Goal: Task Accomplishment & Management: Use online tool/utility

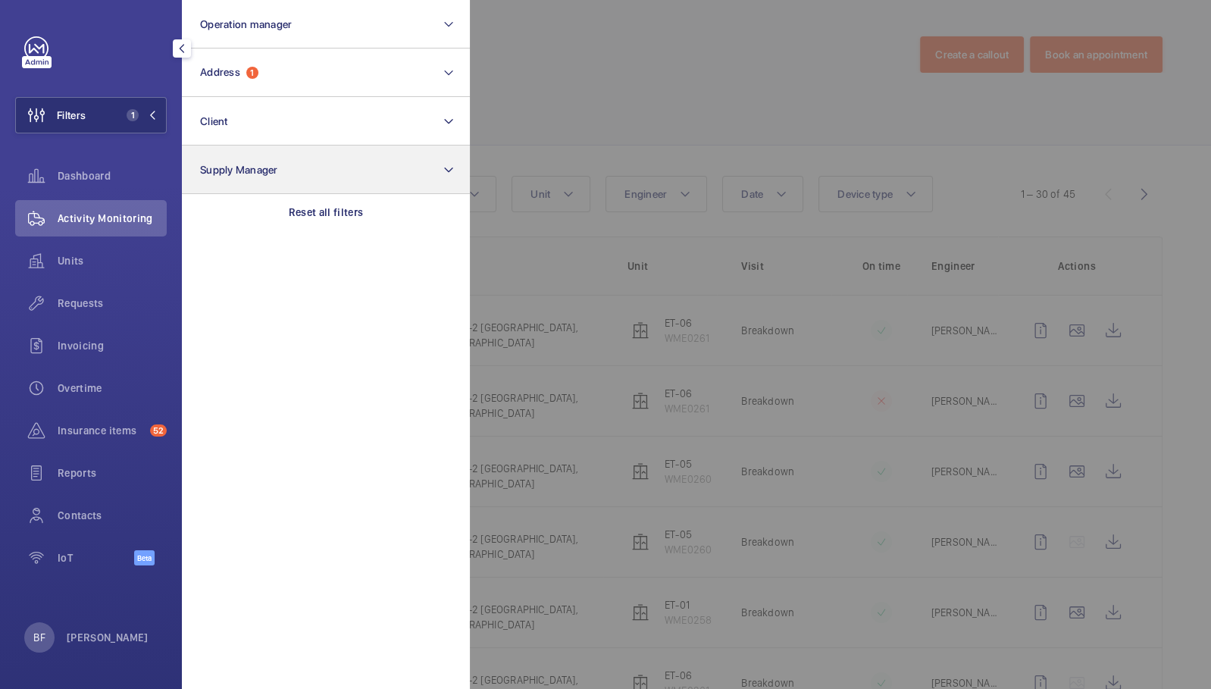
scroll to position [62, 0]
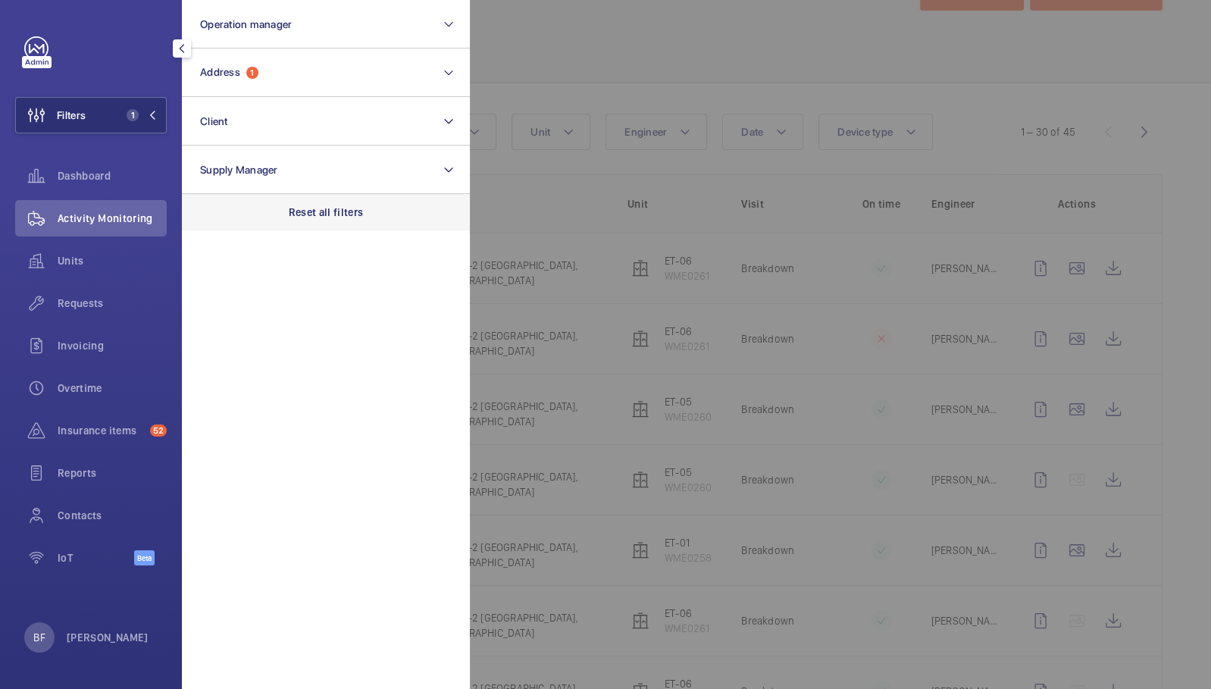
click at [332, 213] on p "Reset all filters" at bounding box center [326, 212] width 75 height 15
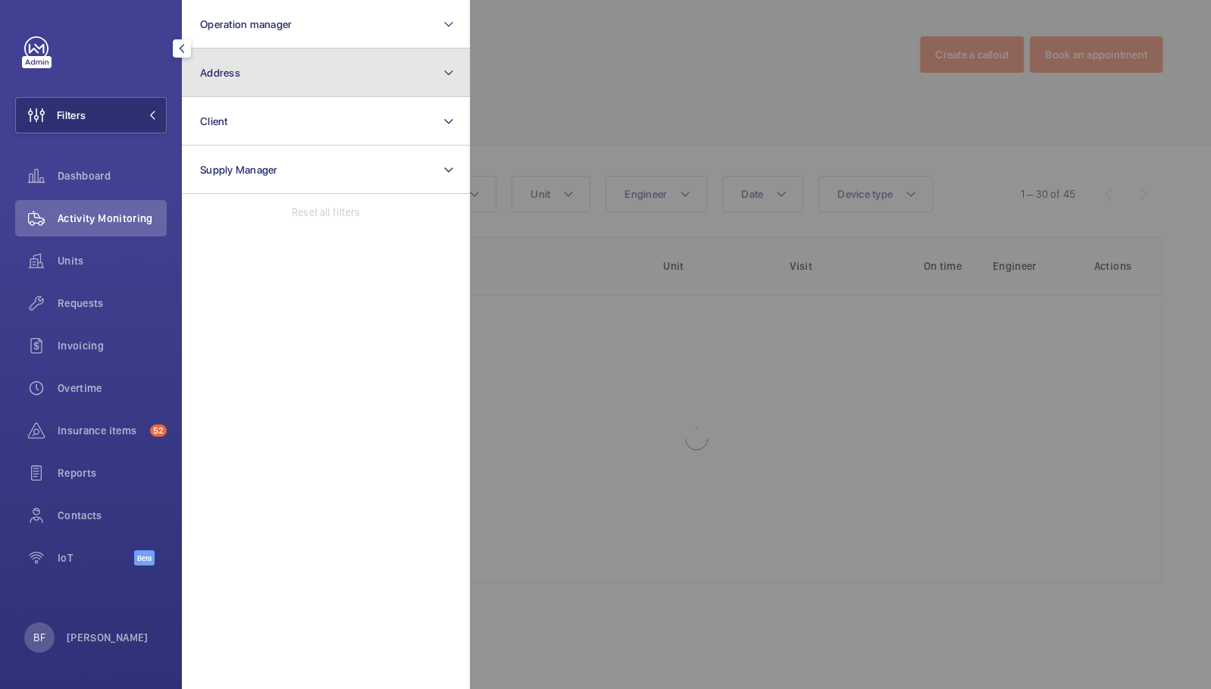
click at [279, 76] on button "Address" at bounding box center [326, 73] width 288 height 49
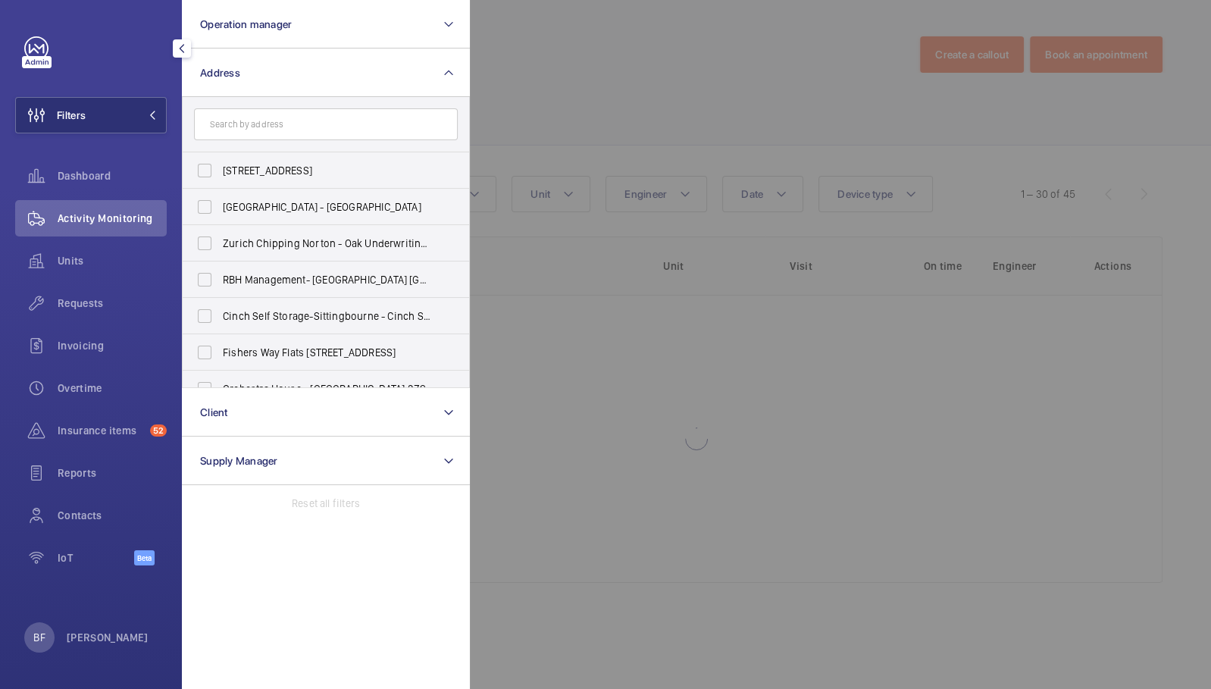
click at [287, 121] on input "text" at bounding box center [326, 124] width 264 height 32
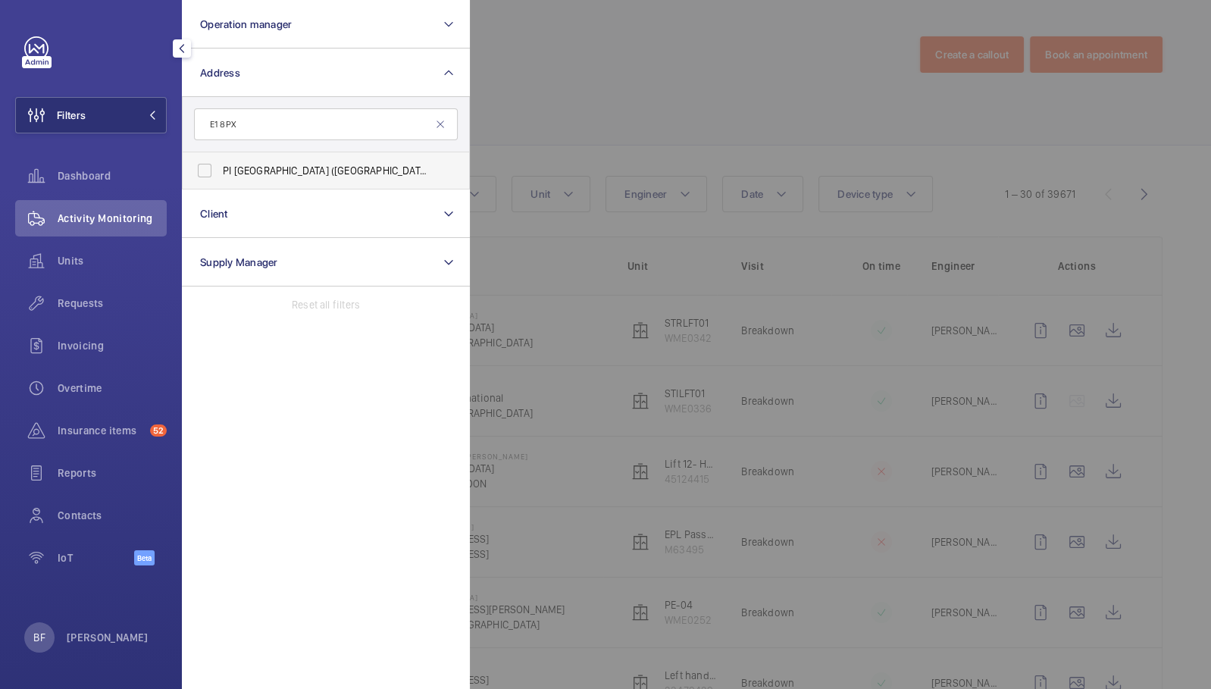
type input "E1 8PX"
click at [290, 180] on label "PI London City (Aldgate) - 66 Alie Street, ALDGATE E1 8PX" at bounding box center [315, 170] width 264 height 36
click at [220, 180] on input "PI London City (Aldgate) - 66 Alie Street, ALDGATE E1 8PX" at bounding box center [205, 170] width 30 height 30
checkbox input "true"
click at [601, 95] on div at bounding box center [1075, 344] width 1211 height 689
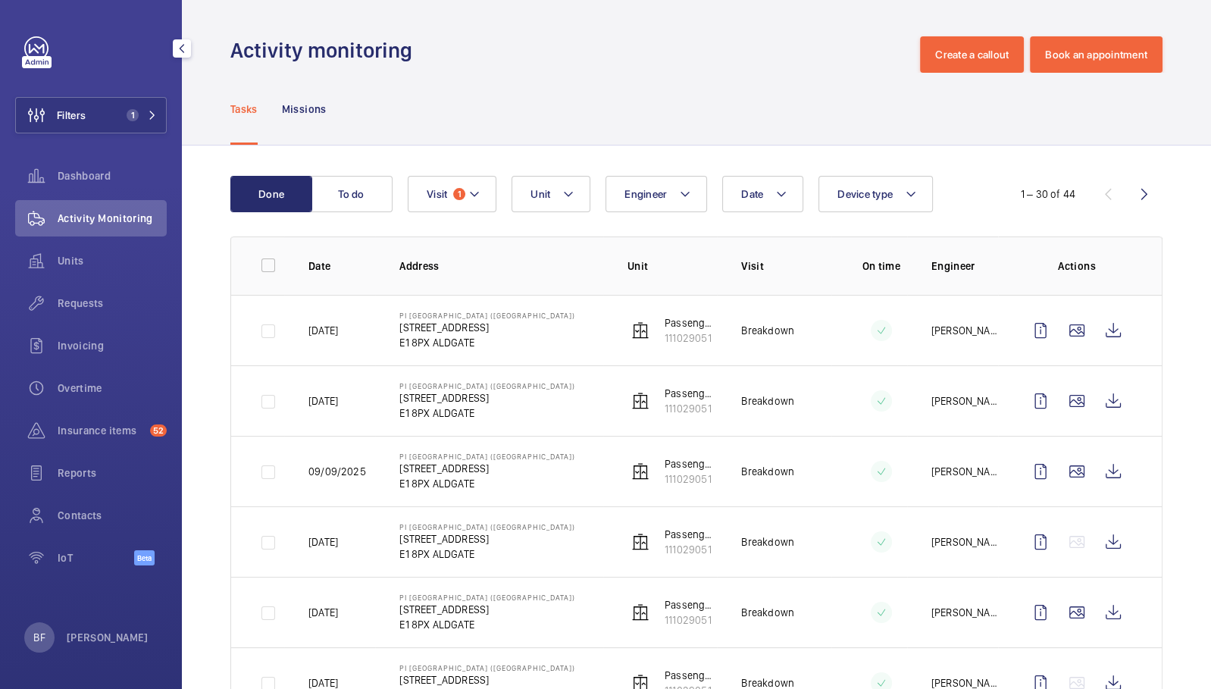
click at [358, 184] on button "To do" at bounding box center [352, 194] width 82 height 36
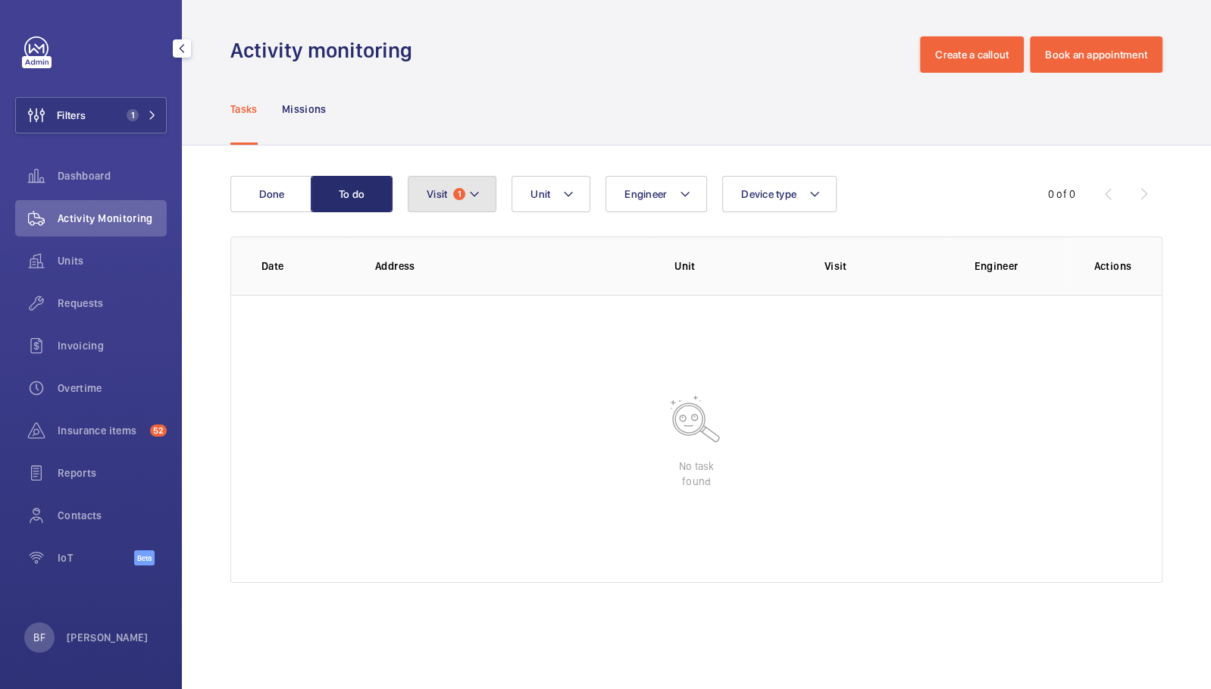
click at [437, 188] on span "Visit" at bounding box center [437, 194] width 20 height 12
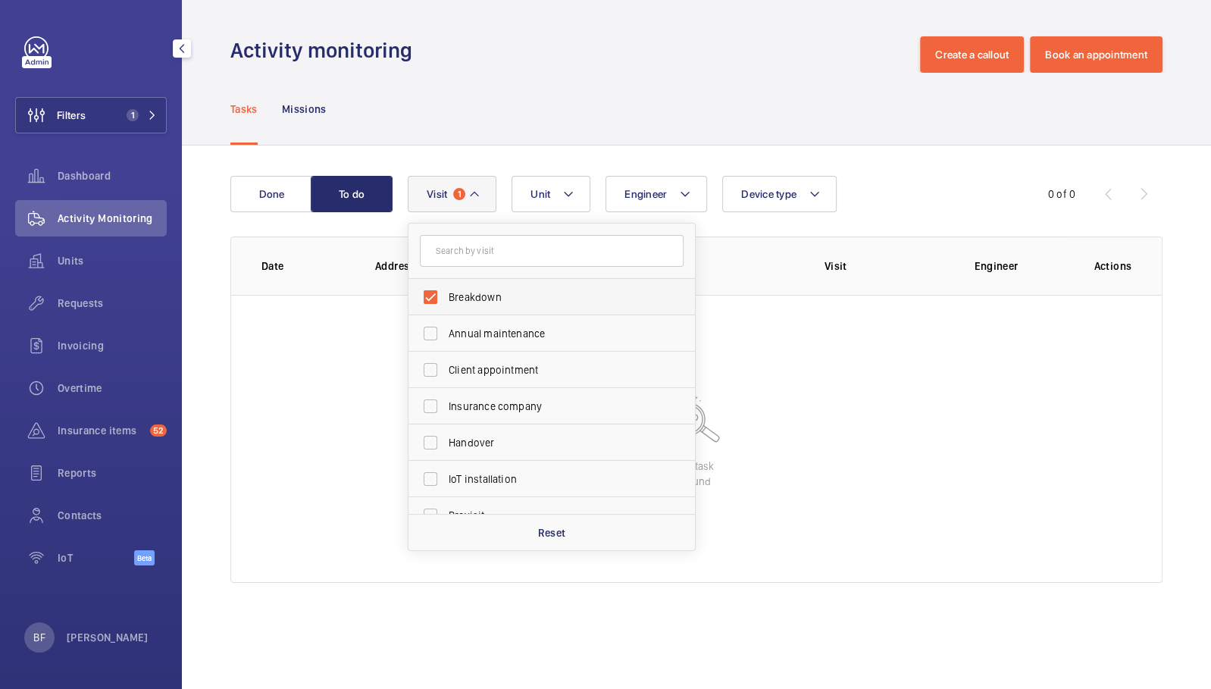
click at [518, 297] on span "Breakdown" at bounding box center [553, 297] width 208 height 15
click at [446, 297] on input "Breakdown" at bounding box center [430, 297] width 30 height 30
checkbox input "false"
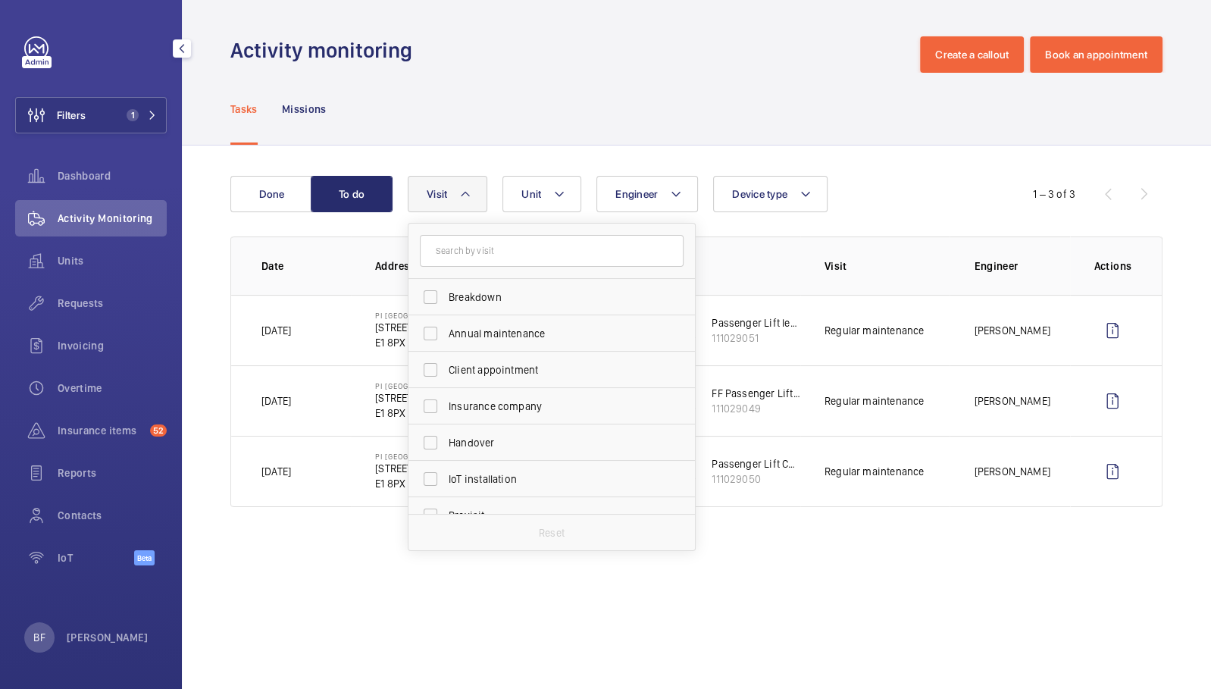
click at [483, 61] on div "Activity monitoring Create a callout Book an appointment" at bounding box center [696, 54] width 932 height 36
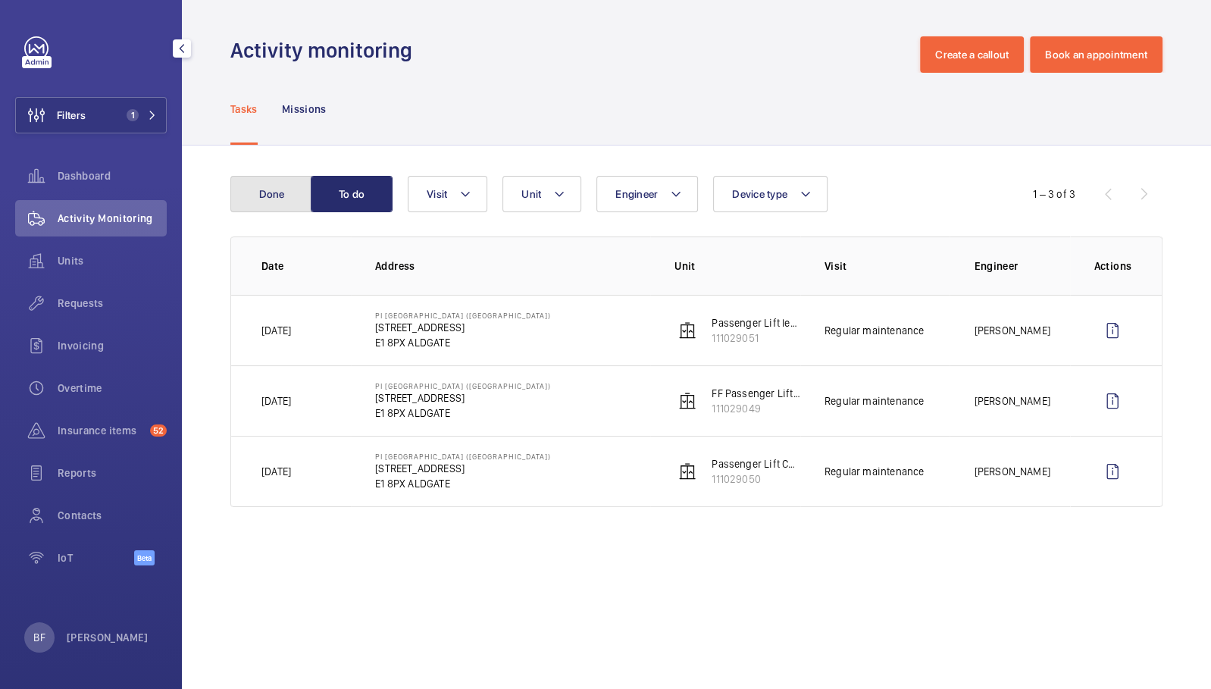
click at [253, 196] on button "Done" at bounding box center [271, 194] width 82 height 36
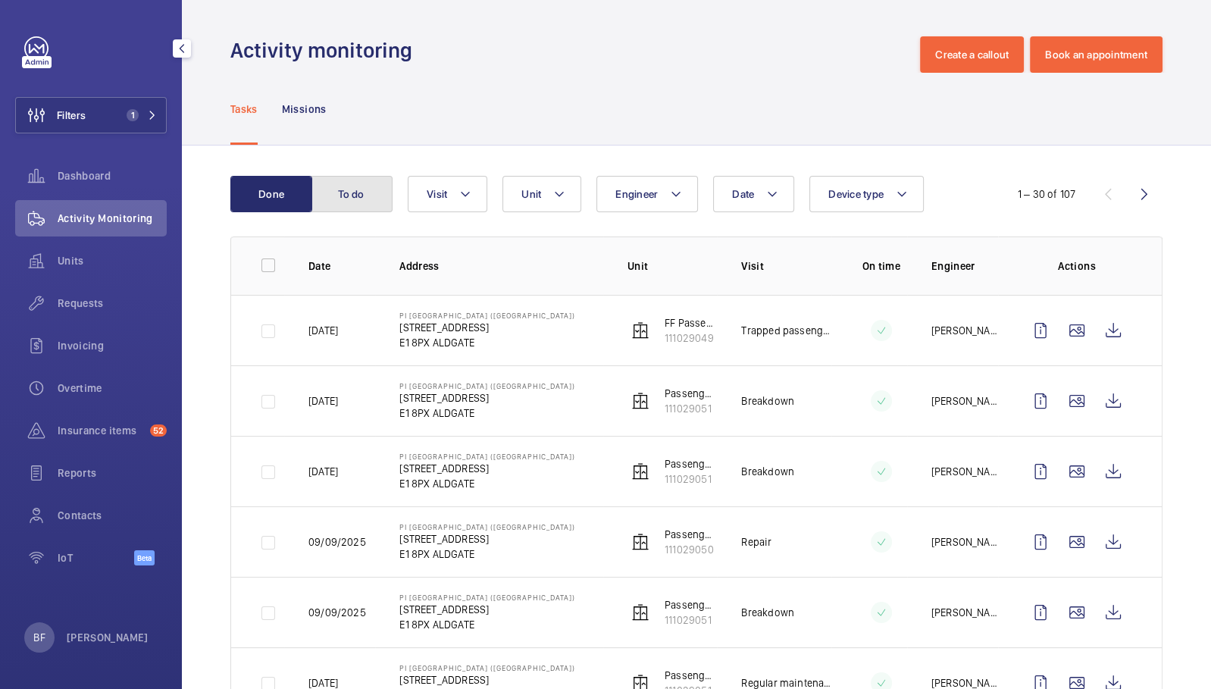
click at [349, 203] on button "To do" at bounding box center [352, 194] width 82 height 36
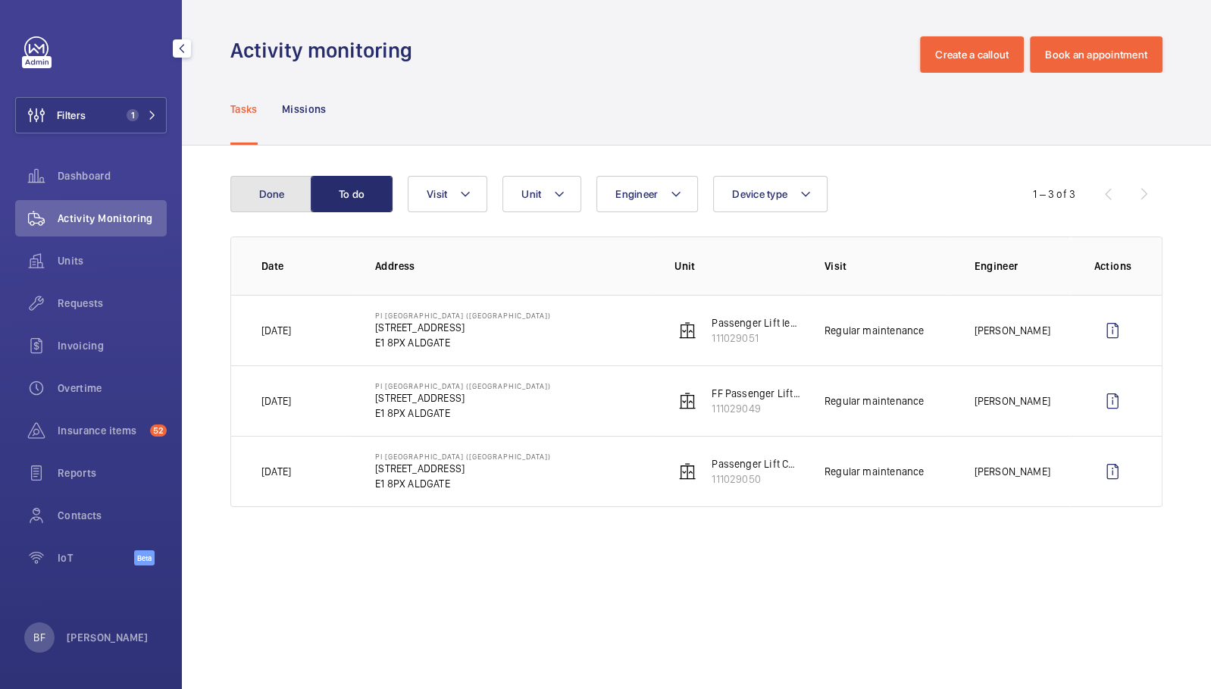
click at [262, 196] on button "Done" at bounding box center [271, 194] width 82 height 36
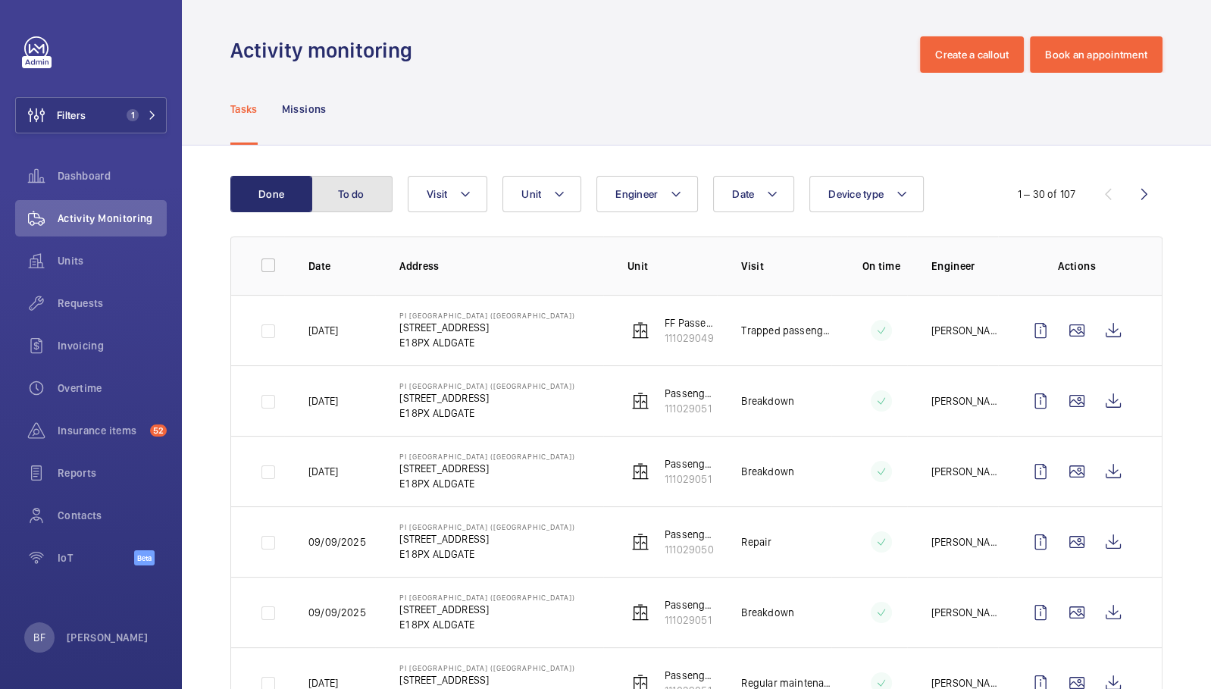
click at [377, 196] on button "To do" at bounding box center [352, 194] width 82 height 36
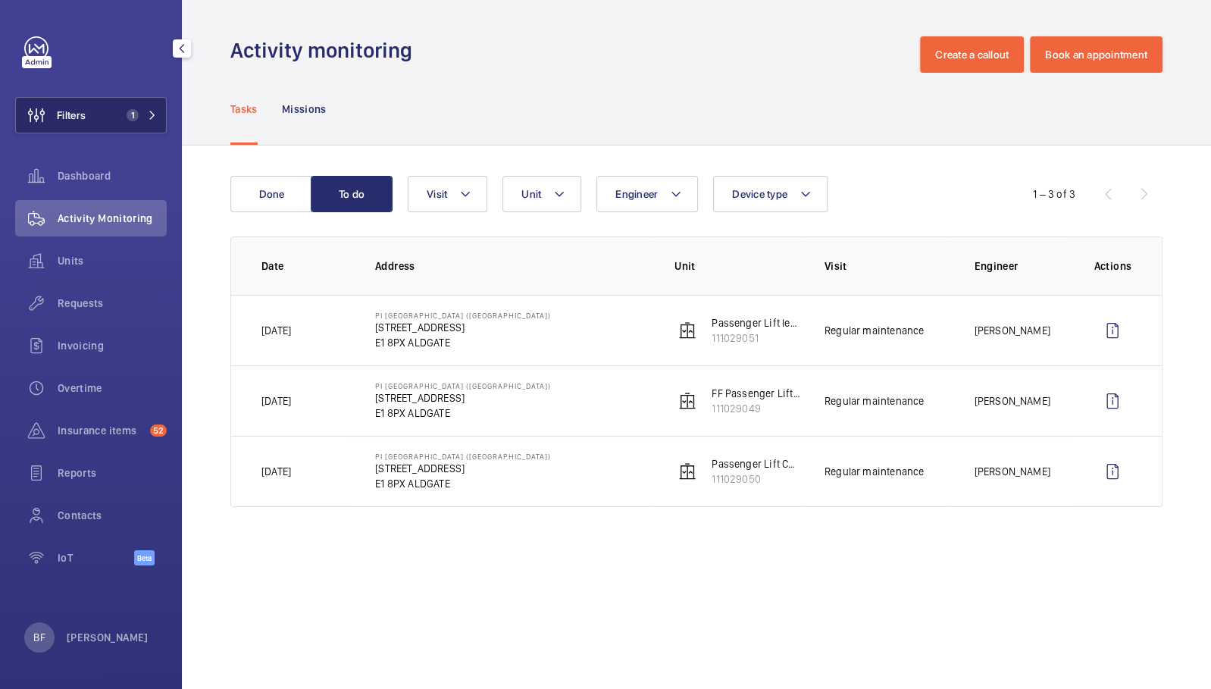
click at [127, 115] on span "1" at bounding box center [133, 115] width 12 height 12
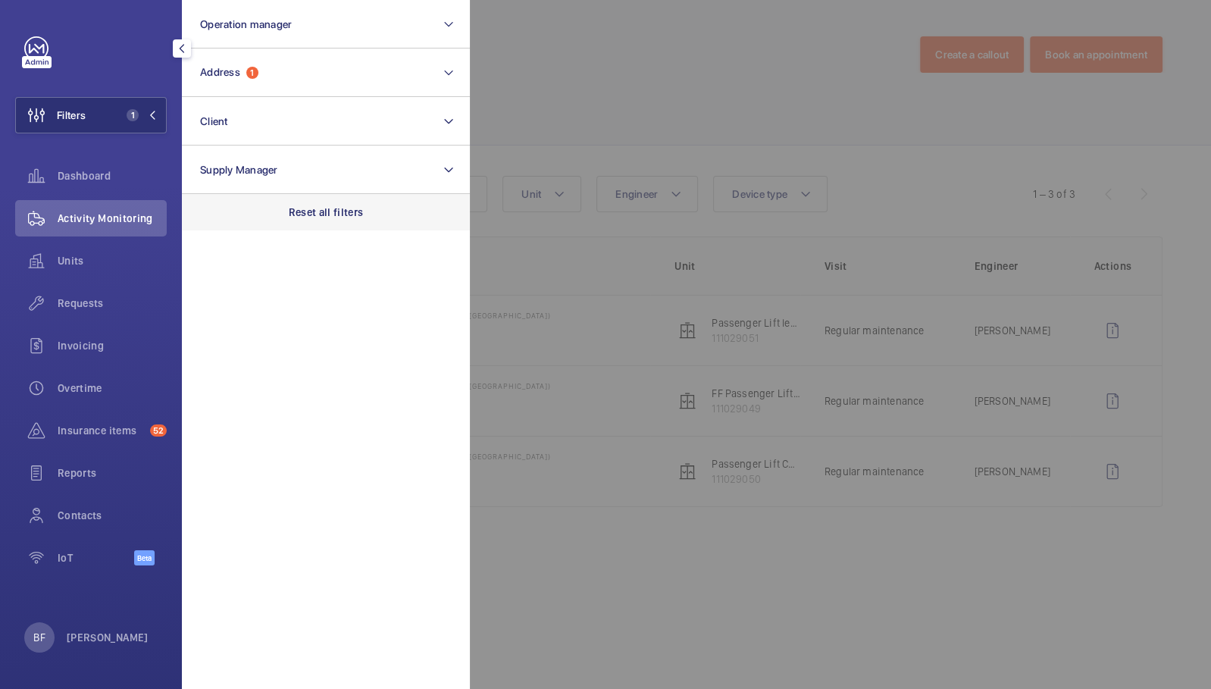
click at [370, 213] on div "Reset all filters" at bounding box center [326, 212] width 288 height 36
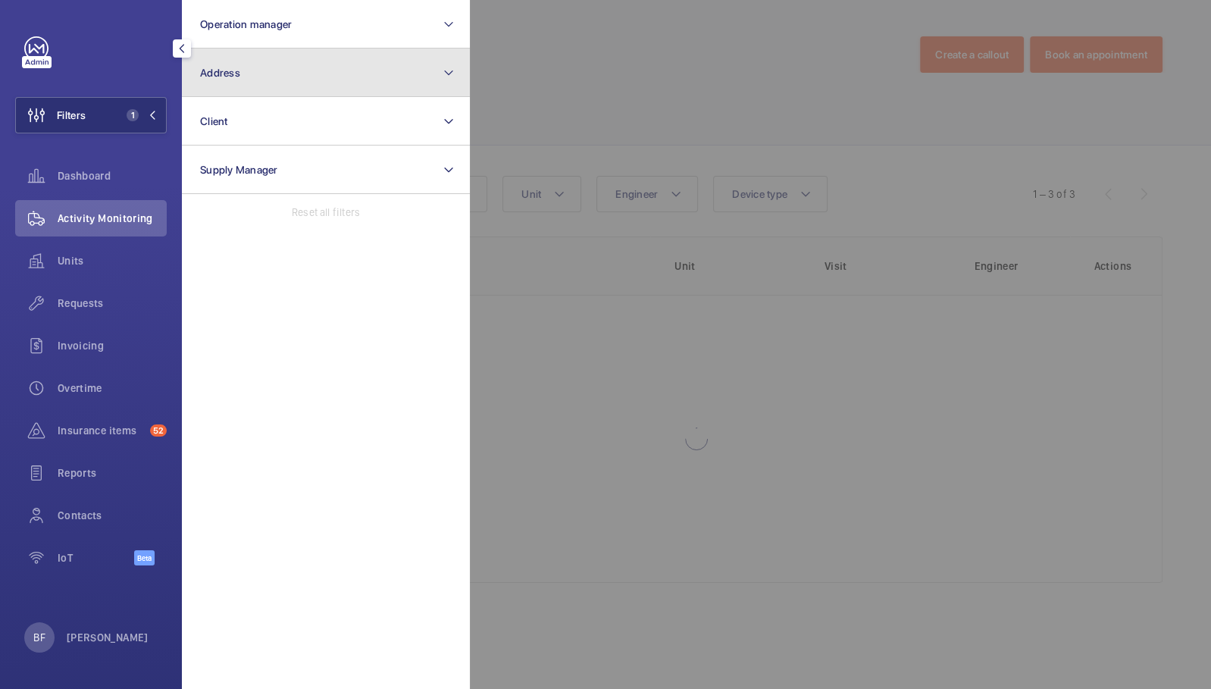
click at [264, 81] on button "Address" at bounding box center [326, 73] width 288 height 49
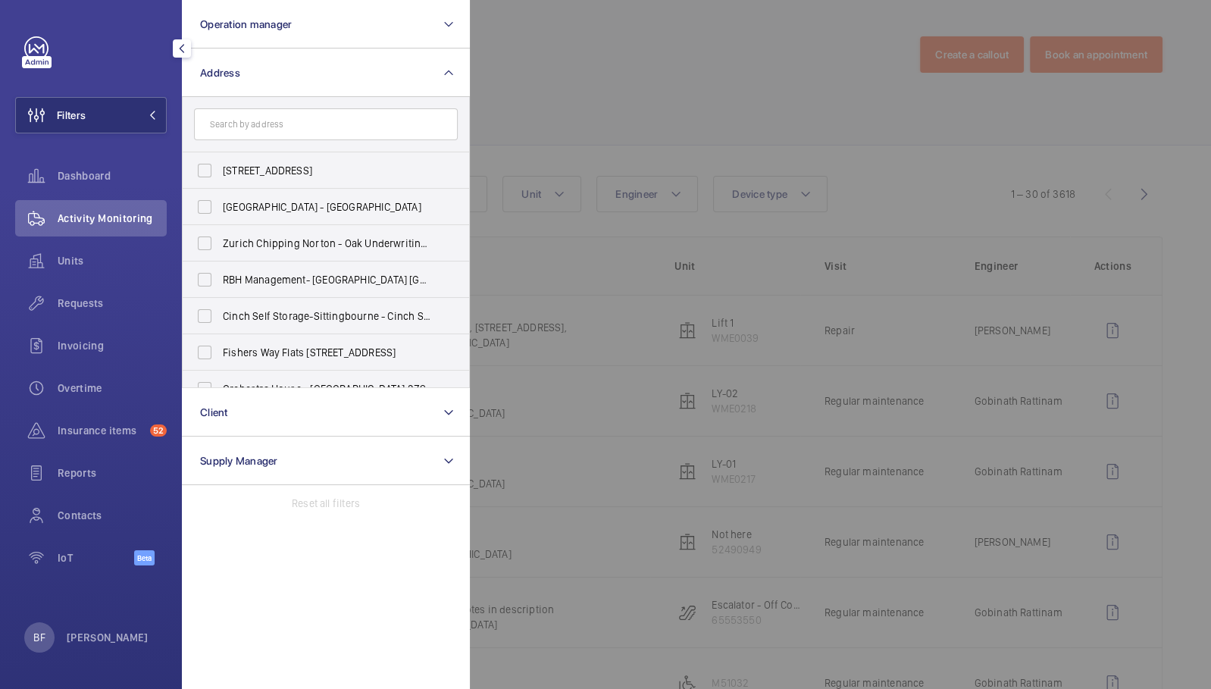
click at [287, 118] on input "text" at bounding box center [326, 124] width 264 height 32
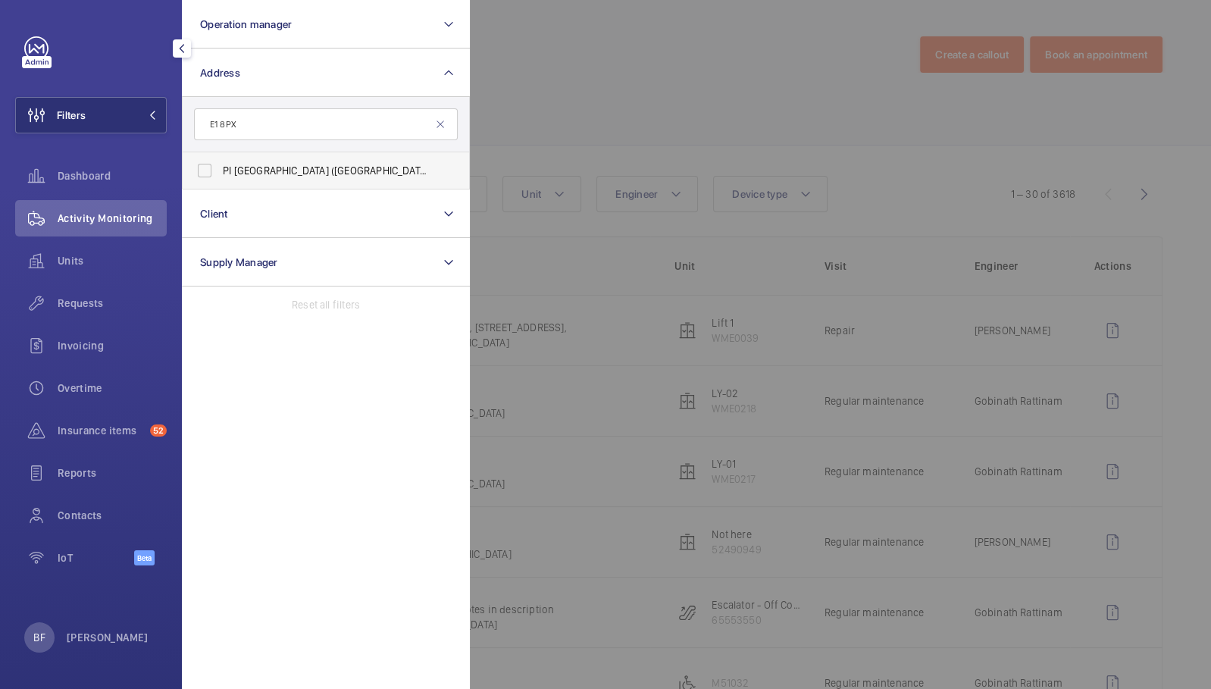
type input "E1 8PX"
click at [306, 177] on span "PI London City (Aldgate) - 66 Alie Street, ALDGATE E1 8PX" at bounding box center [327, 170] width 208 height 15
click at [220, 177] on input "PI London City (Aldgate) - 66 Alie Street, ALDGATE E1 8PX" at bounding box center [205, 170] width 30 height 30
checkbox input "true"
click at [627, 63] on div at bounding box center [1075, 344] width 1211 height 689
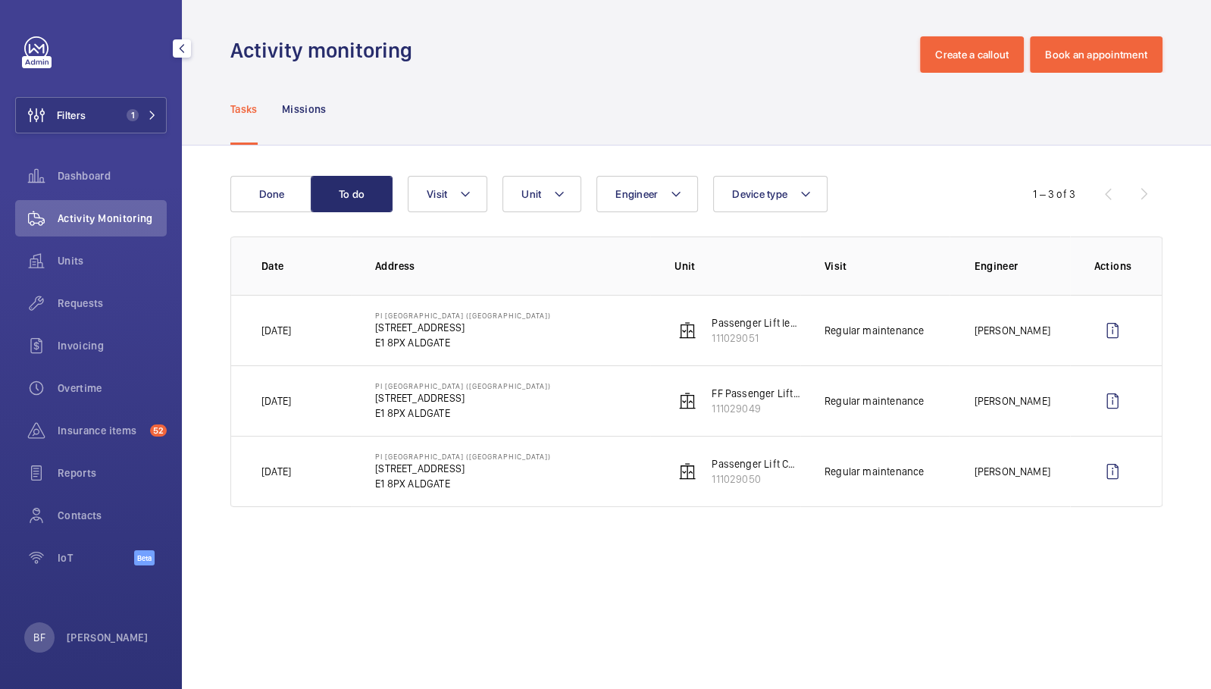
click at [597, 634] on wm-front-admin-operations-monitoring "Activity monitoring Create a callout Book an appointment Tasks Missions Done To…" at bounding box center [697, 344] width 1030 height 689
click at [139, 115] on span "1" at bounding box center [139, 115] width 36 height 12
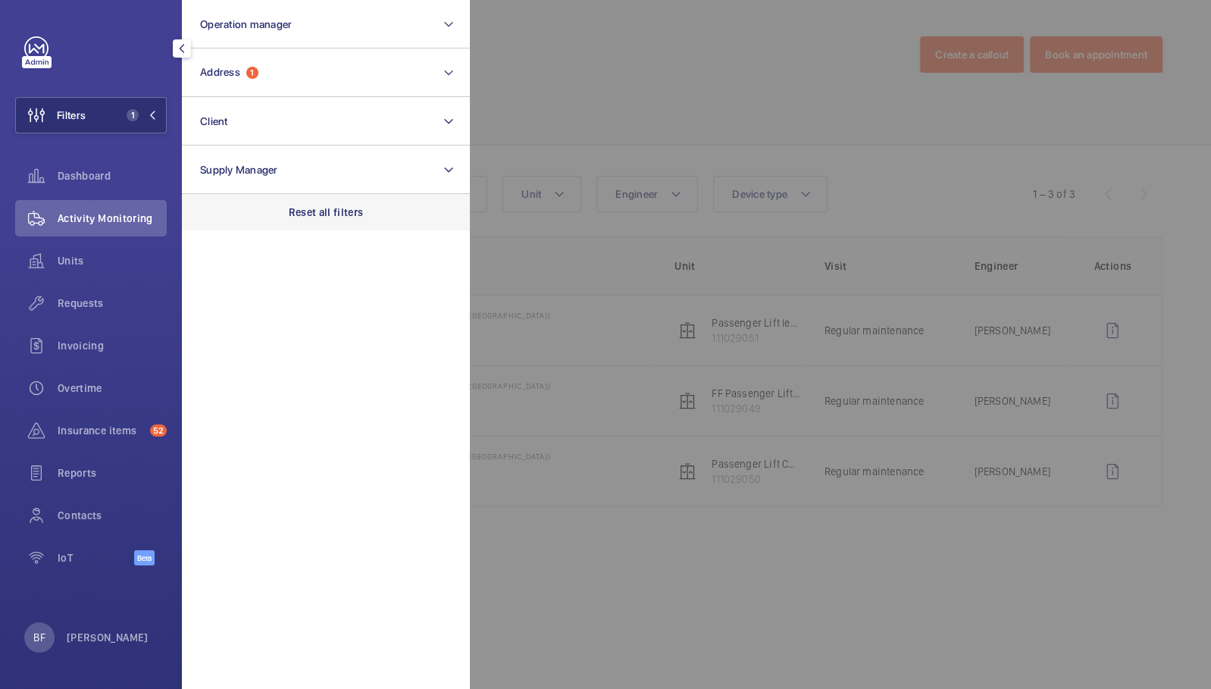
click at [309, 211] on p "Reset all filters" at bounding box center [326, 212] width 75 height 15
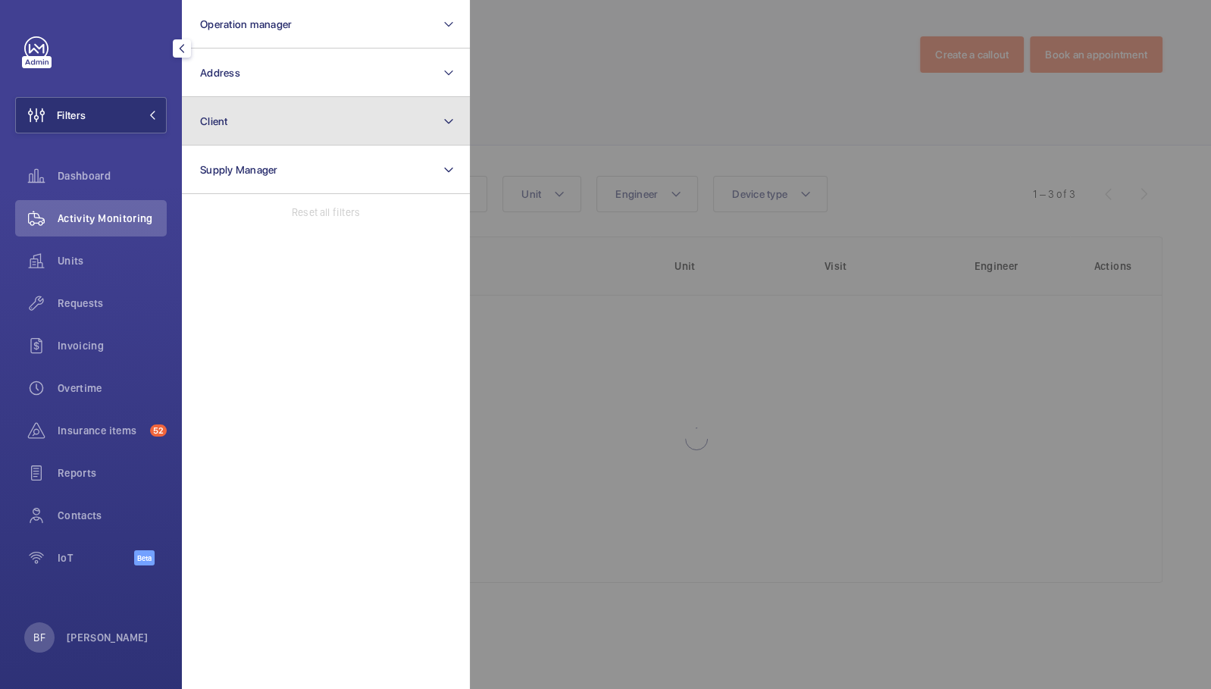
click at [262, 111] on button "Client" at bounding box center [326, 121] width 288 height 49
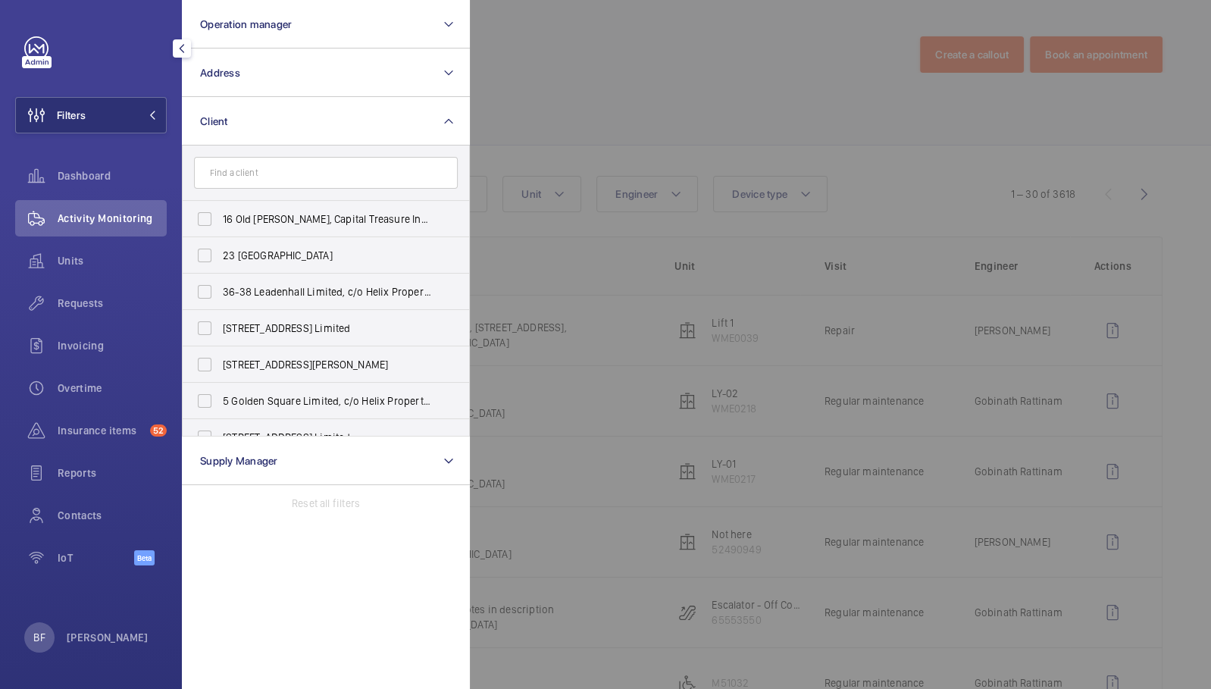
click at [290, 191] on form at bounding box center [326, 173] width 287 height 55
click at [285, 177] on input "text" at bounding box center [326, 173] width 264 height 32
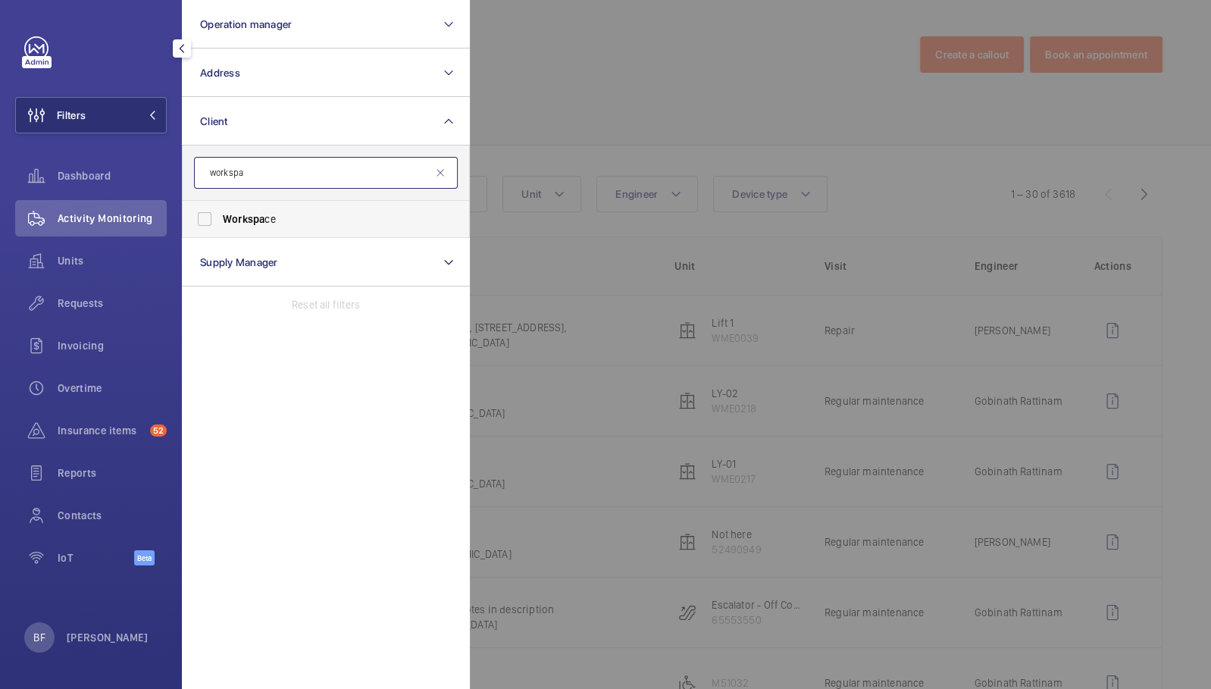
type input "workspa"
click at [296, 208] on label "Workspa ce" at bounding box center [315, 219] width 264 height 36
click at [220, 208] on input "Workspa ce" at bounding box center [205, 219] width 30 height 30
checkbox input "true"
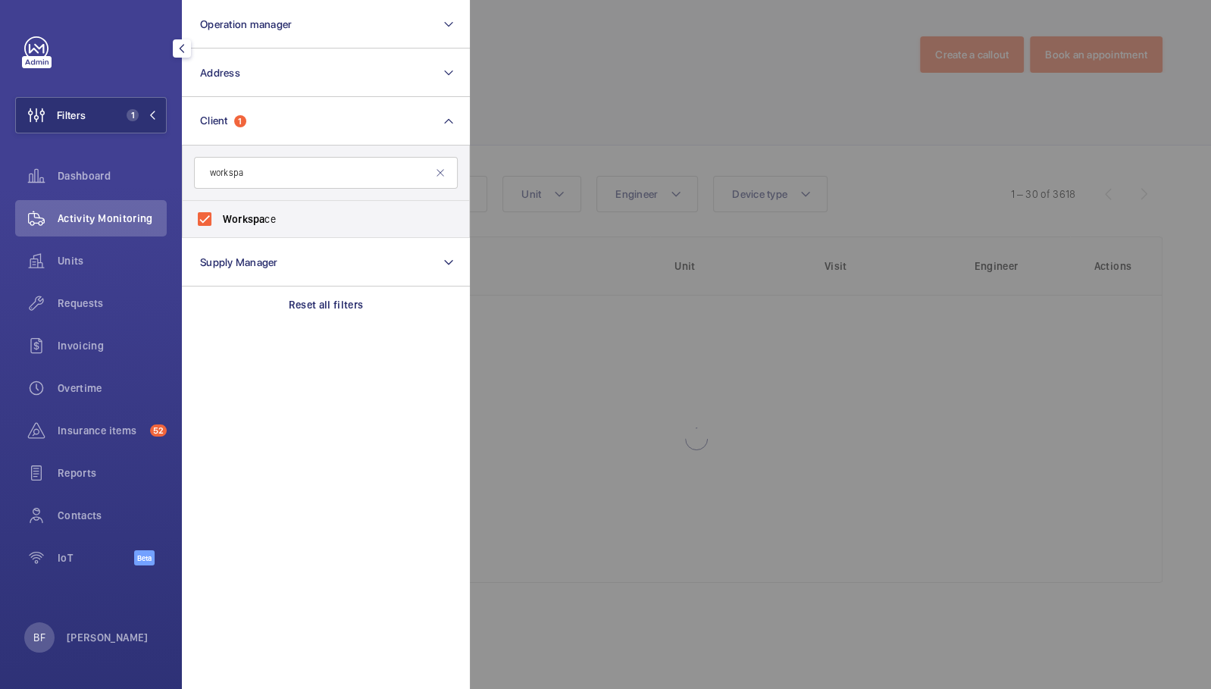
click at [675, 46] on div at bounding box center [1075, 344] width 1211 height 689
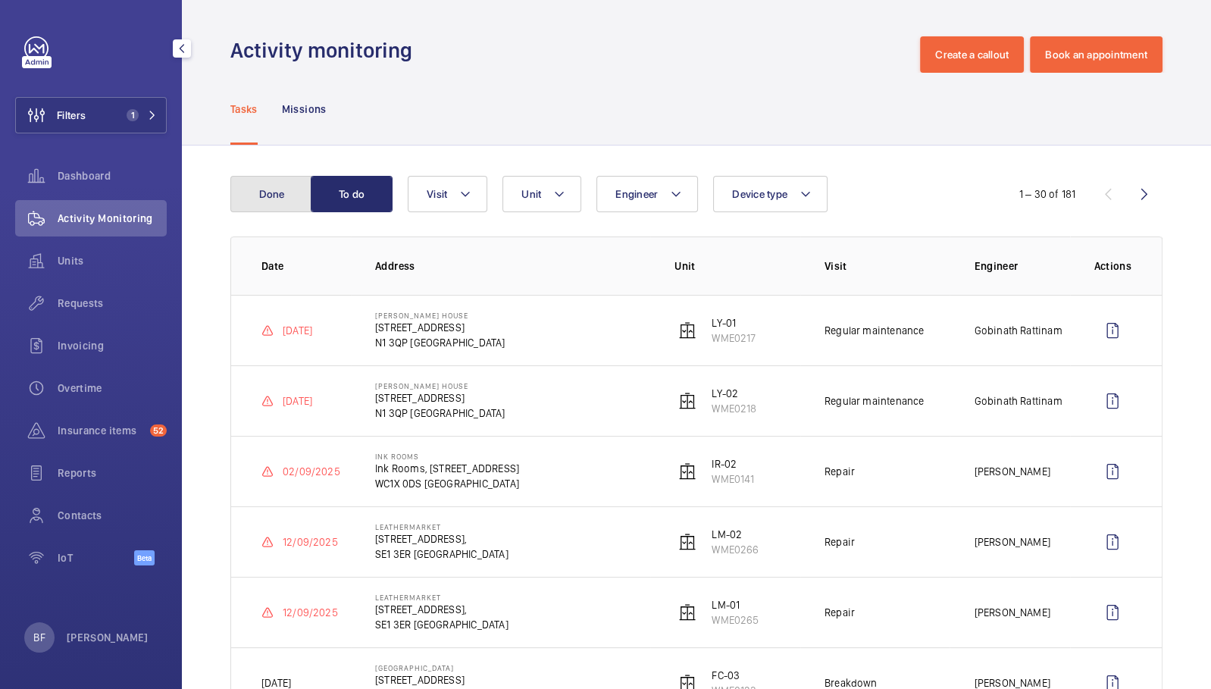
click at [282, 185] on button "Done" at bounding box center [271, 194] width 82 height 36
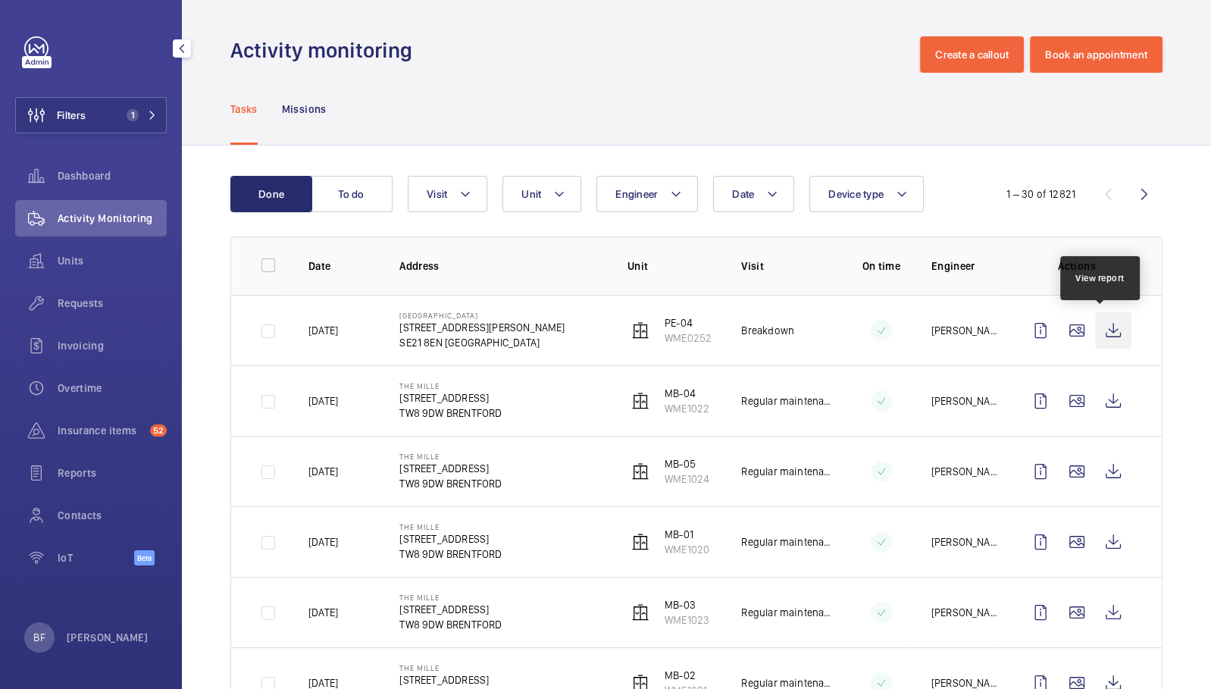
click at [1105, 332] on wm-front-icon-button at bounding box center [1113, 330] width 36 height 36
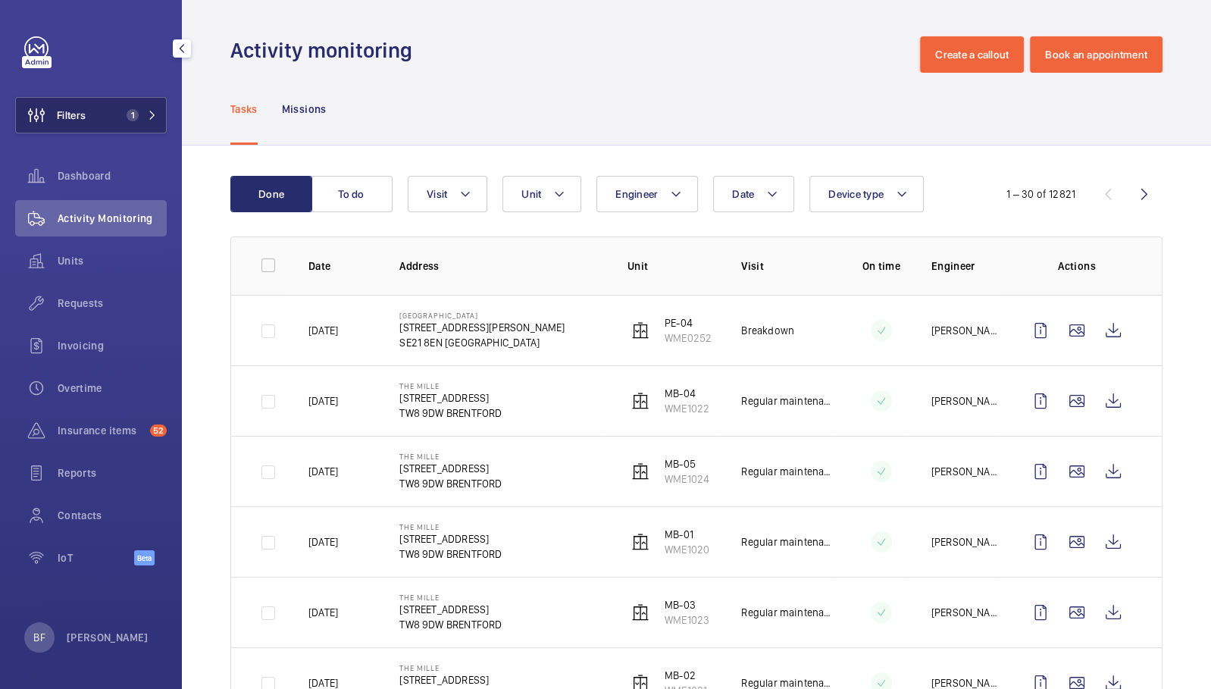
click at [148, 115] on mat-icon at bounding box center [152, 115] width 9 height 9
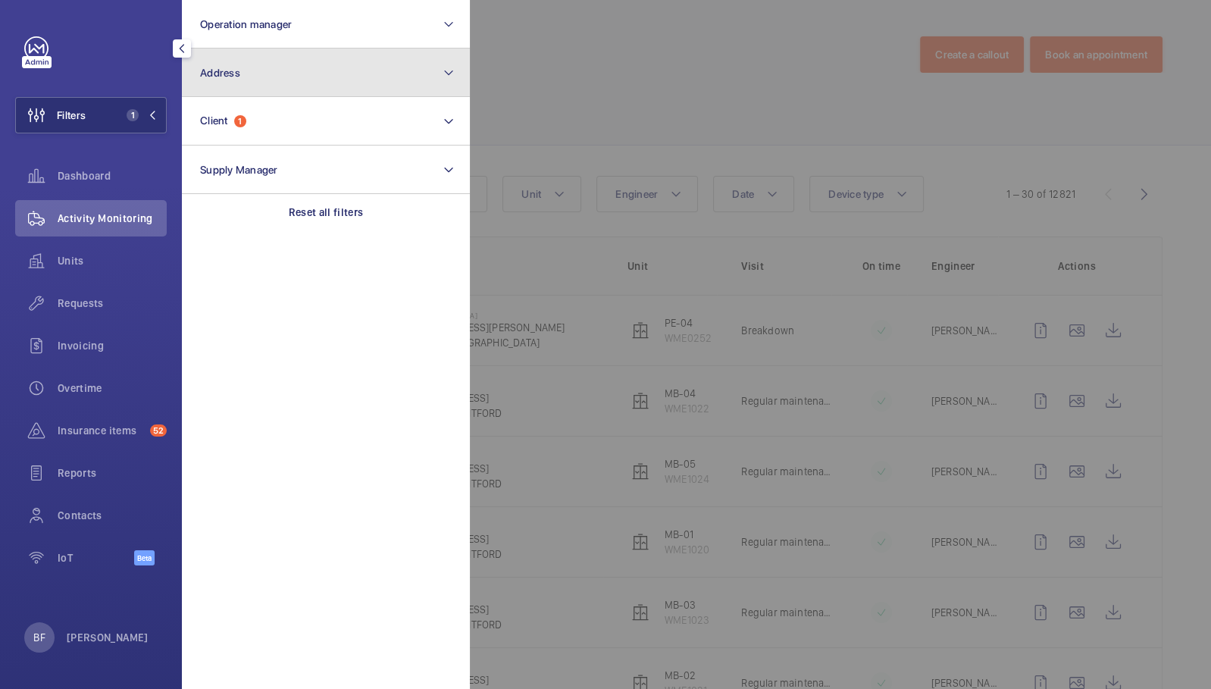
click at [276, 69] on button "Address" at bounding box center [326, 73] width 288 height 49
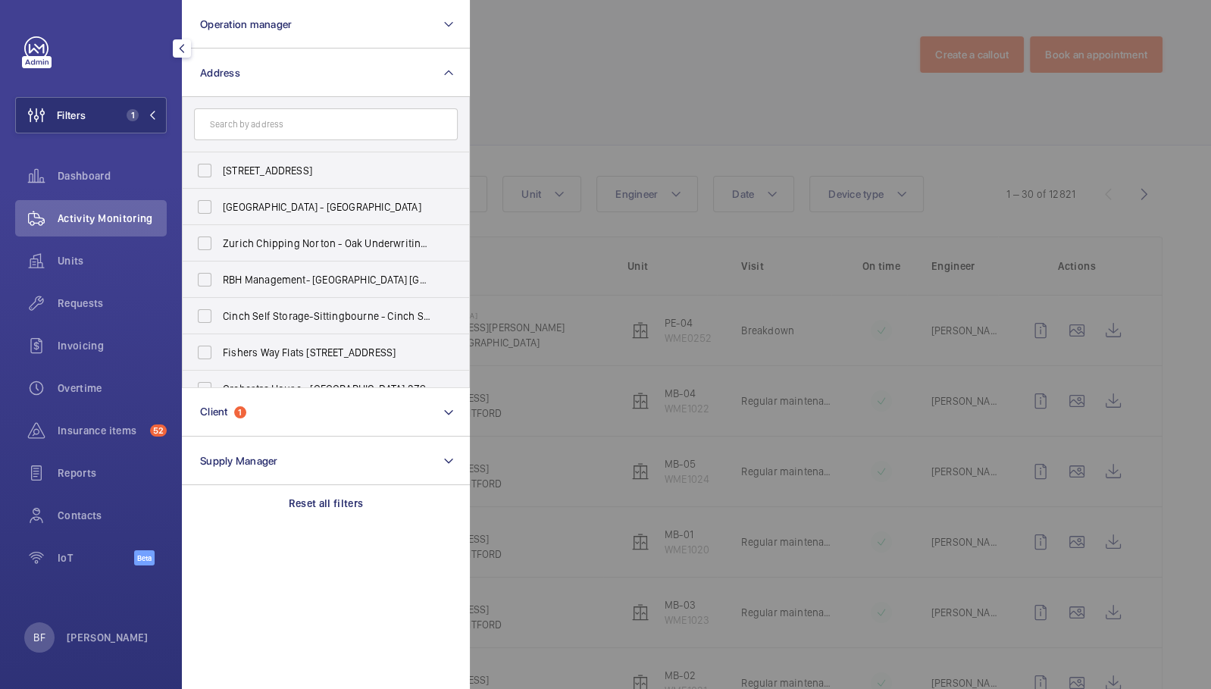
click at [278, 125] on input "text" at bounding box center [326, 124] width 264 height 32
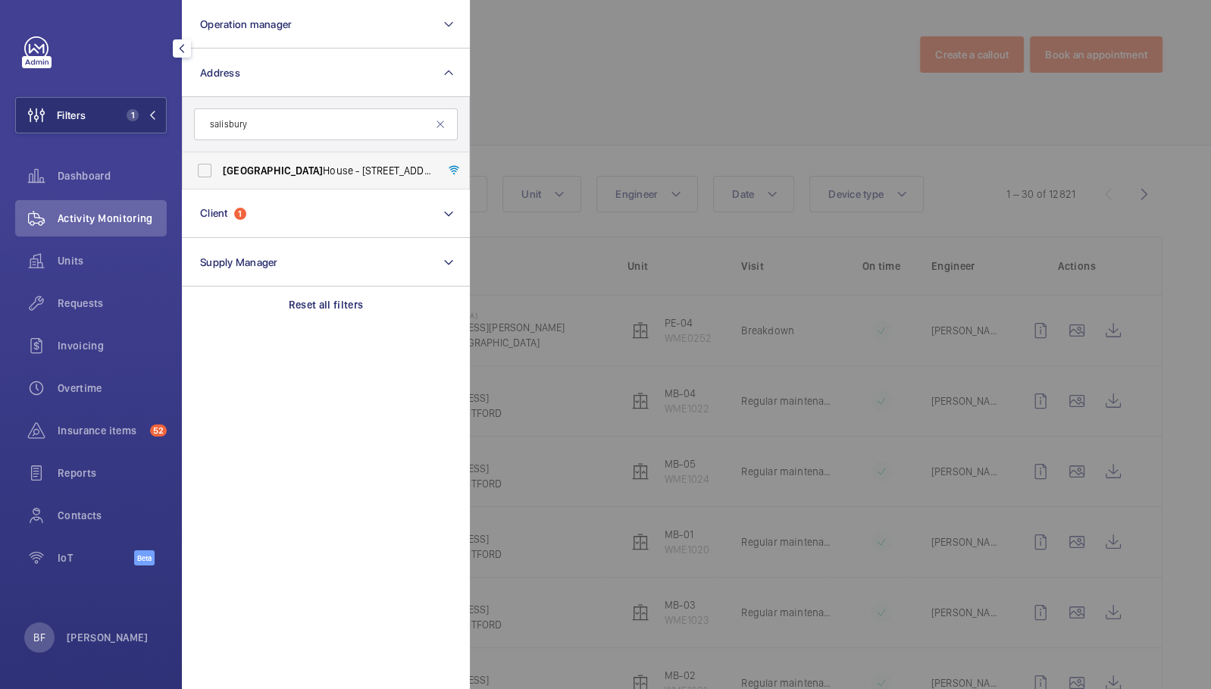
type input "salisbury"
click at [357, 176] on span "Salisbury House - 29 Finsbury Circus, LONDON EC2M 5QQ" at bounding box center [327, 170] width 208 height 15
click at [220, 176] on input "Salisbury House - 29 Finsbury Circus, LONDON EC2M 5QQ" at bounding box center [205, 170] width 30 height 30
checkbox input "true"
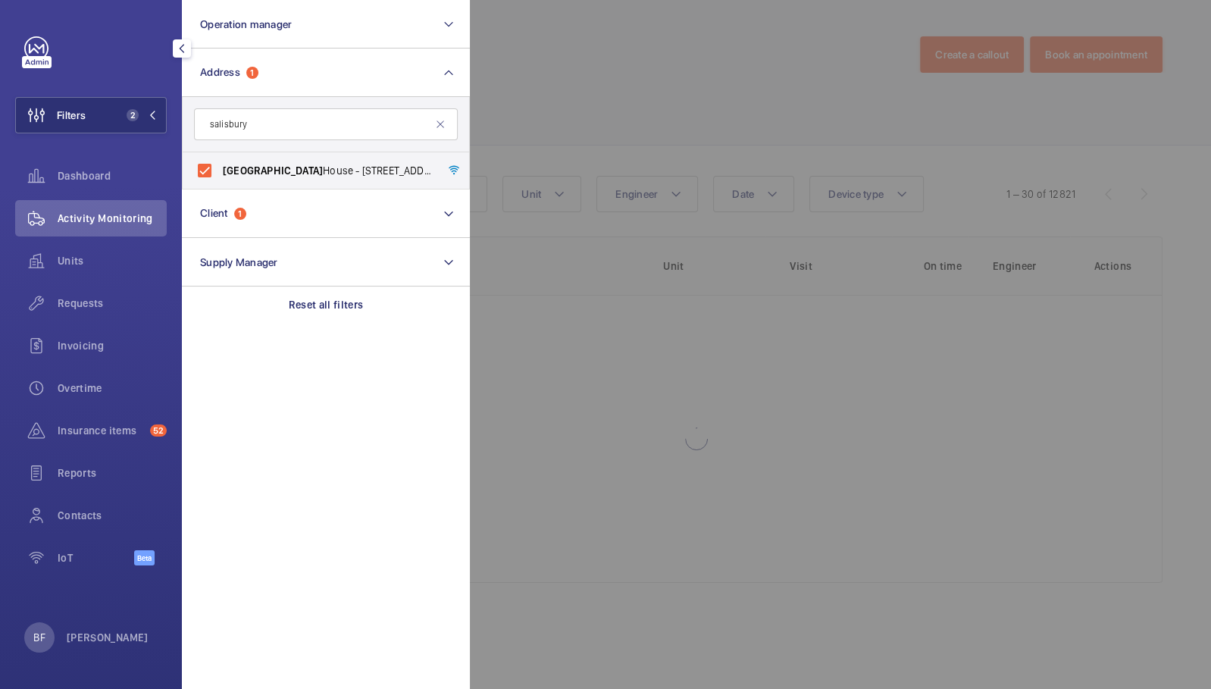
click at [591, 133] on div at bounding box center [1075, 344] width 1211 height 689
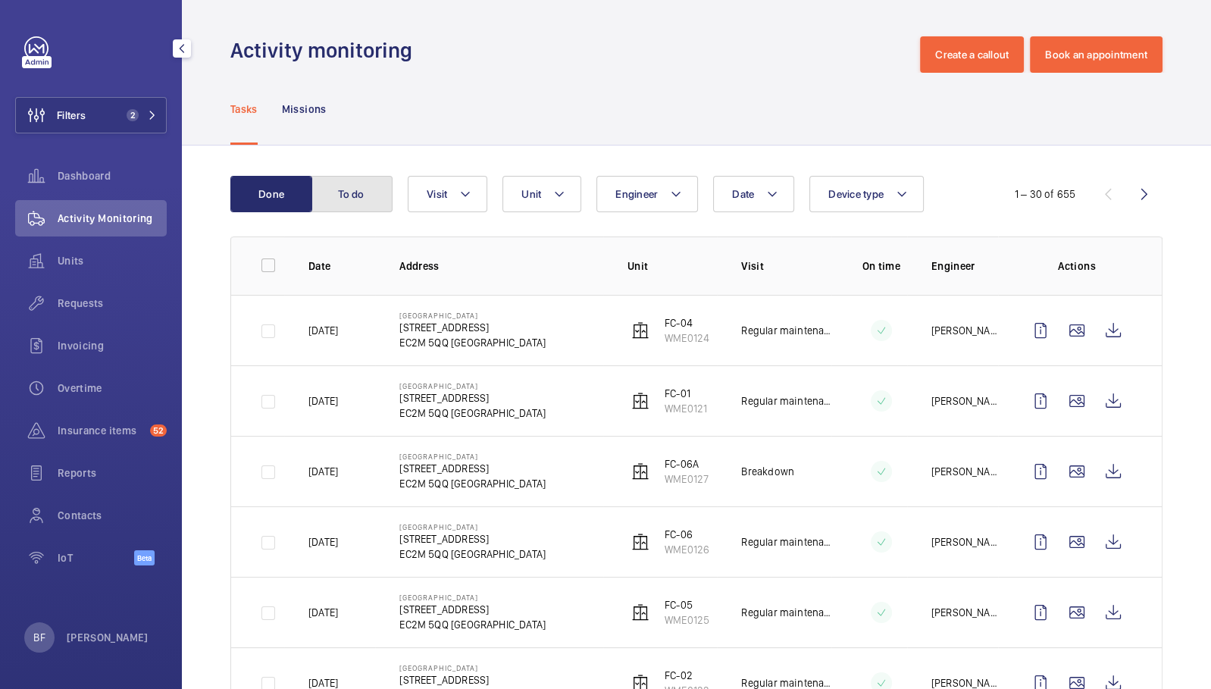
click at [375, 187] on button "To do" at bounding box center [352, 194] width 82 height 36
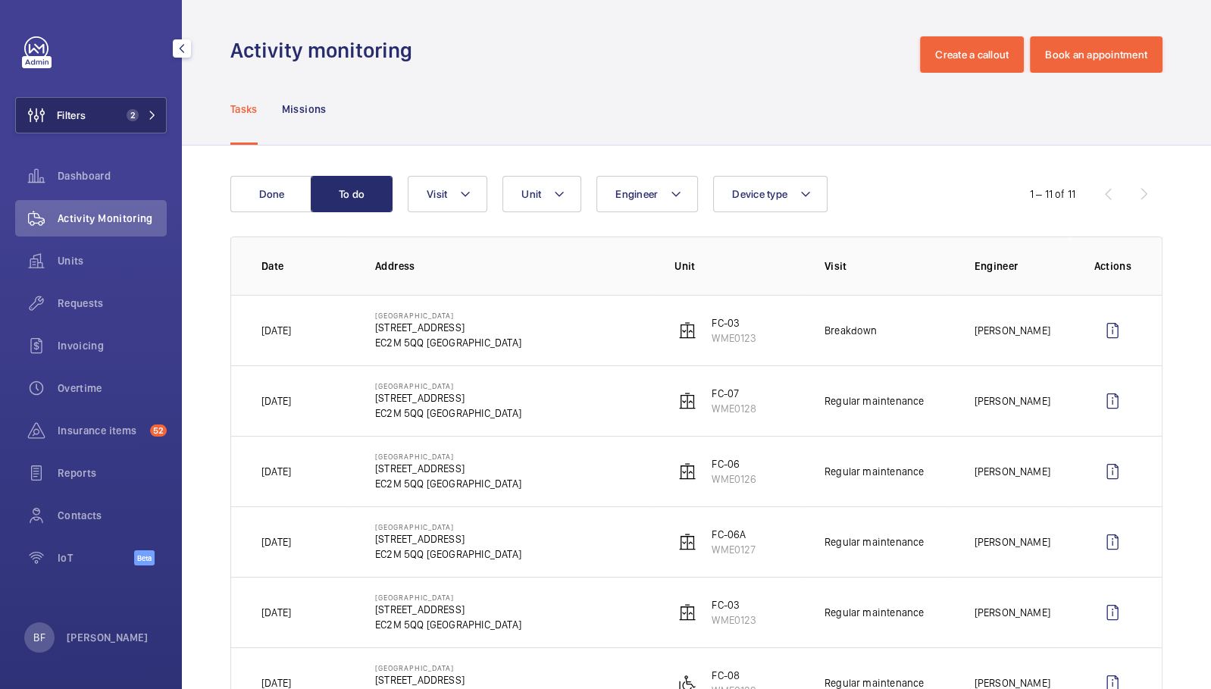
click at [136, 125] on button "Filters 2" at bounding box center [91, 115] width 152 height 36
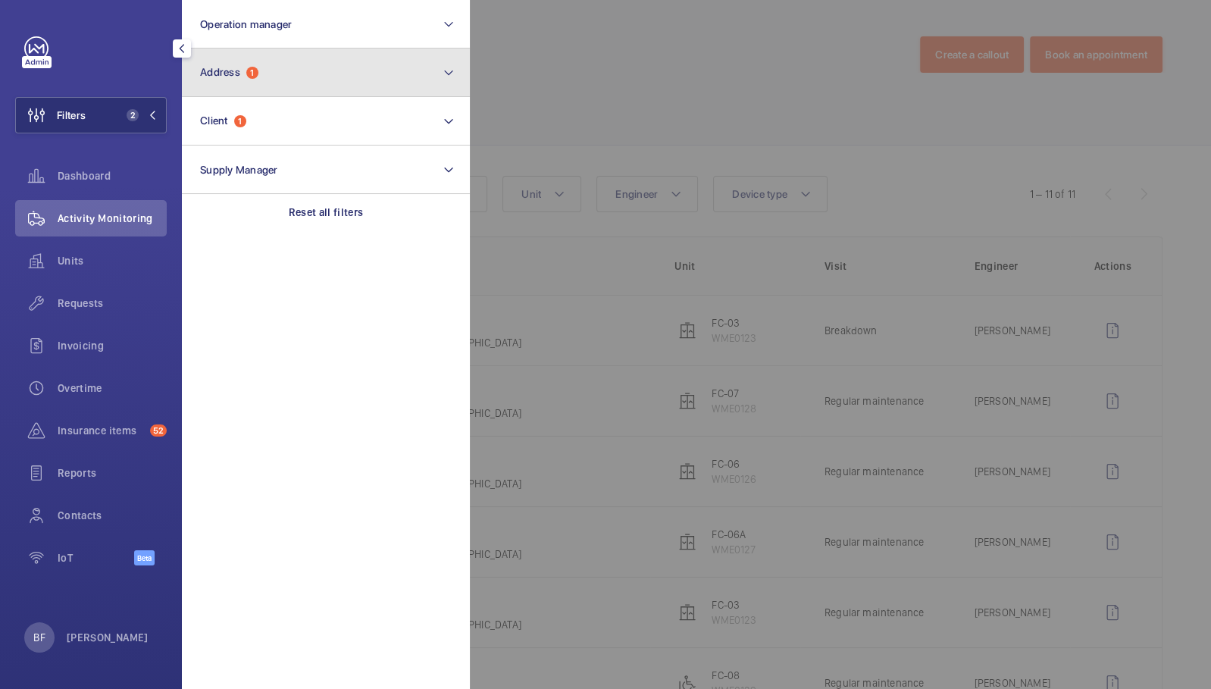
click at [324, 72] on button "Address 1" at bounding box center [326, 73] width 288 height 49
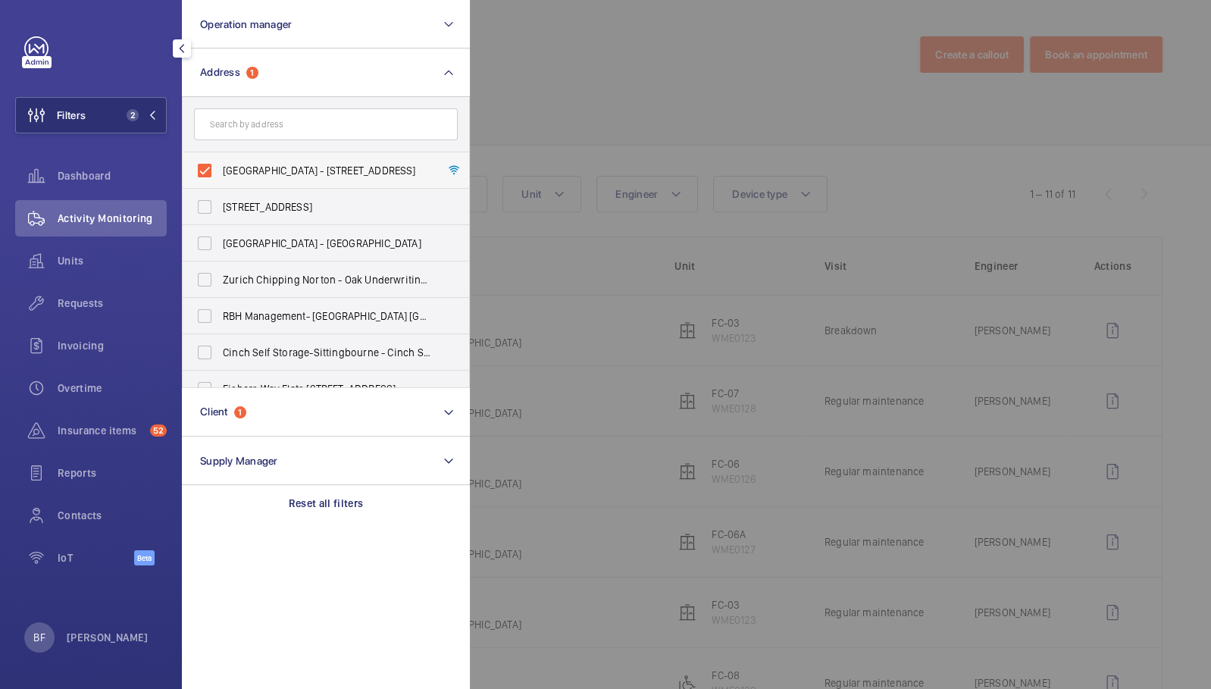
click at [300, 163] on span "Salisbury House - 29 Finsbury Circus, LONDON EC2M 5QQ" at bounding box center [327, 170] width 208 height 15
click at [220, 163] on input "Salisbury House - 29 Finsbury Circus, LONDON EC2M 5QQ" at bounding box center [205, 170] width 30 height 30
checkbox input "false"
click at [305, 525] on section "Operation manager Address Salisbury House - 29 Finsbury Circus, LONDON EC2M 5QQ…" at bounding box center [326, 344] width 288 height 689
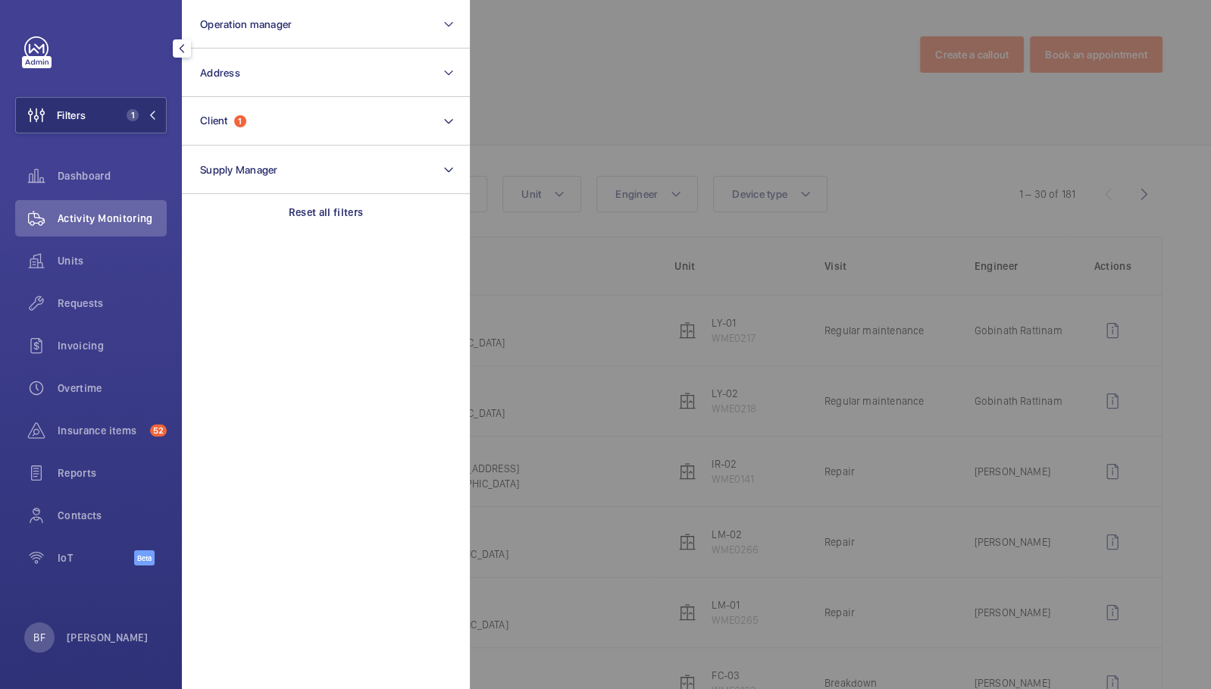
click at [778, 107] on div at bounding box center [1075, 344] width 1211 height 689
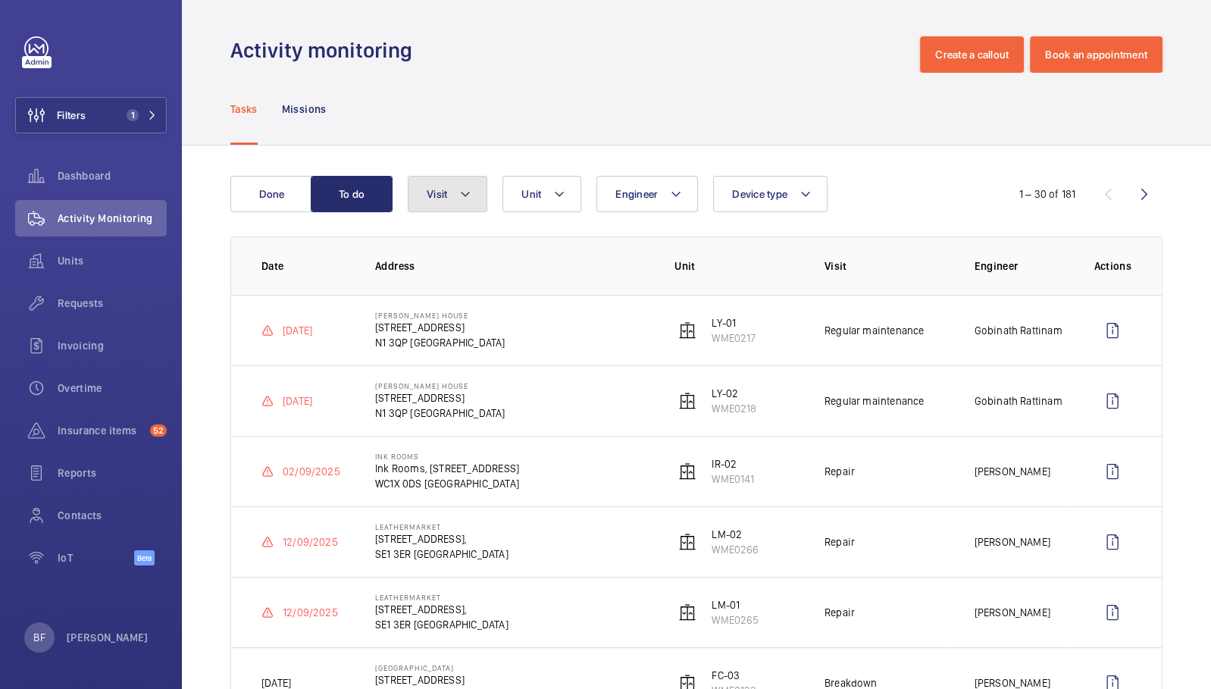
click at [458, 208] on button "Visit" at bounding box center [448, 194] width 80 height 36
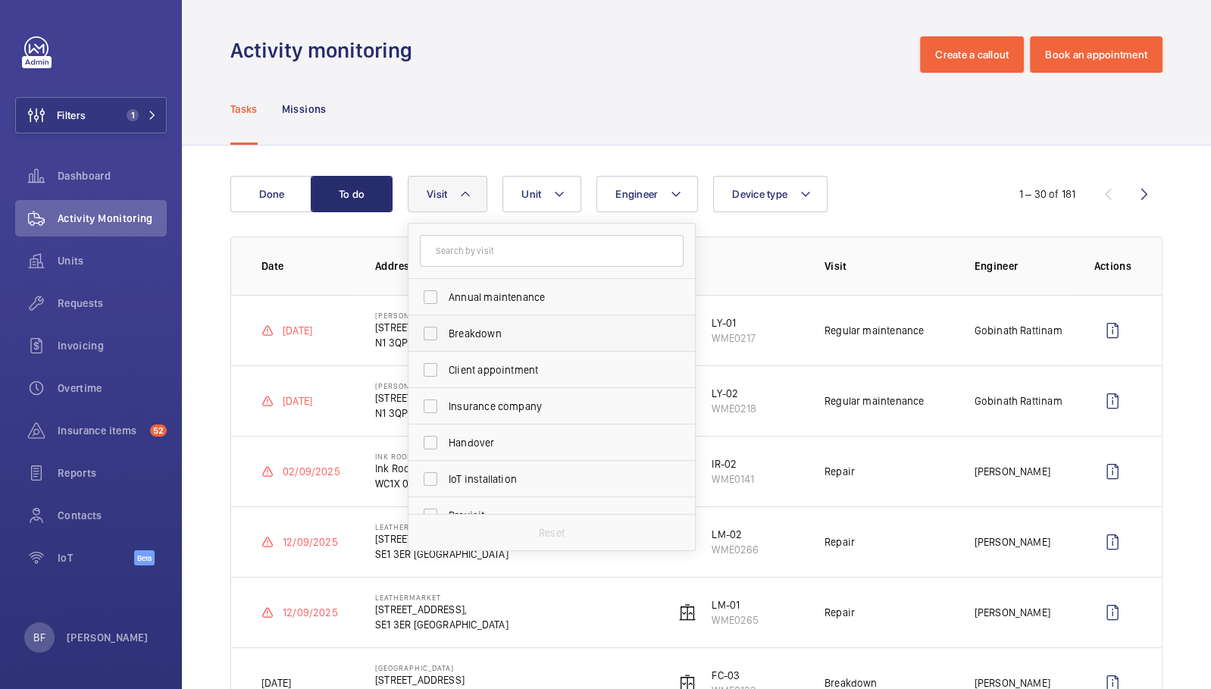
click at [488, 326] on span "Breakdown" at bounding box center [553, 333] width 208 height 15
click at [446, 324] on input "Breakdown" at bounding box center [430, 333] width 30 height 30
checkbox input "true"
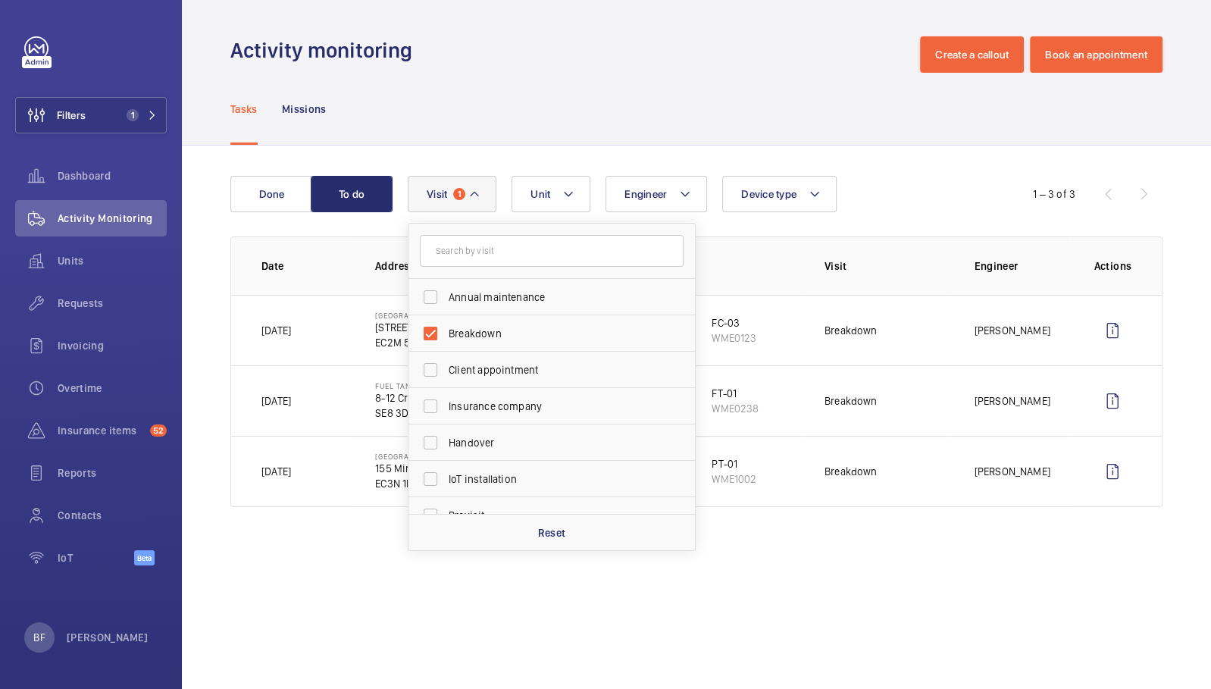
click at [638, 115] on div "Tasks Missions" at bounding box center [696, 109] width 932 height 72
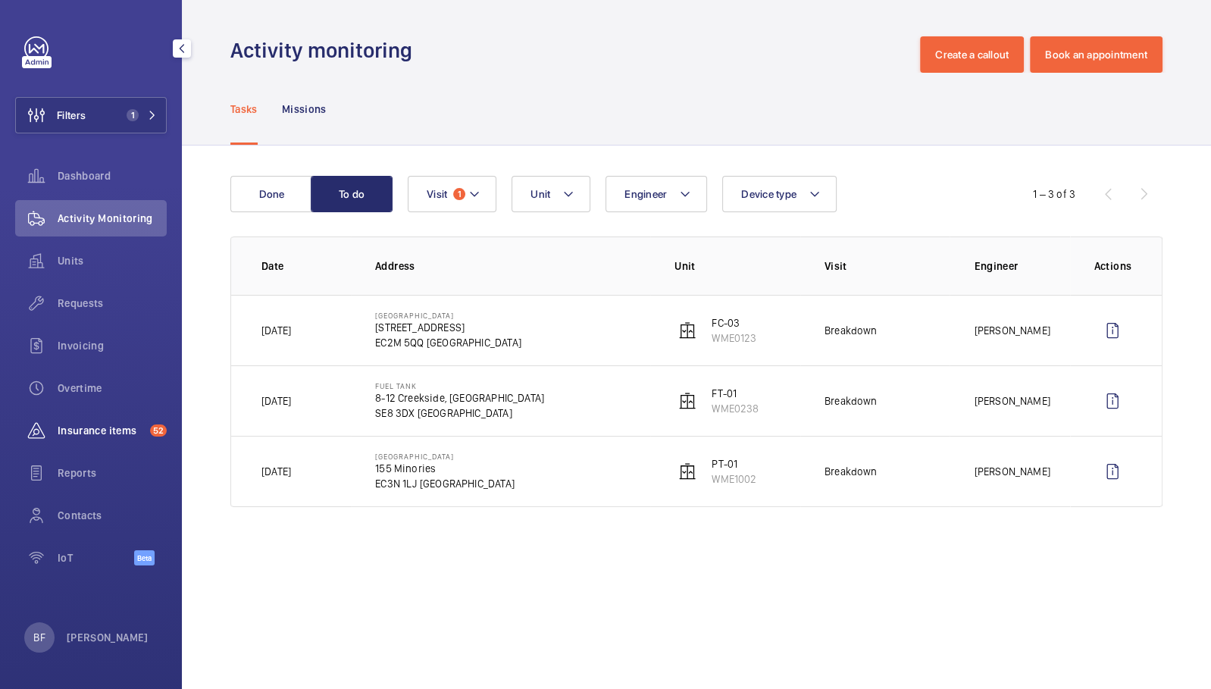
click at [92, 432] on span "Insurance items" at bounding box center [101, 430] width 86 height 15
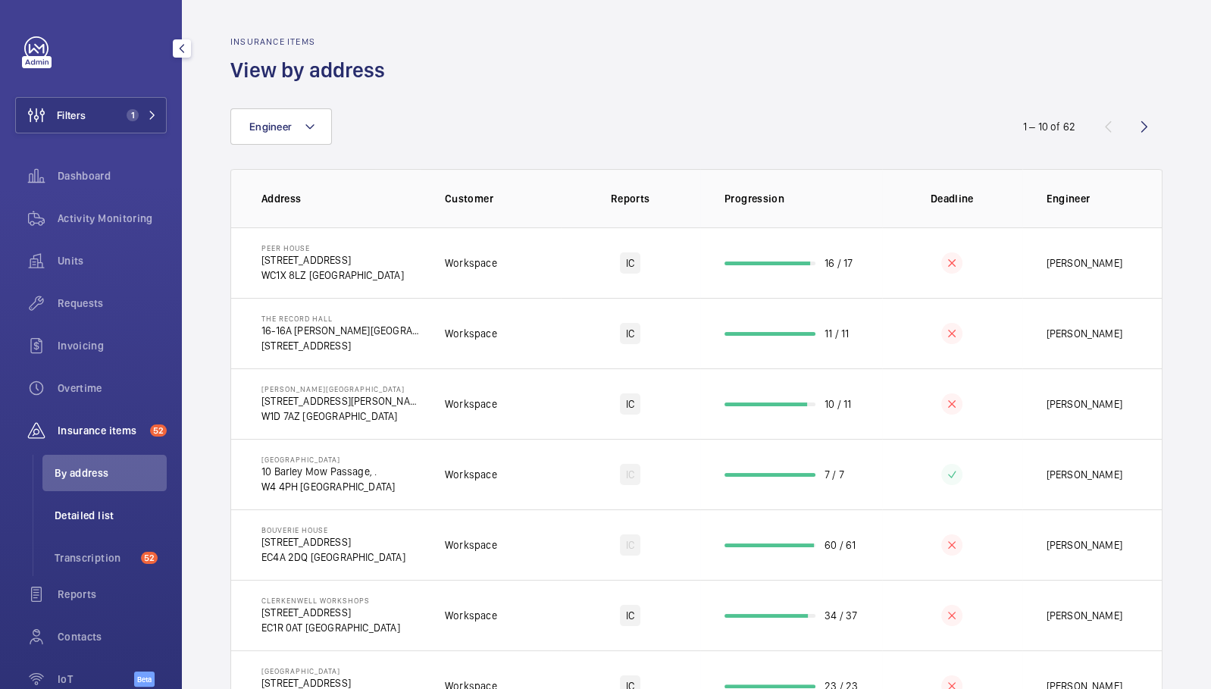
click at [95, 516] on span "Detailed list" at bounding box center [111, 515] width 112 height 15
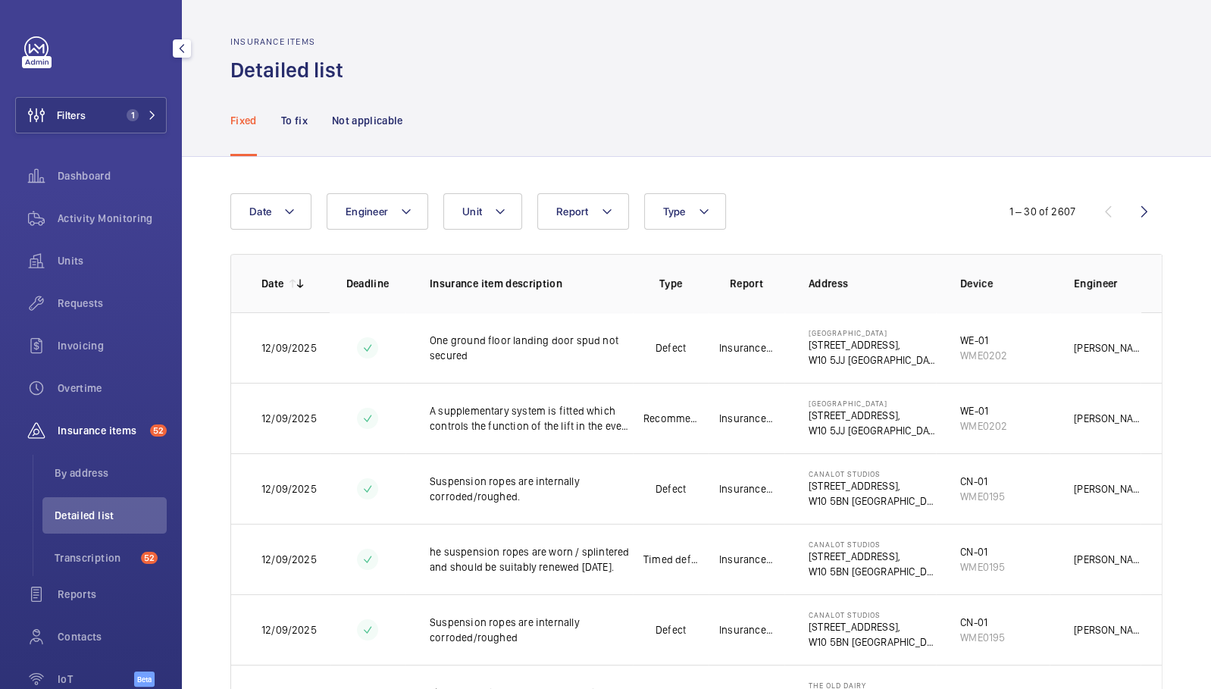
click at [95, 516] on span "Detailed list" at bounding box center [111, 515] width 112 height 15
click at [148, 113] on mat-icon at bounding box center [152, 115] width 9 height 9
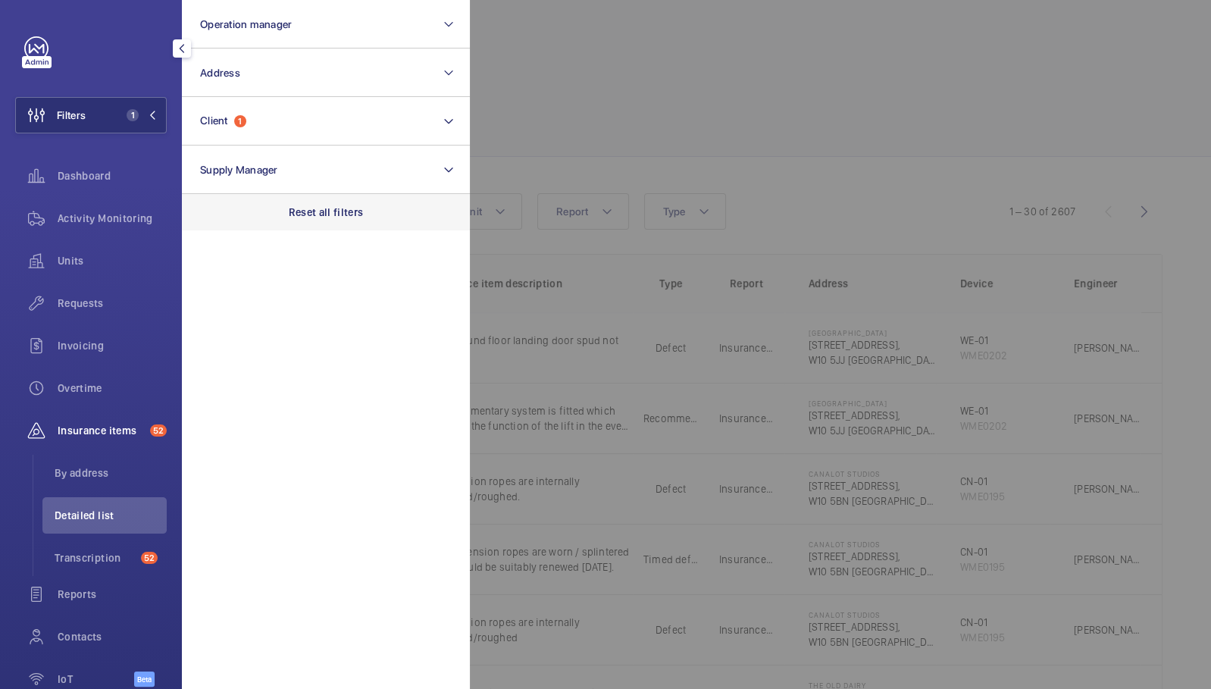
click at [360, 201] on div "Reset all filters" at bounding box center [326, 212] width 288 height 36
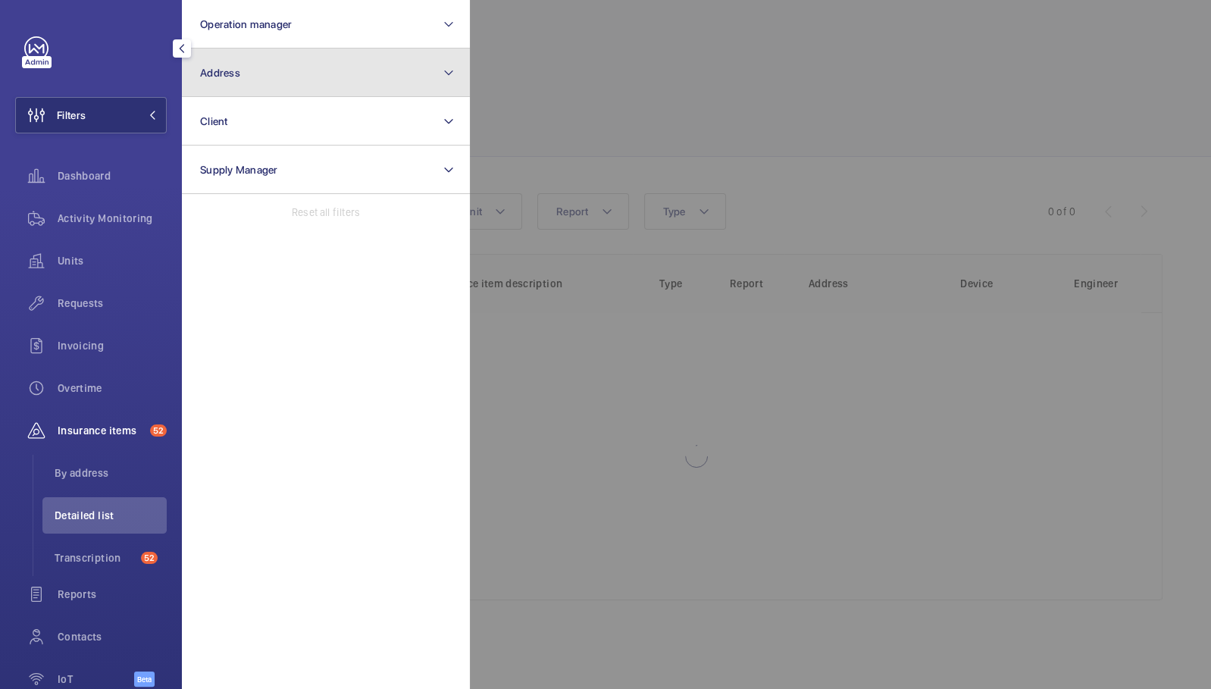
click at [306, 70] on button "Address" at bounding box center [326, 73] width 288 height 49
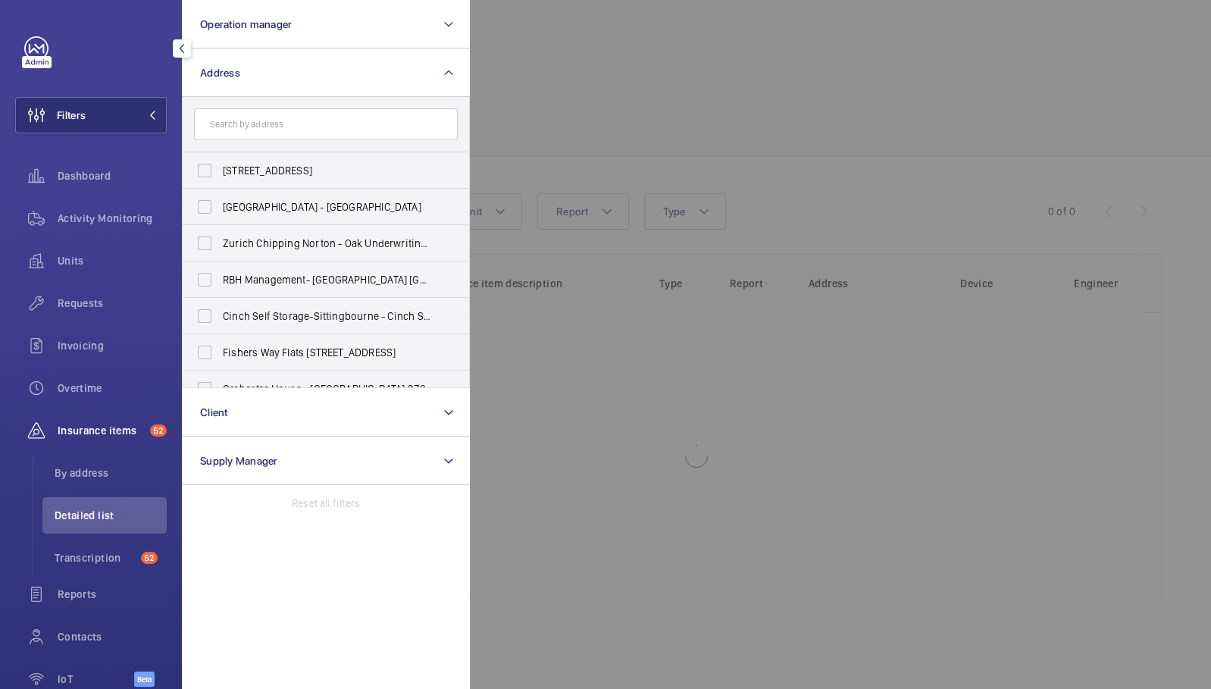
click at [329, 129] on input "text" at bounding box center [326, 124] width 264 height 32
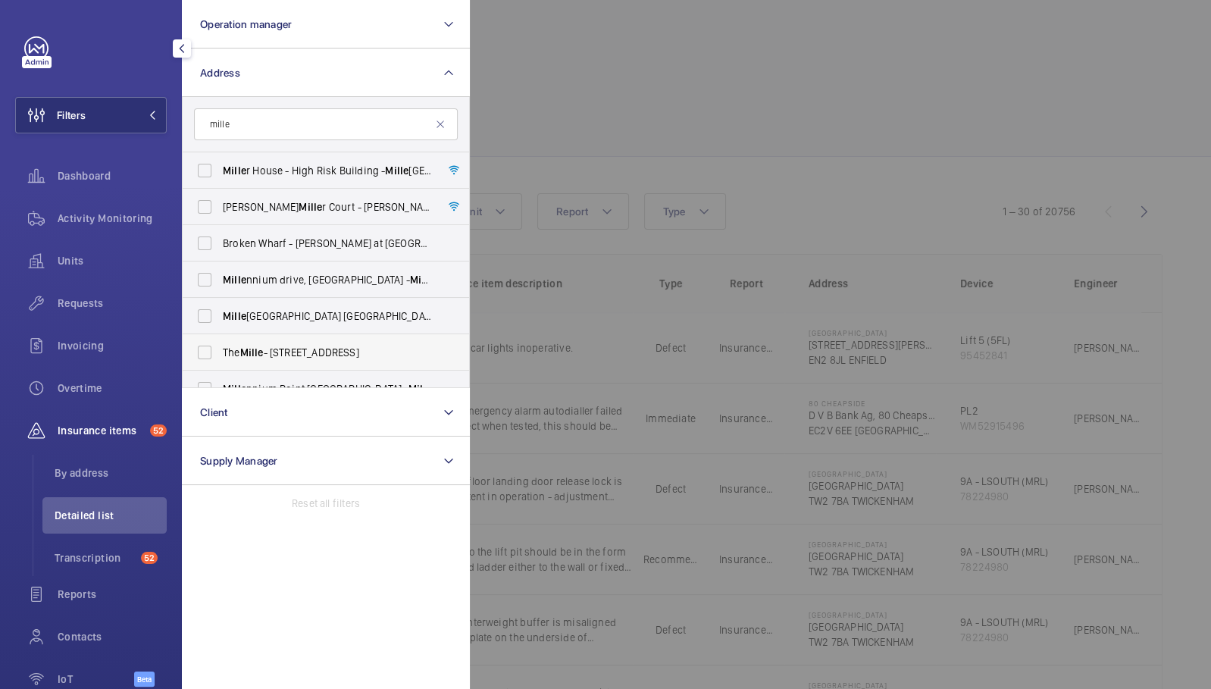
type input "mille"
click at [272, 346] on span "The Mille - 1000 Great West Rd, BRENTFORD TW8 9DW" at bounding box center [327, 352] width 208 height 15
click at [220, 346] on input "The Mille - 1000 Great West Rd, BRENTFORD TW8 9DW" at bounding box center [205, 352] width 30 height 30
checkbox input "true"
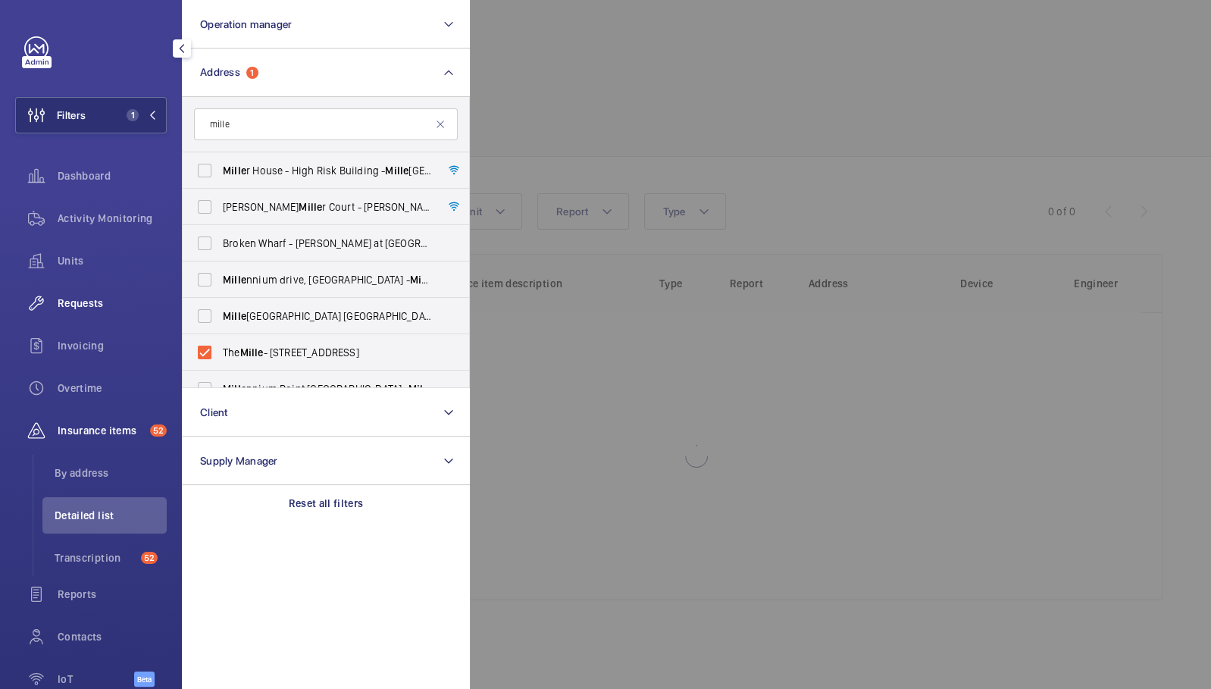
click at [94, 301] on span "Requests" at bounding box center [112, 303] width 109 height 15
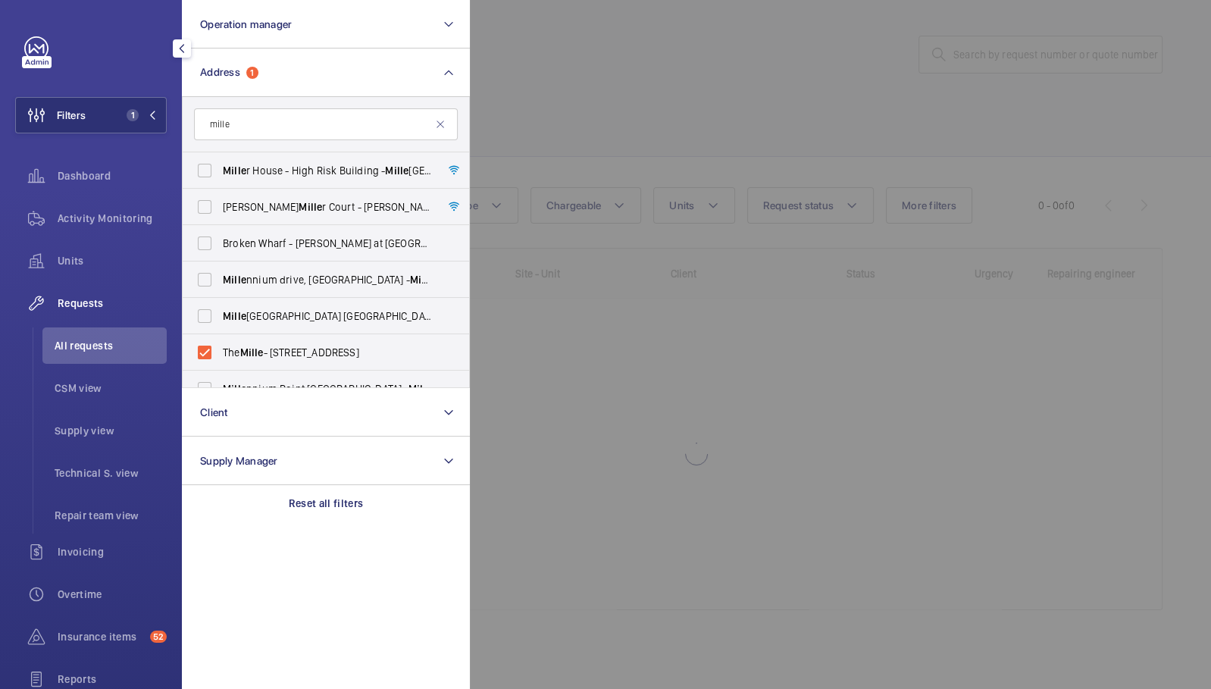
click at [814, 119] on div at bounding box center [1075, 344] width 1211 height 689
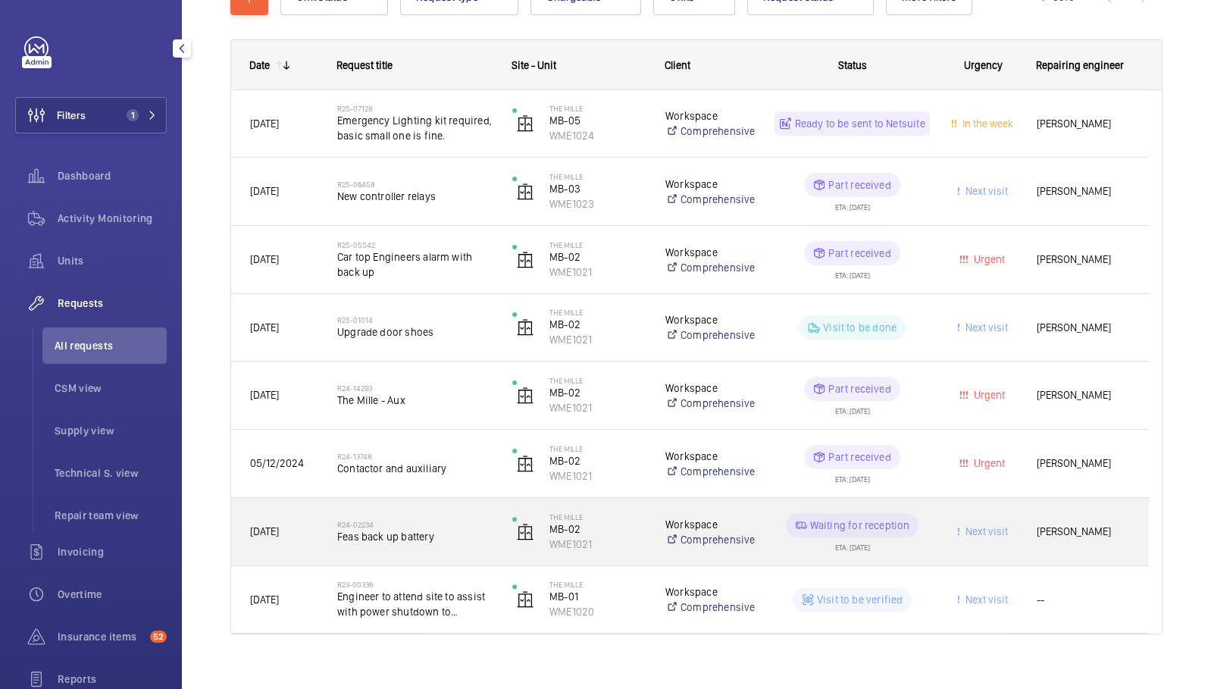
scroll to position [199, 0]
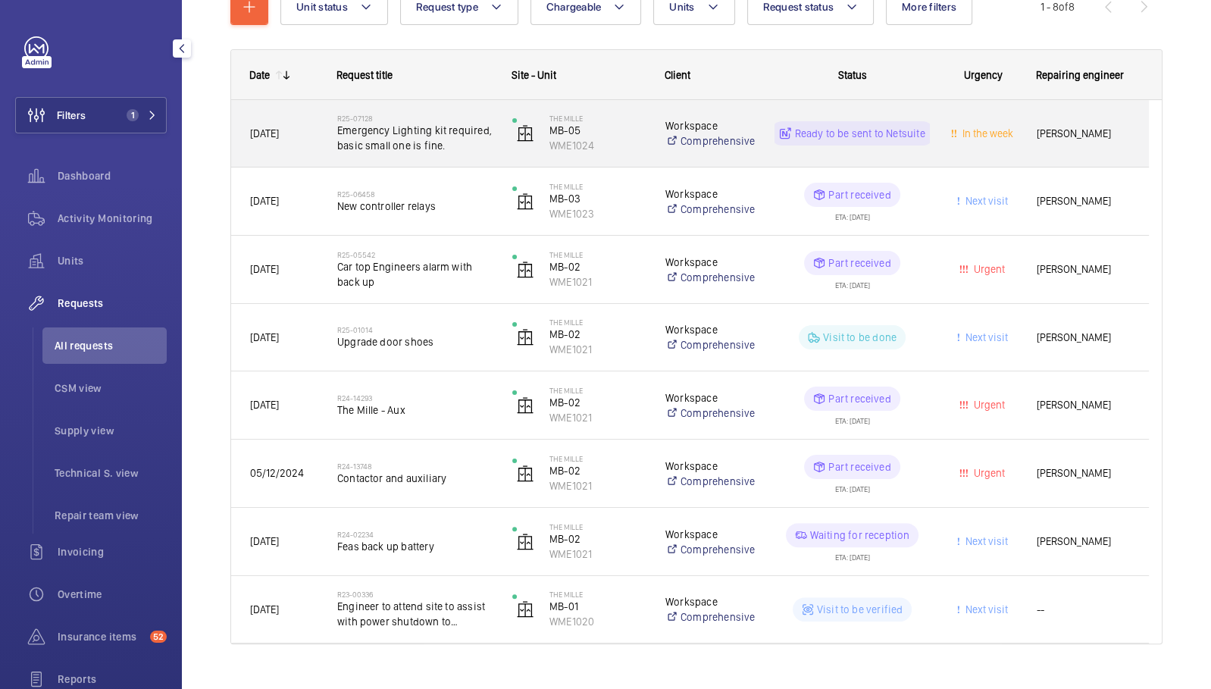
click at [459, 148] on span "Emergency Lighting kit required, basic small one is fine." at bounding box center [414, 138] width 155 height 30
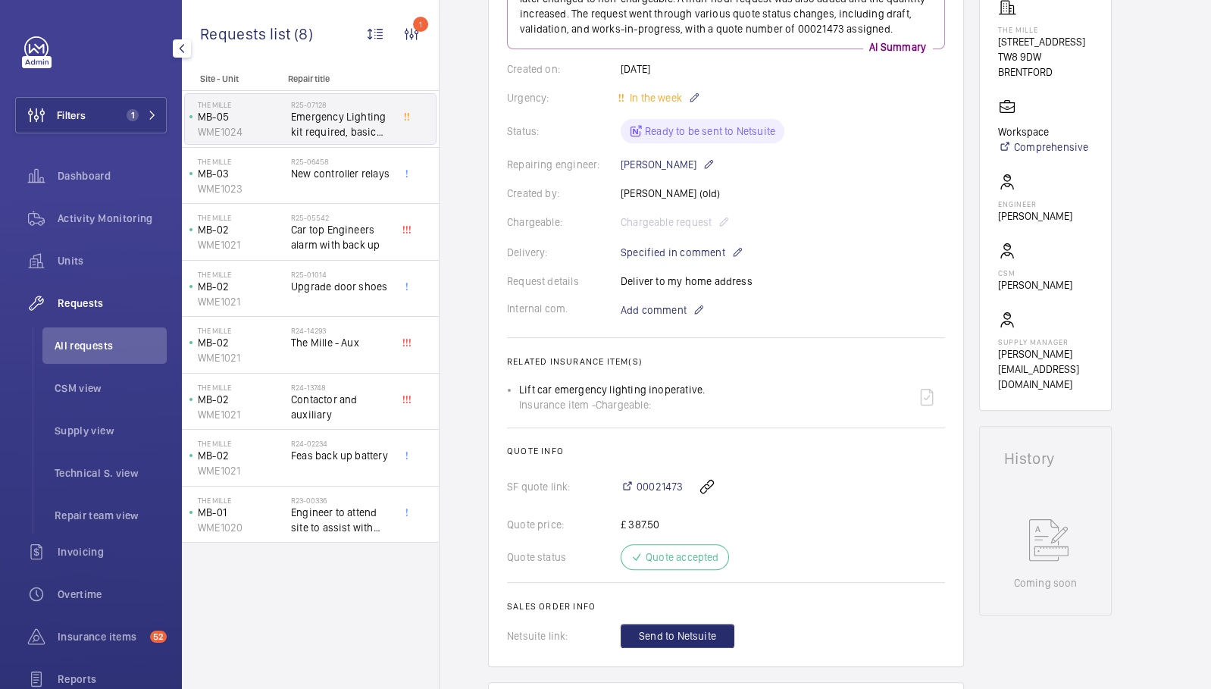
scroll to position [288, 0]
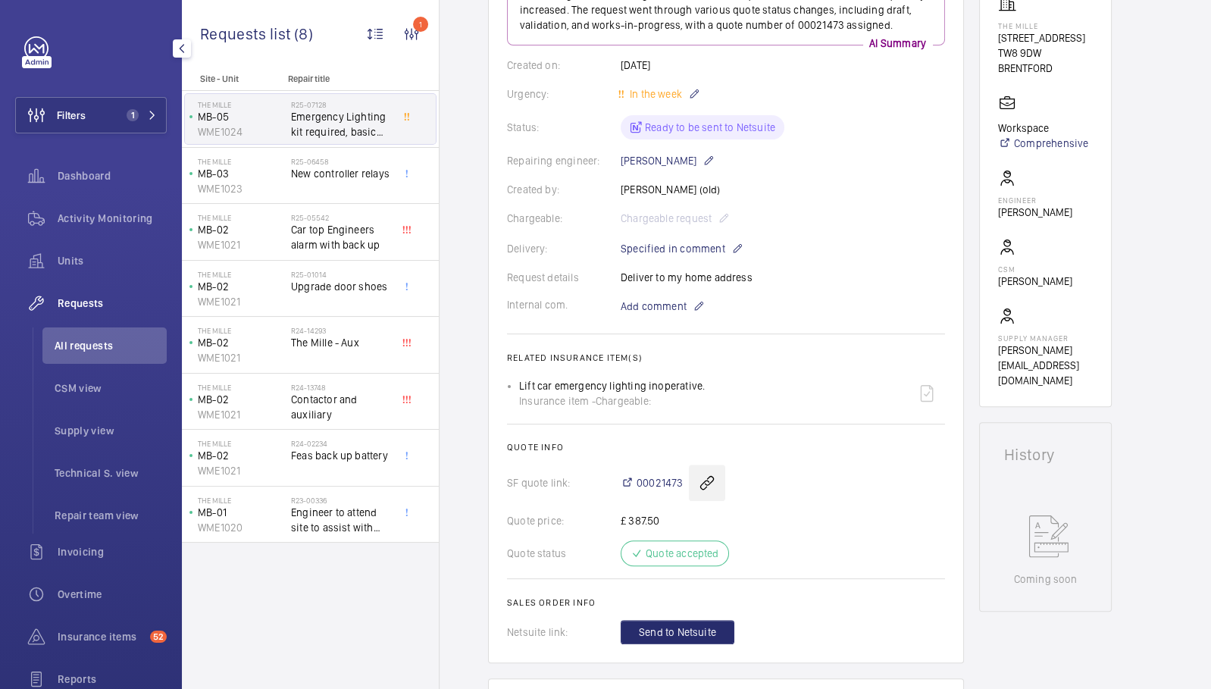
click at [710, 487] on wm-front-icon-button at bounding box center [707, 483] width 36 height 36
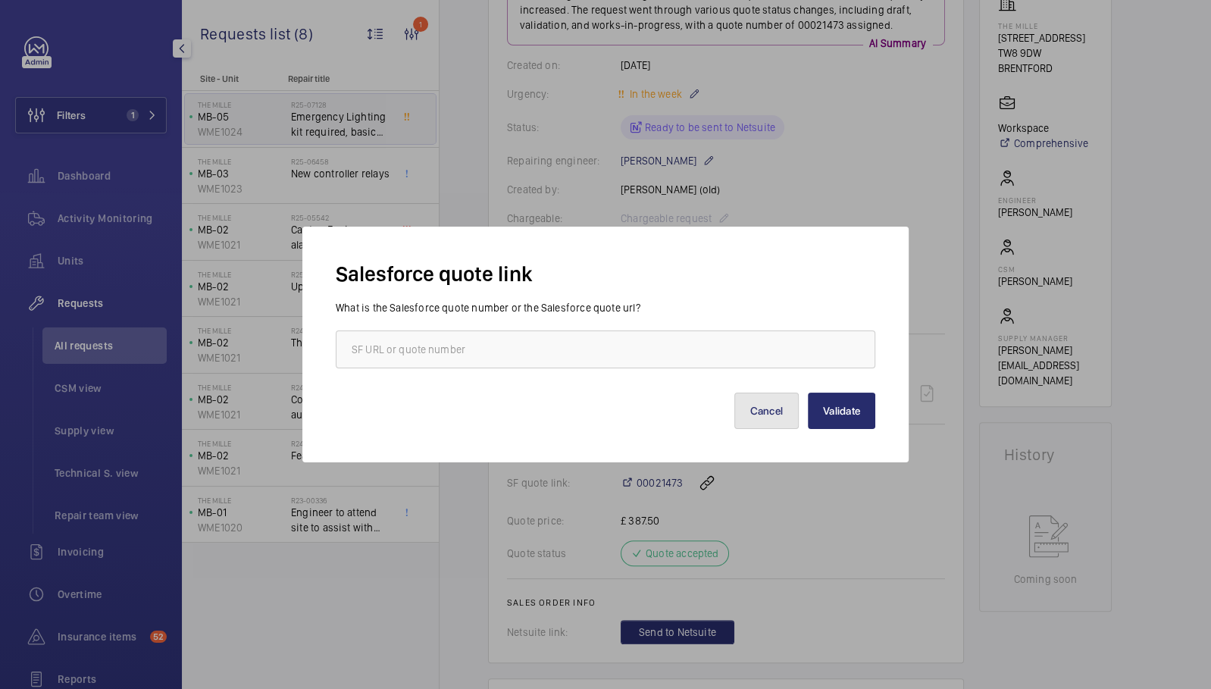
click at [782, 406] on button "Cancel" at bounding box center [767, 411] width 65 height 36
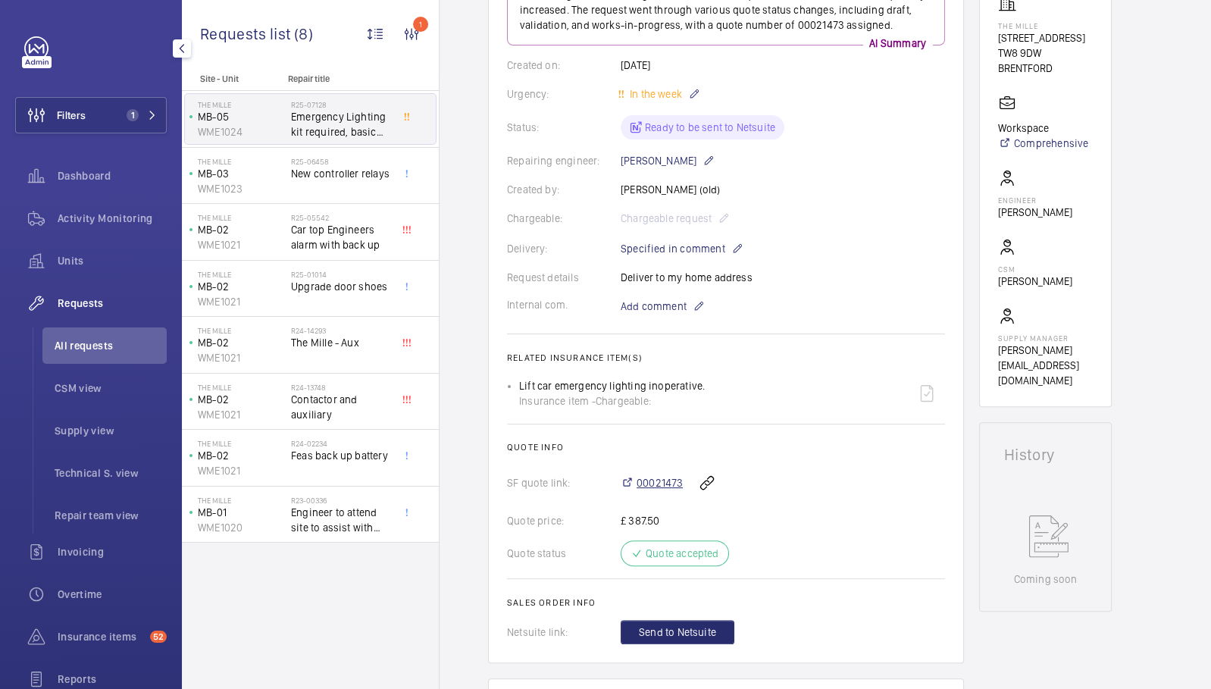
click at [659, 480] on span "00021473" at bounding box center [660, 482] width 46 height 15
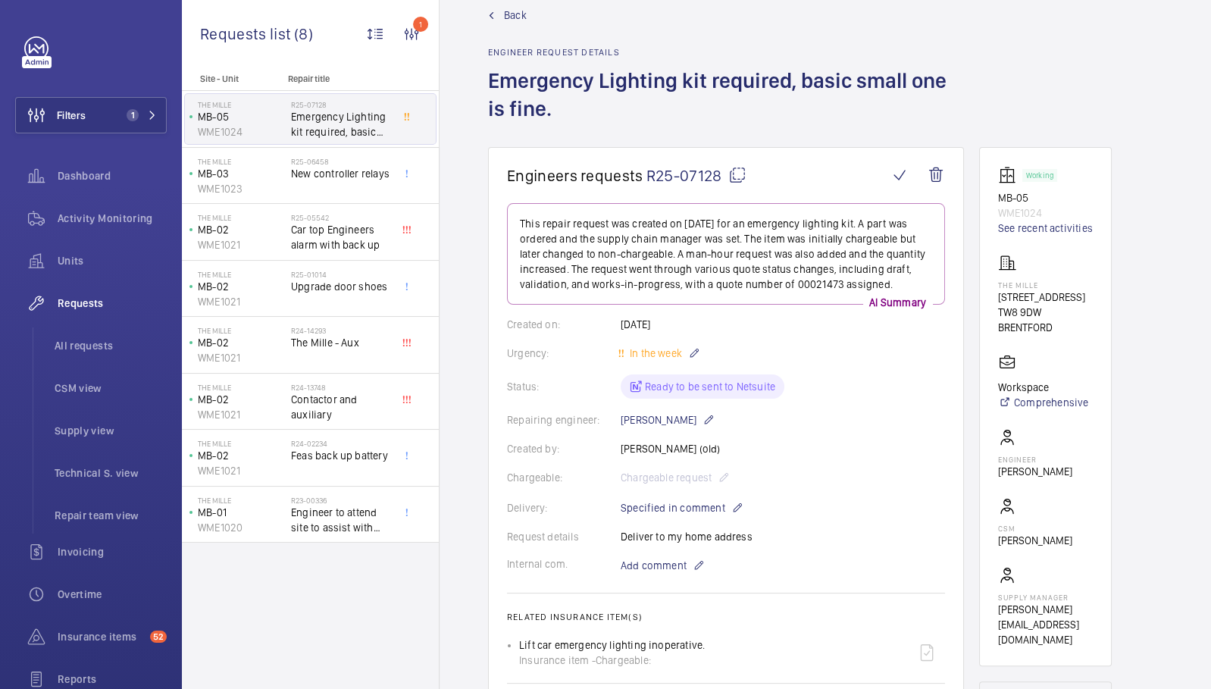
scroll to position [28, 0]
click at [107, 118] on button "Filters 1" at bounding box center [91, 115] width 152 height 36
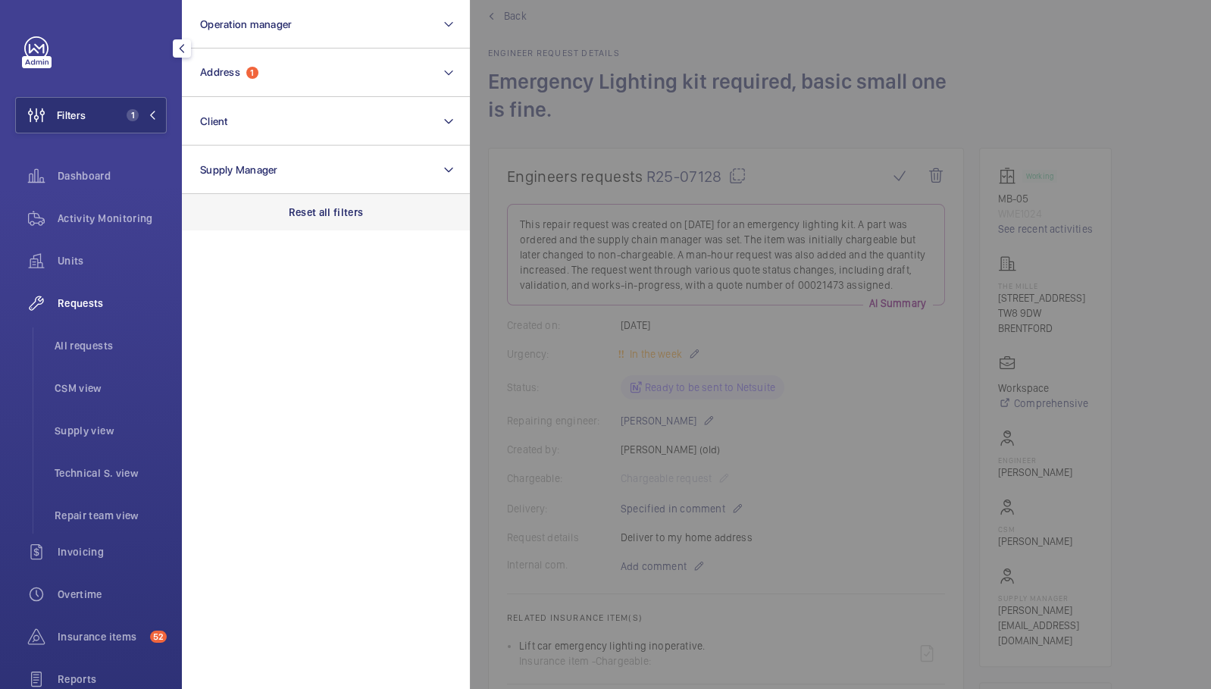
click at [309, 204] on div "Reset all filters" at bounding box center [326, 212] width 288 height 36
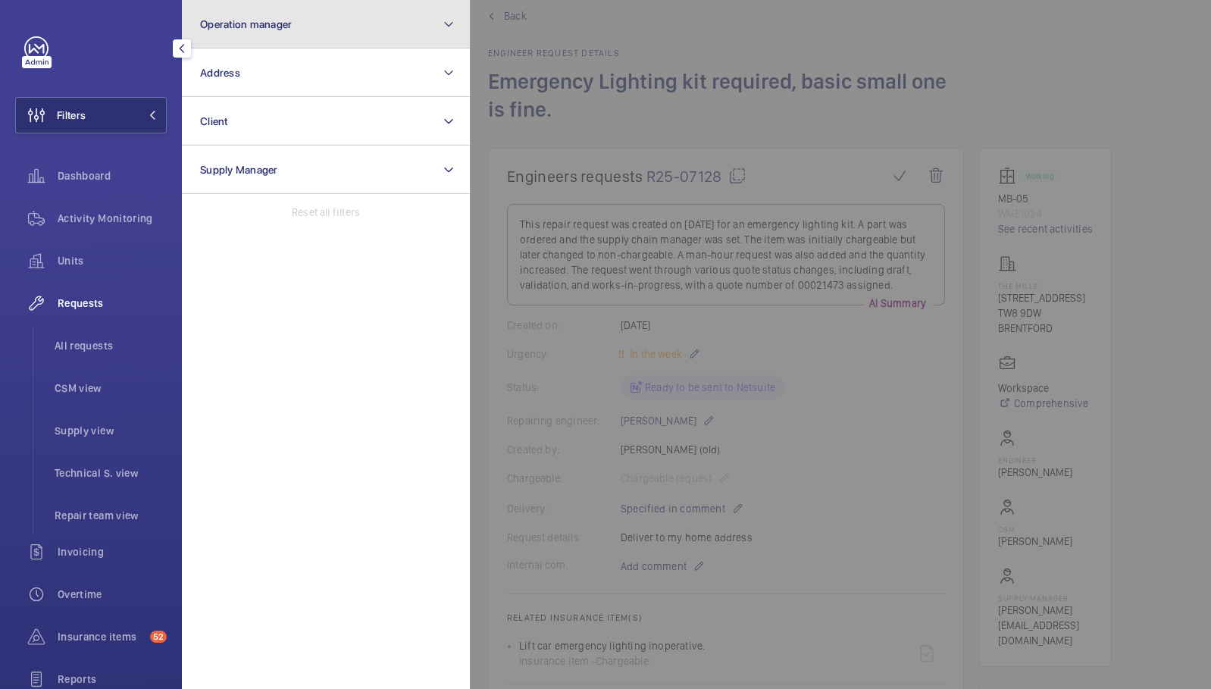
click at [261, 40] on button "Operation manager" at bounding box center [326, 24] width 288 height 49
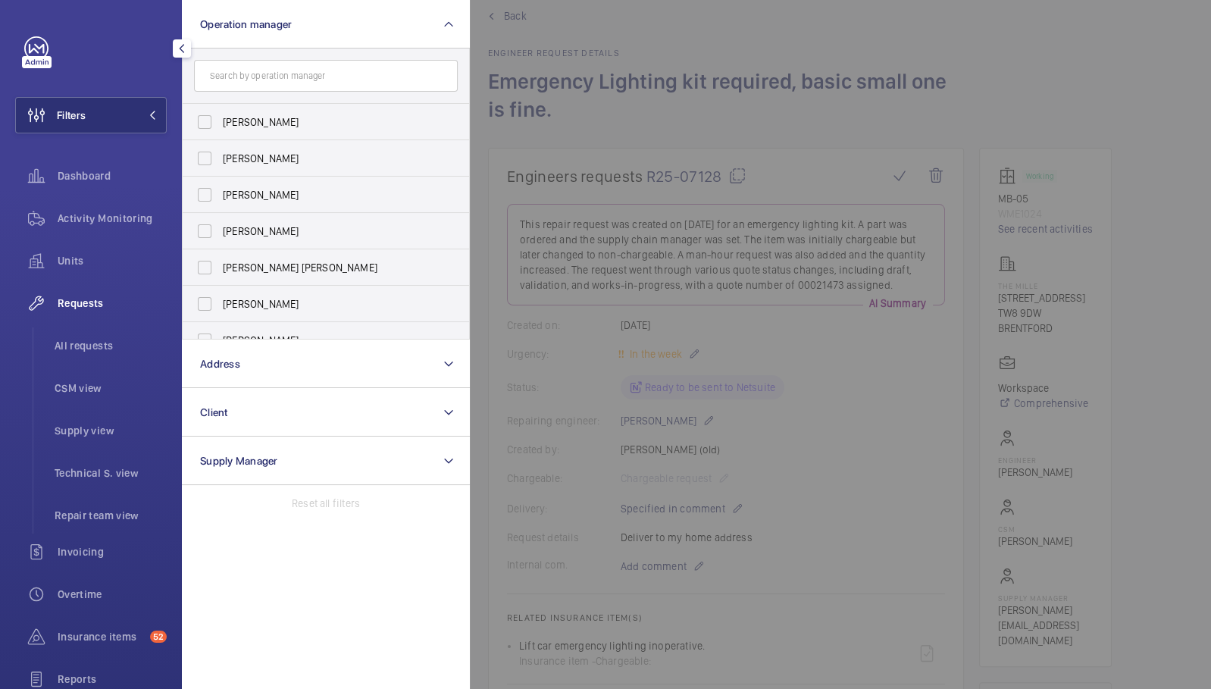
click at [267, 73] on input "text" at bounding box center [326, 76] width 264 height 32
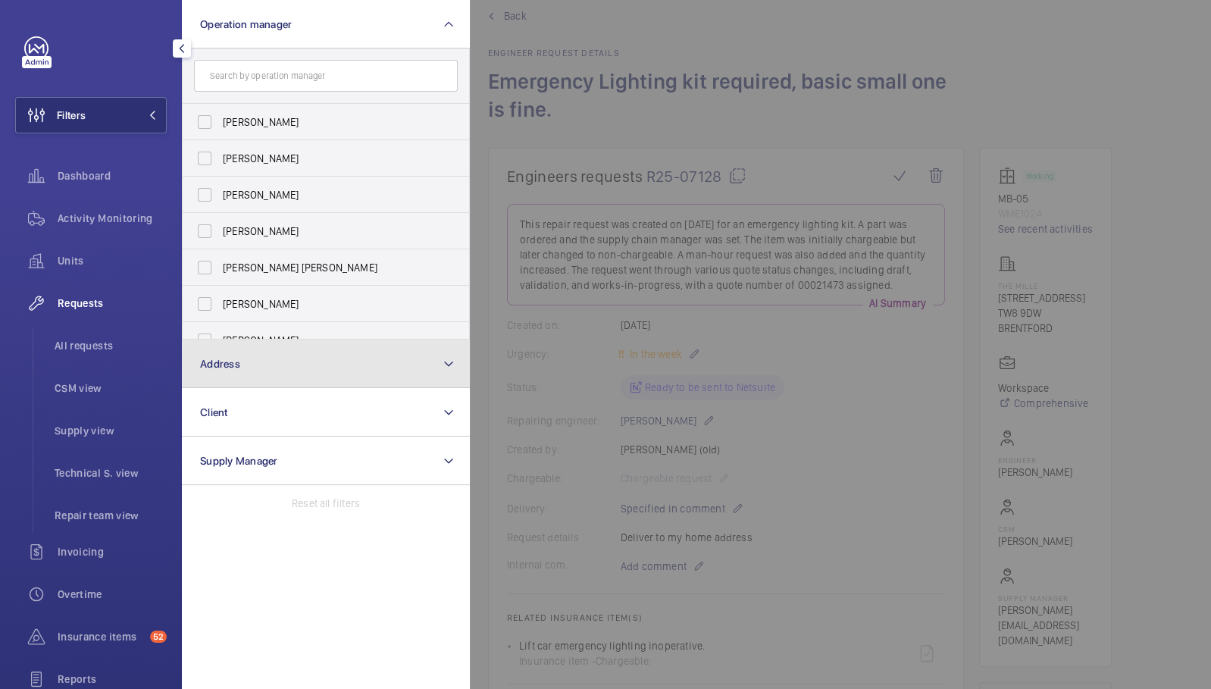
click at [257, 365] on button "Address" at bounding box center [326, 364] width 288 height 49
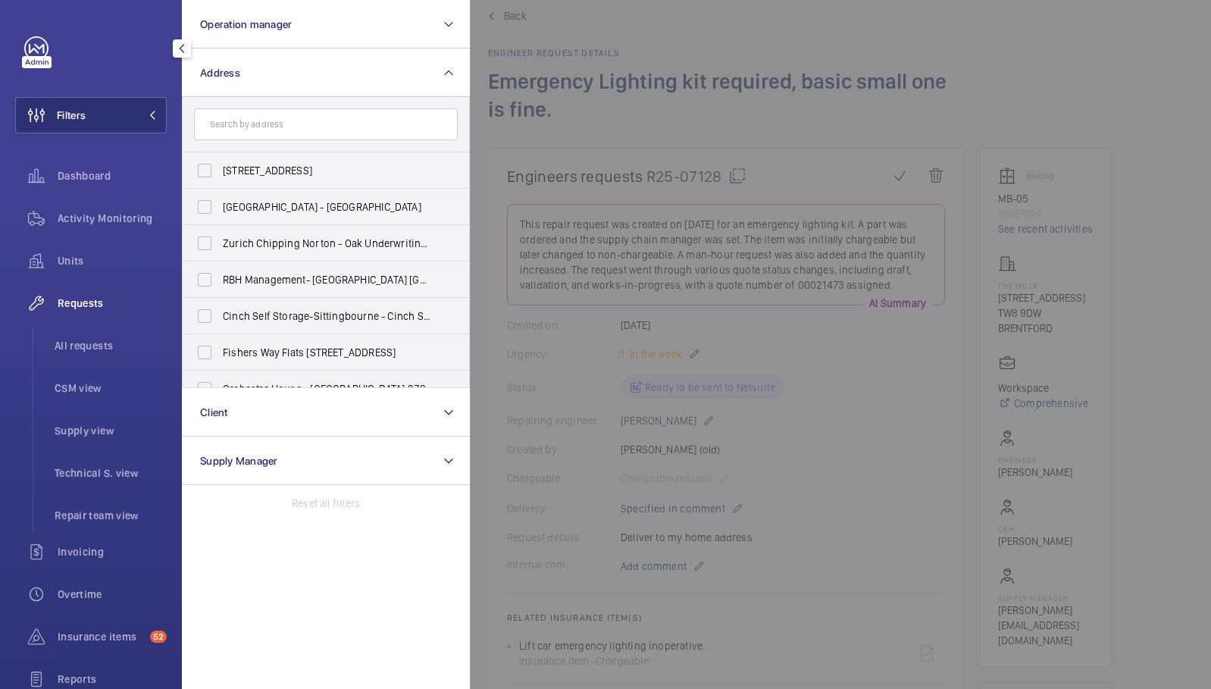
click at [248, 122] on input "text" at bounding box center [326, 124] width 264 height 32
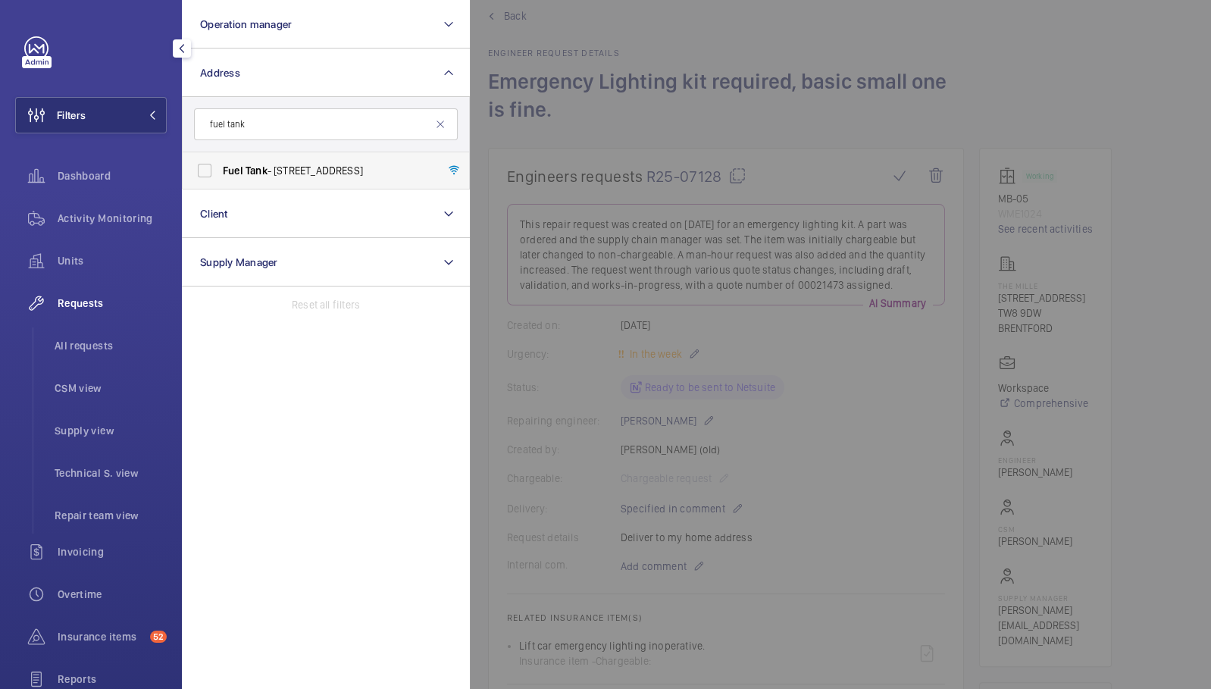
type input "fuel tank"
click at [249, 177] on label "Fuel Tank - 8-12 Creekside, Deptford, LONDON SE8 3DX" at bounding box center [315, 170] width 264 height 36
click at [220, 177] on input "Fuel Tank - 8-12 Creekside, Deptford, LONDON SE8 3DX" at bounding box center [205, 170] width 30 height 30
checkbox input "true"
click at [588, 111] on div at bounding box center [1075, 344] width 1211 height 689
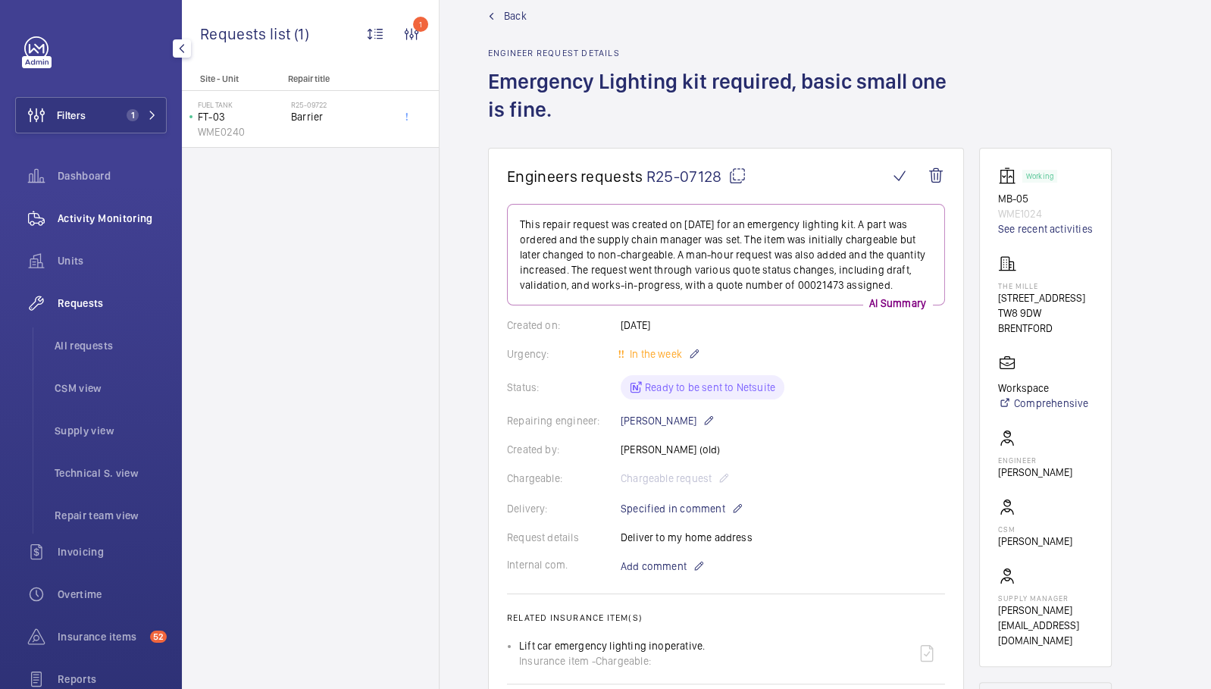
click at [107, 218] on span "Activity Monitoring" at bounding box center [112, 218] width 109 height 15
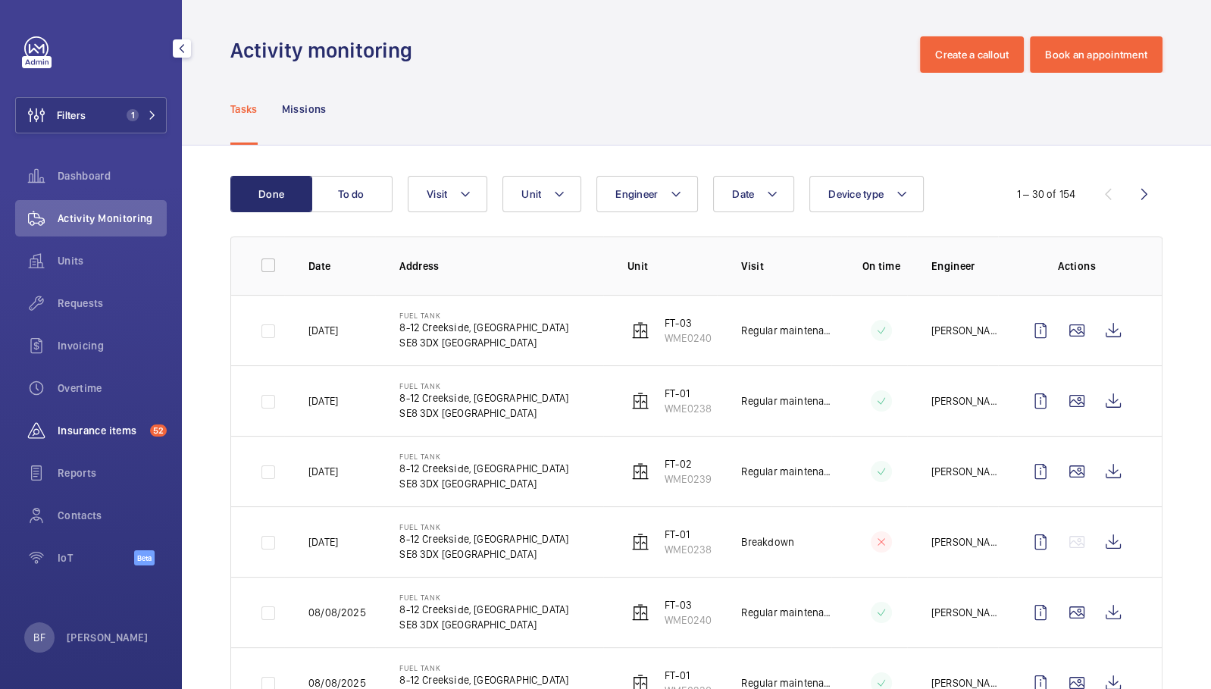
click at [72, 435] on span "Insurance items" at bounding box center [101, 430] width 86 height 15
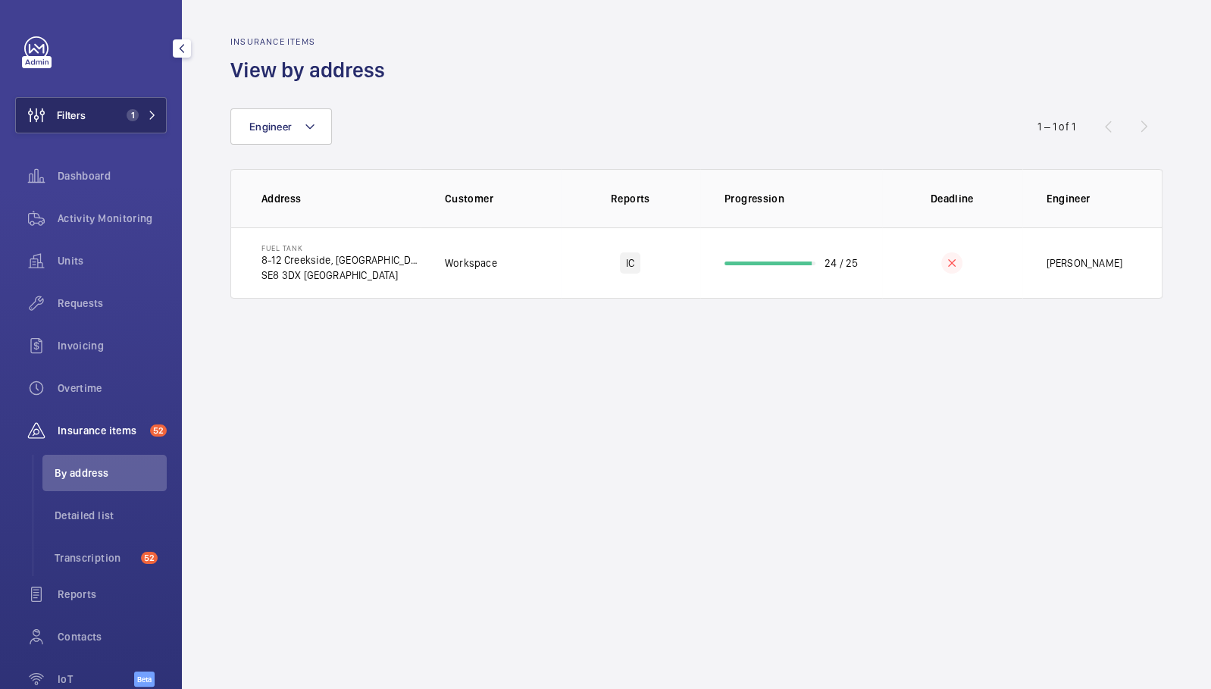
click at [88, 127] on button "Filters 1" at bounding box center [91, 115] width 152 height 36
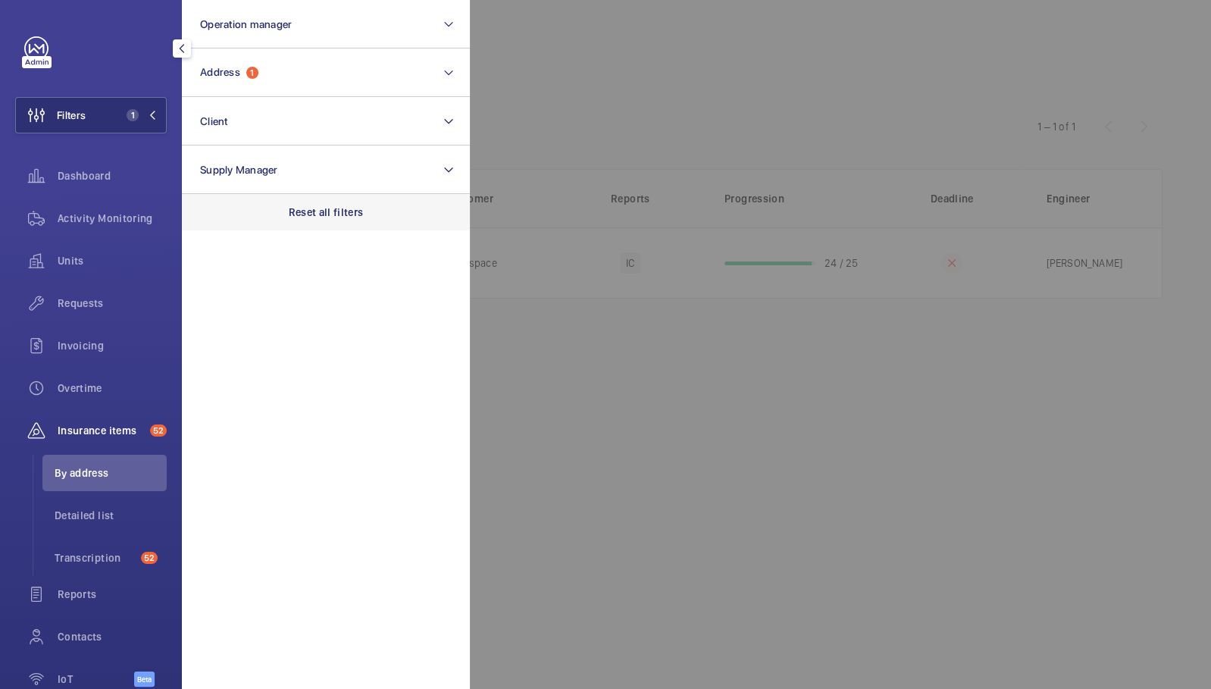
click at [365, 202] on div "Reset all filters" at bounding box center [326, 212] width 288 height 36
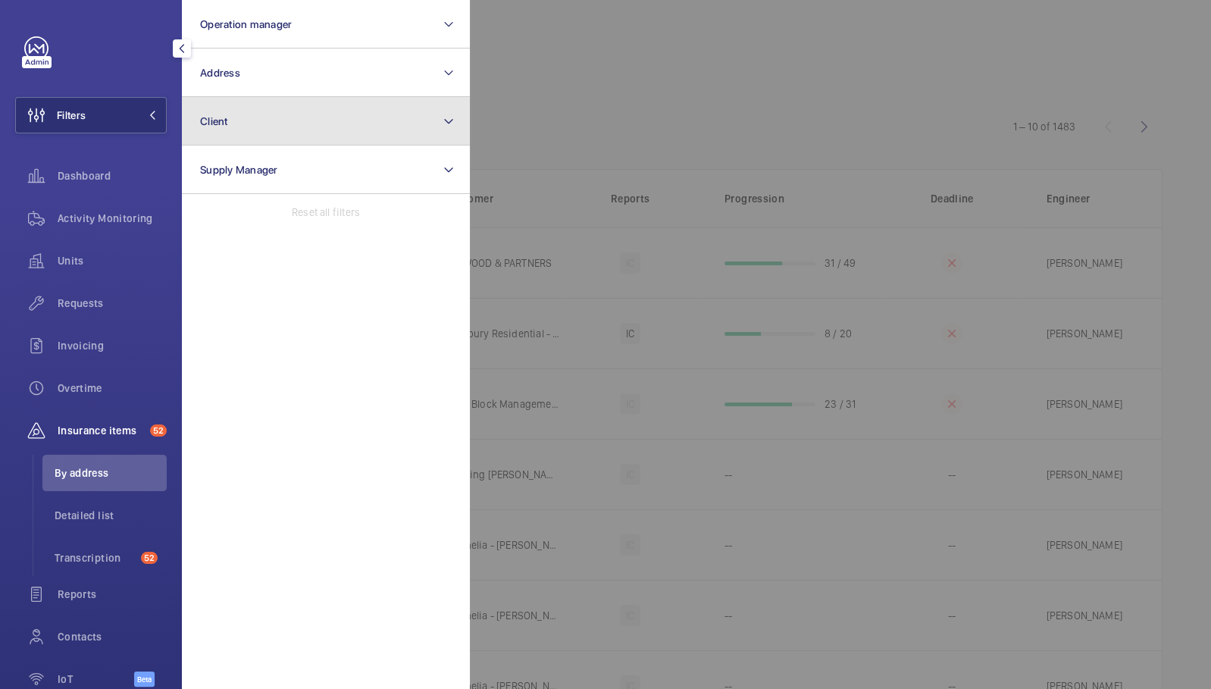
click at [272, 109] on button "Client" at bounding box center [326, 121] width 288 height 49
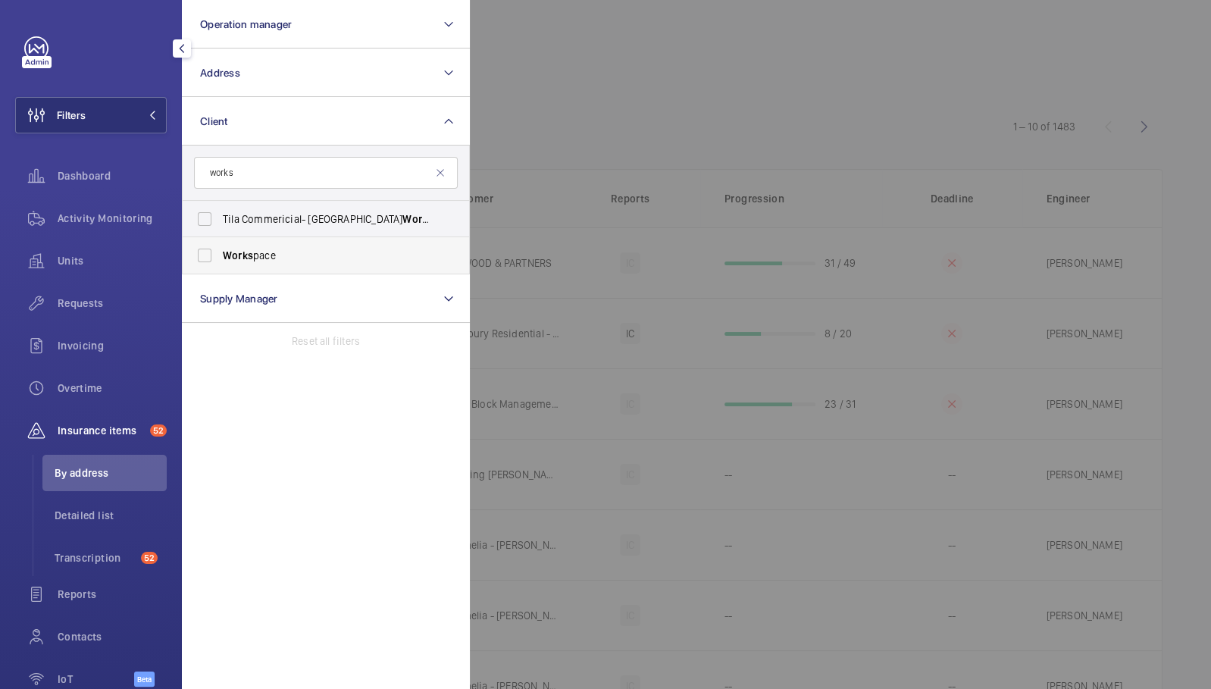
type input "works"
click at [292, 249] on span "Works pace" at bounding box center [327, 255] width 208 height 15
click at [220, 249] on input "Works pace" at bounding box center [205, 255] width 30 height 30
checkbox input "true"
click at [663, 108] on div at bounding box center [1075, 344] width 1211 height 689
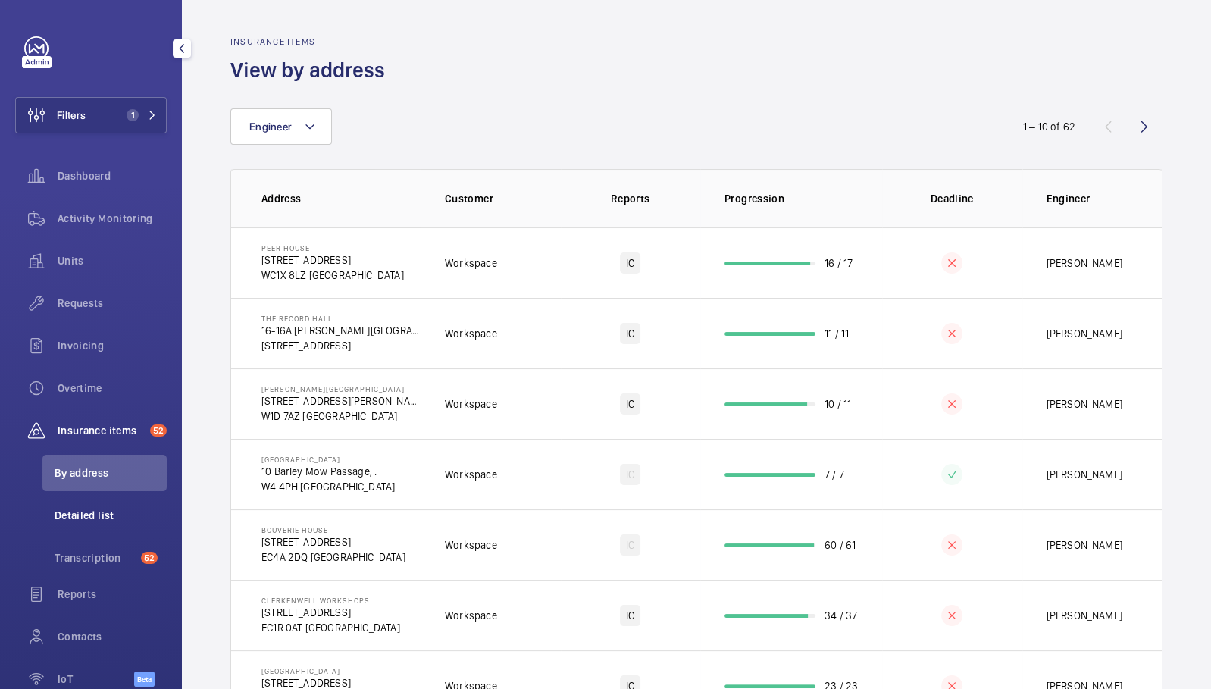
click at [111, 506] on li "Detailed list" at bounding box center [104, 515] width 124 height 36
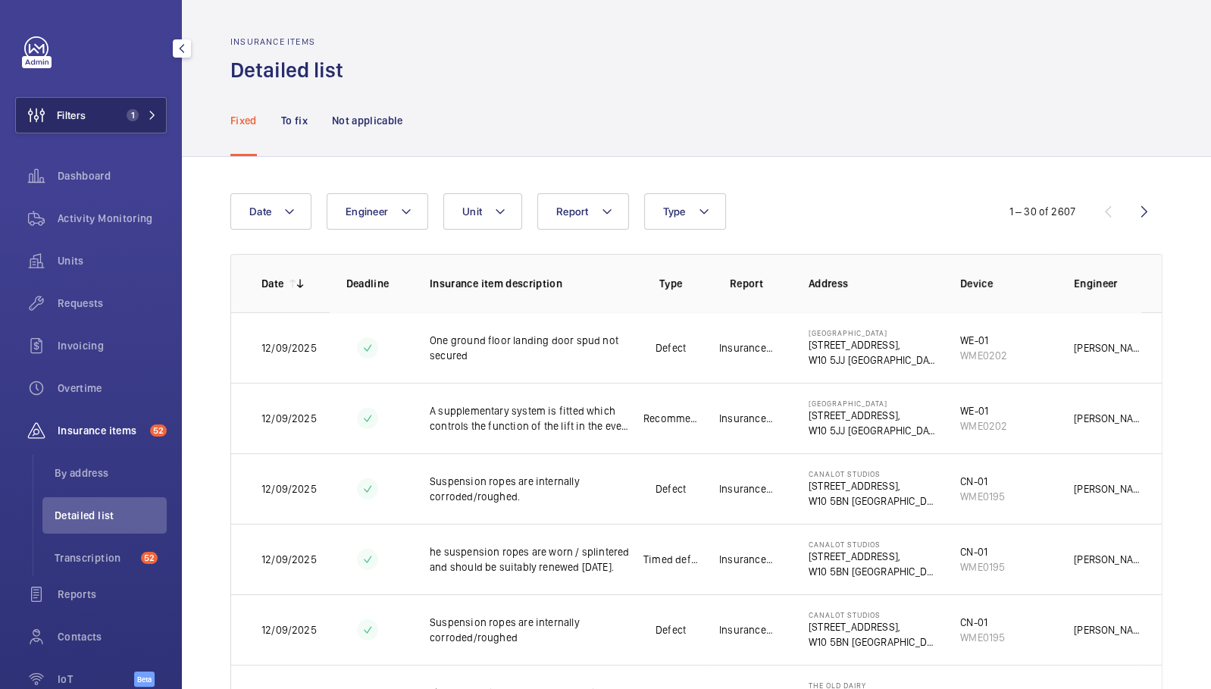
click at [127, 115] on span "1" at bounding box center [133, 115] width 12 height 12
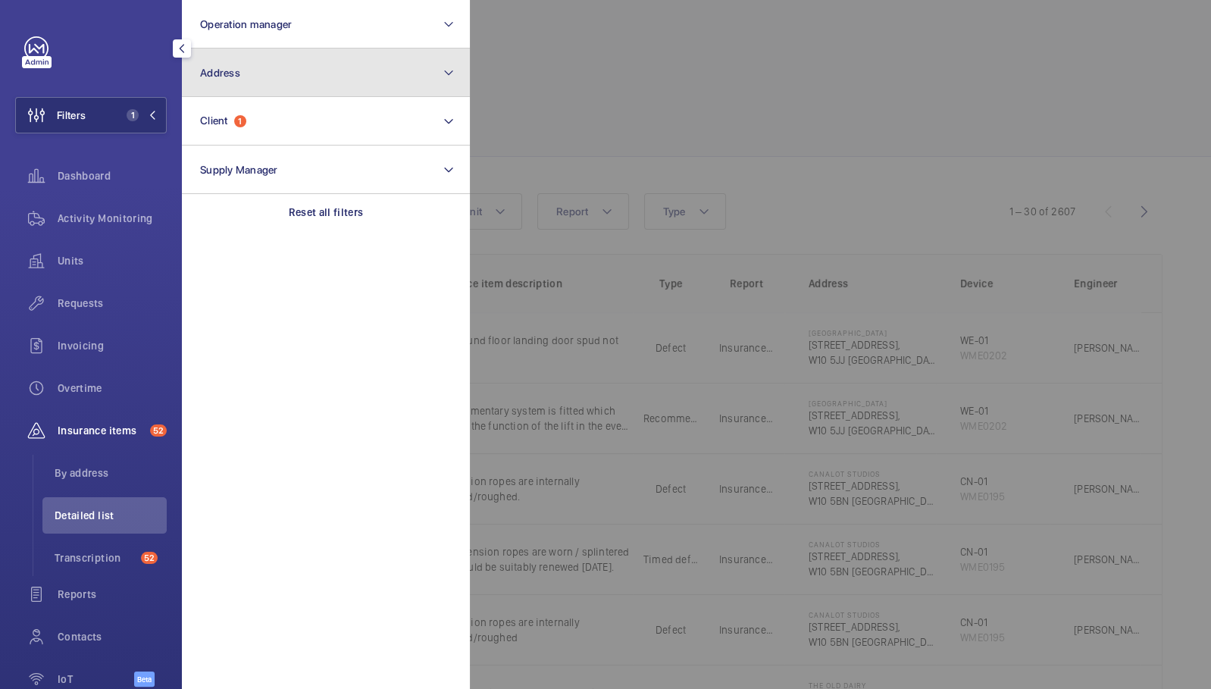
click at [272, 79] on button "Address" at bounding box center [326, 73] width 288 height 49
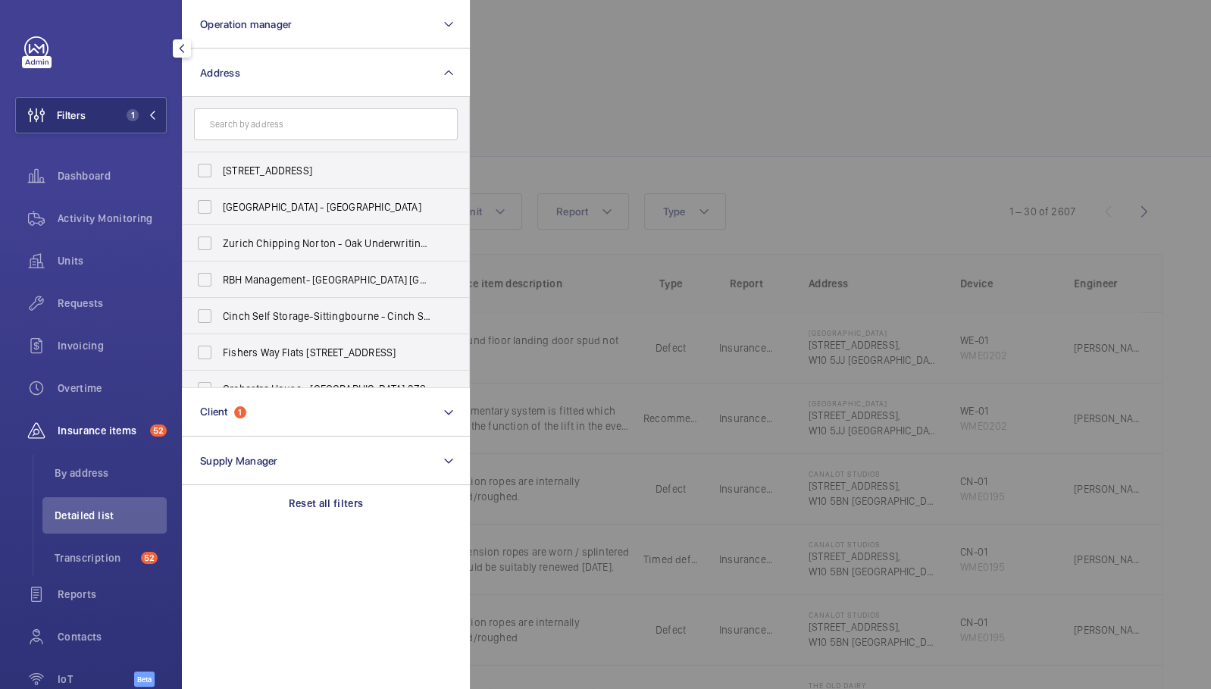
click at [318, 117] on input "text" at bounding box center [326, 124] width 264 height 32
type input "mille"
click at [290, 340] on label "The Mille - 1000 Great West Rd, BRENTFORD TW8 9DW" at bounding box center [315, 352] width 264 height 36
click at [220, 340] on input "The Mille - 1000 Great West Rd, BRENTFORD TW8 9DW" at bounding box center [205, 352] width 30 height 30
checkbox input "true"
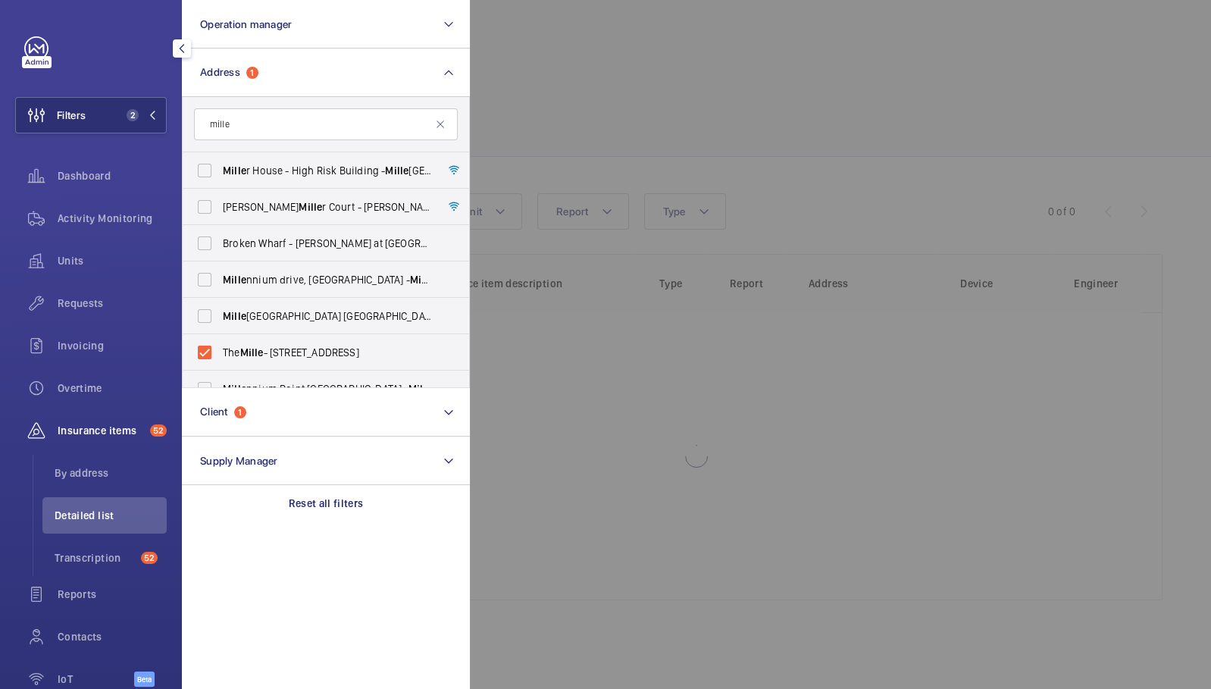
click at [673, 100] on div at bounding box center [1075, 344] width 1211 height 689
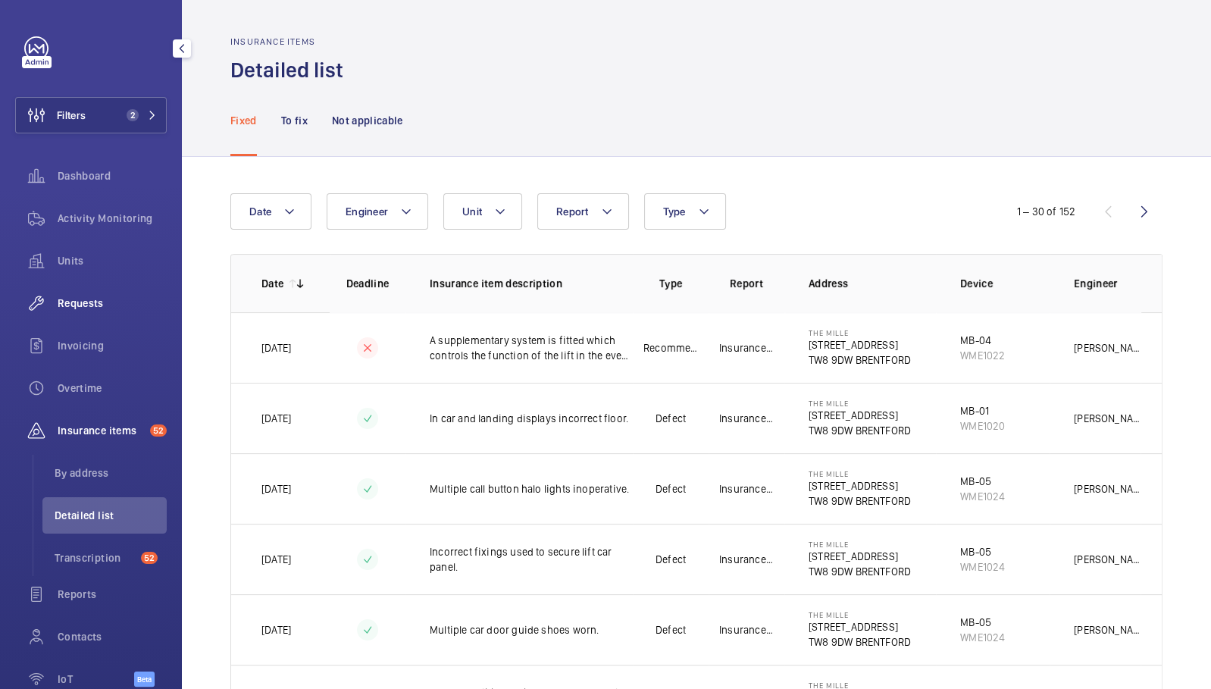
click at [93, 301] on span "Requests" at bounding box center [112, 303] width 109 height 15
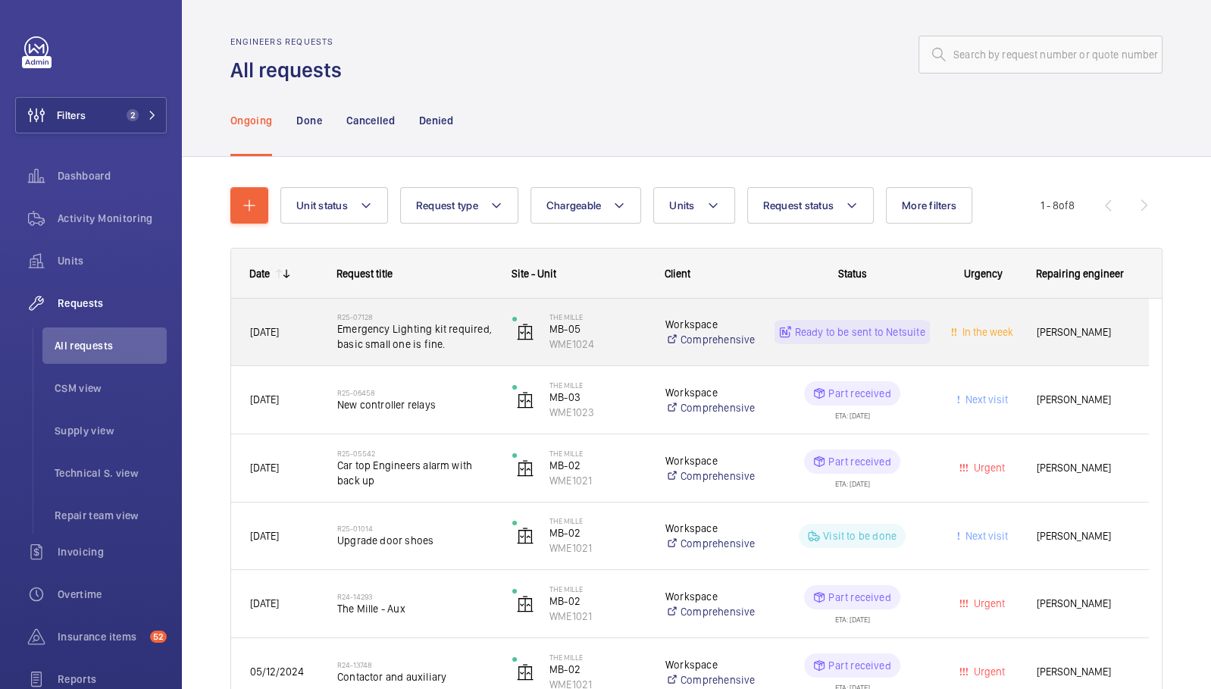
click at [351, 362] on div "R25-07128 Emergency Lighting kit required, basic small one is fine." at bounding box center [406, 332] width 174 height 68
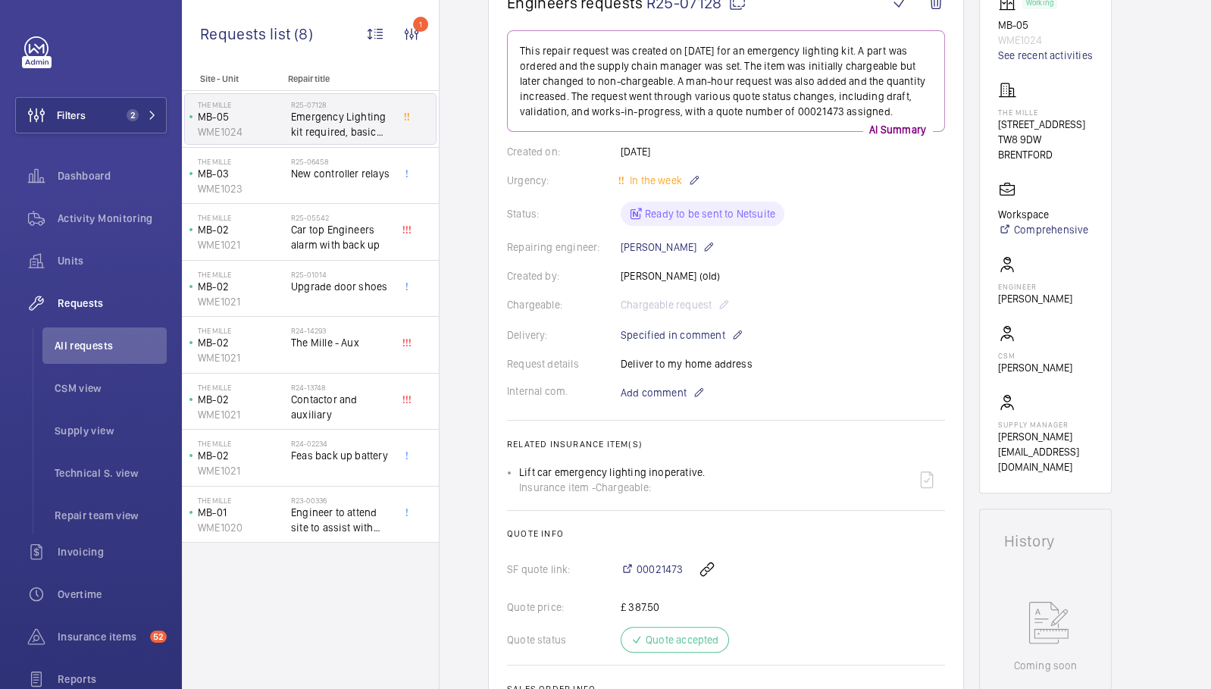
scroll to position [251, 0]
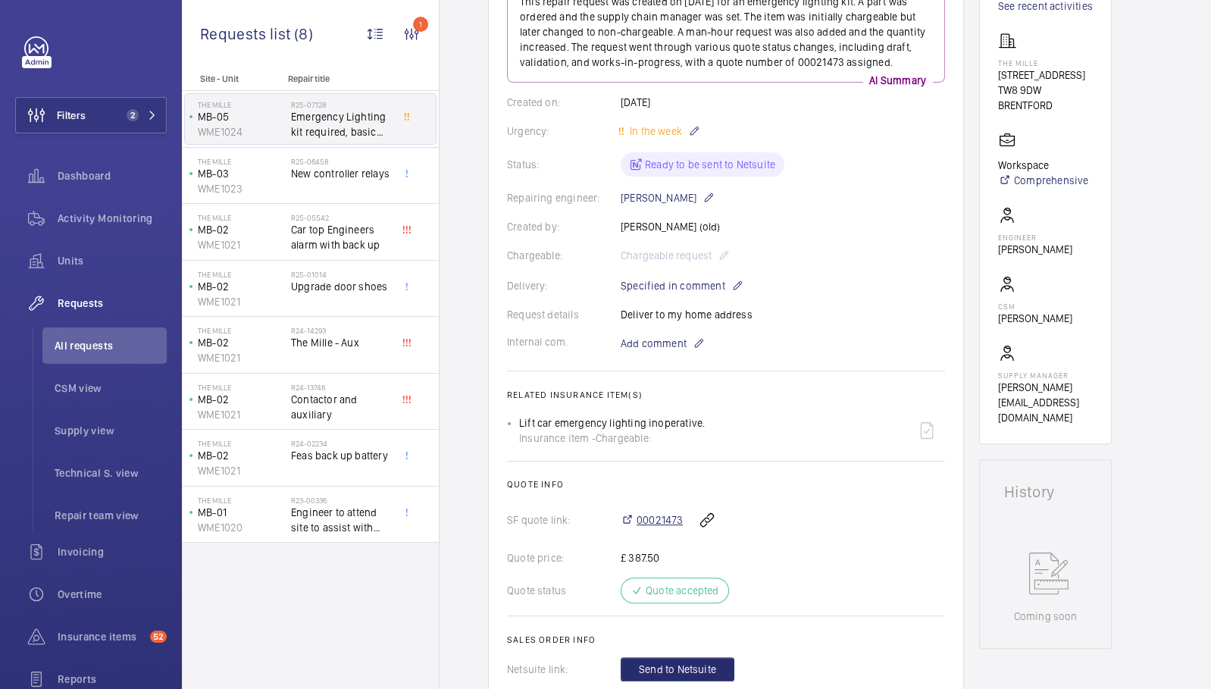
click at [664, 519] on span "00021473" at bounding box center [660, 519] width 46 height 15
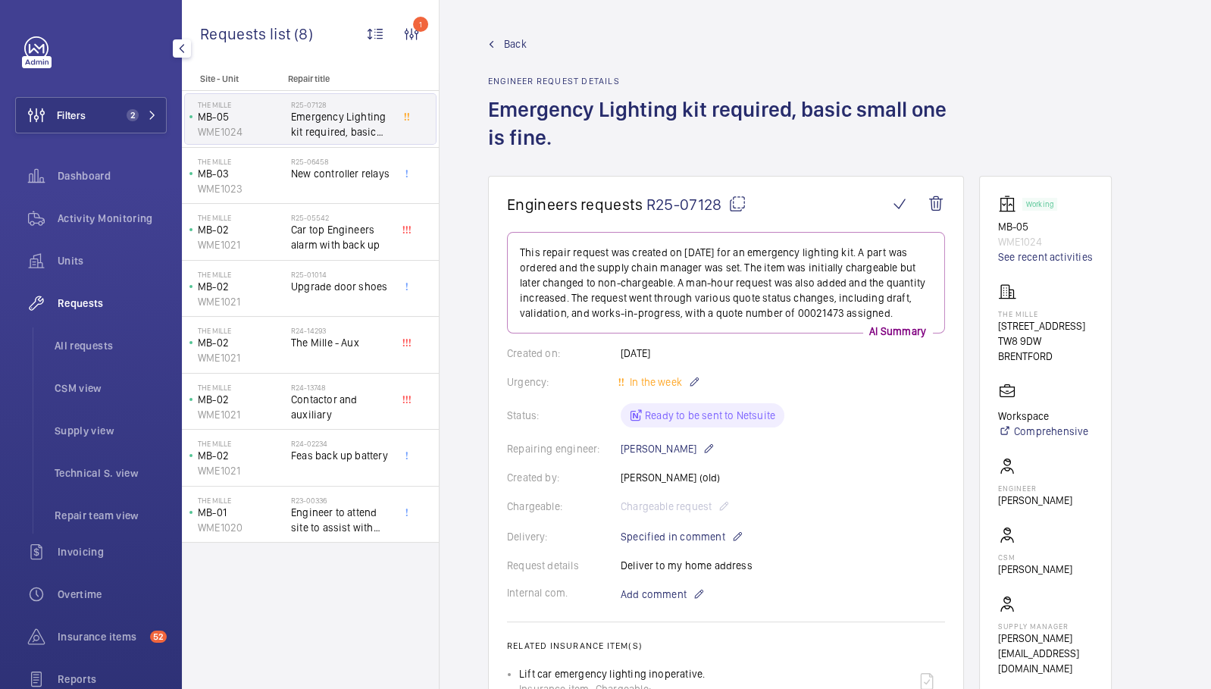
click at [80, 311] on div "Requests" at bounding box center [91, 303] width 152 height 36
click at [153, 114] on button "Filters 2" at bounding box center [91, 115] width 152 height 36
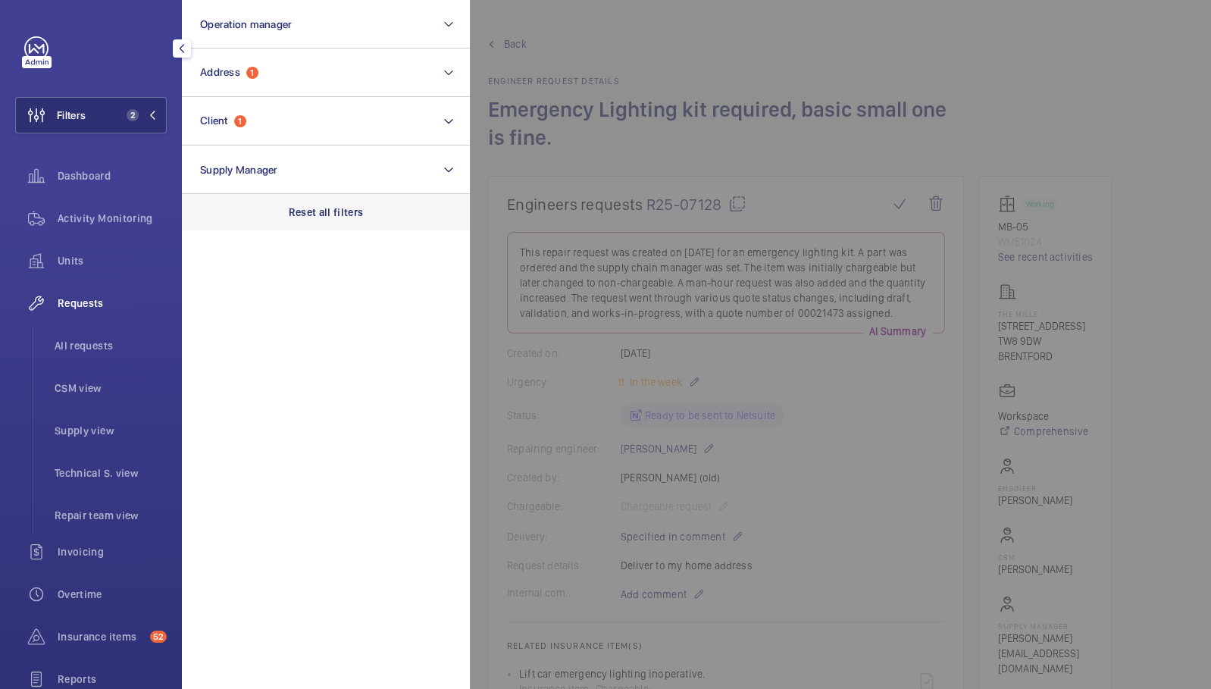
click at [356, 202] on div "Reset all filters" at bounding box center [326, 212] width 288 height 36
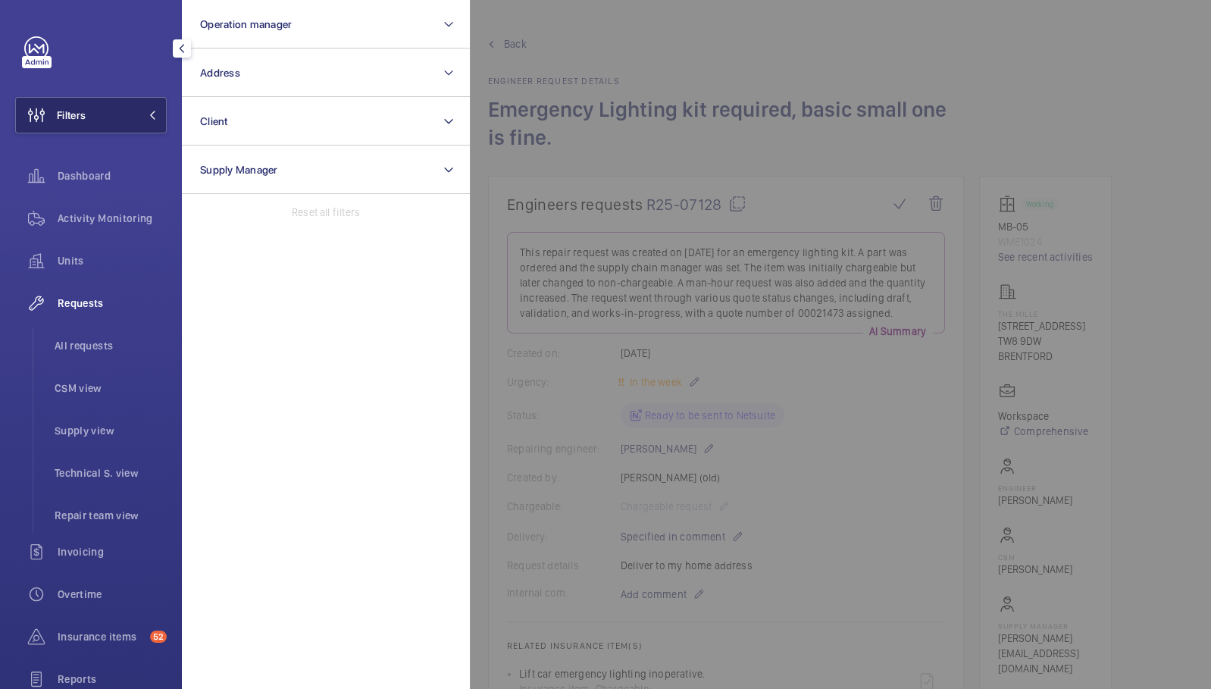
click at [132, 121] on button "Filters" at bounding box center [91, 115] width 152 height 36
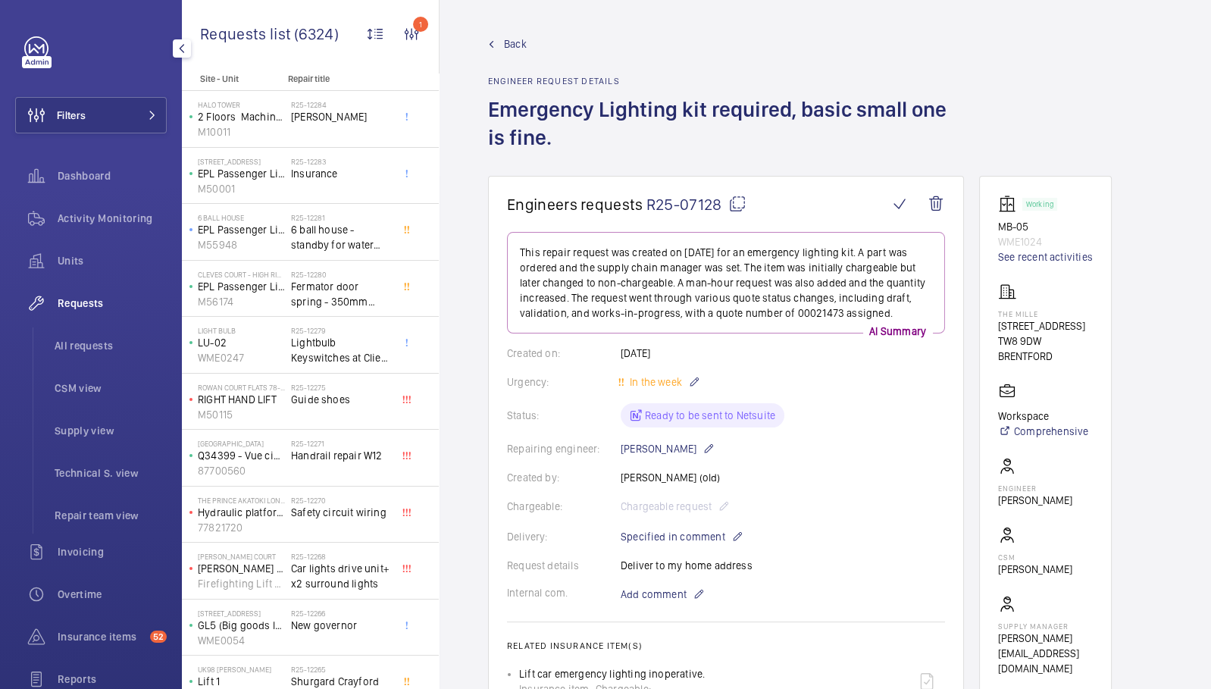
click at [93, 302] on span "Requests" at bounding box center [112, 303] width 109 height 15
click at [98, 219] on span "Activity Monitoring" at bounding box center [112, 218] width 109 height 15
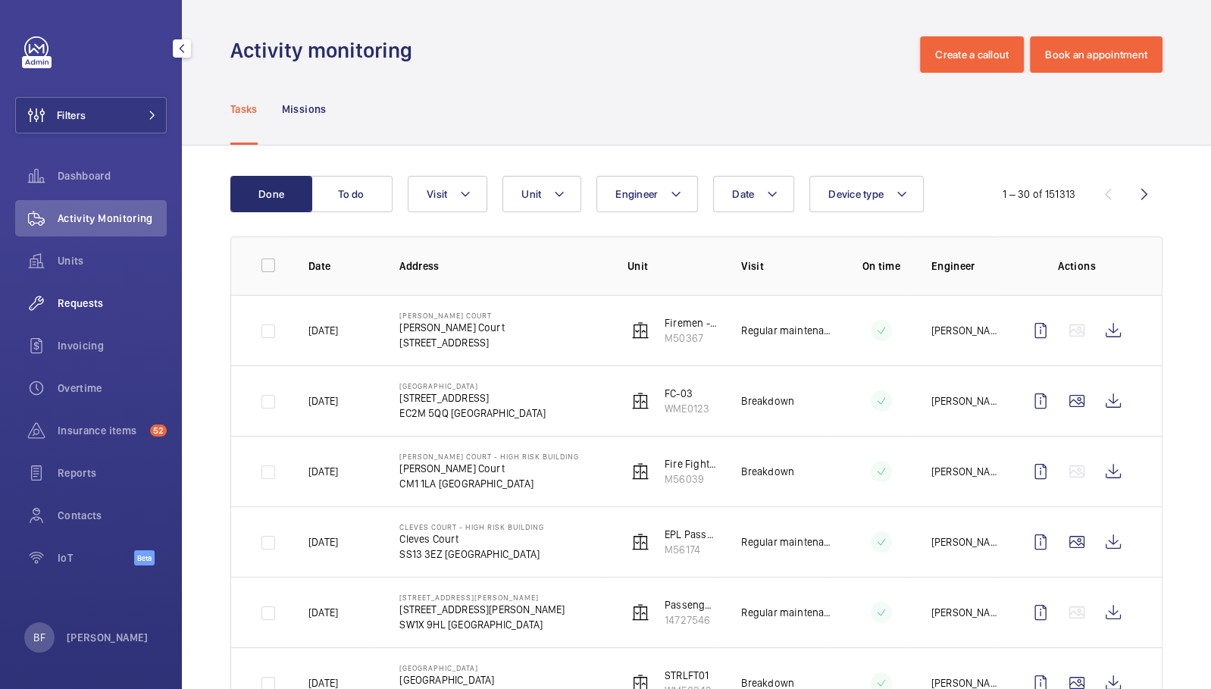
click at [87, 302] on span "Requests" at bounding box center [112, 303] width 109 height 15
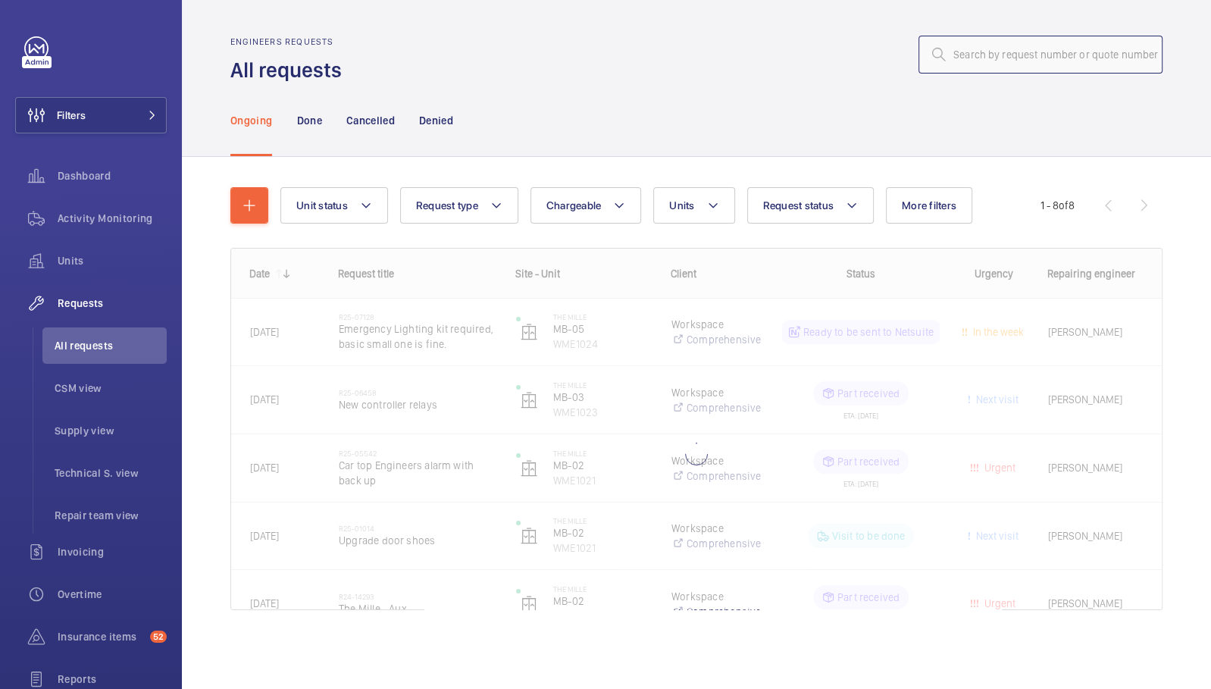
click at [1028, 52] on input "text" at bounding box center [1041, 55] width 244 height 38
paste input "27010"
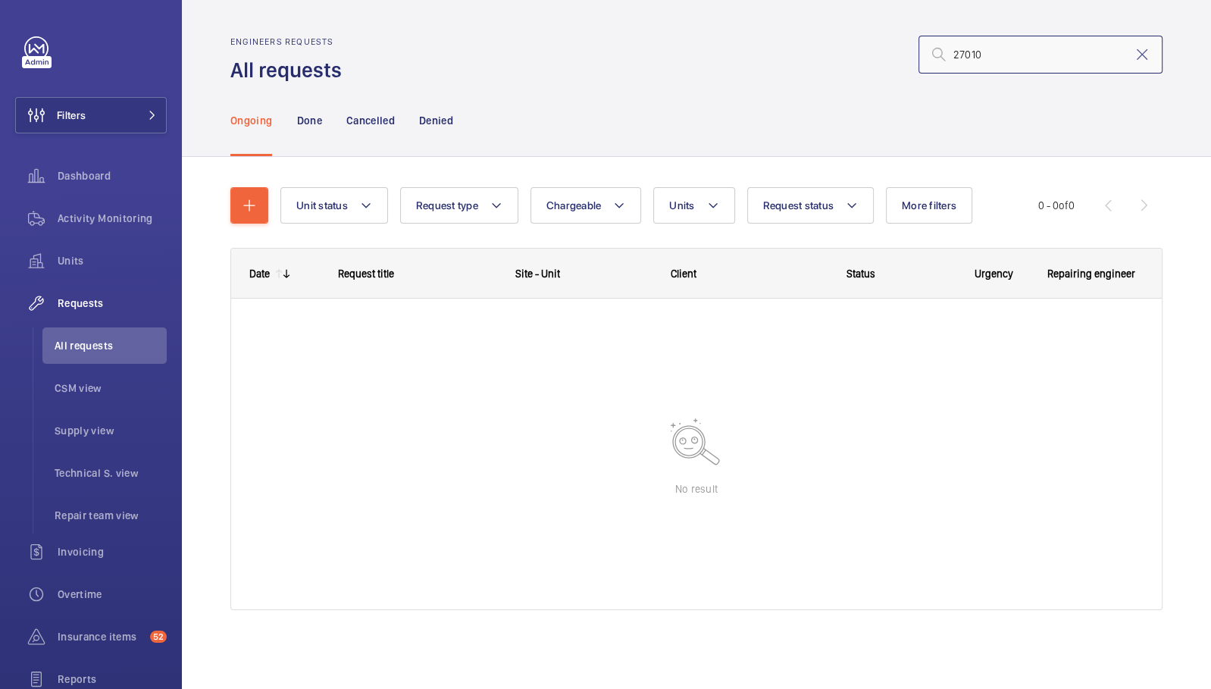
click at [952, 58] on input "27010" at bounding box center [1041, 55] width 244 height 38
type input "027010"
click at [148, 112] on mat-icon at bounding box center [152, 115] width 9 height 9
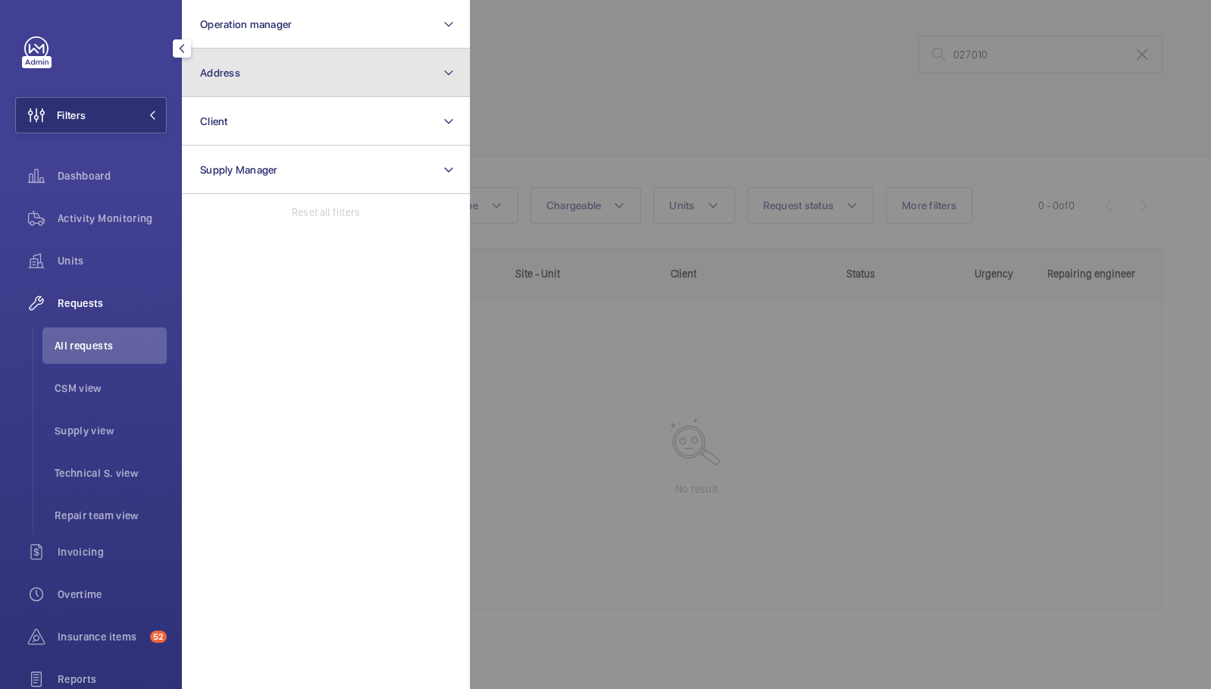
click at [335, 67] on button "Address" at bounding box center [326, 73] width 288 height 49
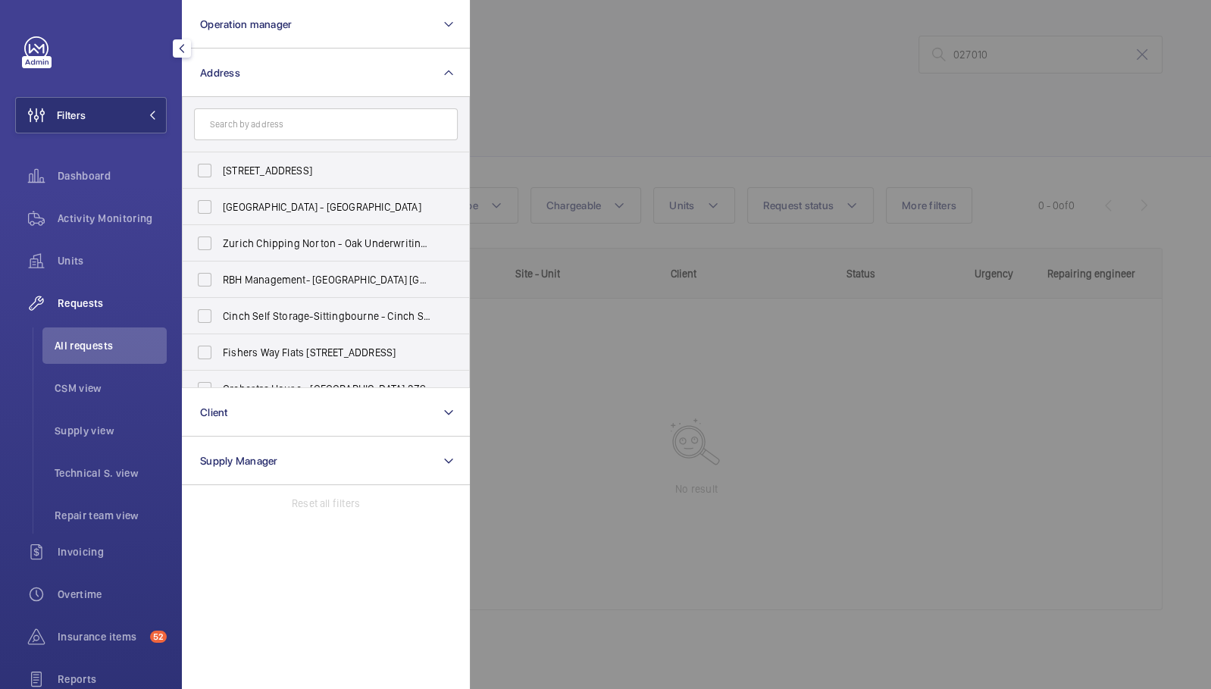
click at [334, 119] on input "text" at bounding box center [326, 124] width 264 height 32
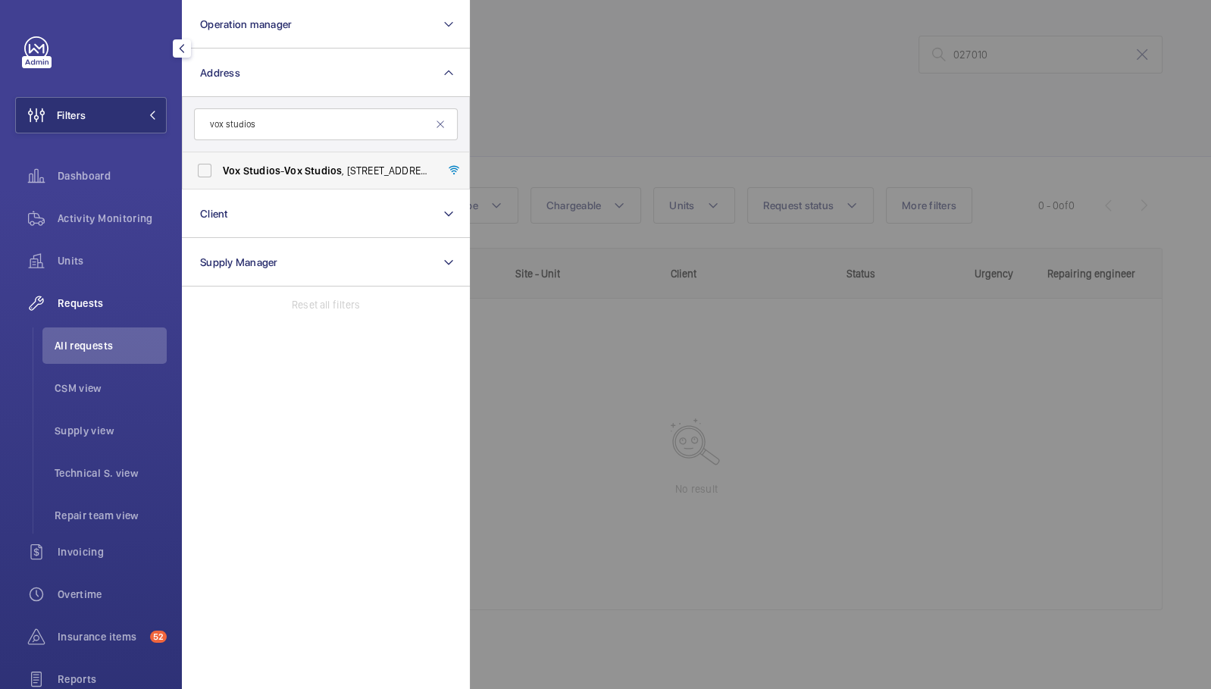
type input "vox studios"
click at [302, 171] on span "Vox" at bounding box center [293, 171] width 18 height 12
click at [220, 171] on input "Vox Studios - Vox Studios , 1-45 Durham Street, Vauxhall, LONDON SE11 5JH" at bounding box center [205, 170] width 30 height 30
checkbox input "true"
click at [523, 89] on div at bounding box center [1075, 344] width 1211 height 689
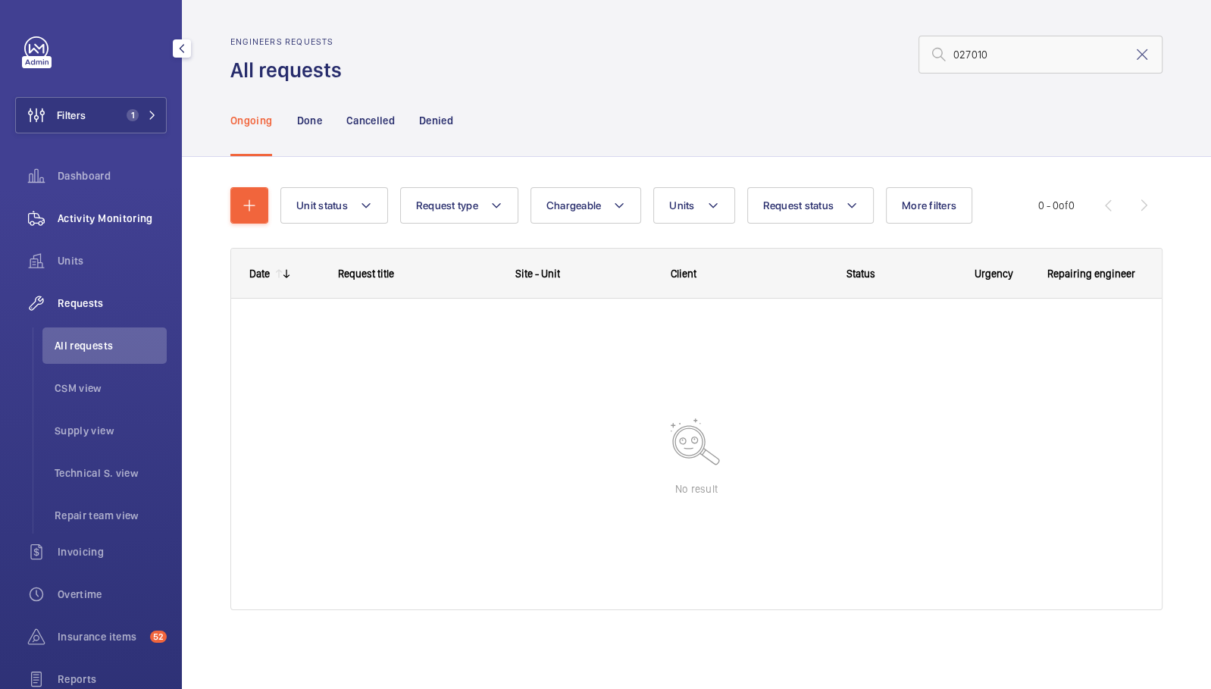
click at [130, 217] on span "Activity Monitoring" at bounding box center [112, 218] width 109 height 15
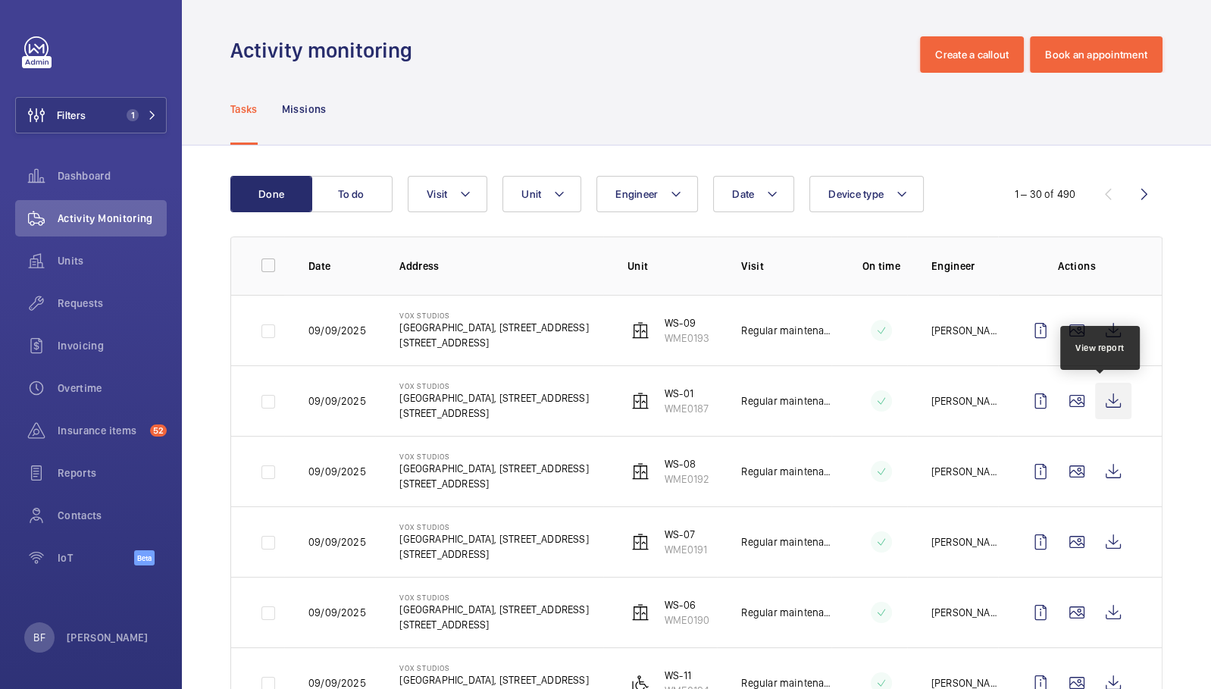
click at [1102, 399] on wm-front-icon-button at bounding box center [1113, 401] width 36 height 36
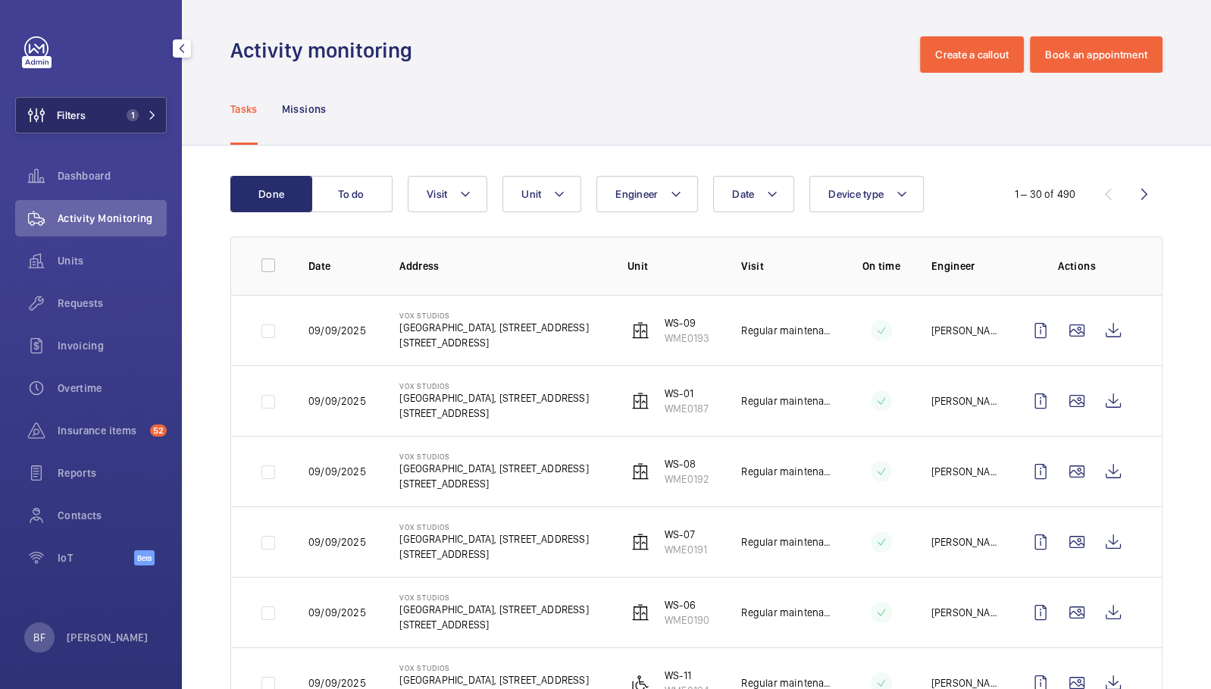
click at [127, 116] on span "1" at bounding box center [133, 115] width 12 height 12
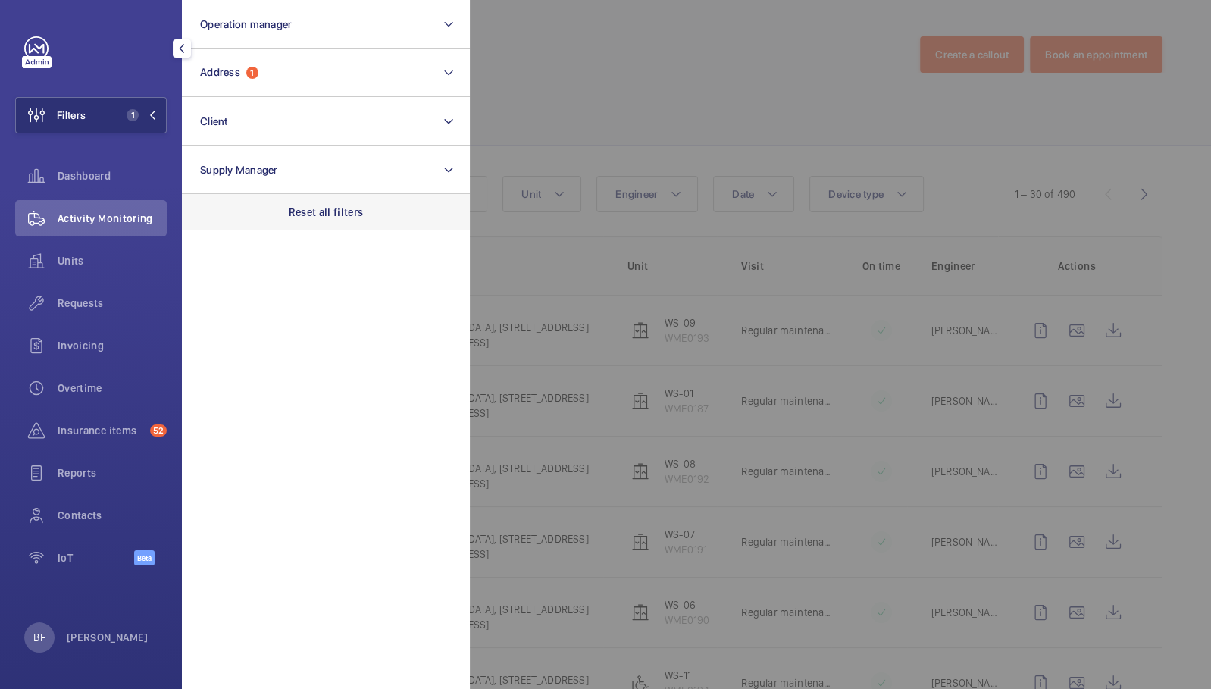
click at [366, 227] on div "Reset all filters" at bounding box center [326, 212] width 288 height 36
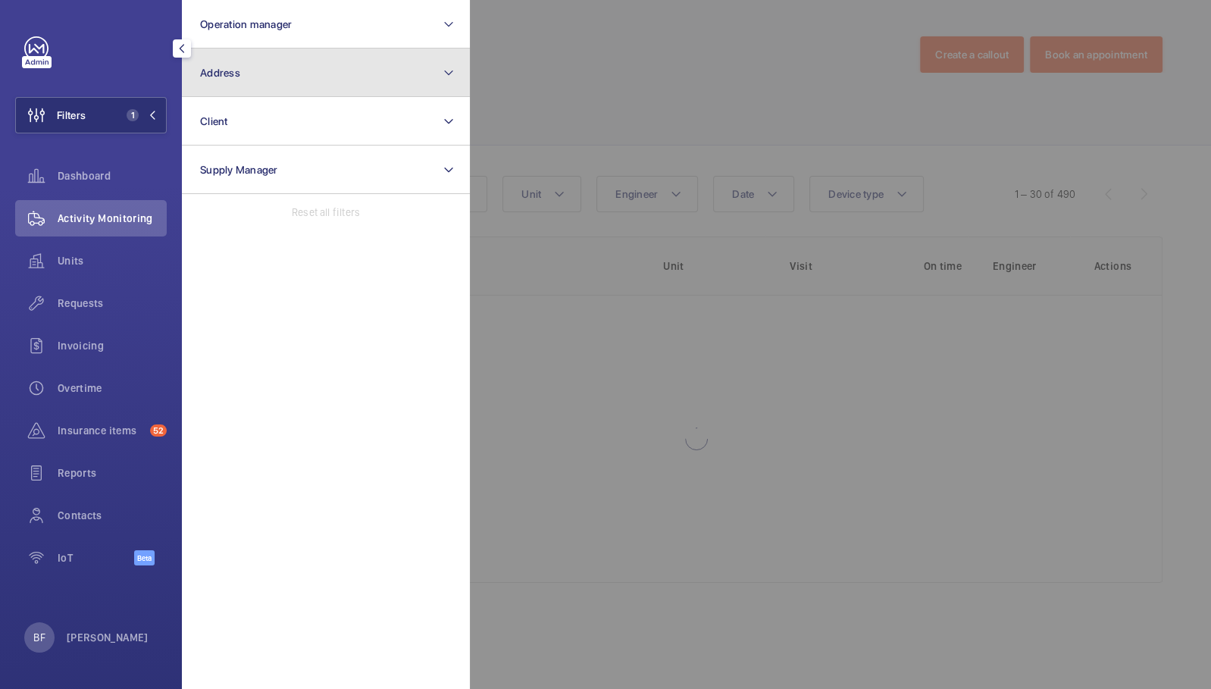
click at [282, 66] on button "Address" at bounding box center [326, 73] width 288 height 49
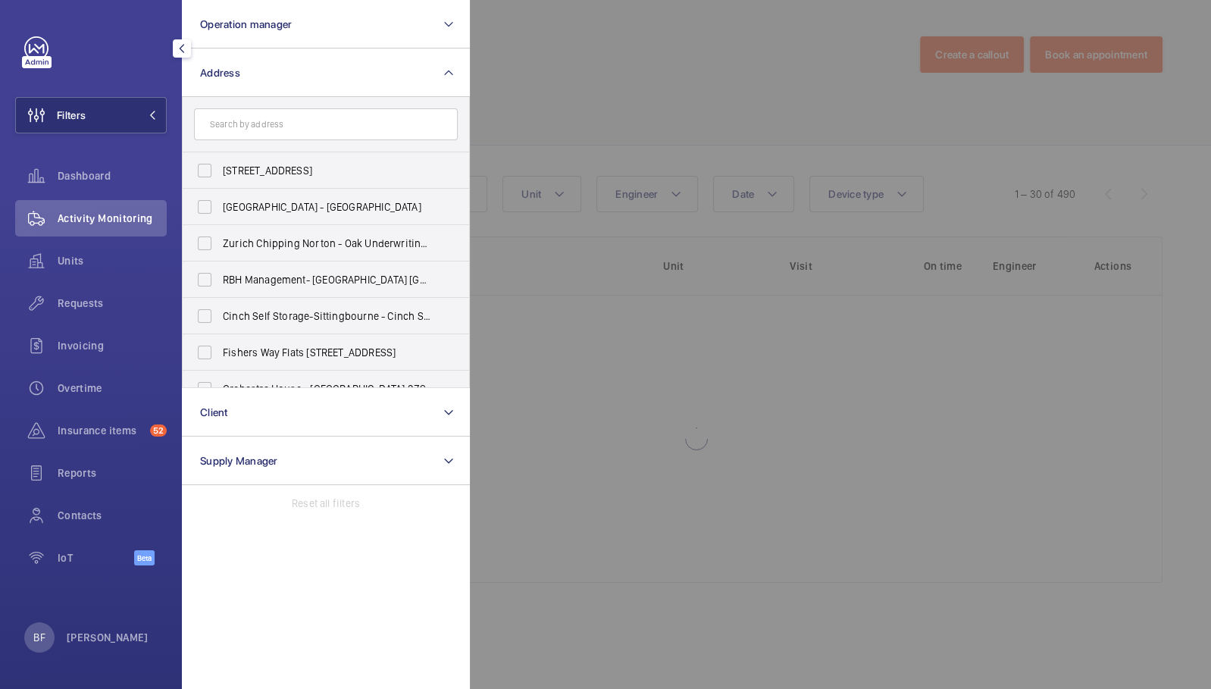
click at [266, 121] on input "text" at bounding box center [326, 124] width 264 height 32
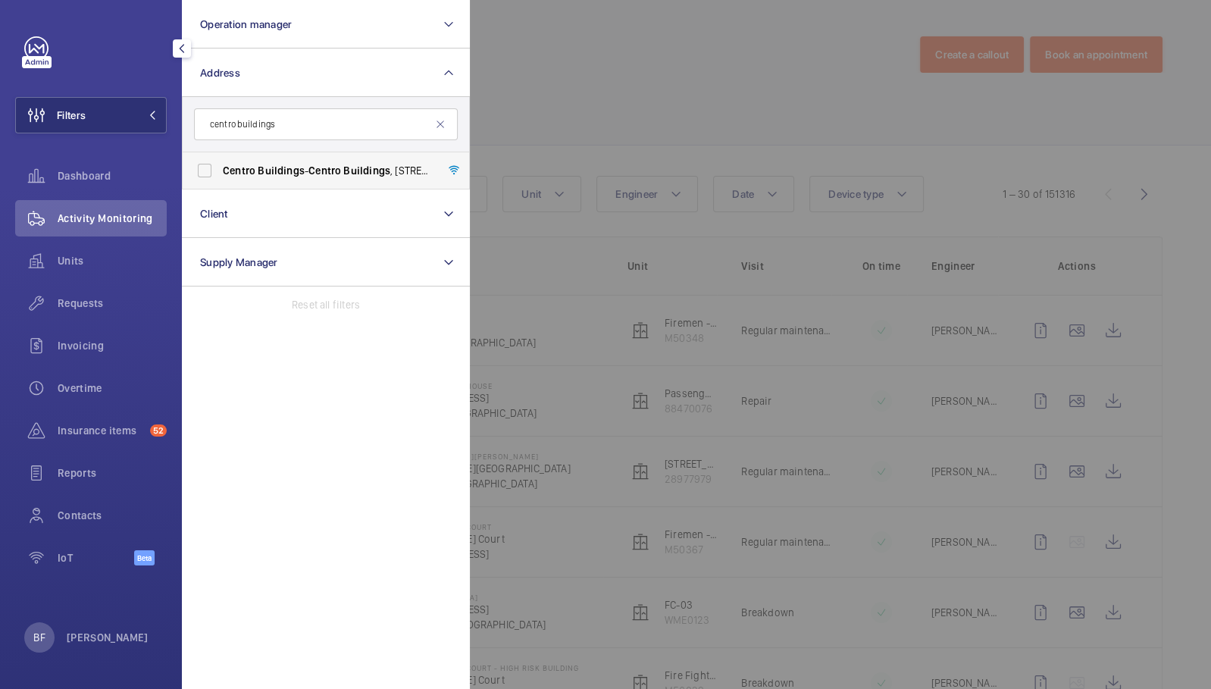
type input "centro buildings"
click at [284, 178] on label "Centro Buildings - Centro Buildings , 20-23 Mandela Street, Camden, London, NW1…" at bounding box center [315, 170] width 264 height 36
click at [220, 178] on input "Centro Buildings - Centro Buildings , 20-23 Mandela Street, Camden, London, NW1…" at bounding box center [205, 170] width 30 height 30
checkbox input "true"
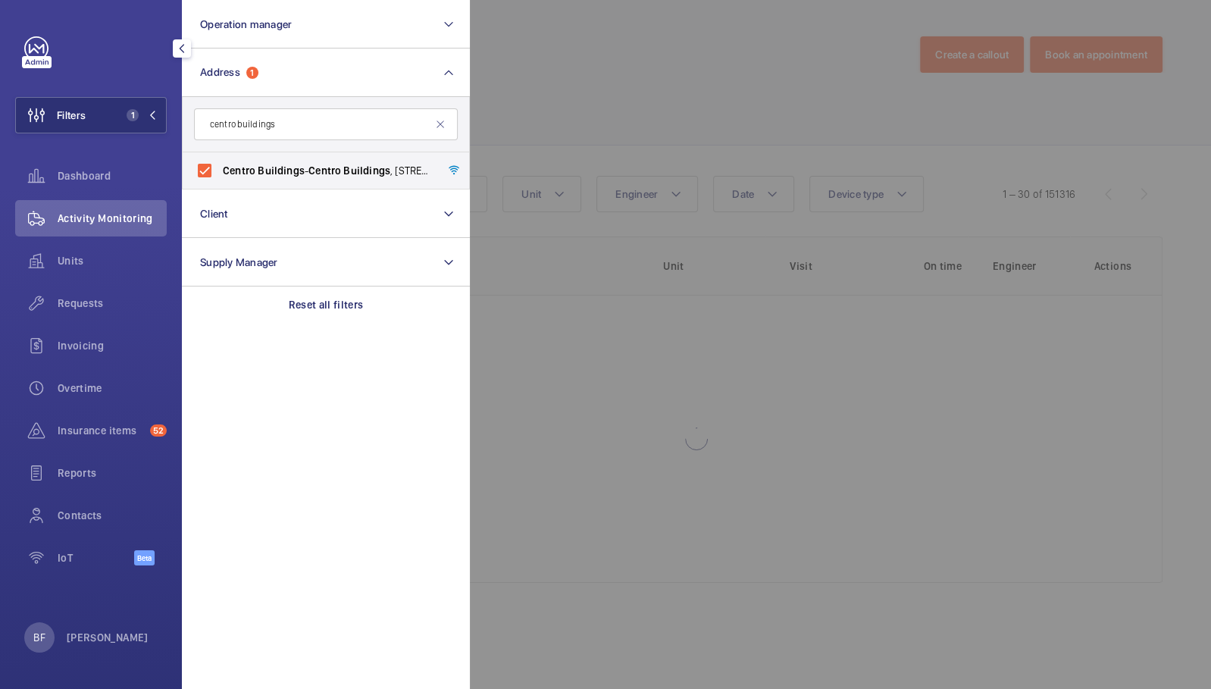
click at [711, 142] on div at bounding box center [1075, 344] width 1211 height 689
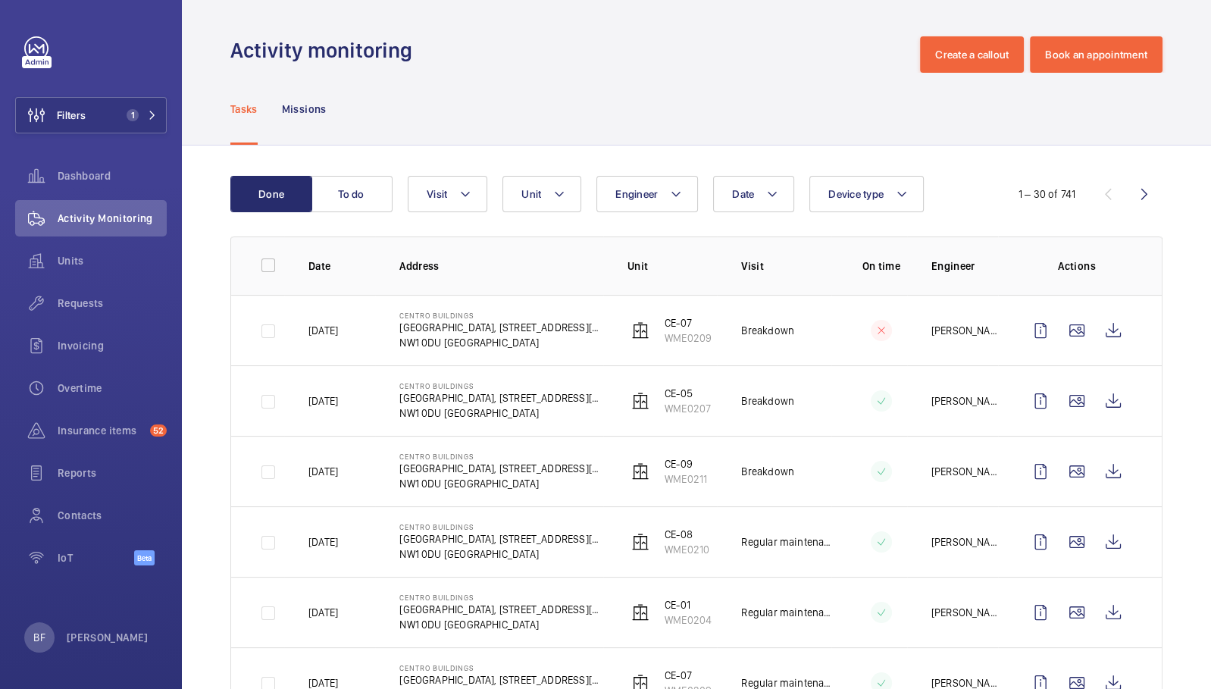
click at [568, 198] on button "Unit" at bounding box center [542, 194] width 79 height 36
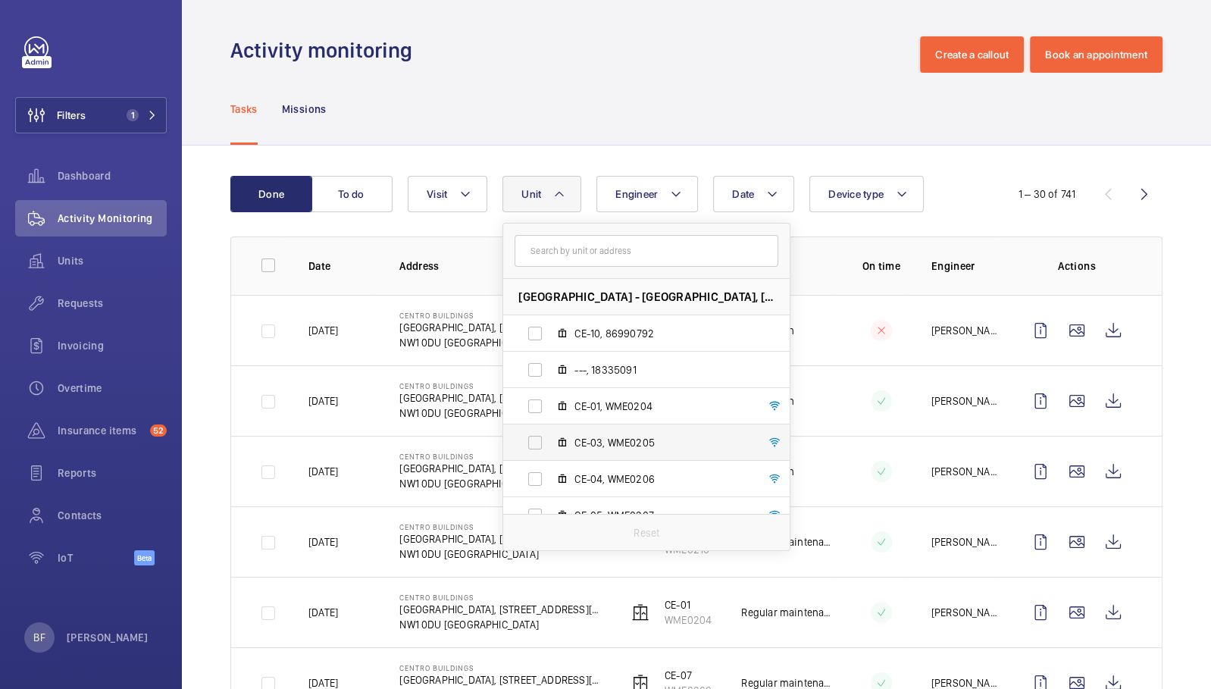
click at [558, 438] on mat-icon at bounding box center [562, 443] width 12 height 12
click at [550, 438] on input "CE-03, WME0205" at bounding box center [535, 443] width 30 height 30
checkbox input "true"
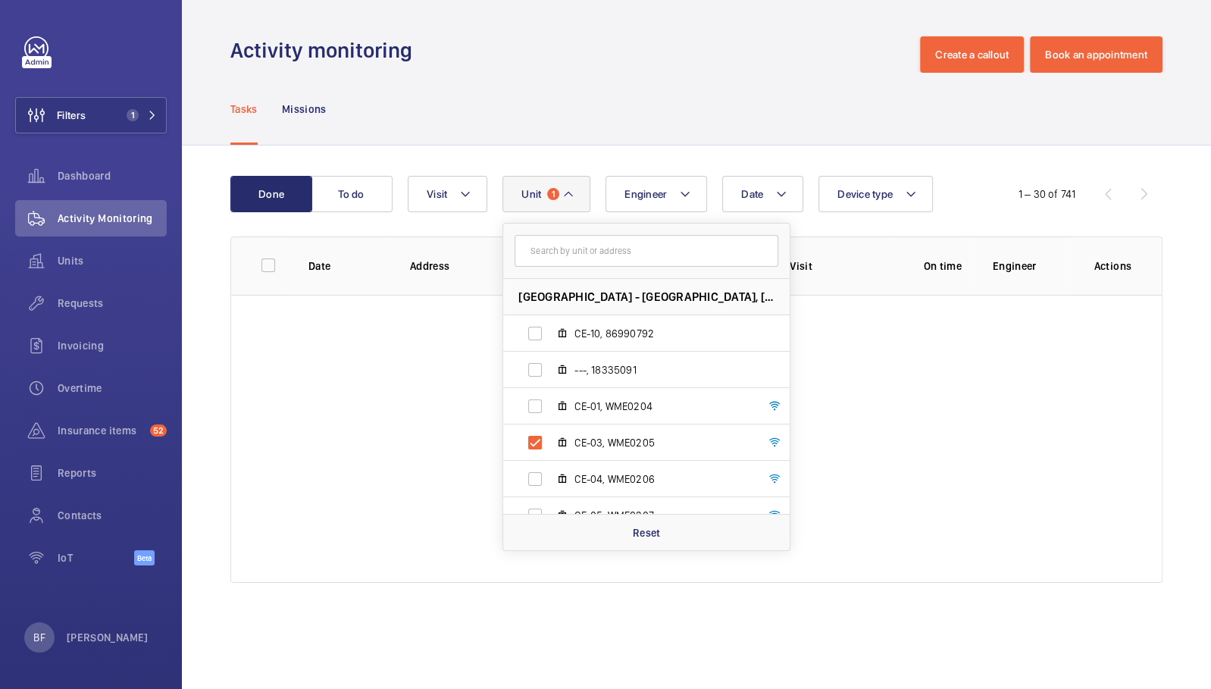
click at [550, 77] on div "Tasks Missions" at bounding box center [696, 109] width 932 height 72
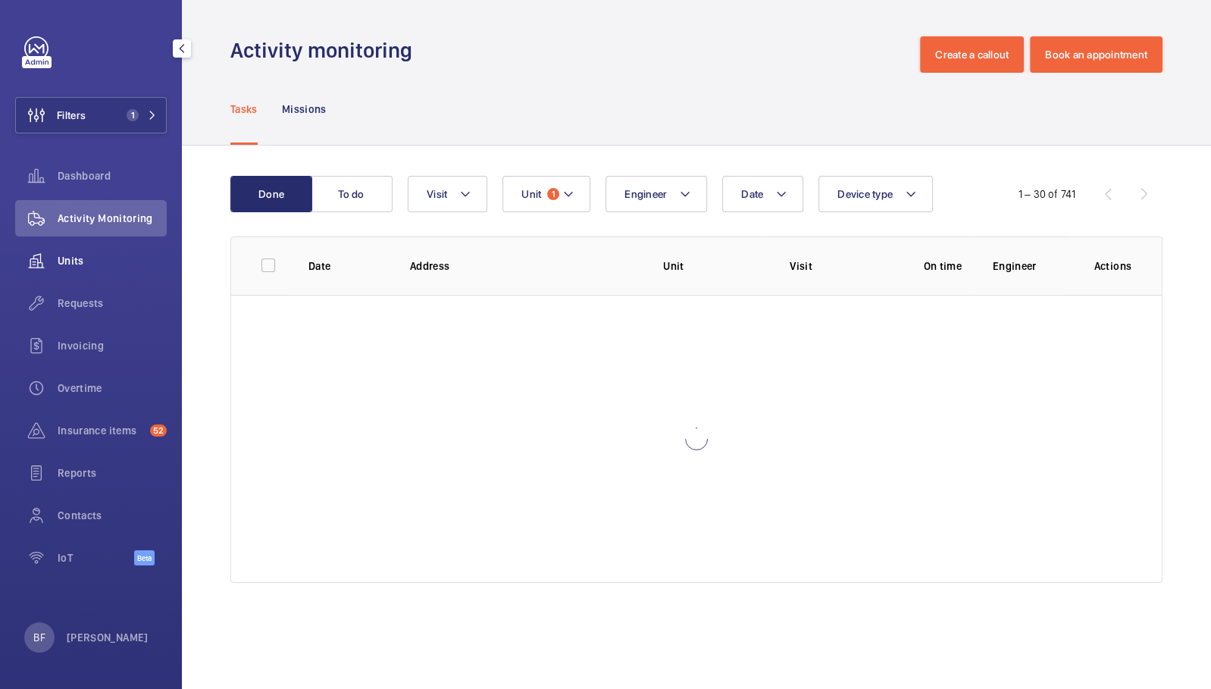
click at [93, 266] on span "Units" at bounding box center [112, 260] width 109 height 15
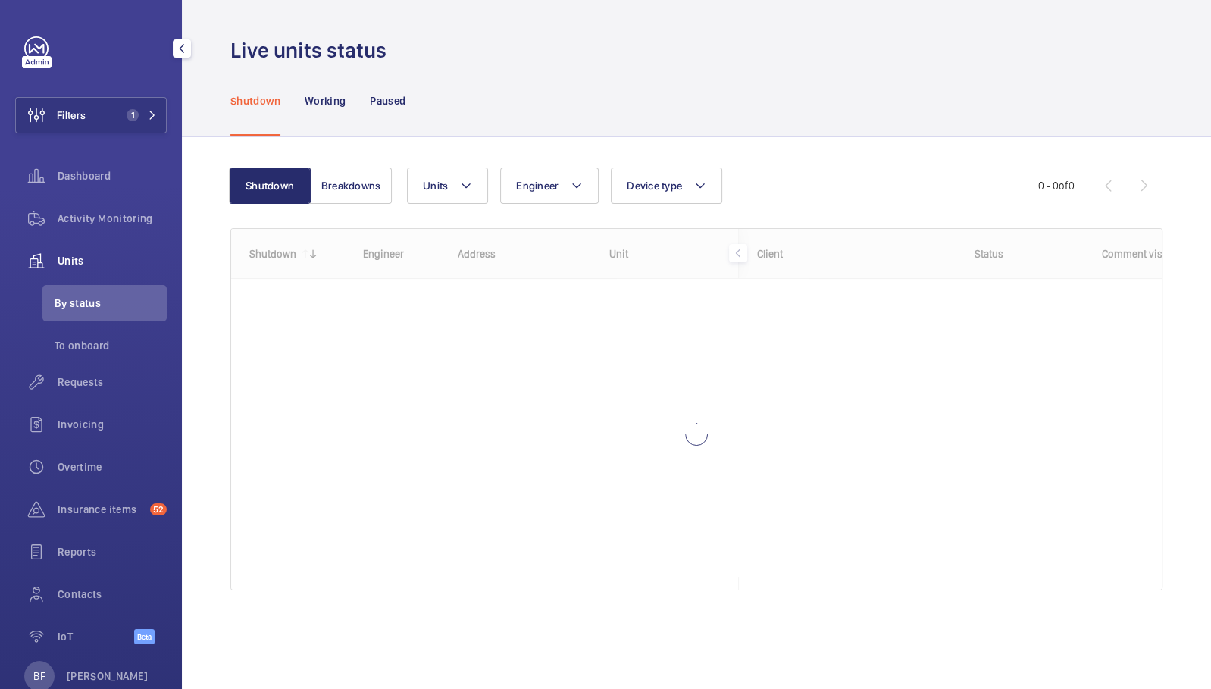
click at [99, 300] on span "By status" at bounding box center [111, 303] width 112 height 15
click at [105, 513] on span "Insurance items" at bounding box center [101, 509] width 86 height 15
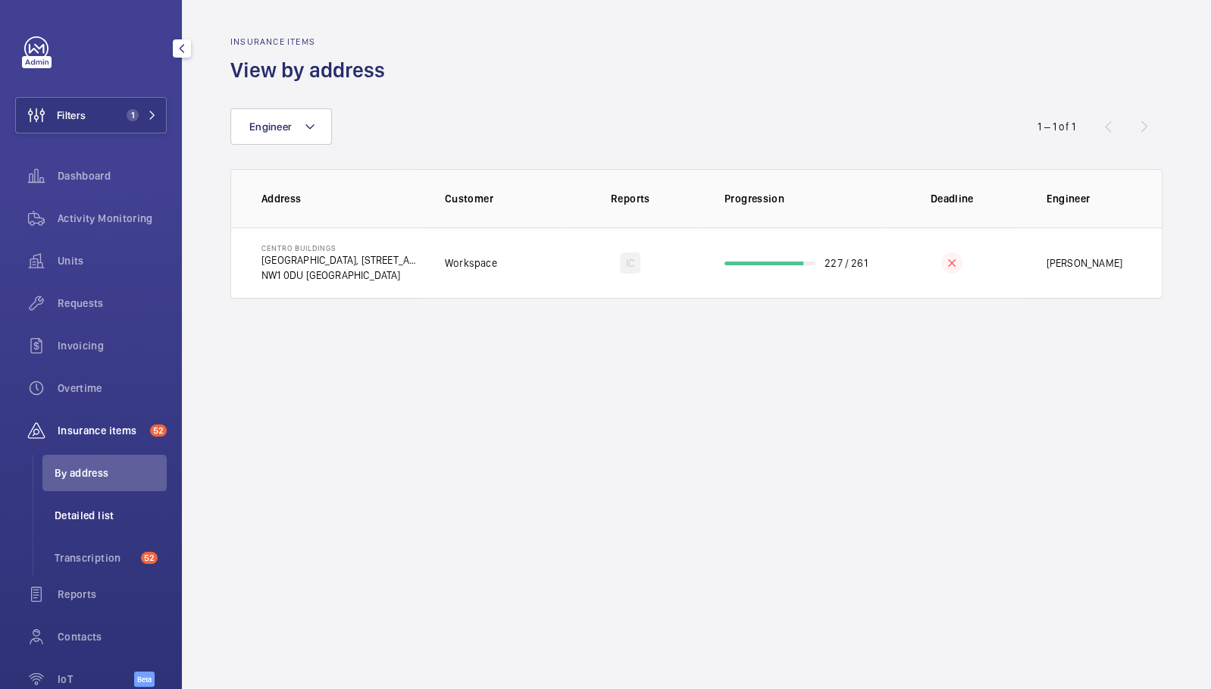
click at [96, 519] on span "Detailed list" at bounding box center [111, 515] width 112 height 15
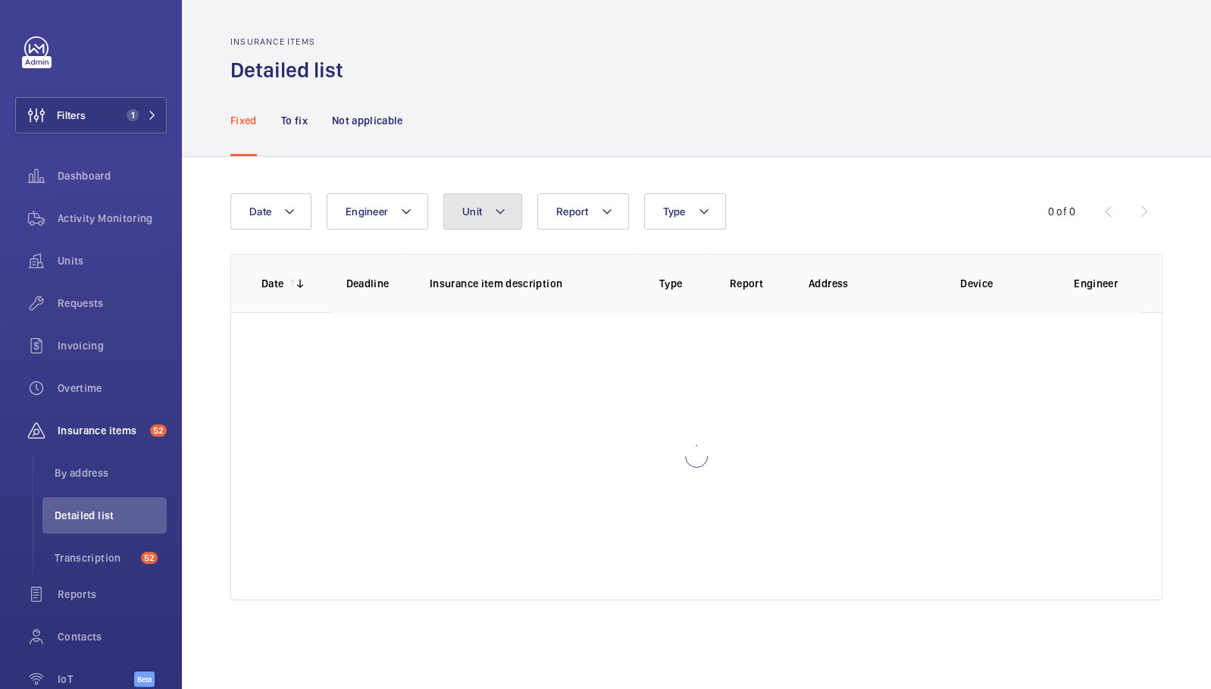
click at [474, 214] on span "Unit" at bounding box center [472, 211] width 20 height 12
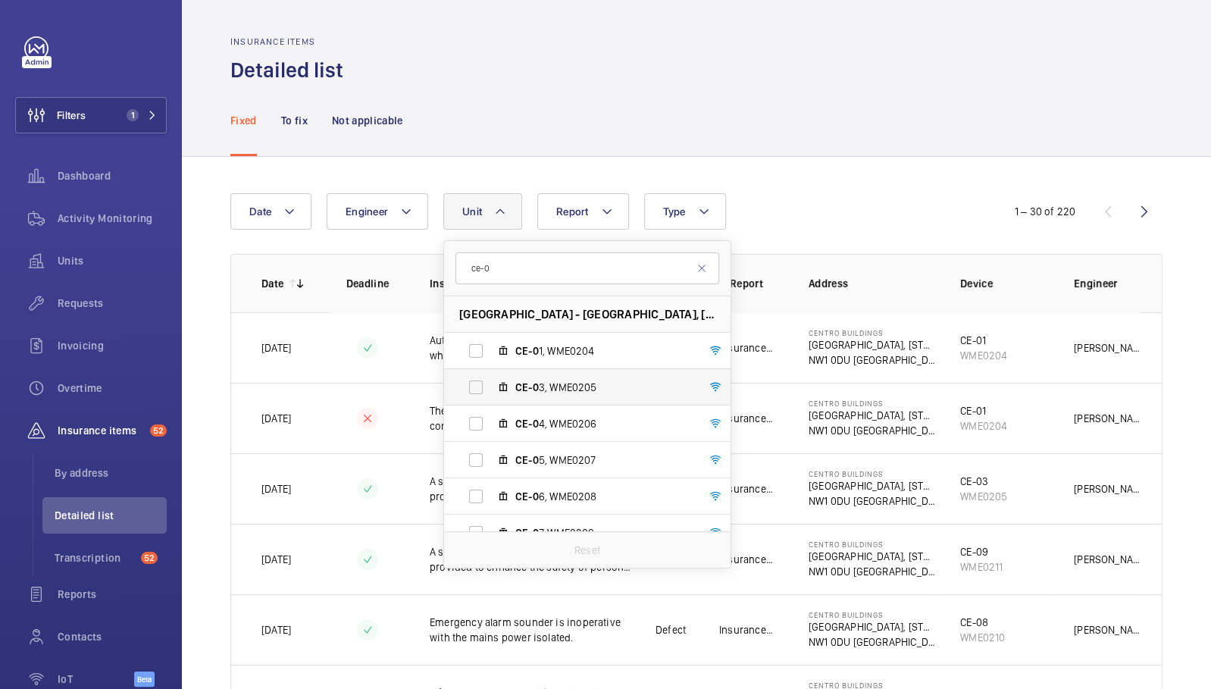
type input "ce-0"
click at [540, 377] on label "CE-0 3, WME0205" at bounding box center [575, 387] width 262 height 36
click at [491, 377] on input "CE-0 3, WME0205" at bounding box center [476, 387] width 30 height 30
checkbox input "true"
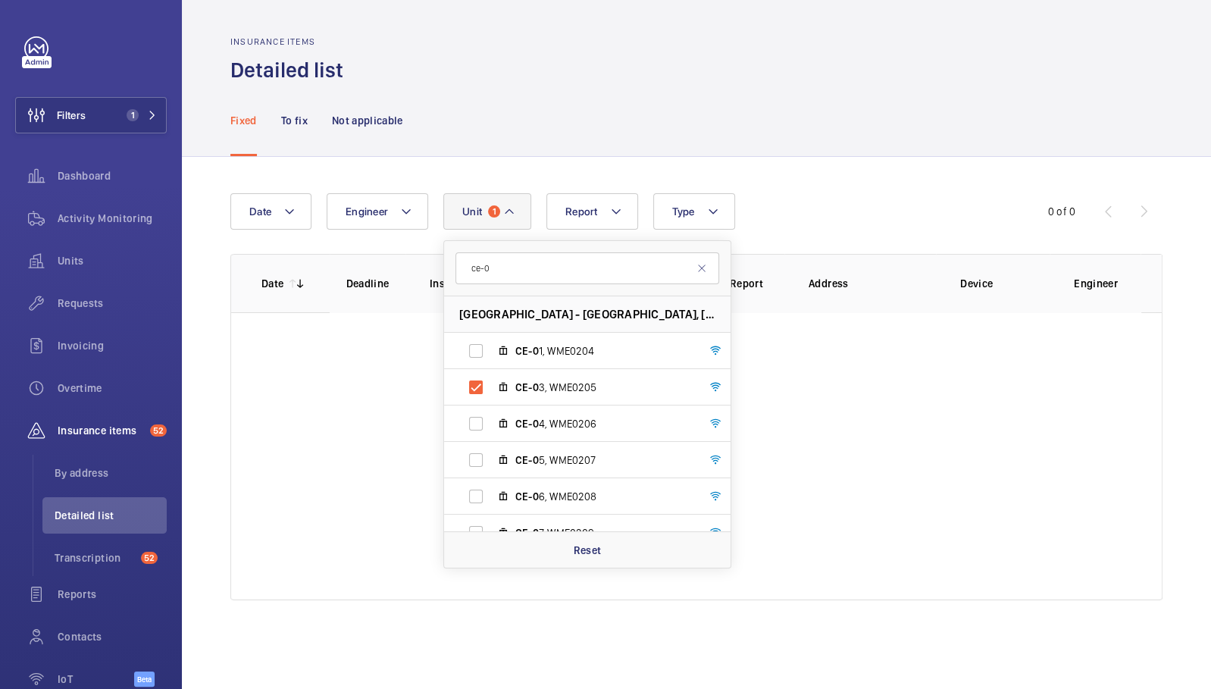
click at [658, 80] on div "Insurance items Detailed list" at bounding box center [696, 60] width 932 height 48
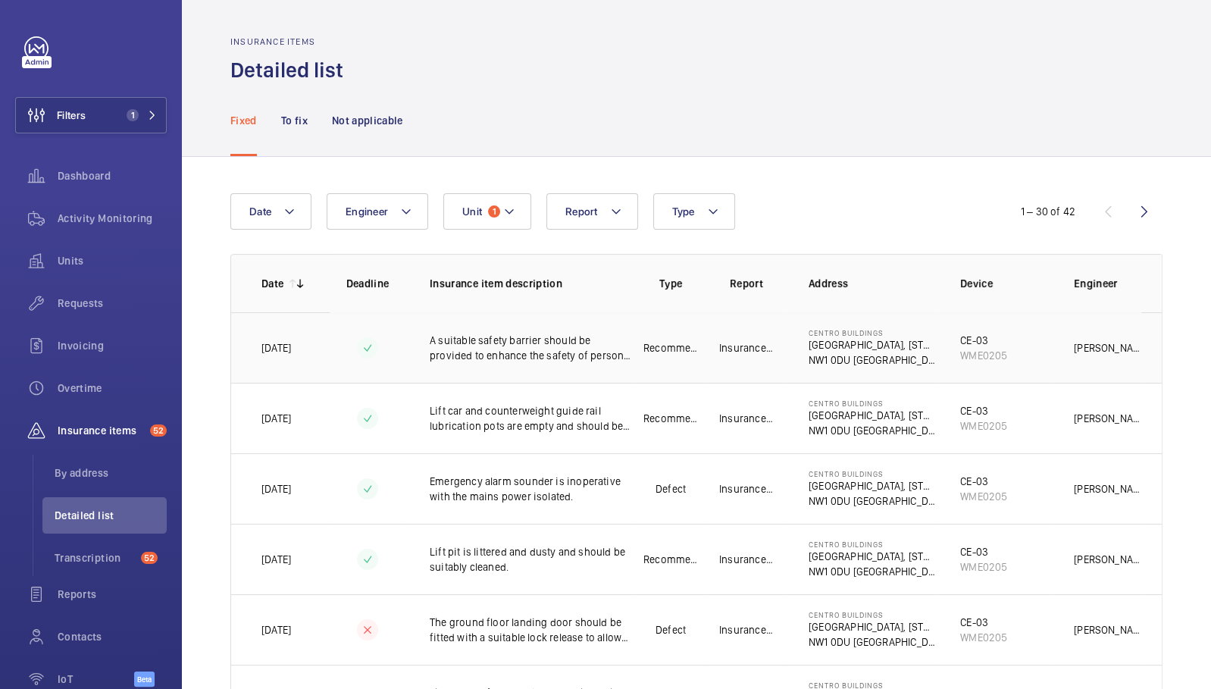
click at [576, 367] on td "A suitable safety barrier should be provided to enhance the safety of persons i…" at bounding box center [519, 347] width 227 height 71
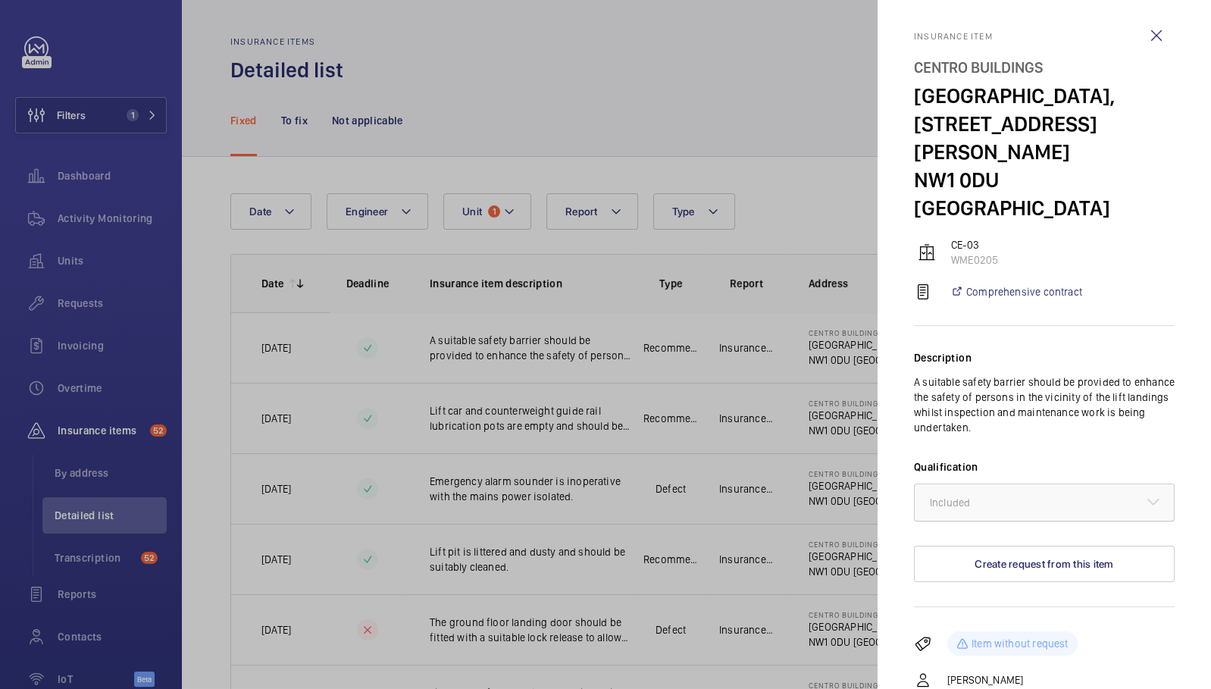
scroll to position [2, 0]
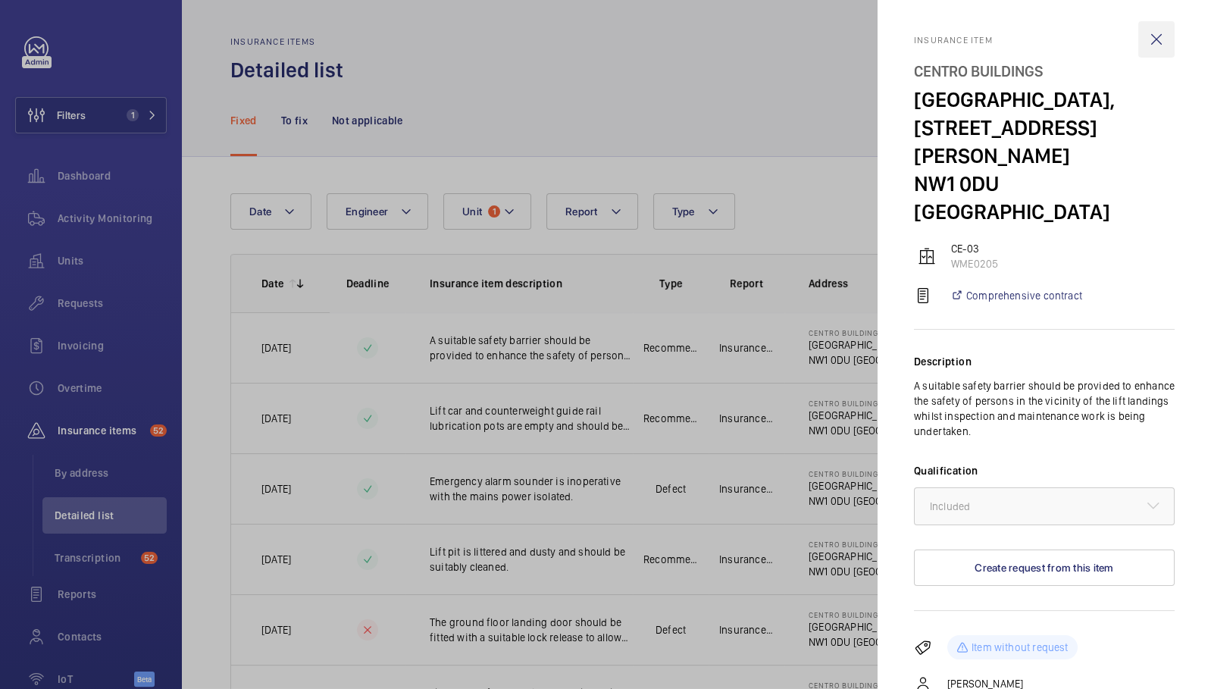
click at [1149, 41] on wm-front-icon-button at bounding box center [1157, 39] width 36 height 36
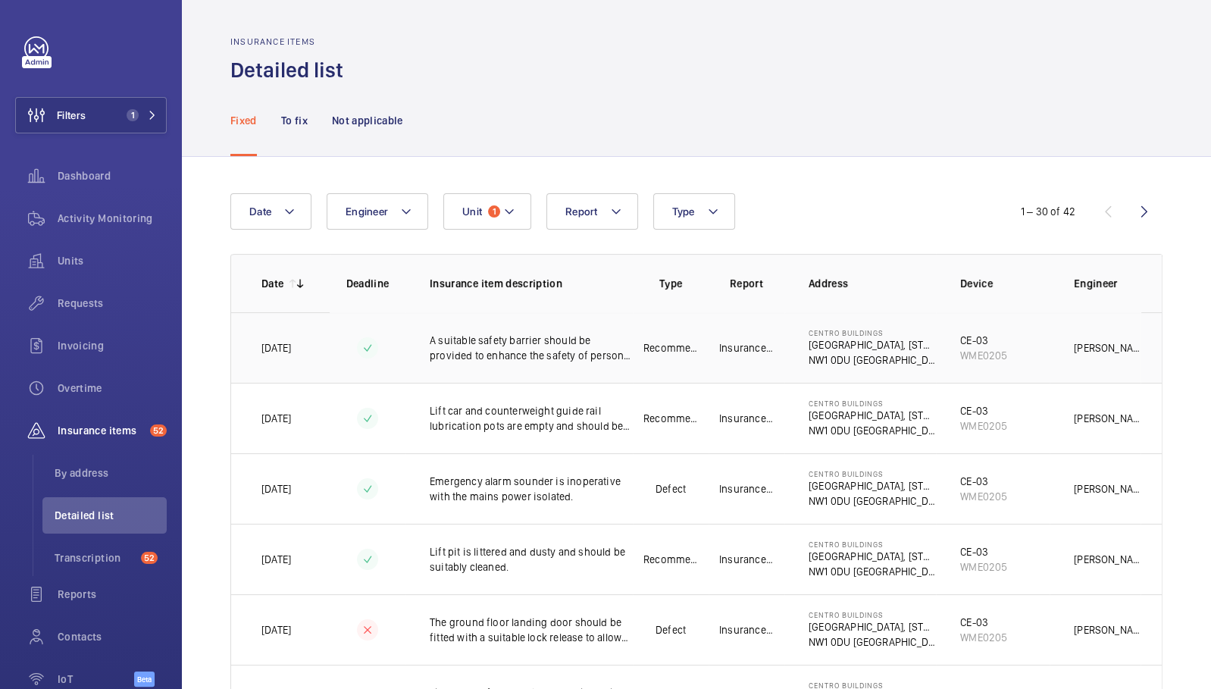
scroll to position [0, 111]
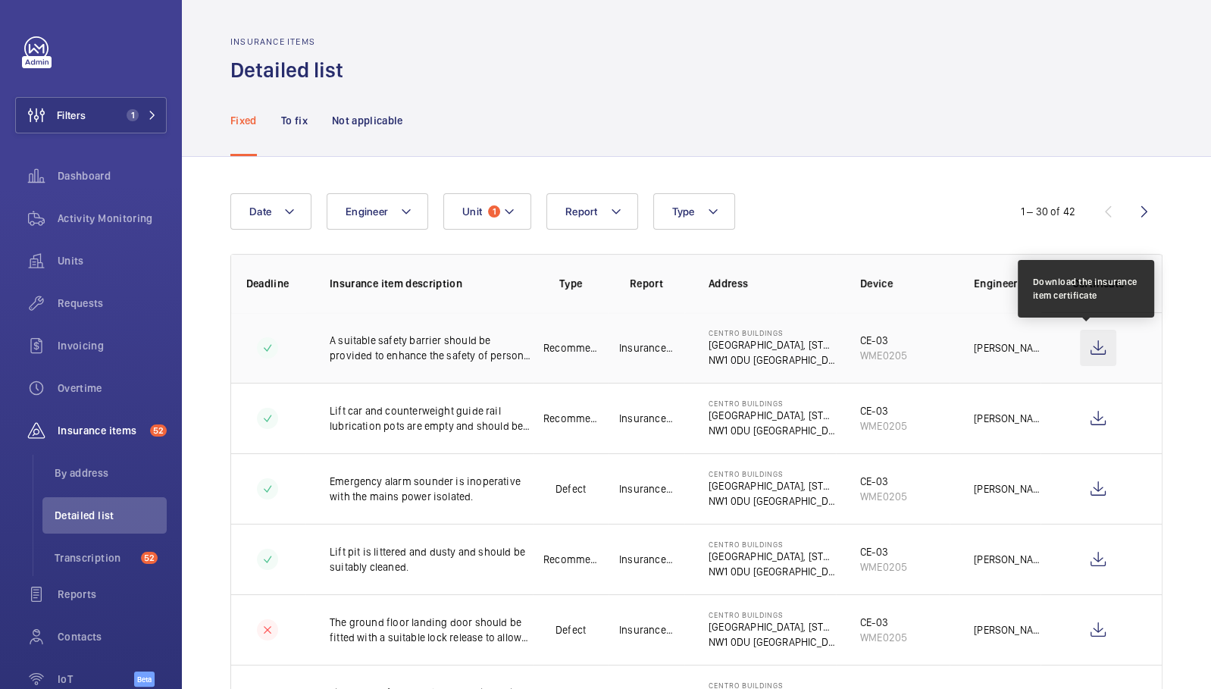
click at [1092, 346] on wm-front-icon-button at bounding box center [1098, 348] width 36 height 36
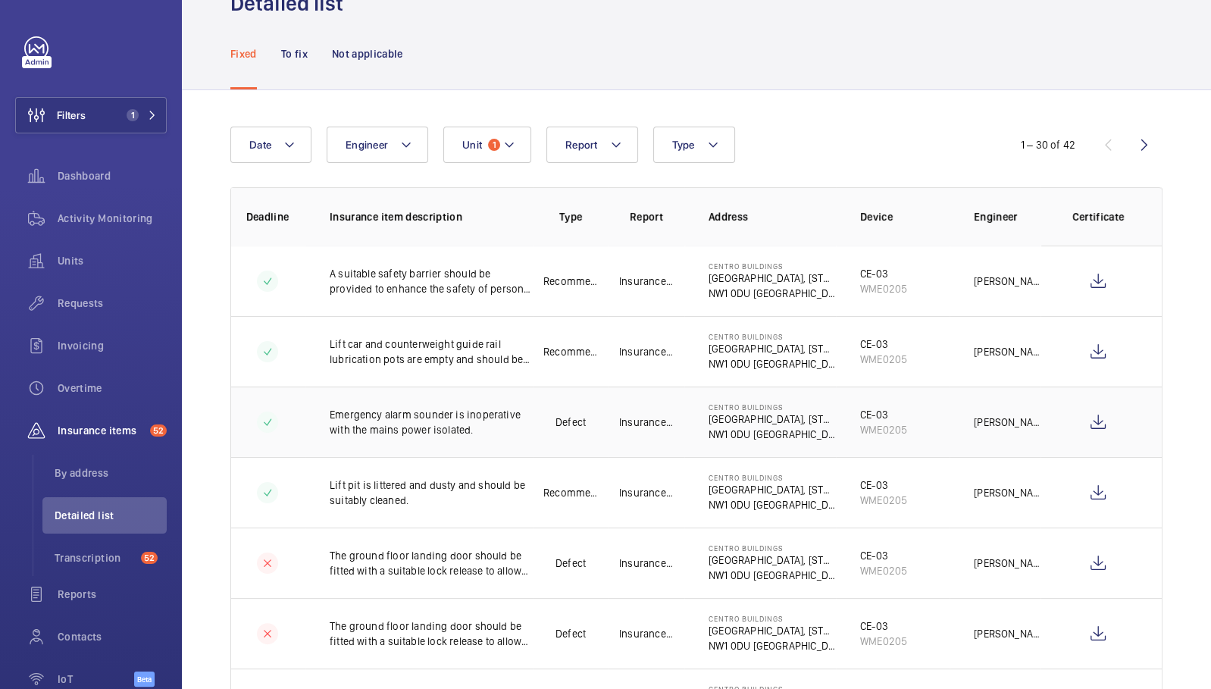
scroll to position [70, 0]
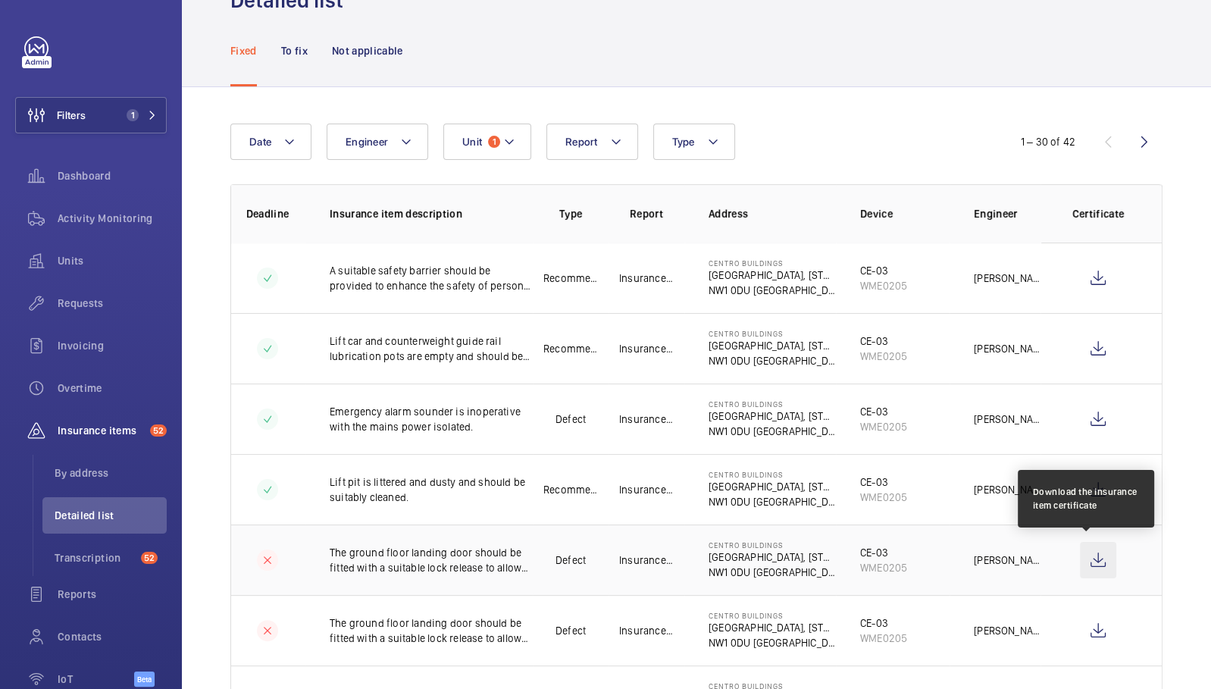
click at [1082, 561] on wm-front-icon-button at bounding box center [1098, 560] width 36 height 36
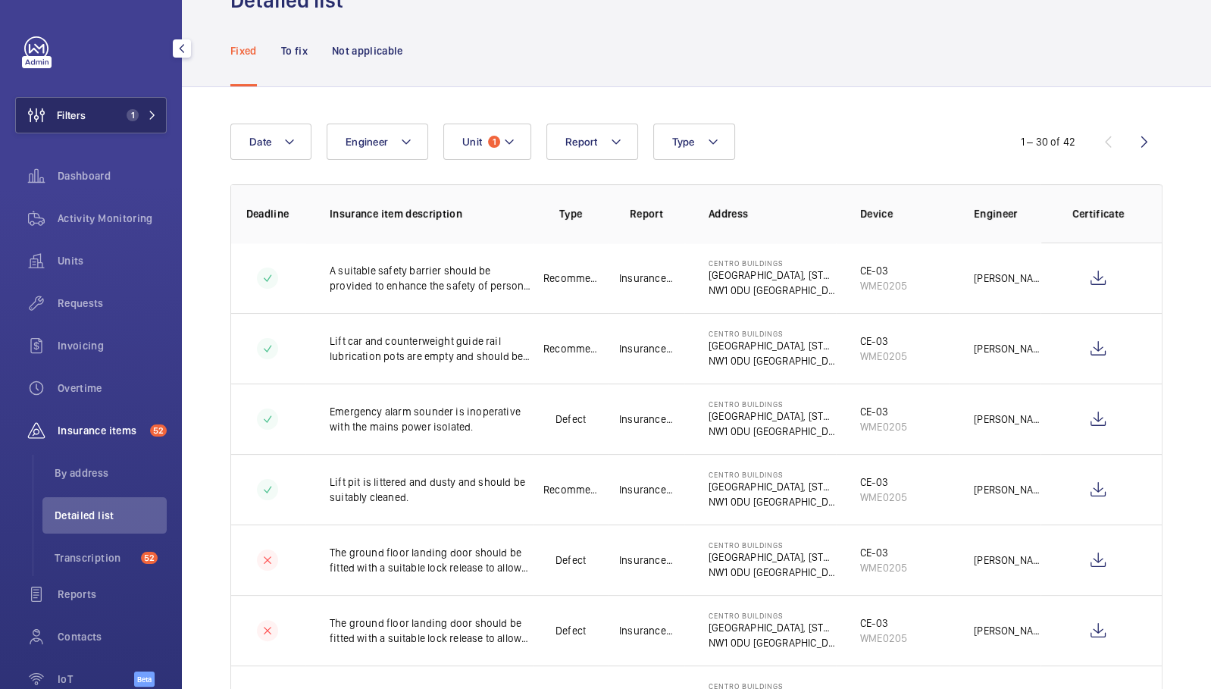
click at [118, 125] on button "Filters 1" at bounding box center [91, 115] width 152 height 36
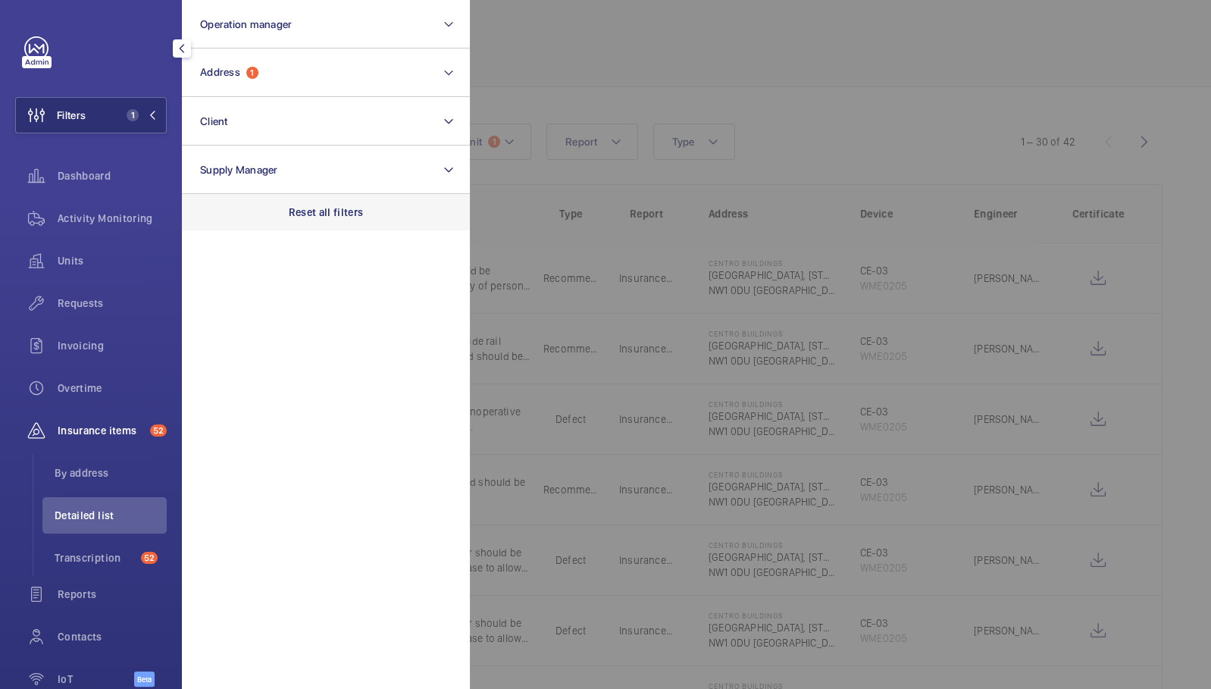
click at [299, 208] on p "Reset all filters" at bounding box center [326, 212] width 75 height 15
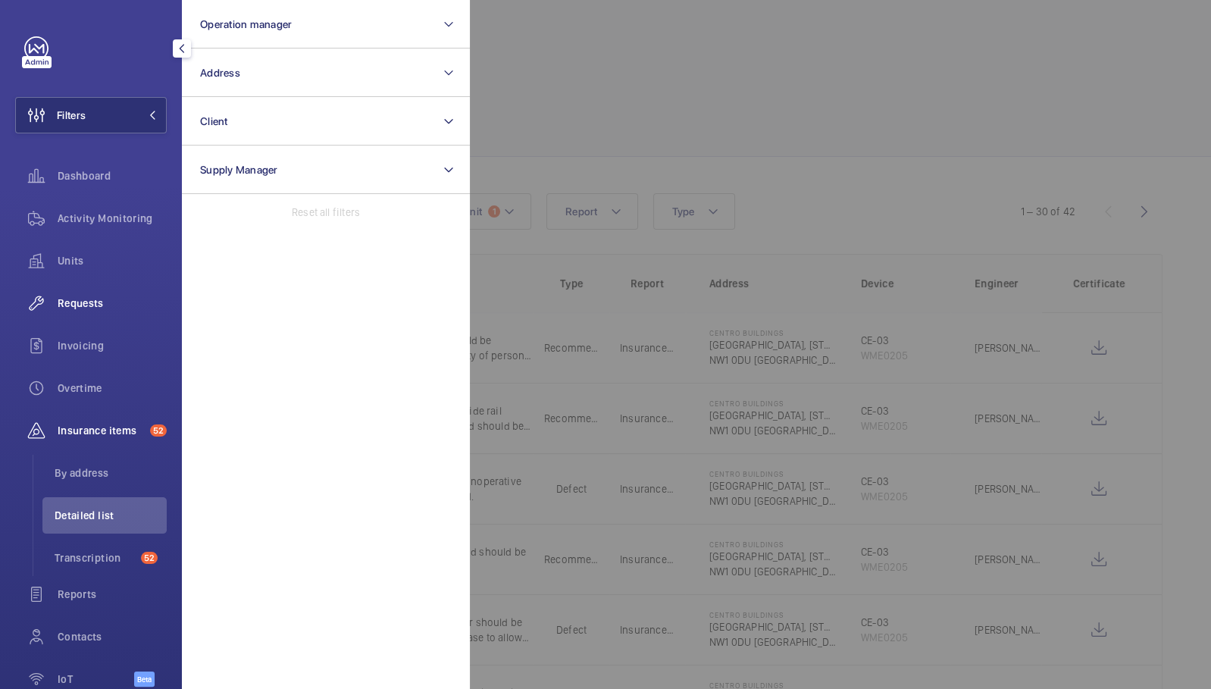
click at [86, 294] on div "Requests" at bounding box center [91, 303] width 152 height 36
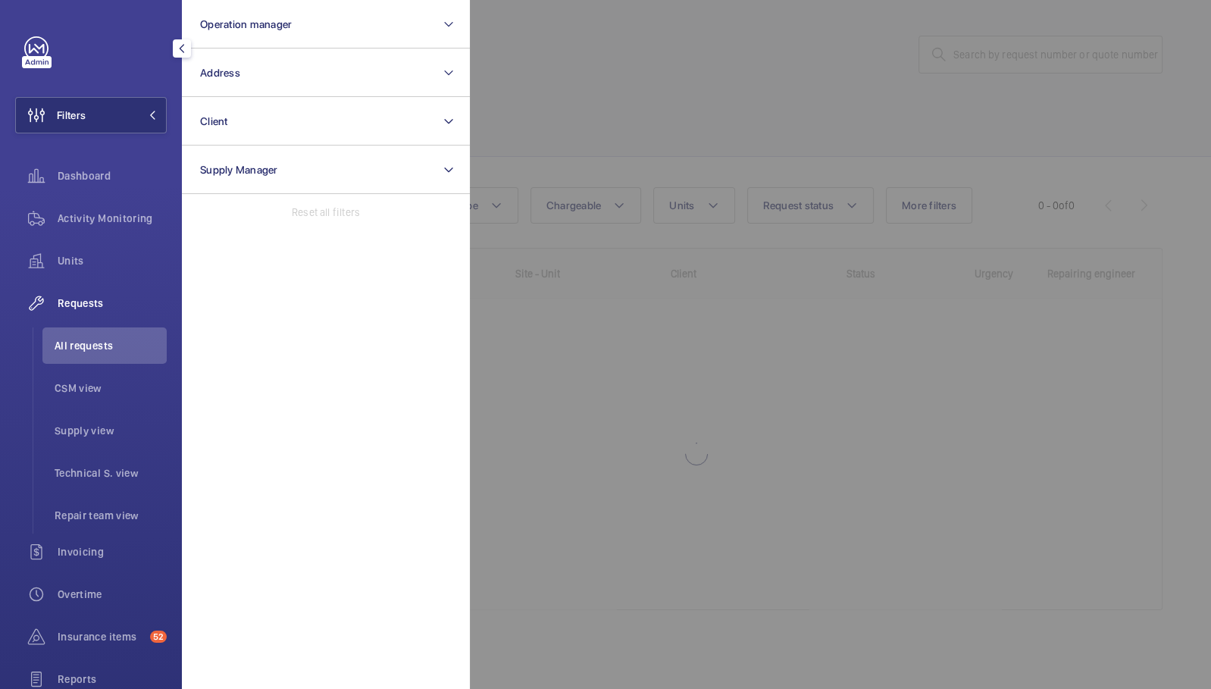
click at [755, 129] on div at bounding box center [1075, 344] width 1211 height 689
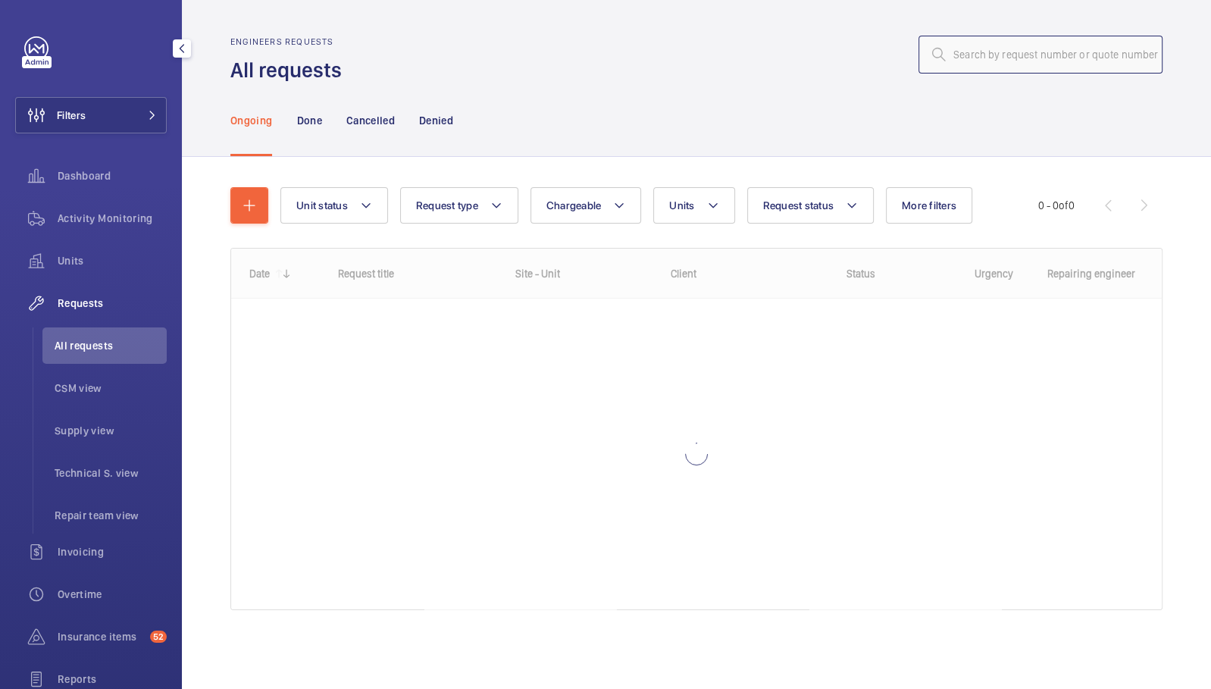
click at [963, 58] on input "text" at bounding box center [1041, 55] width 244 height 38
paste input "25-12279"
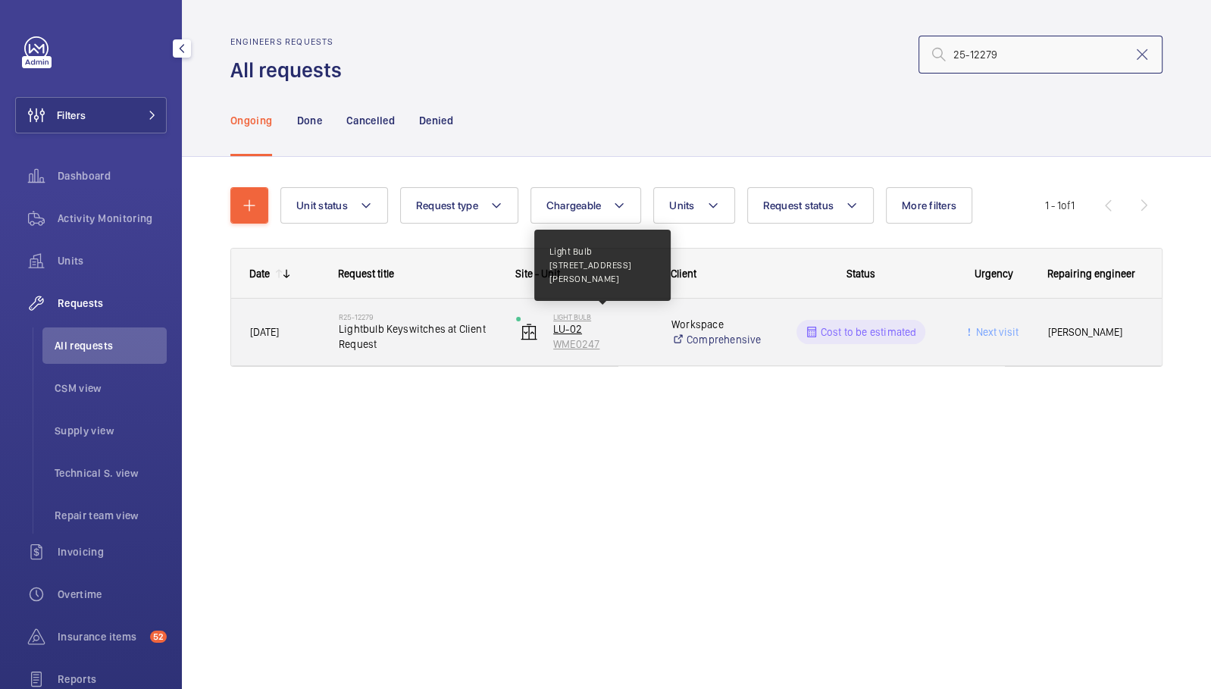
type input "25-12279"
click at [639, 318] on p "Light Bulb" at bounding box center [602, 316] width 99 height 9
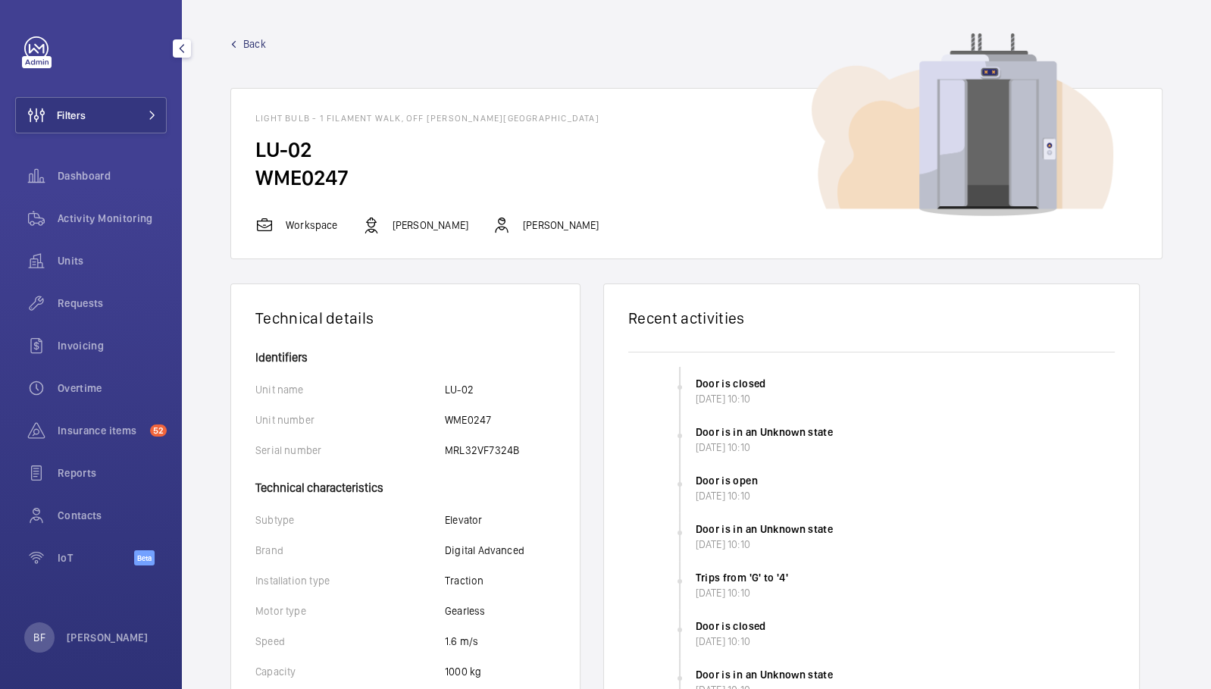
click at [249, 50] on span "Back" at bounding box center [254, 43] width 23 height 15
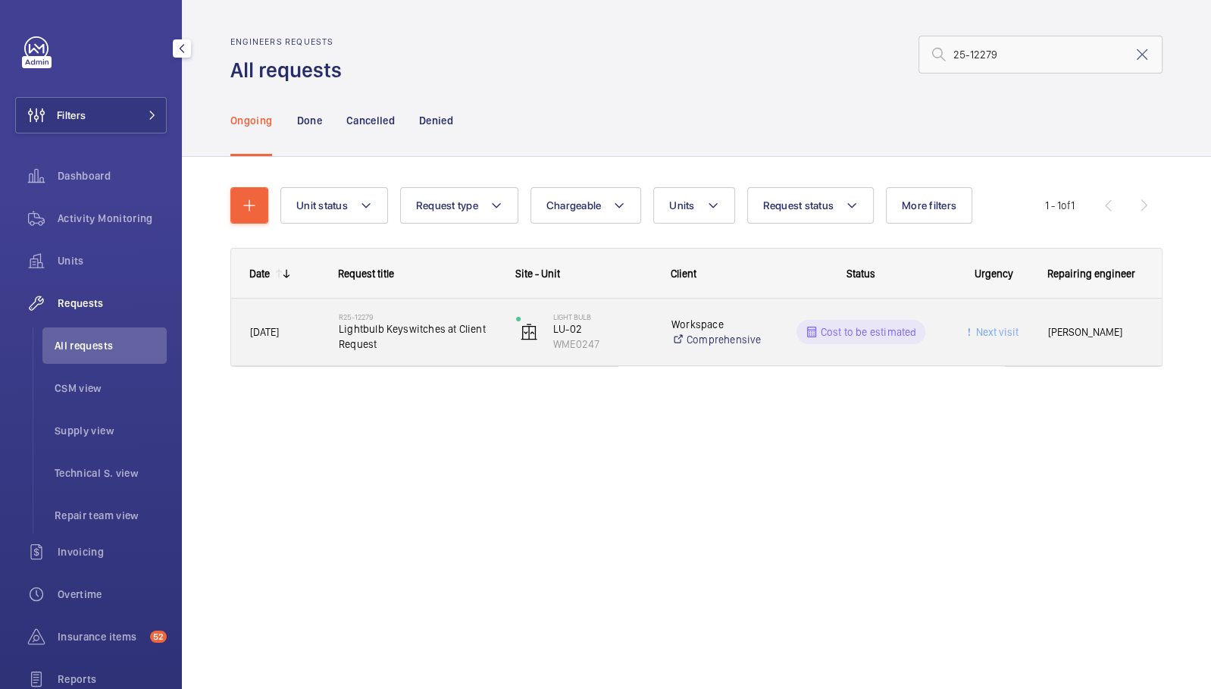
click at [1037, 349] on div "[PERSON_NAME]" at bounding box center [1096, 333] width 132 height 48
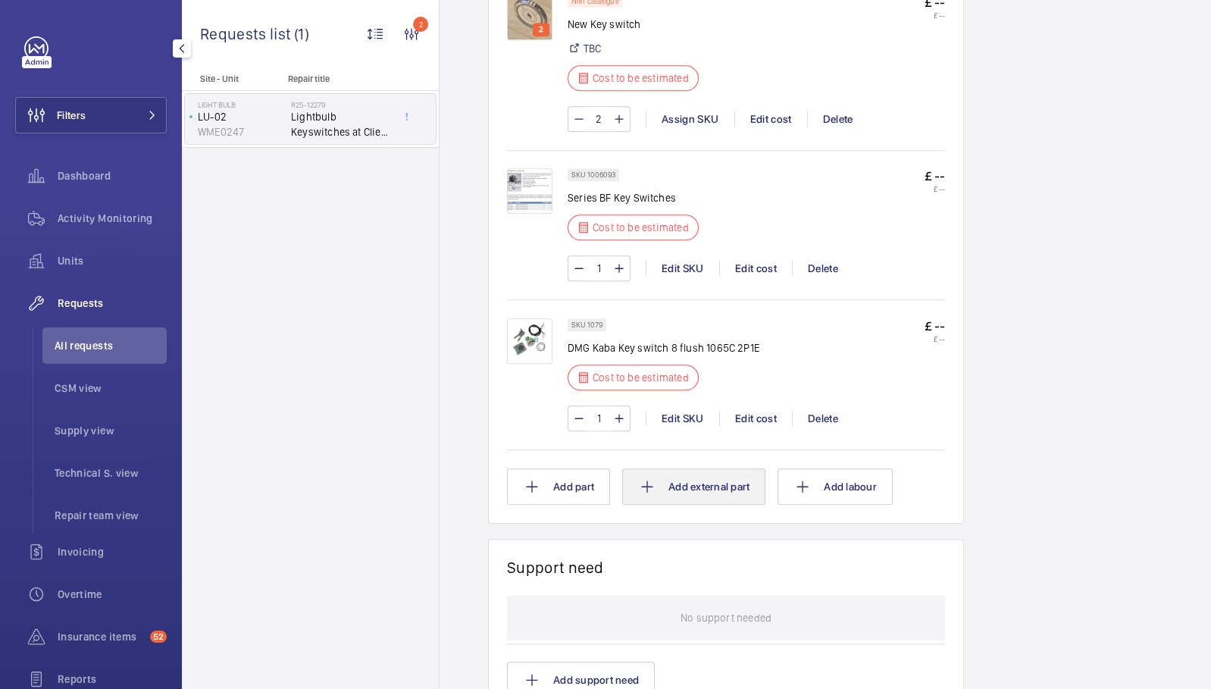
scroll to position [971, 0]
click at [544, 318] on img at bounding box center [529, 340] width 45 height 45
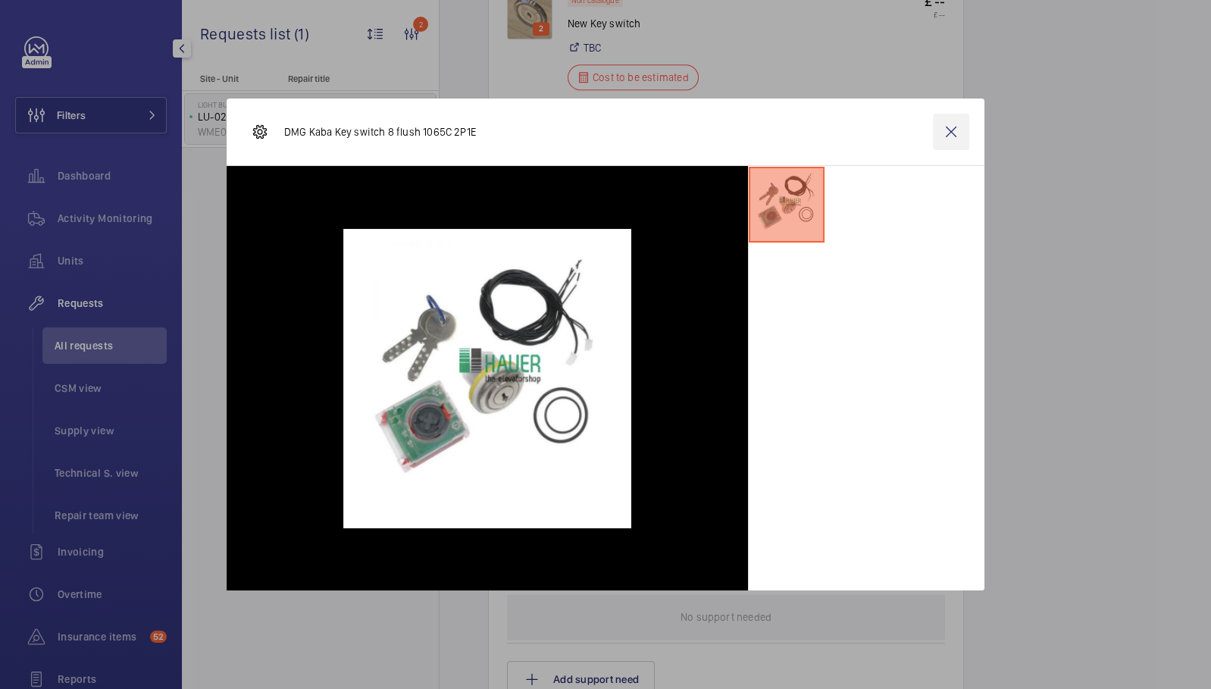
click at [956, 130] on wm-front-icon-button at bounding box center [951, 132] width 36 height 36
click at [523, 183] on img at bounding box center [529, 190] width 45 height 45
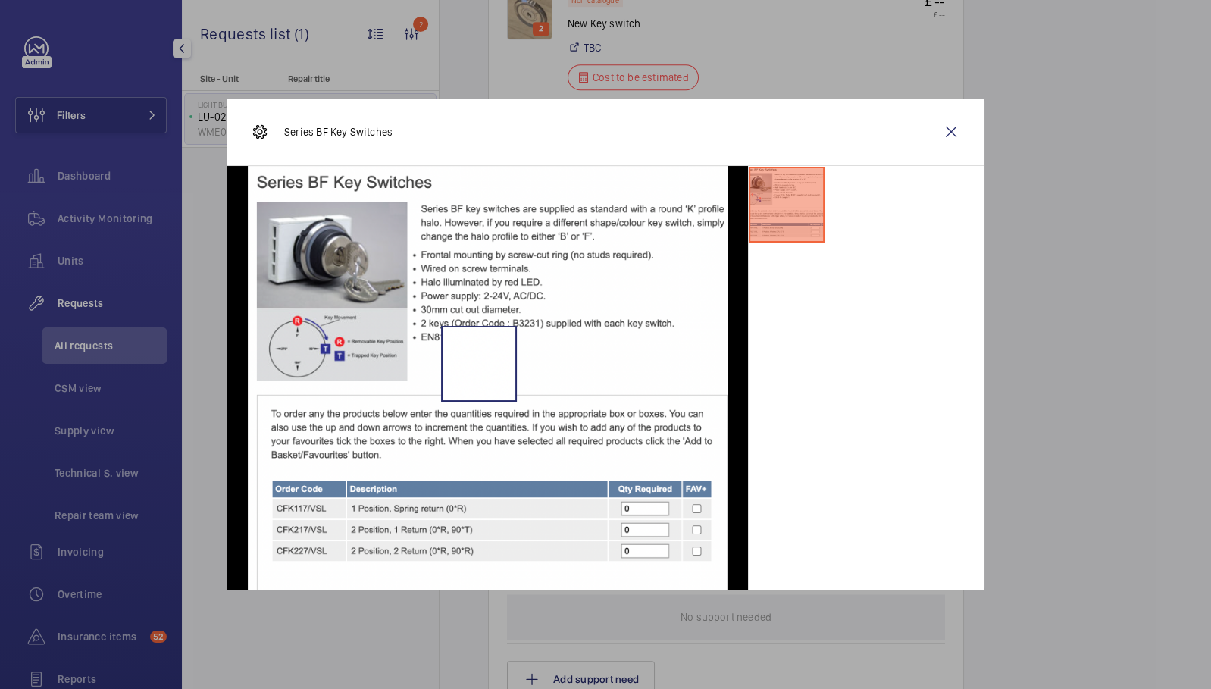
click at [478, 363] on img at bounding box center [488, 378] width 480 height 425
click at [957, 133] on wm-front-icon-button at bounding box center [951, 132] width 36 height 36
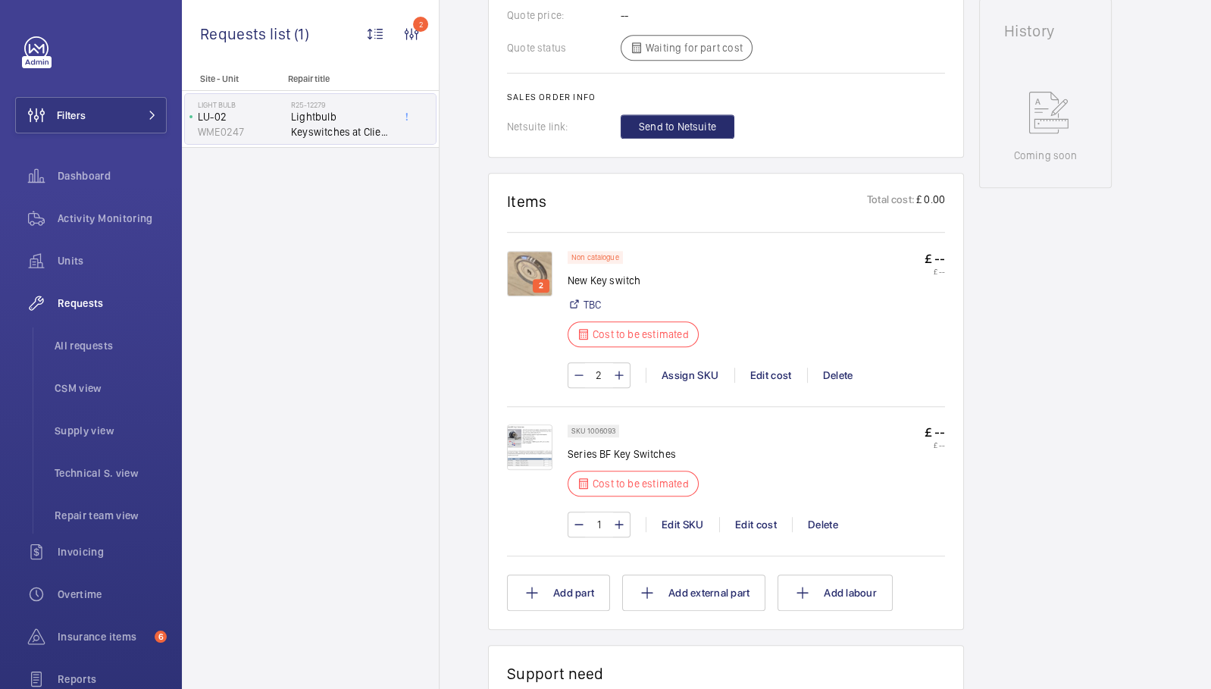
scroll to position [715, 0]
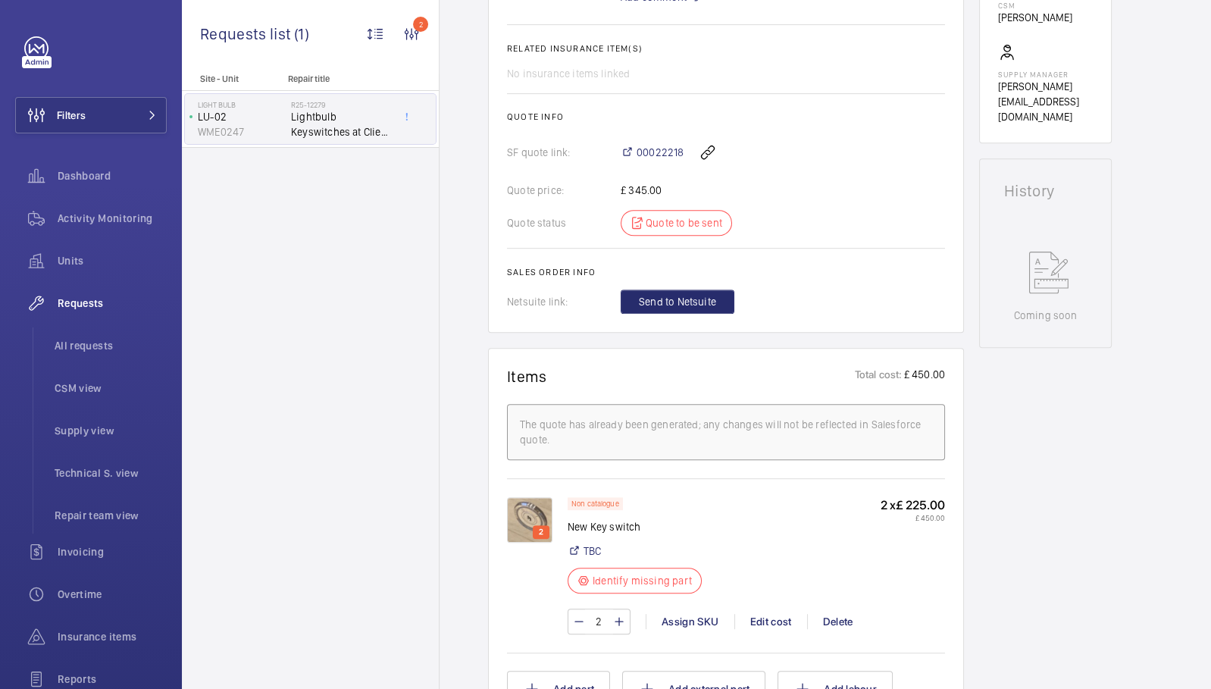
scroll to position [553, 0]
click at [669, 158] on span "00022218" at bounding box center [660, 153] width 47 height 15
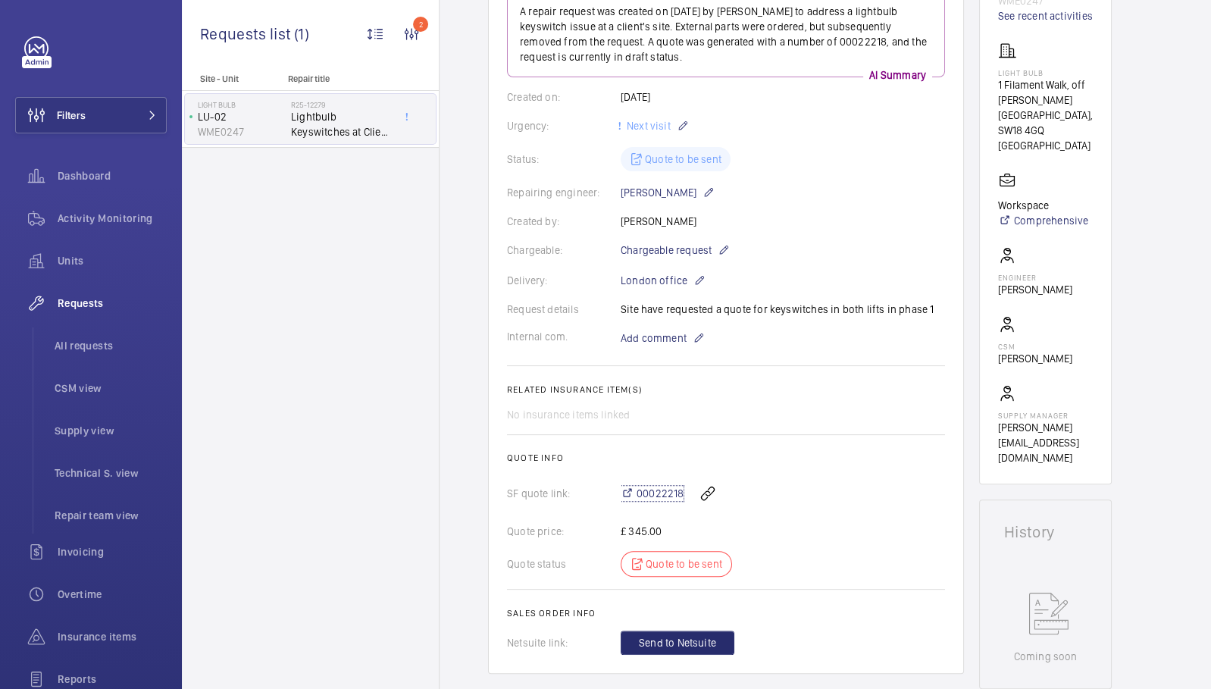
scroll to position [0, 0]
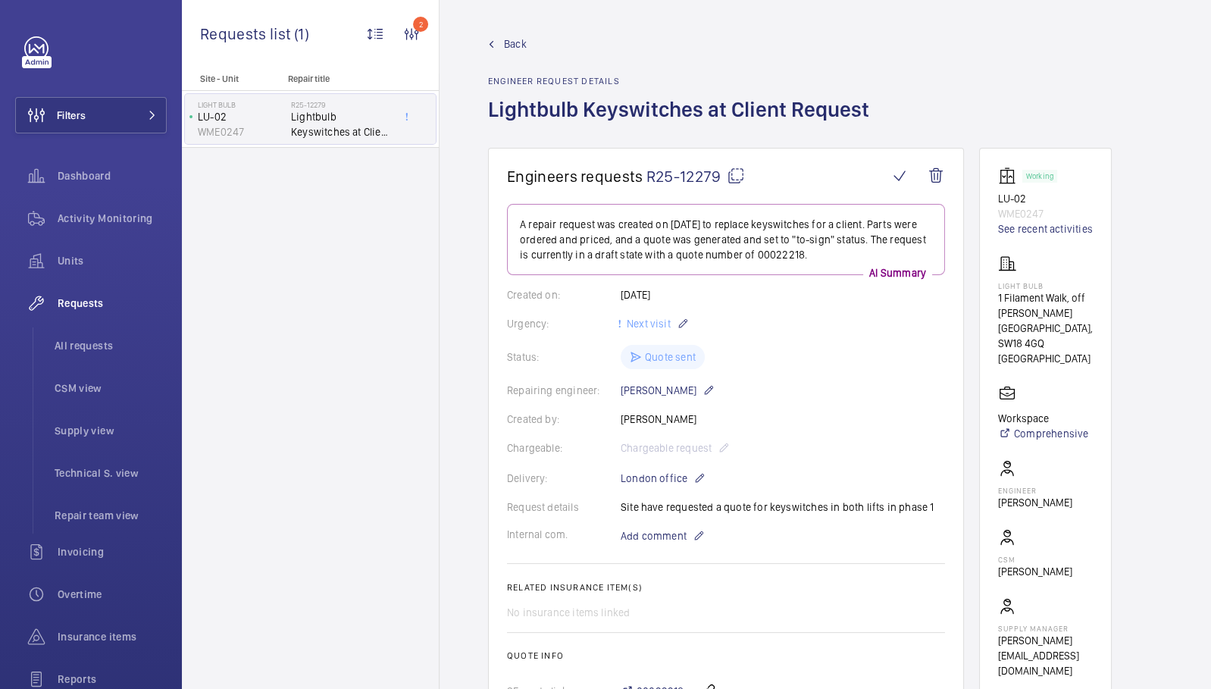
click at [384, 224] on div "Site - Unit Repair title Light Bulb LU-02 WME0247 R25-12279 Lightbulb Keyswitch…" at bounding box center [310, 382] width 257 height 616
click at [112, 111] on button "Filters" at bounding box center [91, 115] width 152 height 36
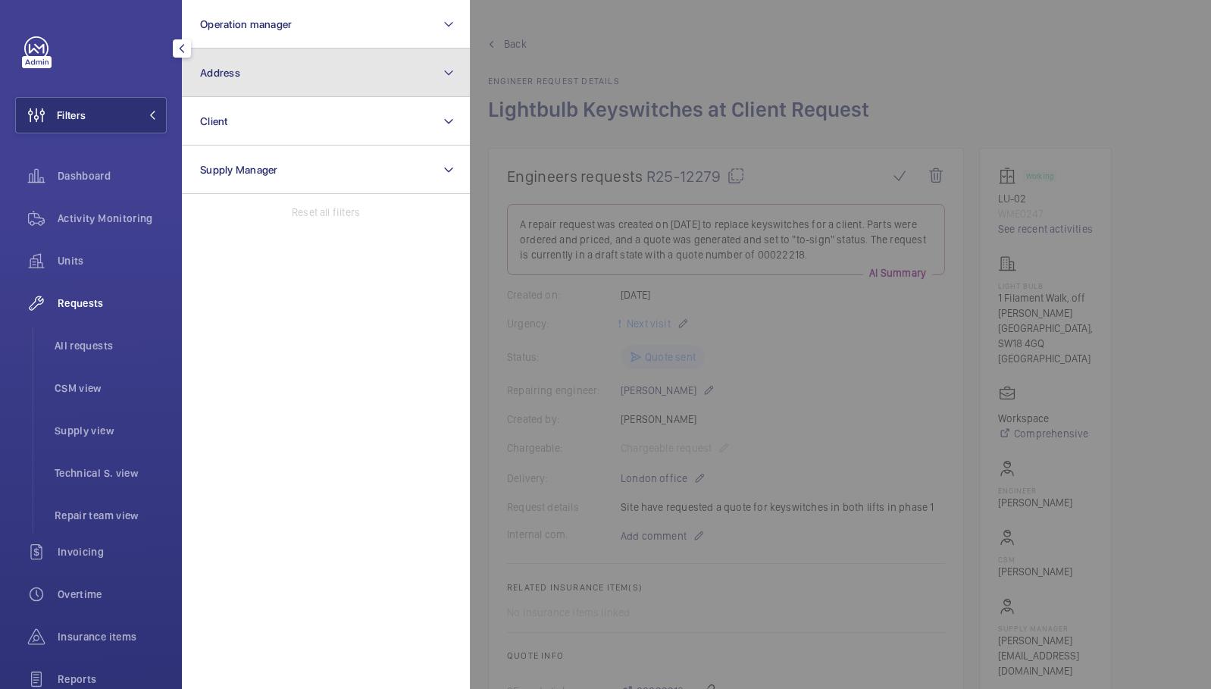
click at [255, 90] on button "Address" at bounding box center [326, 73] width 288 height 49
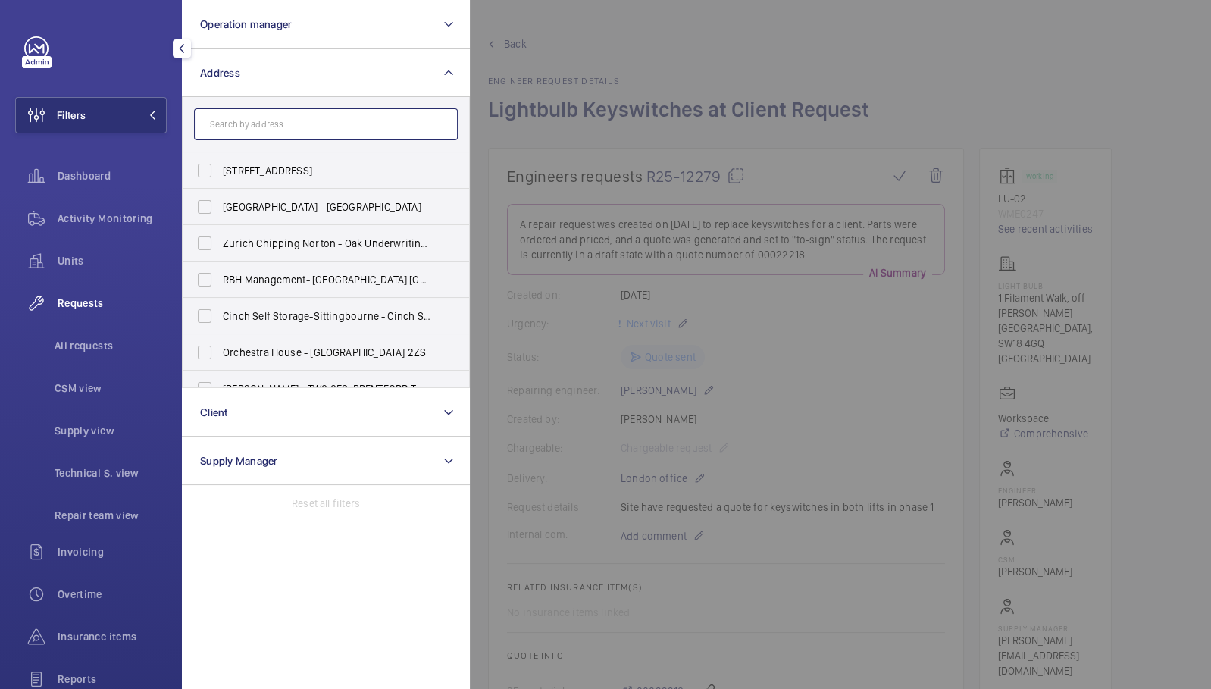
click at [264, 128] on input "text" at bounding box center [326, 124] width 264 height 32
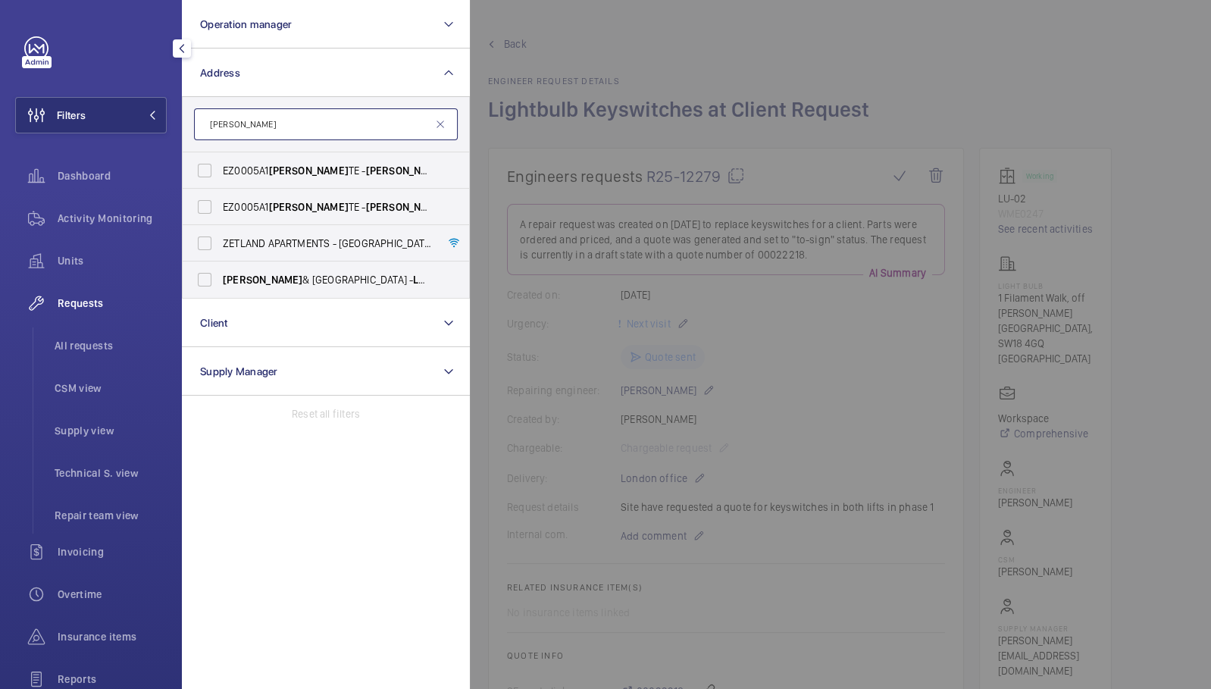
click at [230, 127] on input "londo hackney" at bounding box center [326, 124] width 264 height 32
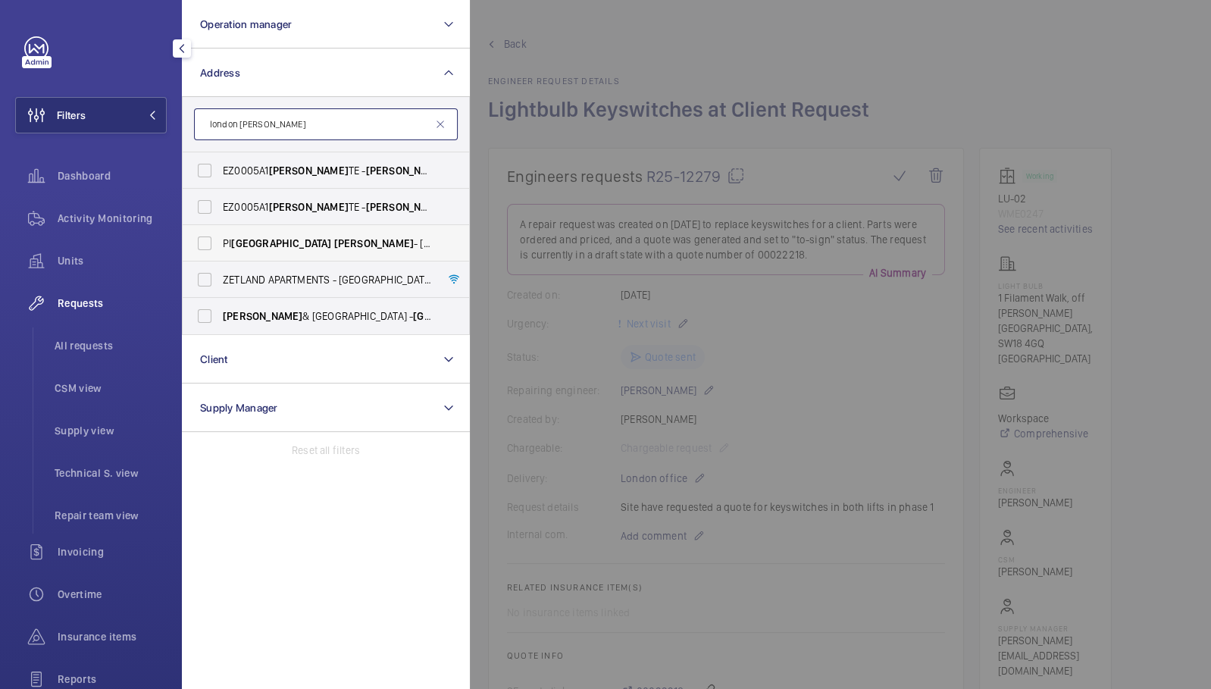
type input "london hackney"
click at [259, 244] on span "London" at bounding box center [281, 243] width 100 height 12
click at [220, 244] on input "PI London Hackney - 25-27 Dalston Lane, HACKNEY E8 3DF" at bounding box center [205, 243] width 30 height 30
checkbox input "true"
click at [747, 15] on div at bounding box center [1075, 344] width 1211 height 689
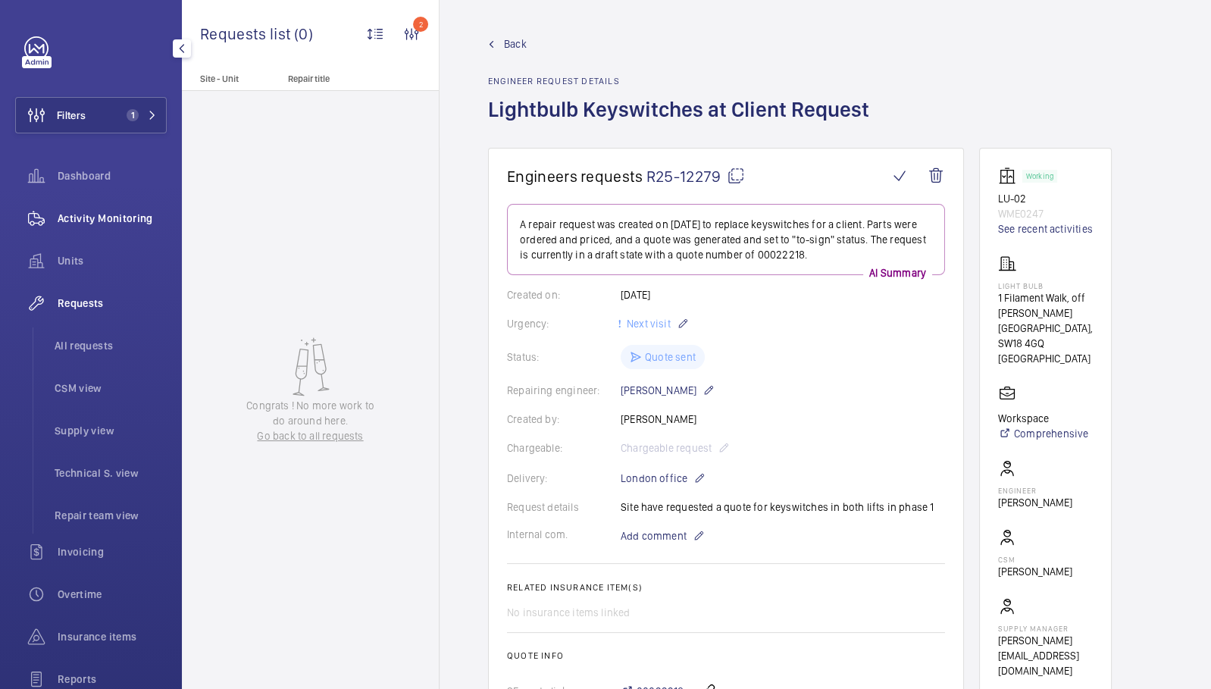
click at [121, 213] on span "Activity Monitoring" at bounding box center [112, 218] width 109 height 15
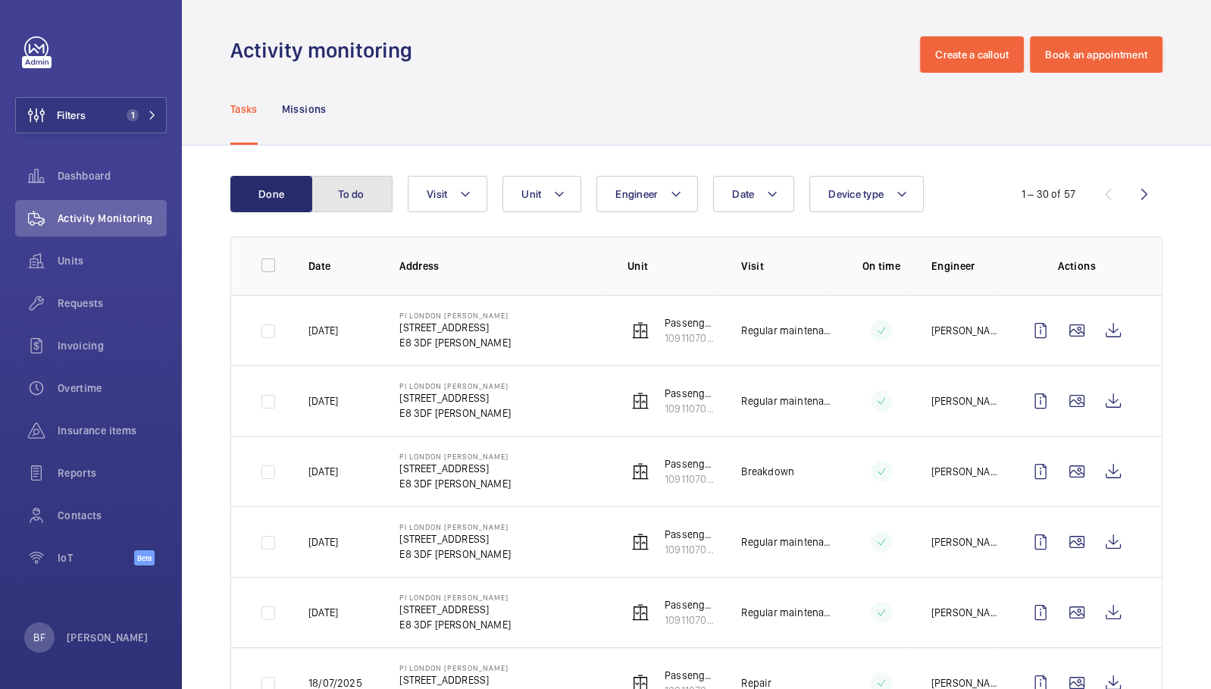
click at [354, 201] on button "To do" at bounding box center [352, 194] width 82 height 36
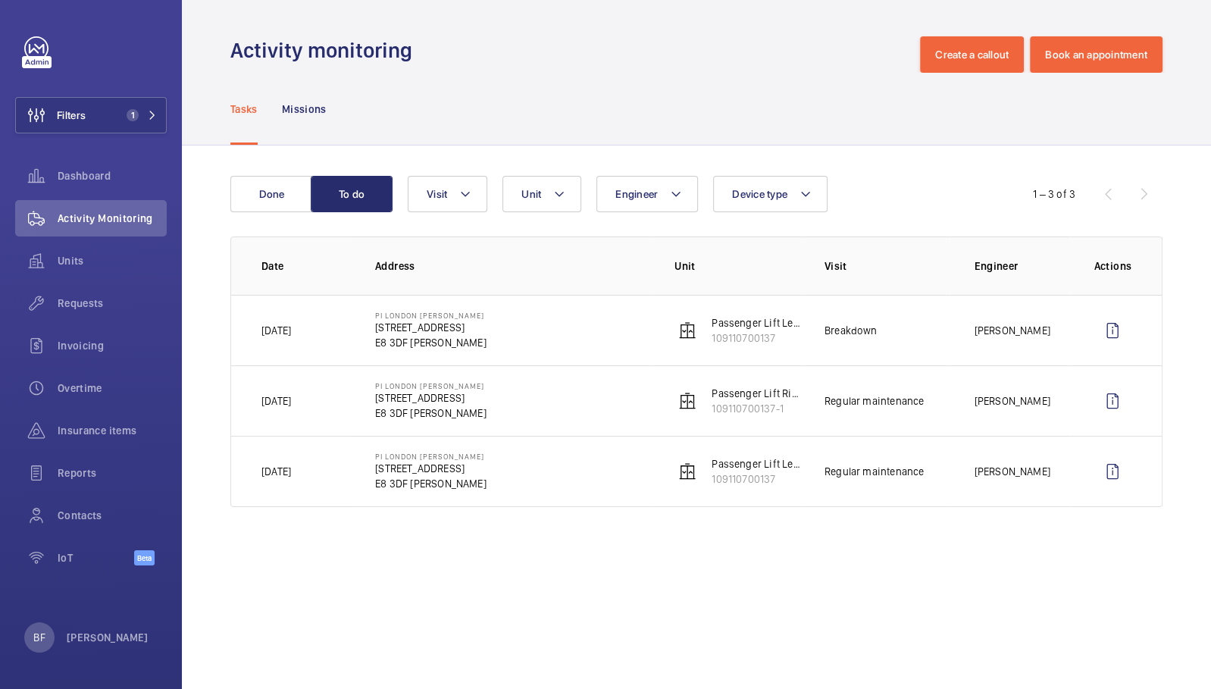
click at [505, 104] on div "Tasks Missions" at bounding box center [696, 109] width 932 height 72
click at [83, 114] on span "Filters" at bounding box center [71, 115] width 29 height 15
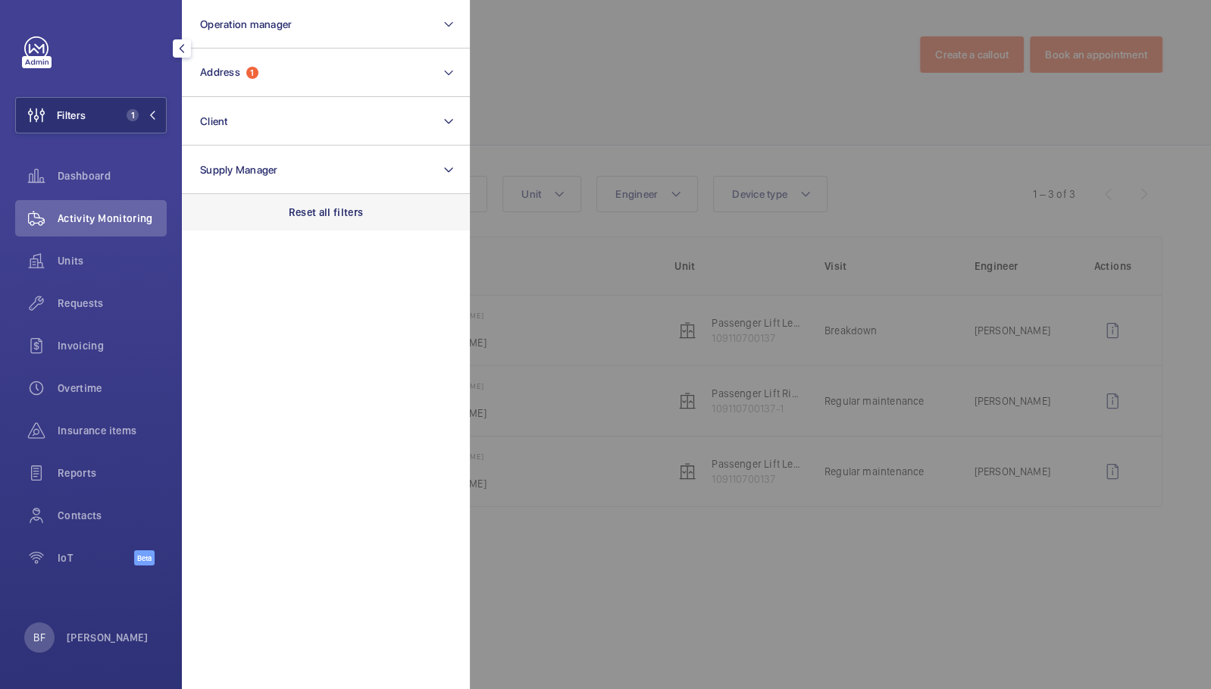
click at [318, 212] on p "Reset all filters" at bounding box center [326, 212] width 75 height 15
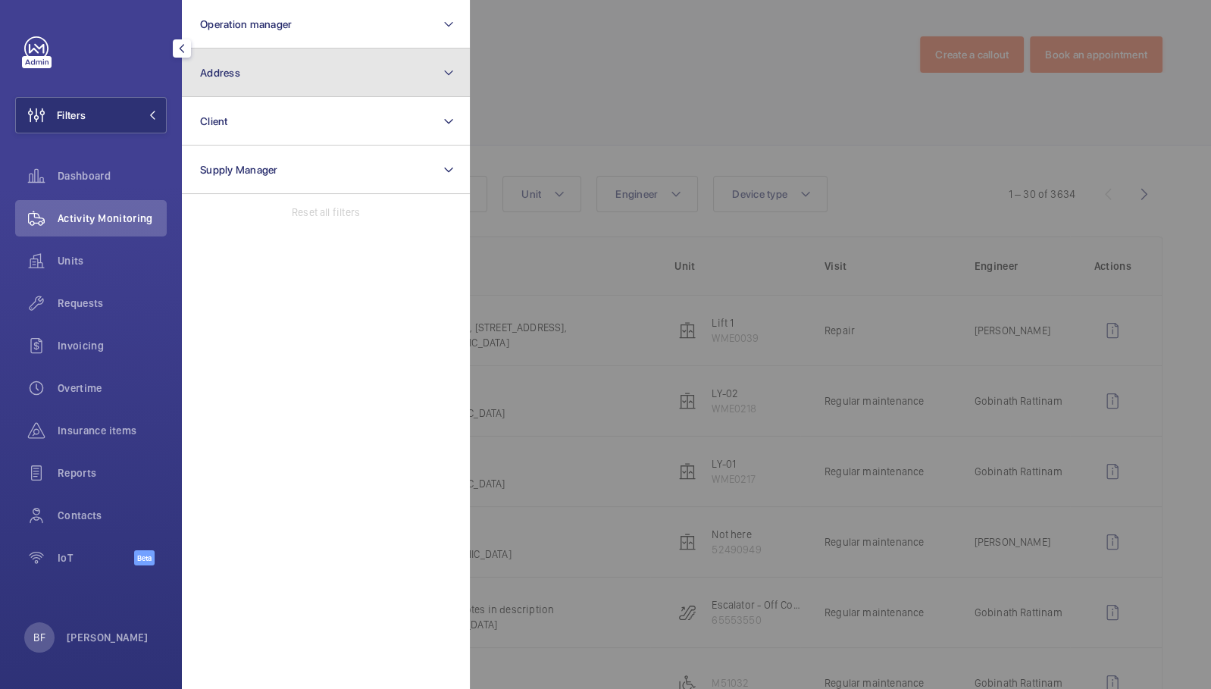
click at [313, 89] on button "Address" at bounding box center [326, 73] width 288 height 49
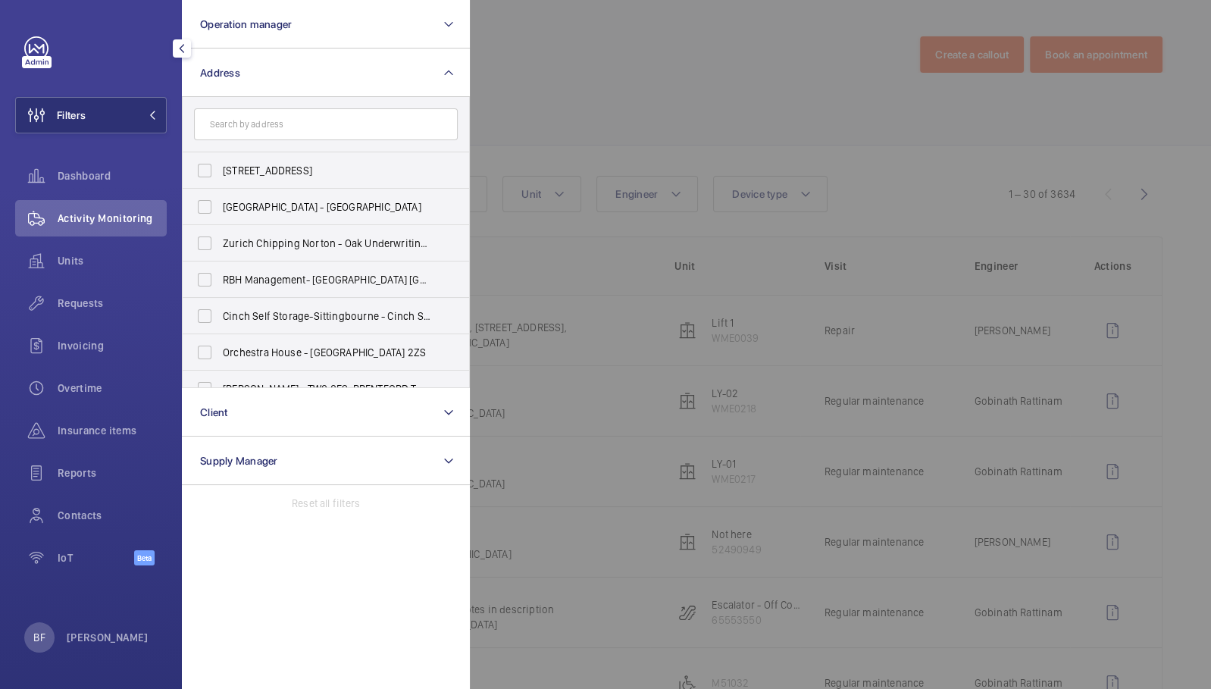
click at [318, 124] on input "text" at bounding box center [326, 124] width 264 height 32
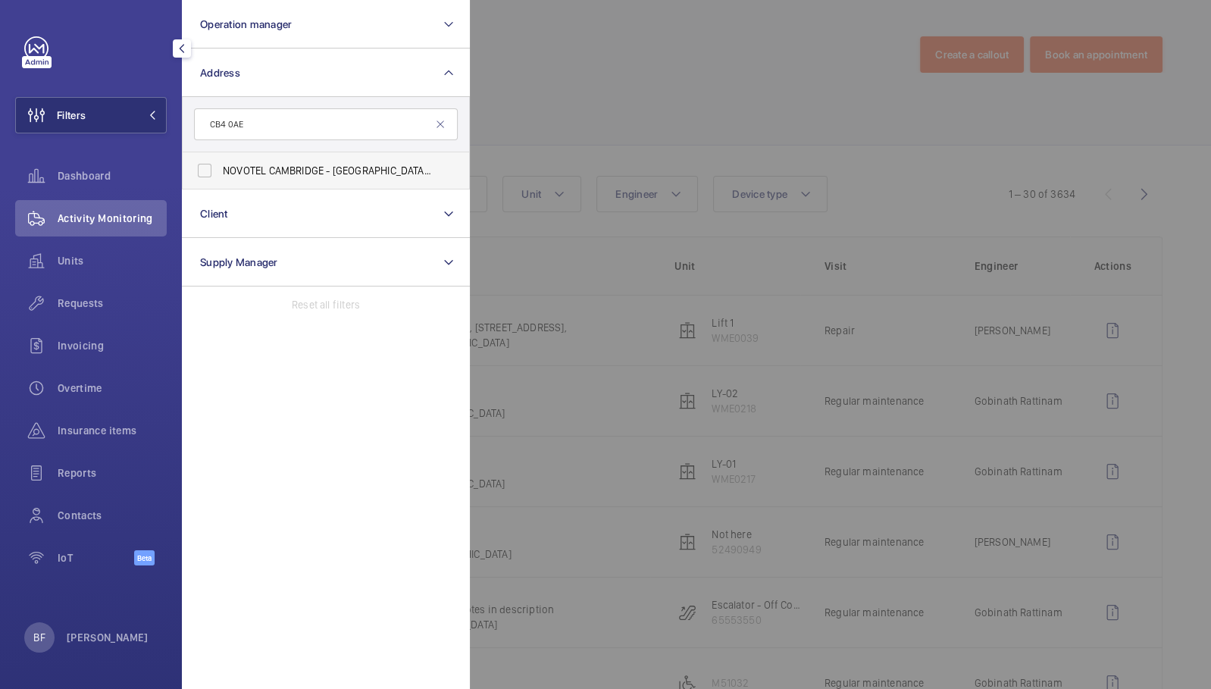
type input "CB4 0AE"
click at [327, 166] on span "NOVOTEL CAMBRIDGE - Novotel Cambridge North, CAMBRIDGE CB4 0AE" at bounding box center [327, 170] width 208 height 15
click at [220, 166] on input "NOVOTEL CAMBRIDGE - Novotel Cambridge North, CAMBRIDGE CB4 0AE" at bounding box center [205, 170] width 30 height 30
checkbox input "true"
click at [575, 130] on div at bounding box center [1075, 344] width 1211 height 689
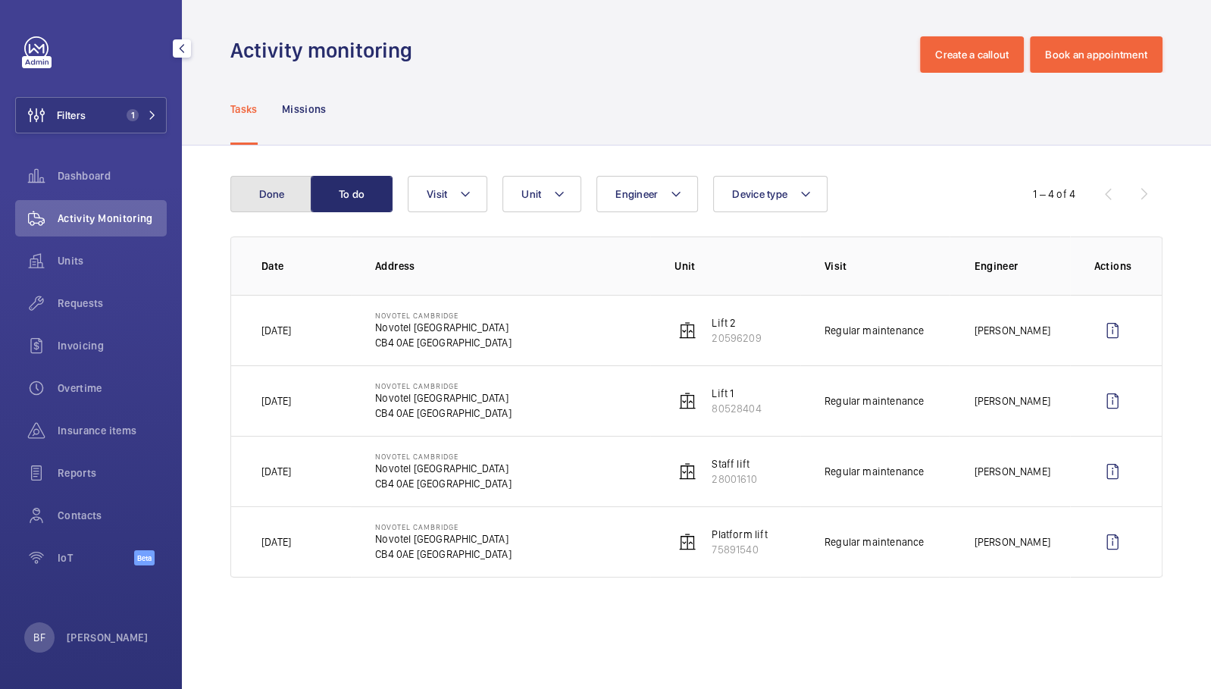
click at [278, 200] on button "Done" at bounding box center [271, 194] width 82 height 36
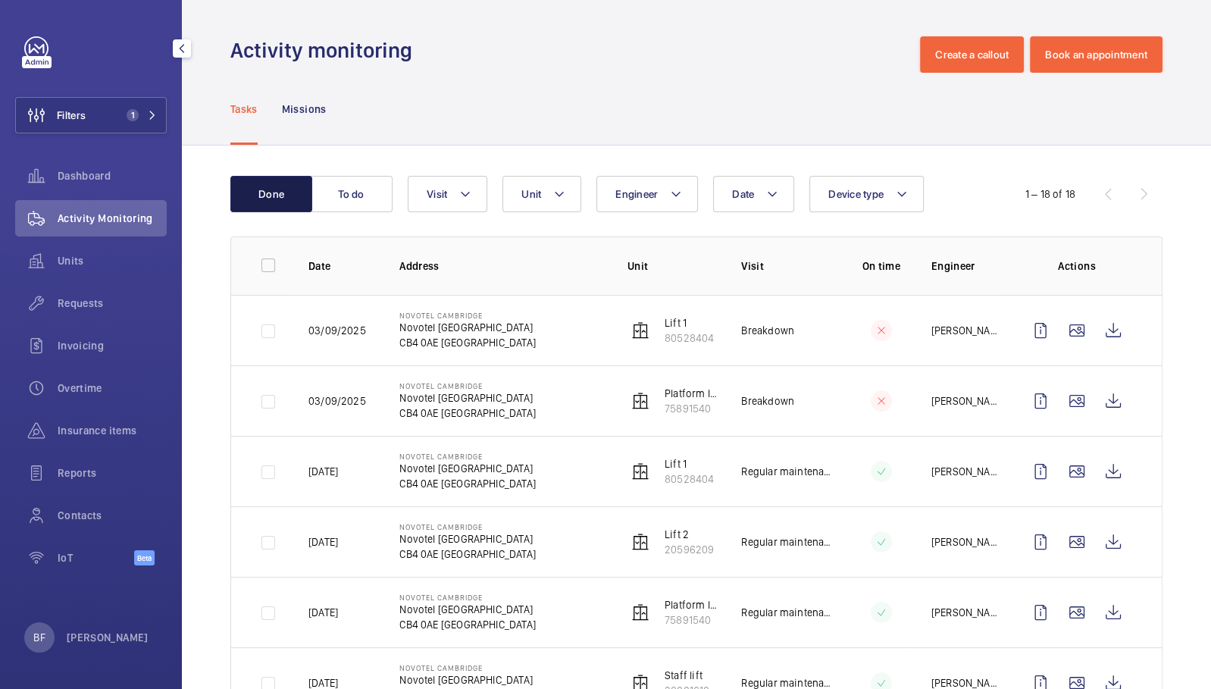
drag, startPoint x: 278, startPoint y: 200, endPoint x: 290, endPoint y: 198, distance: 11.6
click at [286, 198] on button "Done" at bounding box center [271, 194] width 82 height 36
click at [290, 198] on button "Done" at bounding box center [271, 194] width 82 height 36
click at [105, 445] on div "Insurance items" at bounding box center [91, 430] width 152 height 36
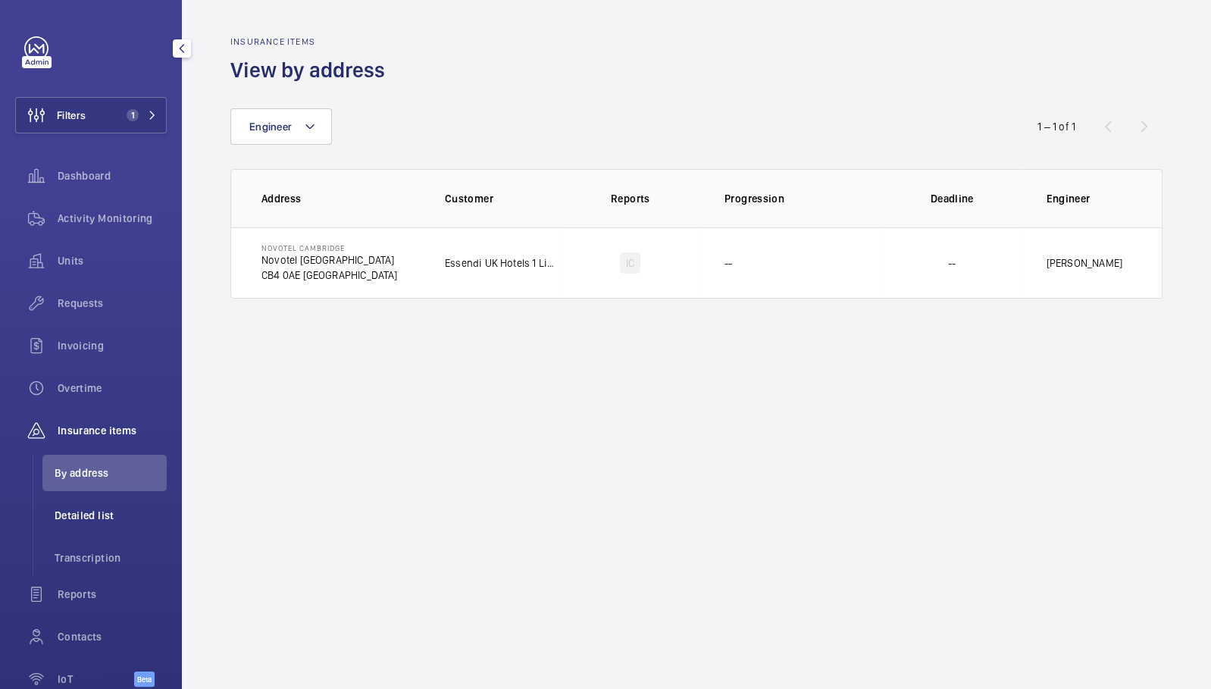
click at [129, 516] on span "Detailed list" at bounding box center [111, 515] width 112 height 15
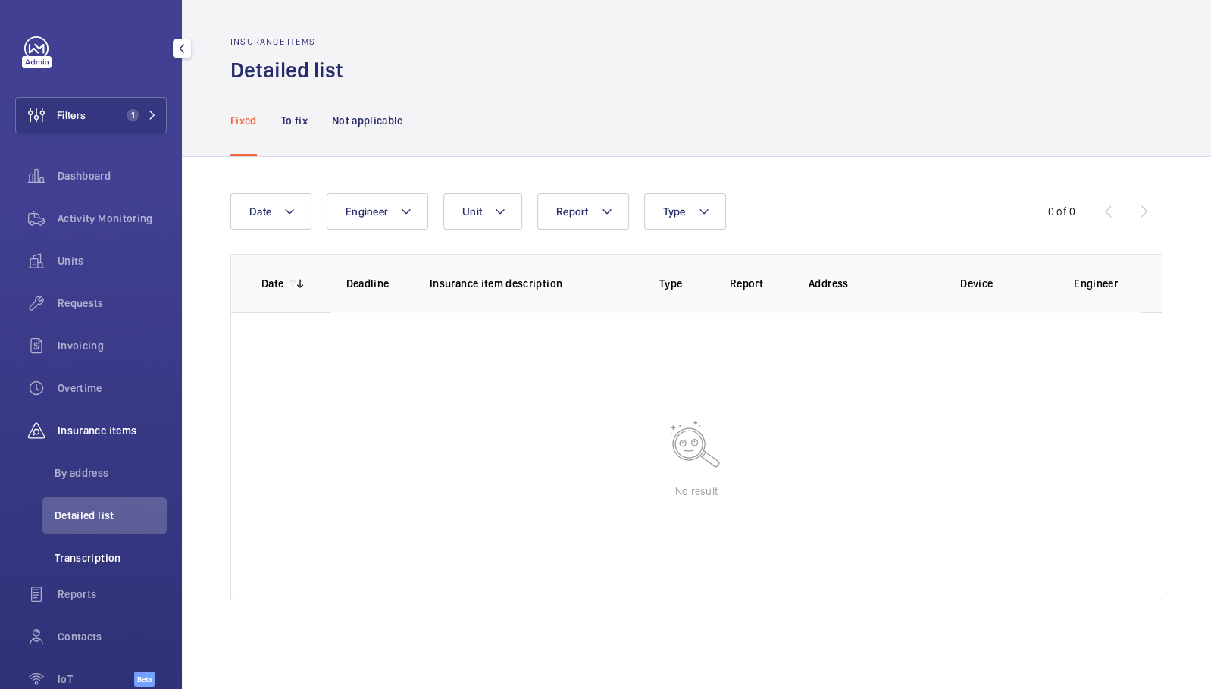
click at [130, 559] on span "Transcription" at bounding box center [111, 557] width 112 height 15
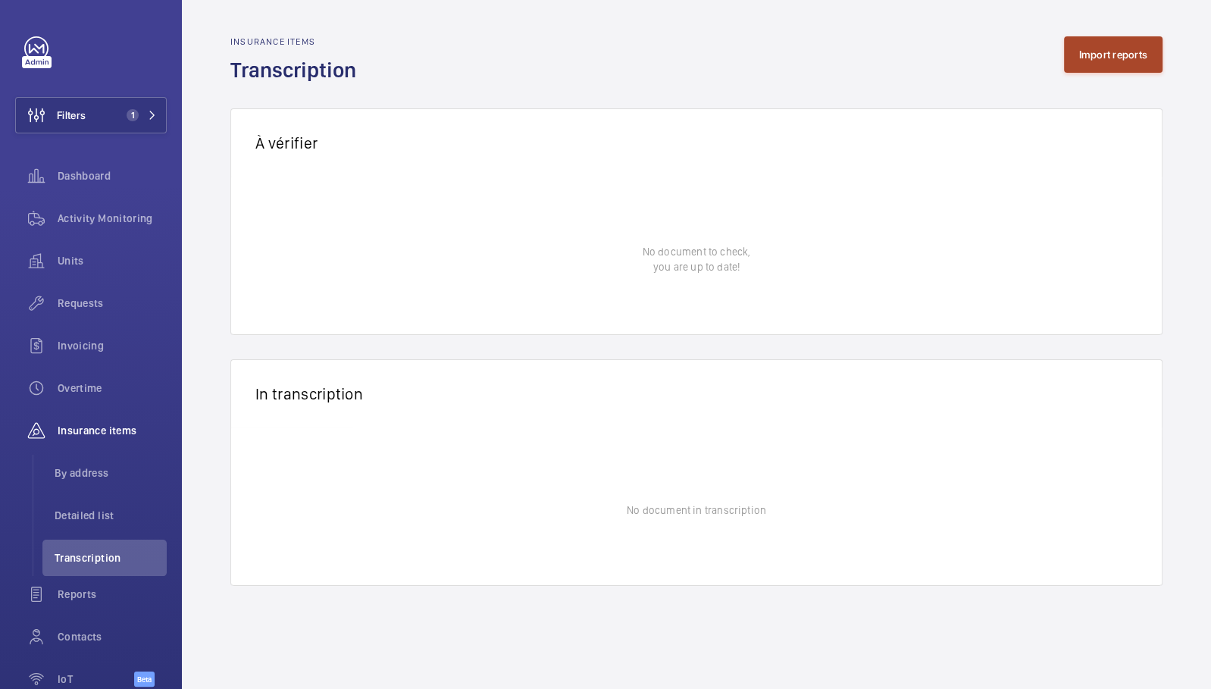
click at [1115, 58] on button "Import reports" at bounding box center [1113, 54] width 99 height 36
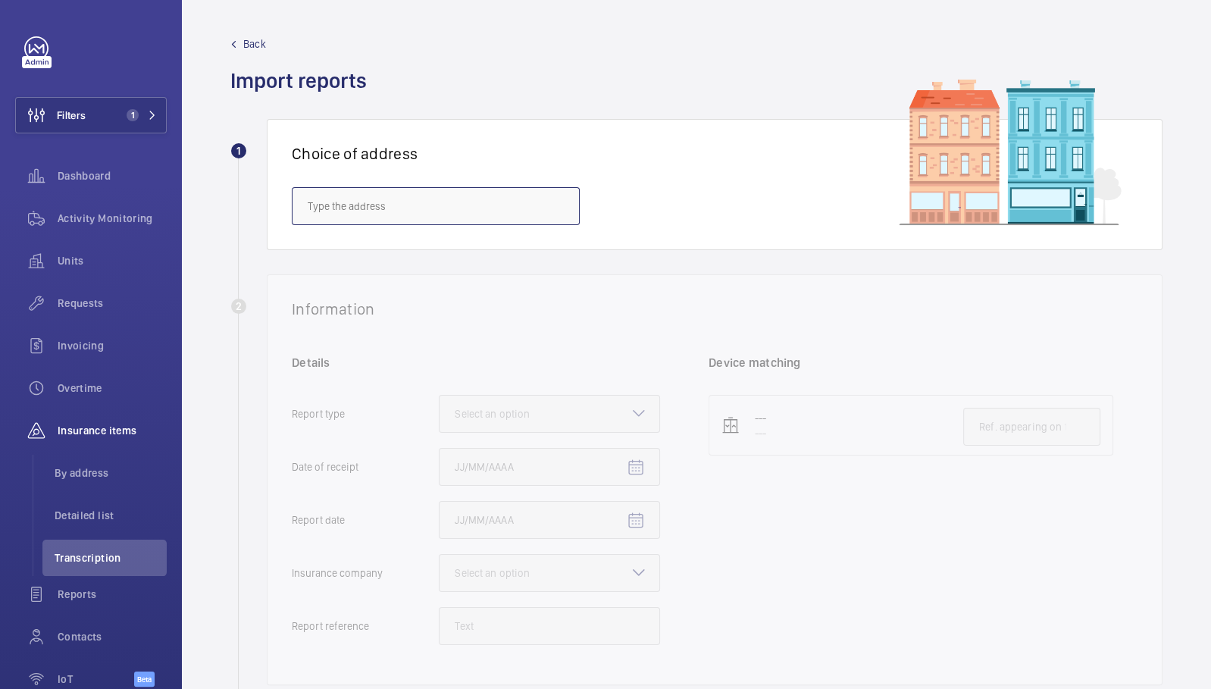
click at [387, 197] on input "text" at bounding box center [436, 206] width 288 height 38
paste input "CB4 0AE"
click at [400, 268] on mat-option "NOVOTEL CAMBRIDGE - Novotel Cambridge North, CAMBRIDGE CB4 0AE" at bounding box center [436, 251] width 287 height 36
type input "NOVOTEL CAMBRIDGE - Novotel Cambridge North, CAMBRIDGE CB4 0AE"
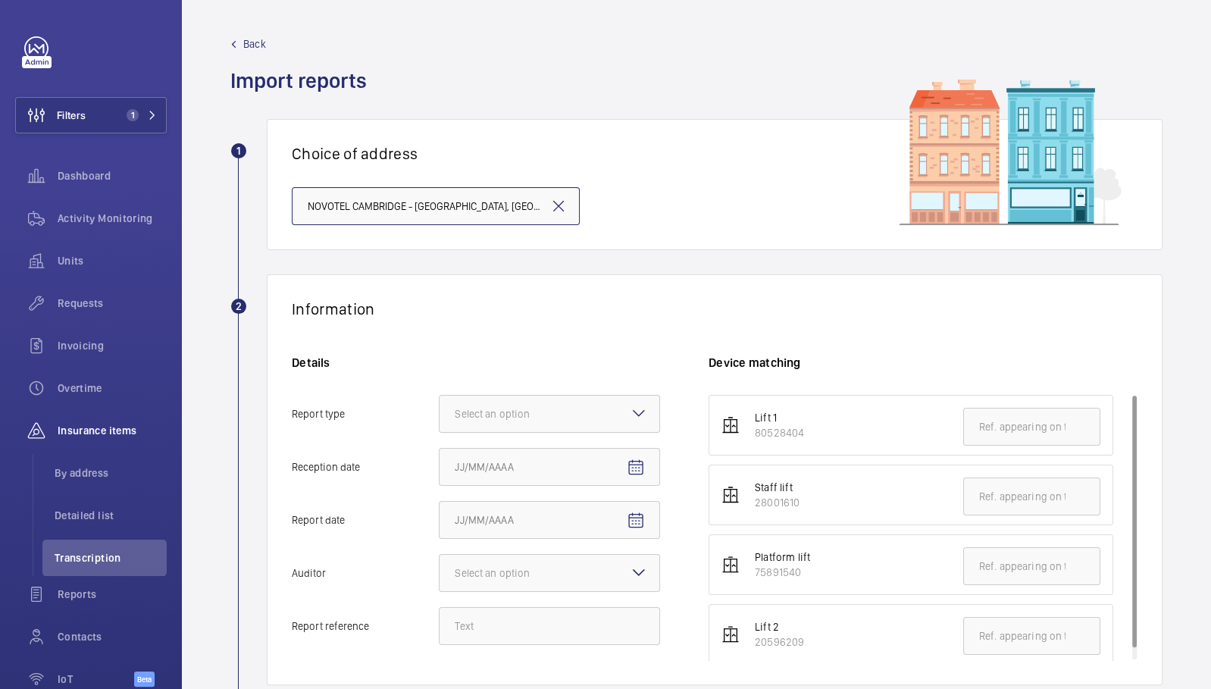
scroll to position [0, 84]
click at [572, 422] on div at bounding box center [550, 414] width 220 height 36
click at [440, 422] on input "Report type Select an option Insurance company Consultant" at bounding box center [440, 414] width 0 height 36
click at [572, 458] on span "Insurance company" at bounding box center [550, 460] width 190 height 15
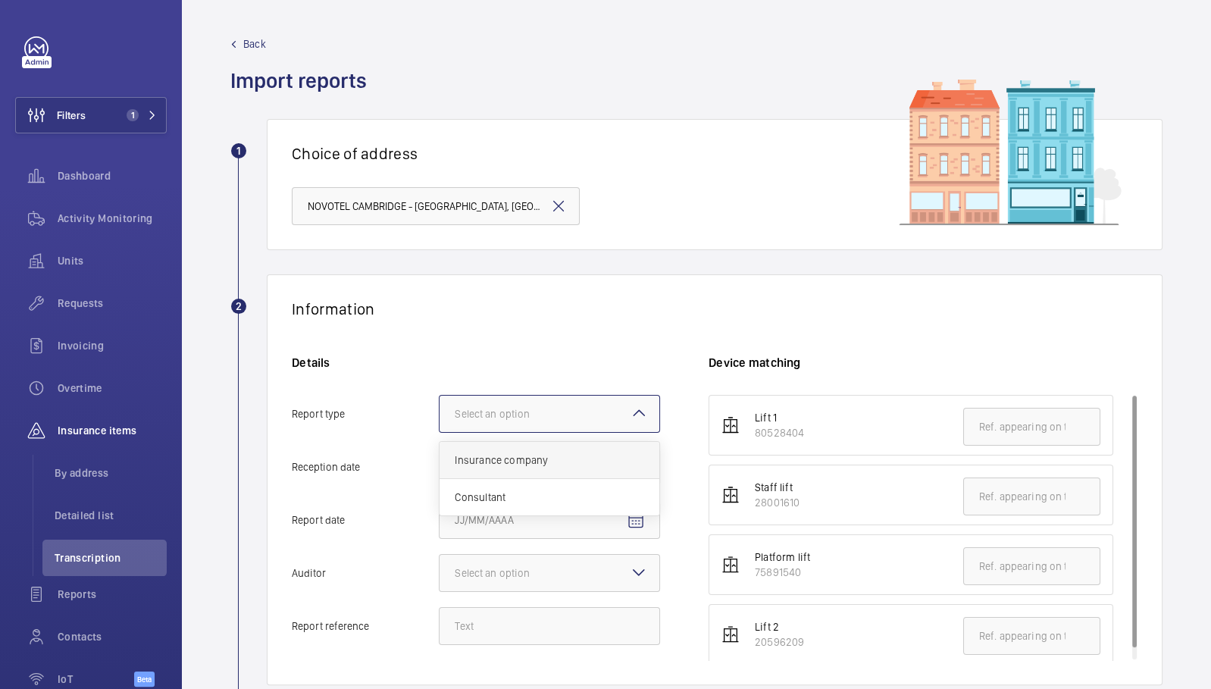
click at [440, 432] on input "Report type Select an option Insurance company Consultant" at bounding box center [440, 414] width 0 height 36
click at [632, 460] on mat-icon "Open calendar" at bounding box center [636, 468] width 18 height 18
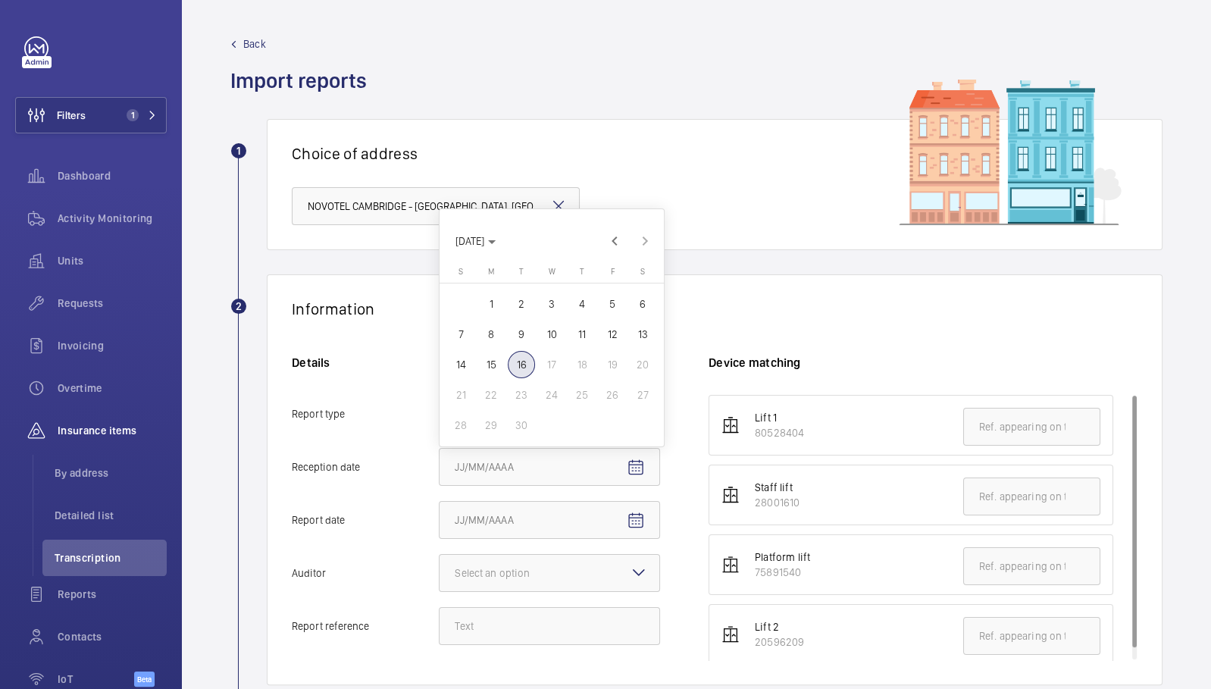
click at [520, 365] on span "16" at bounding box center [521, 364] width 27 height 27
type input "9/16/2025"
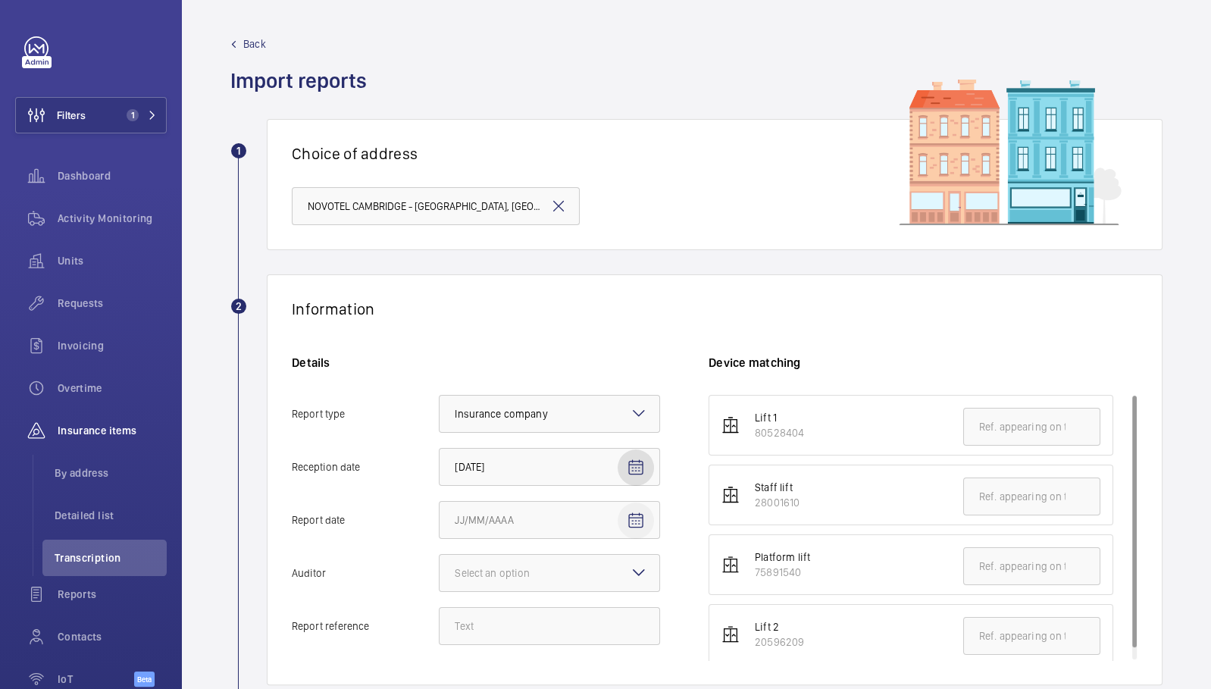
click at [629, 508] on span "Open calendar" at bounding box center [636, 521] width 36 height 36
click at [485, 415] on span "15" at bounding box center [491, 417] width 27 height 27
type input "9/15/2025"
click at [549, 569] on div "Select an option" at bounding box center [511, 573] width 113 height 15
click at [440, 569] on input "Auditor Select an option Veritas Zurich British Engineering Allianz Other" at bounding box center [440, 573] width 0 height 36
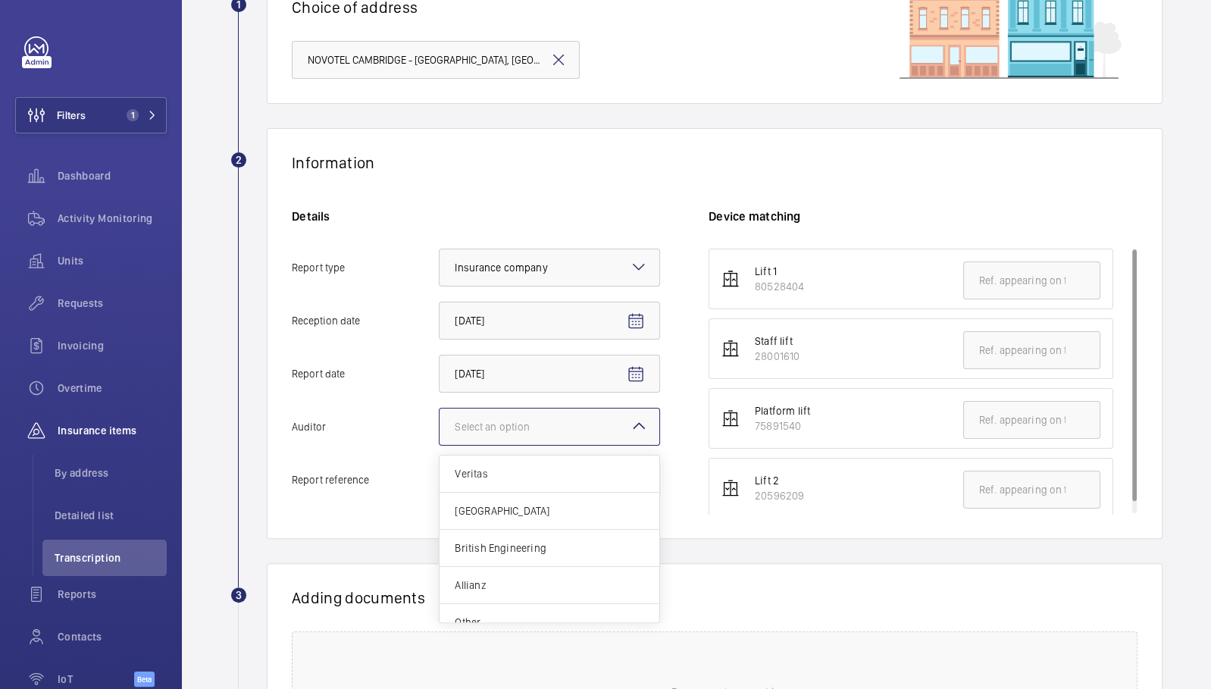
scroll to position [147, 0]
click at [493, 573] on div "Allianz" at bounding box center [550, 584] width 220 height 37
click at [440, 444] on input "Auditor Select an option Veritas Zurich British Engineering Allianz Other" at bounding box center [440, 426] width 0 height 36
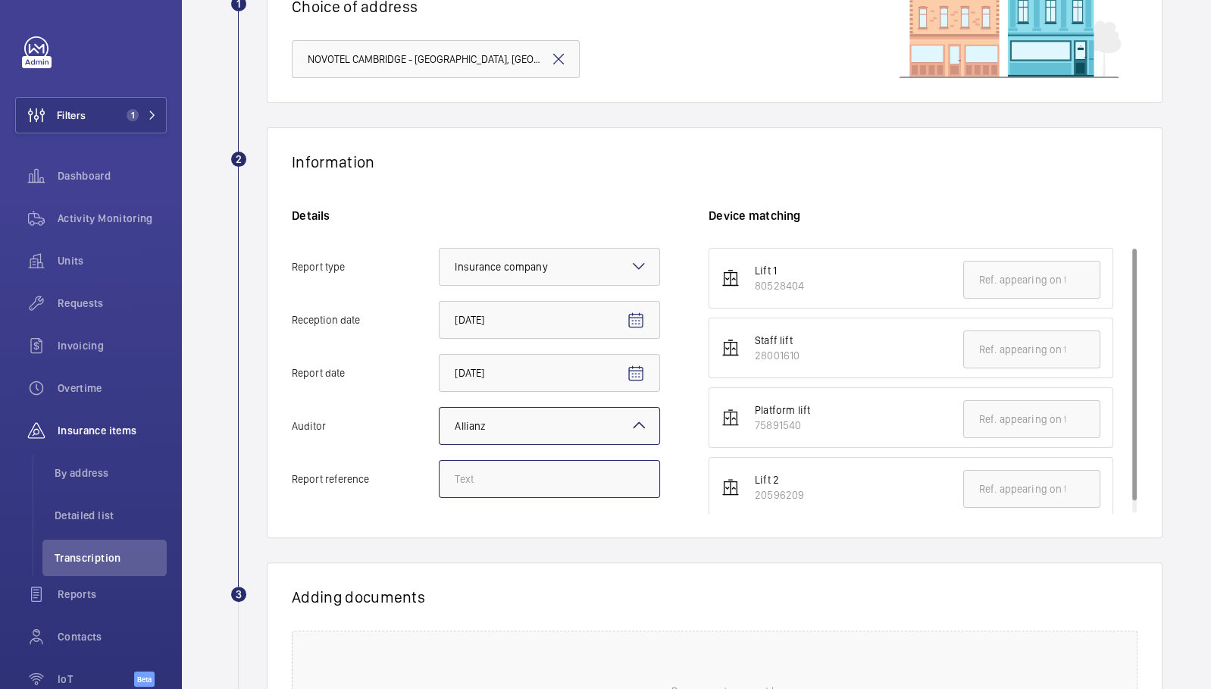
click at [498, 460] on input "Report reference" at bounding box center [549, 479] width 221 height 38
paste input "E39469019282"
type input "E39469019282"
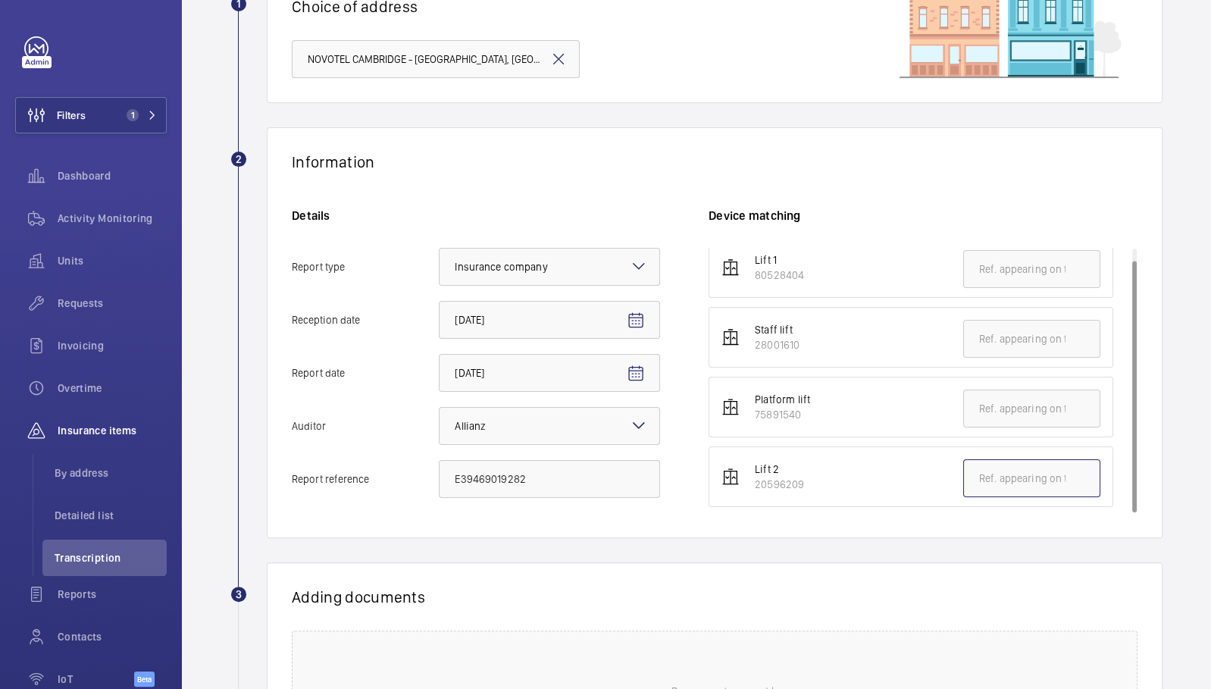
click at [1004, 469] on input "text" at bounding box center [1032, 478] width 137 height 38
paste input "E39469019282"
type input "E39469019282"
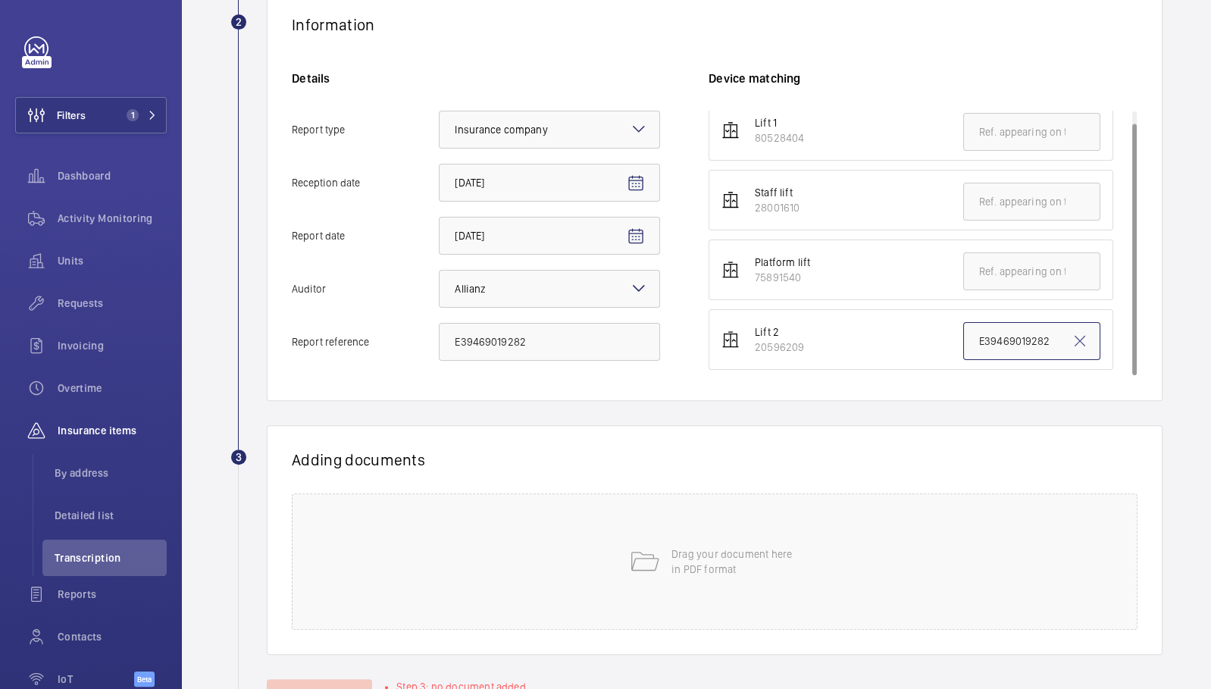
scroll to position [285, 0]
click at [786, 558] on p "Drag your document here in PDF format" at bounding box center [736, 561] width 129 height 30
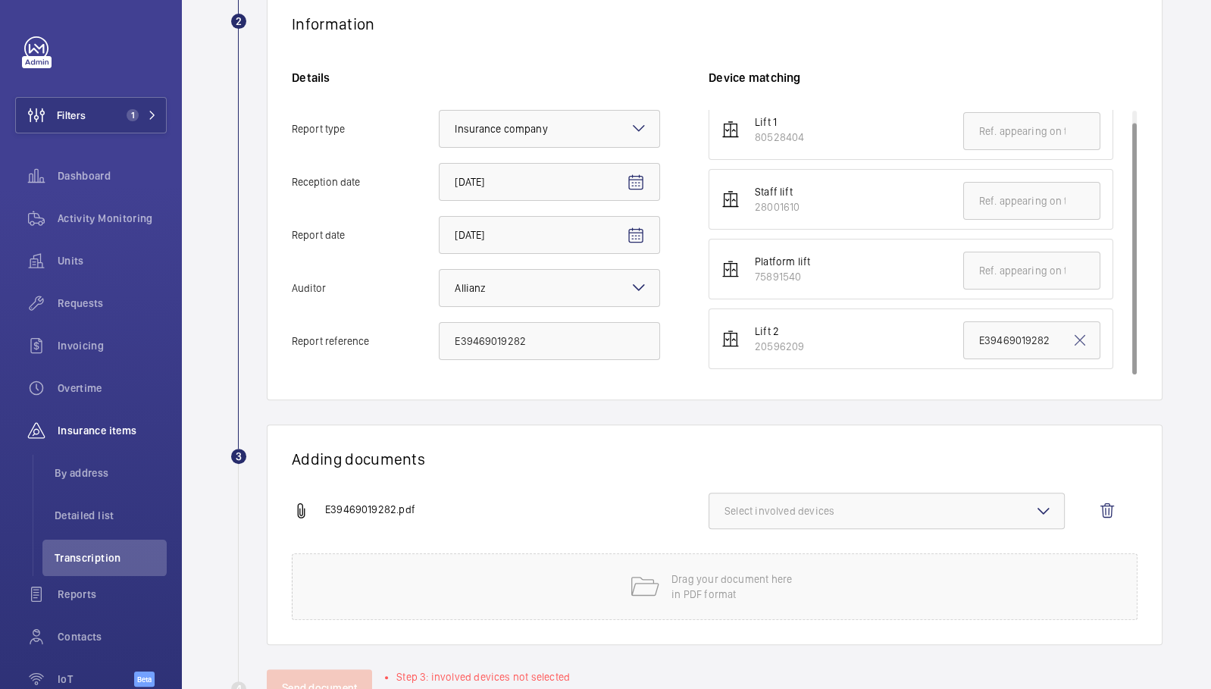
click at [906, 497] on button "Select involved devices" at bounding box center [887, 511] width 356 height 36
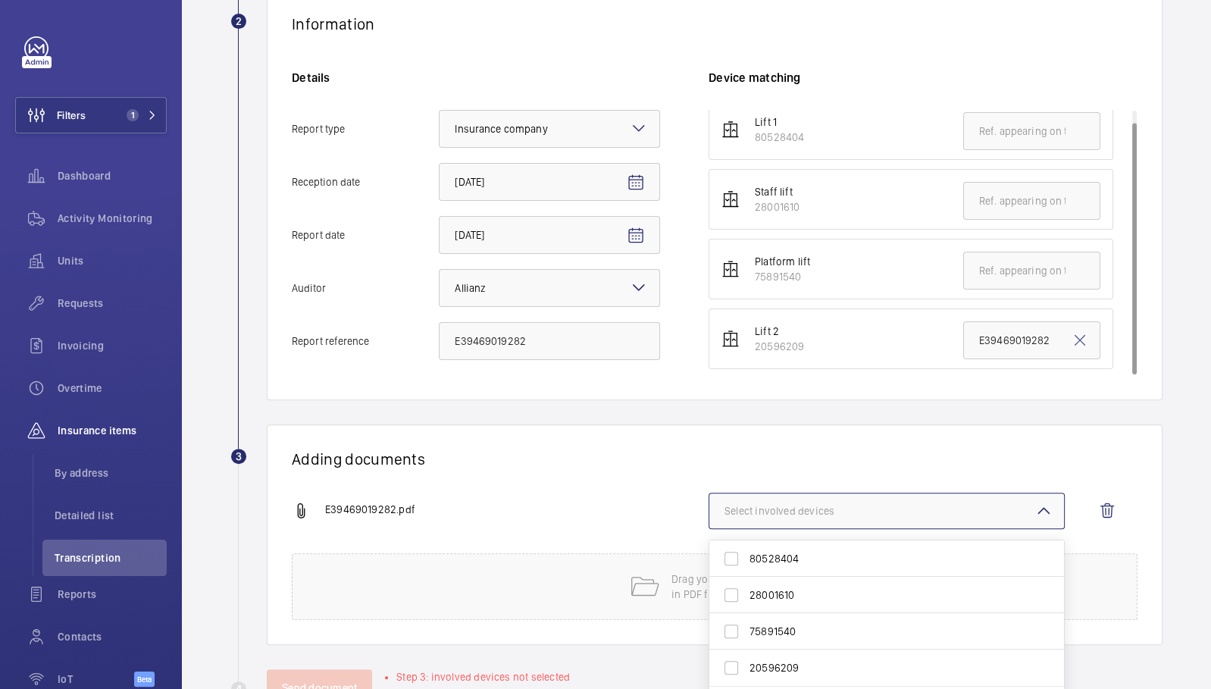
click at [798, 669] on span "20596209" at bounding box center [888, 667] width 277 height 15
click at [747, 669] on input "20596209" at bounding box center [731, 668] width 30 height 30
checkbox input "true"
click at [628, 493] on div "E39469019282.pdf 1 device out of 4 involved 80528404 28001610 75891540 20596209…" at bounding box center [709, 523] width 834 height 61
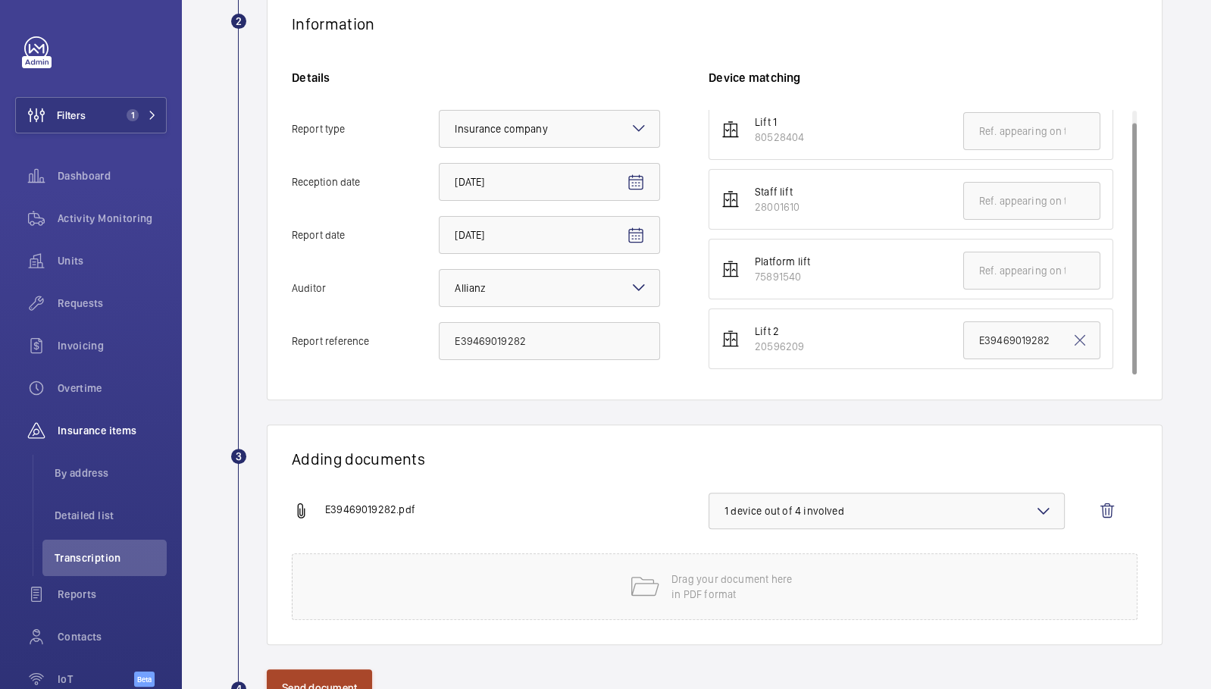
click at [365, 679] on button "Send document" at bounding box center [319, 687] width 105 height 36
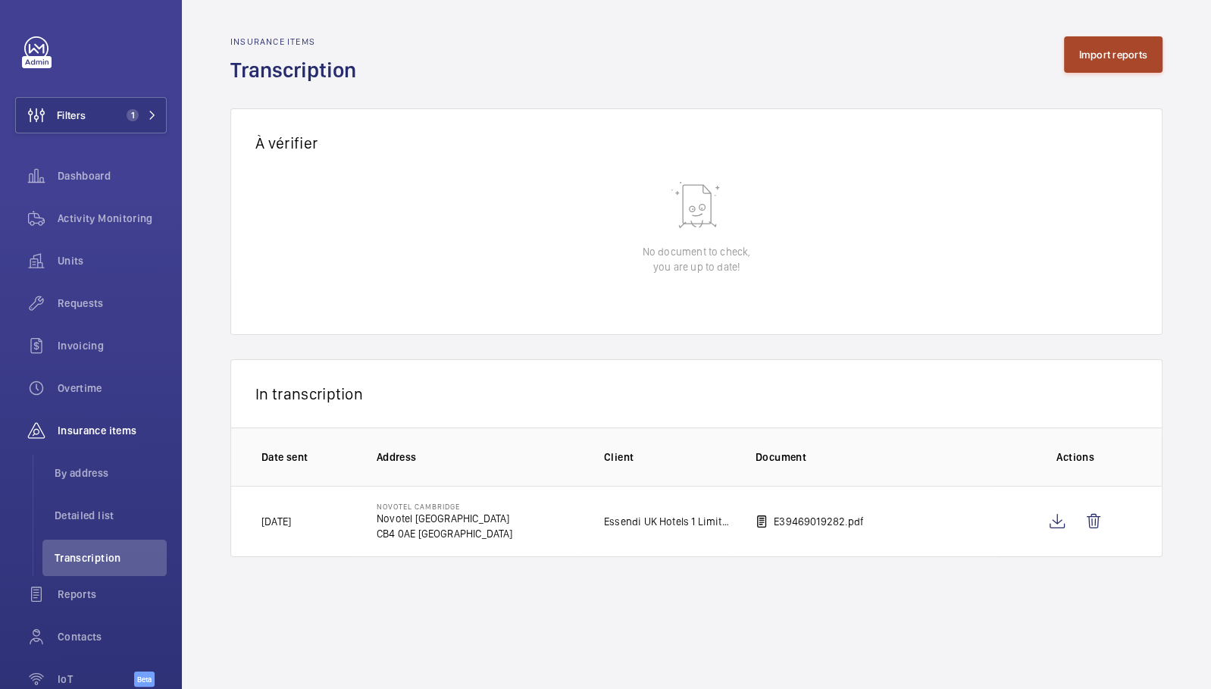
click at [1084, 70] on button "Import reports" at bounding box center [1113, 54] width 99 height 36
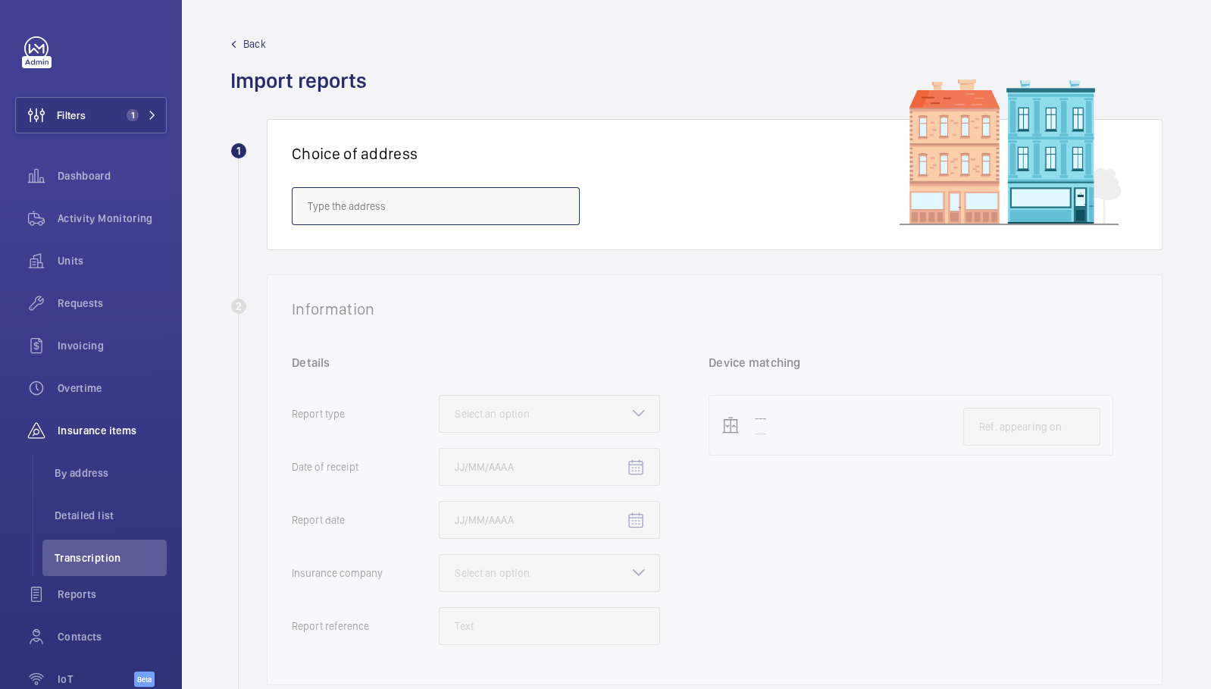
click at [435, 210] on input "text" at bounding box center [436, 206] width 288 height 38
paste input "CB4 0AE"
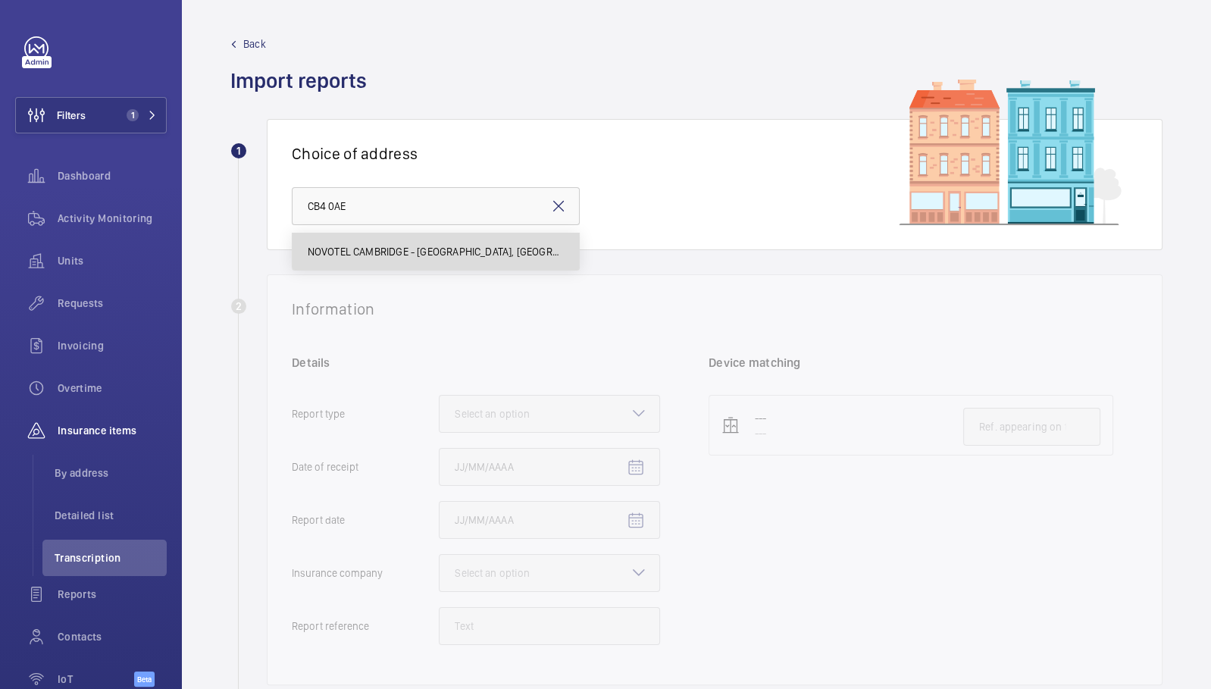
click at [431, 258] on span "NOVOTEL CAMBRIDGE - Novotel Cambridge North, CAMBRIDGE CB4 0AE" at bounding box center [436, 251] width 256 height 15
type input "NOVOTEL CAMBRIDGE - Novotel Cambridge North, CAMBRIDGE CB4 0AE"
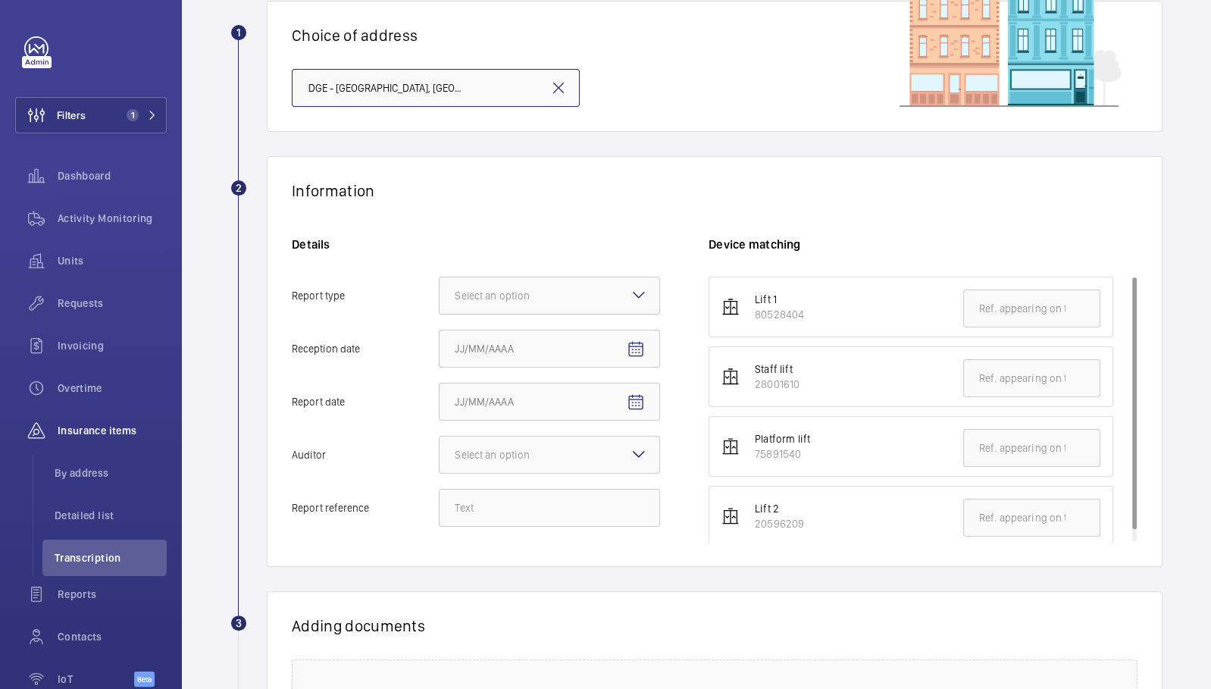
scroll to position [119, 0]
click at [568, 292] on div at bounding box center [550, 295] width 220 height 36
click at [440, 292] on input "Report type Select an option" at bounding box center [440, 295] width 0 height 36
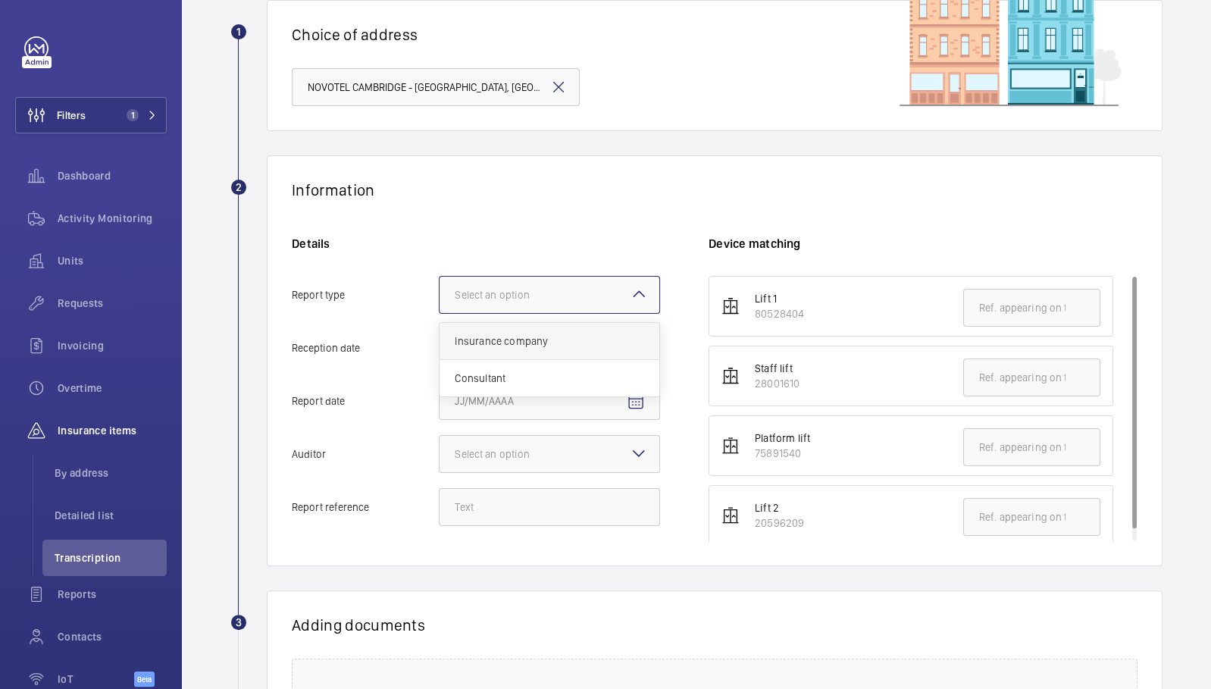
click at [571, 353] on div "Insurance company" at bounding box center [550, 341] width 220 height 37
click at [440, 313] on input "Report type Select an option Insurance company Consultant" at bounding box center [440, 295] width 0 height 36
click at [642, 346] on mat-icon "Open calendar" at bounding box center [636, 349] width 18 height 18
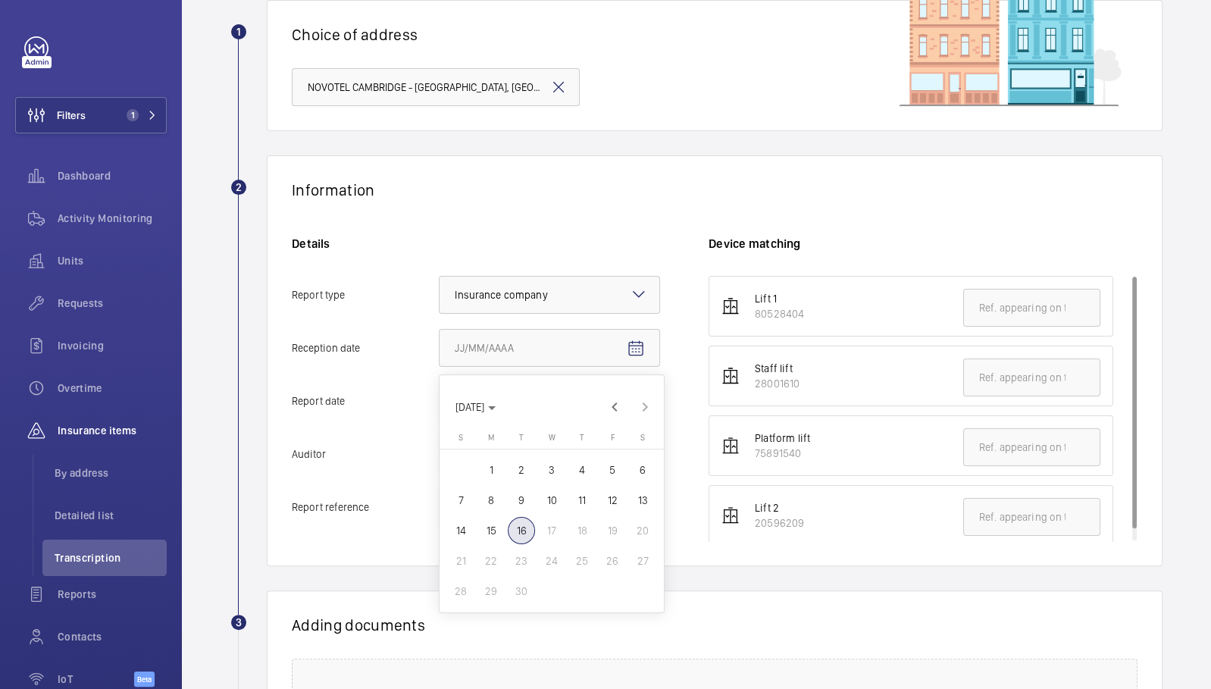
click at [527, 526] on span "16" at bounding box center [521, 530] width 27 height 27
type input "9/16/2025"
click at [635, 387] on span "Open calendar" at bounding box center [636, 402] width 36 height 36
click at [490, 575] on span "15" at bounding box center [491, 583] width 27 height 27
type input "9/15/2025"
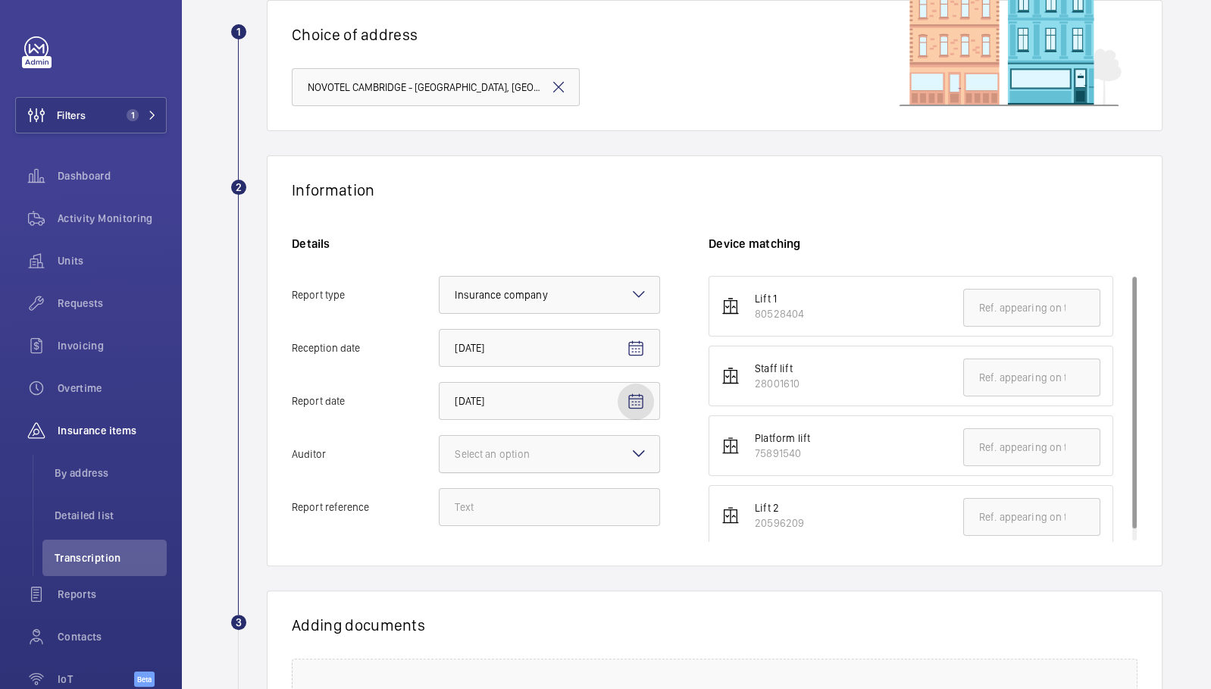
click at [533, 455] on div "Select an option" at bounding box center [511, 454] width 113 height 15
click at [440, 455] on input "Auditor Select an option" at bounding box center [440, 454] width 0 height 36
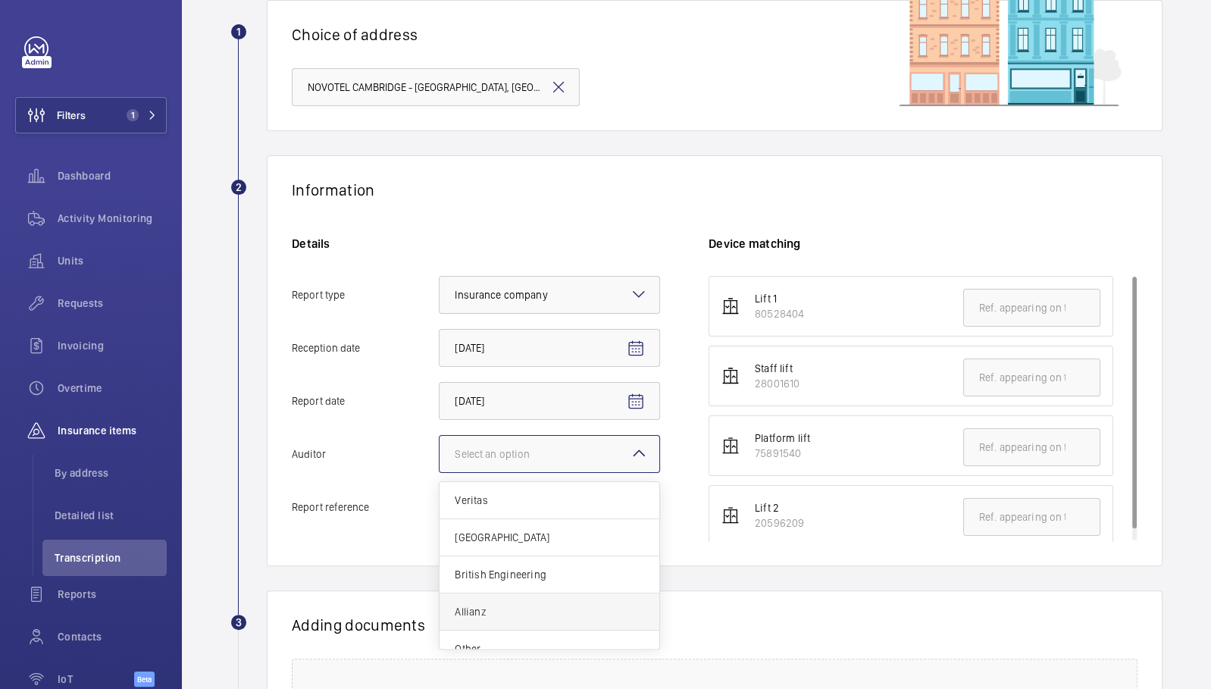
click at [515, 613] on span "Allianz" at bounding box center [550, 611] width 190 height 15
click at [440, 472] on input "Auditor Select an option Veritas Zurich British Engineering Allianz Other" at bounding box center [440, 454] width 0 height 36
click at [507, 469] on div at bounding box center [550, 454] width 220 height 36
click at [440, 469] on input "Auditor Select an option × Allianz × Veritas Zurich British Engineering Allianz…" at bounding box center [440, 454] width 0 height 36
click at [716, 616] on h1 "Adding documents" at bounding box center [715, 625] width 846 height 19
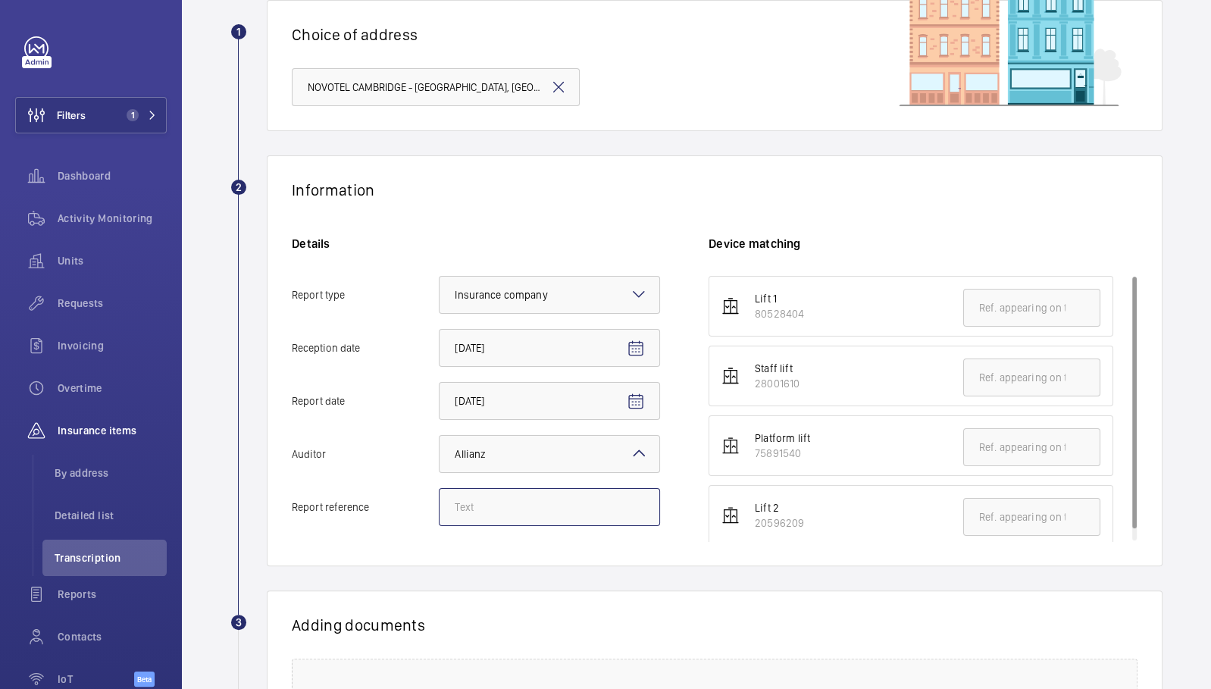
click at [516, 506] on input "Report reference" at bounding box center [549, 507] width 221 height 38
paste input "E39469019280"
type input "E39469019280"
click at [1023, 312] on input "text" at bounding box center [1032, 308] width 137 height 38
paste input "E39469019280"
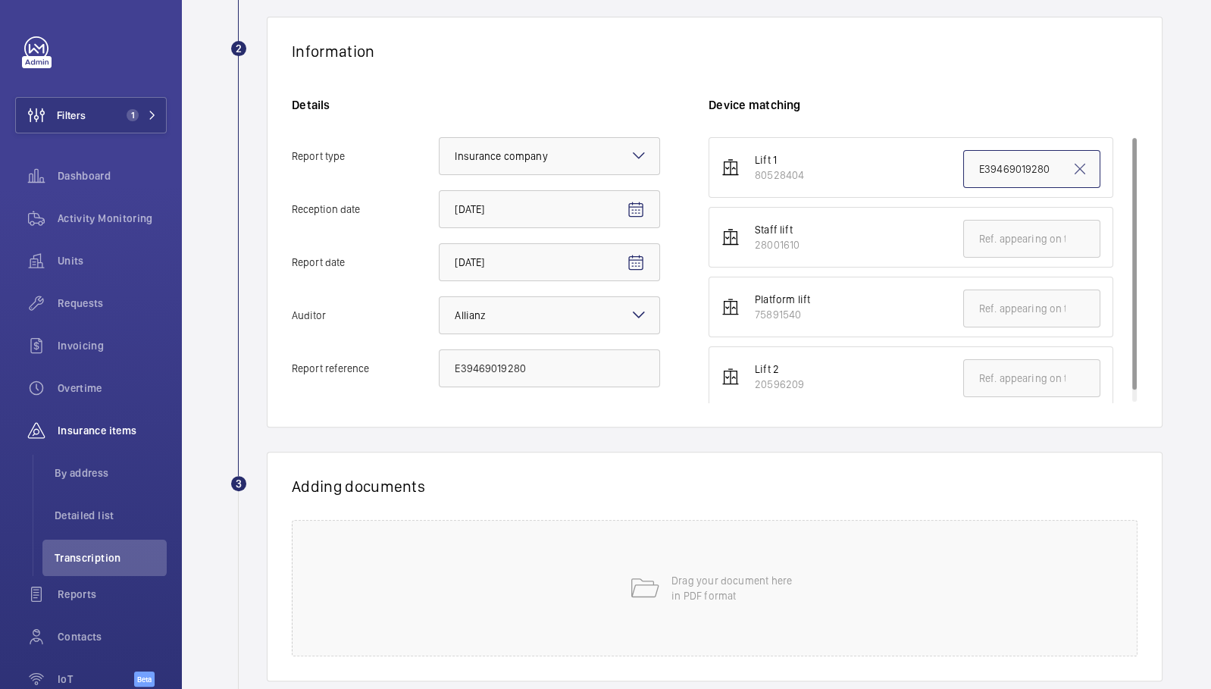
scroll to position [260, 0]
type input "E39469019280"
click at [837, 593] on div "Drag your document here in PDF format" at bounding box center [715, 586] width 846 height 136
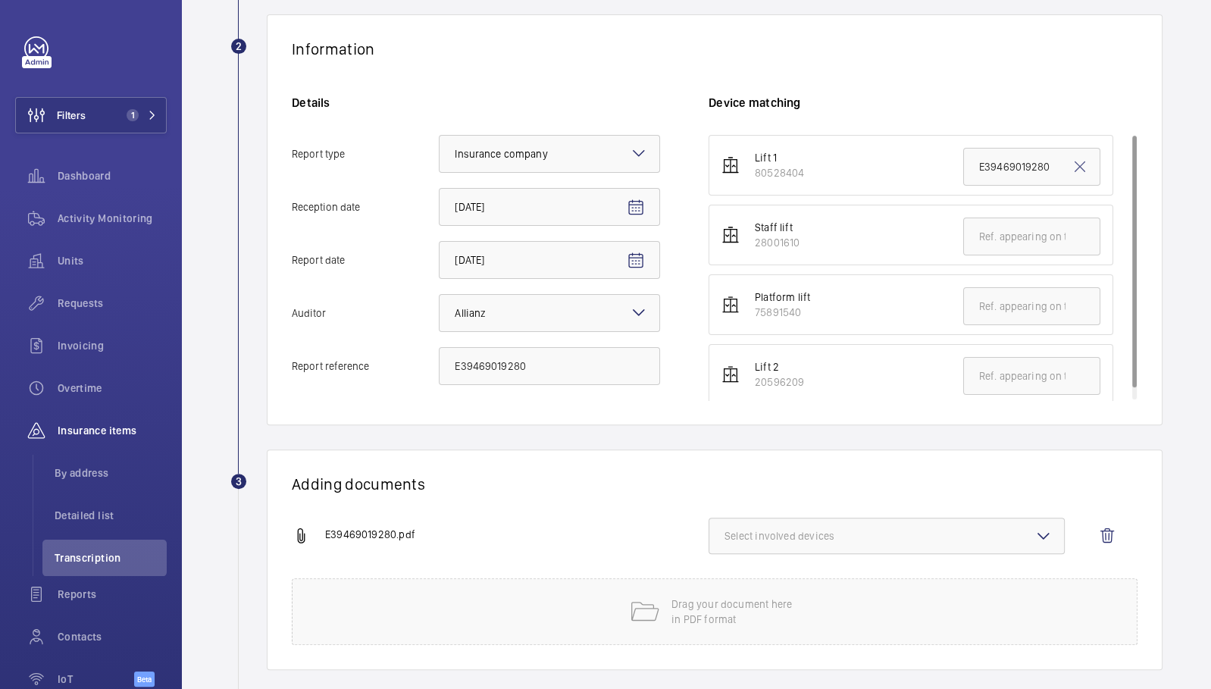
click at [757, 518] on button "Select involved devices" at bounding box center [887, 536] width 356 height 36
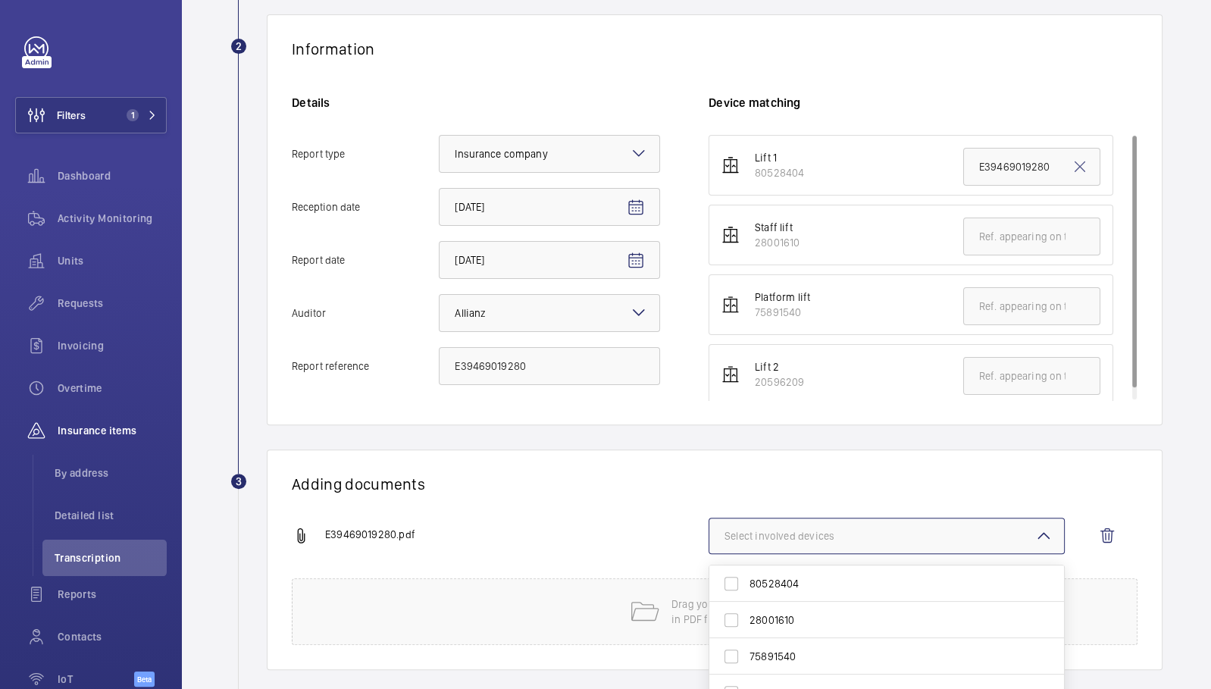
click at [778, 578] on span "80528404" at bounding box center [888, 583] width 277 height 15
click at [747, 578] on input "80528404" at bounding box center [731, 584] width 30 height 30
checkbox input "true"
click at [711, 459] on div "Adding documents E39469019280.pdf 1 device out of 4 involved 80528404 28001610 …" at bounding box center [715, 560] width 896 height 221
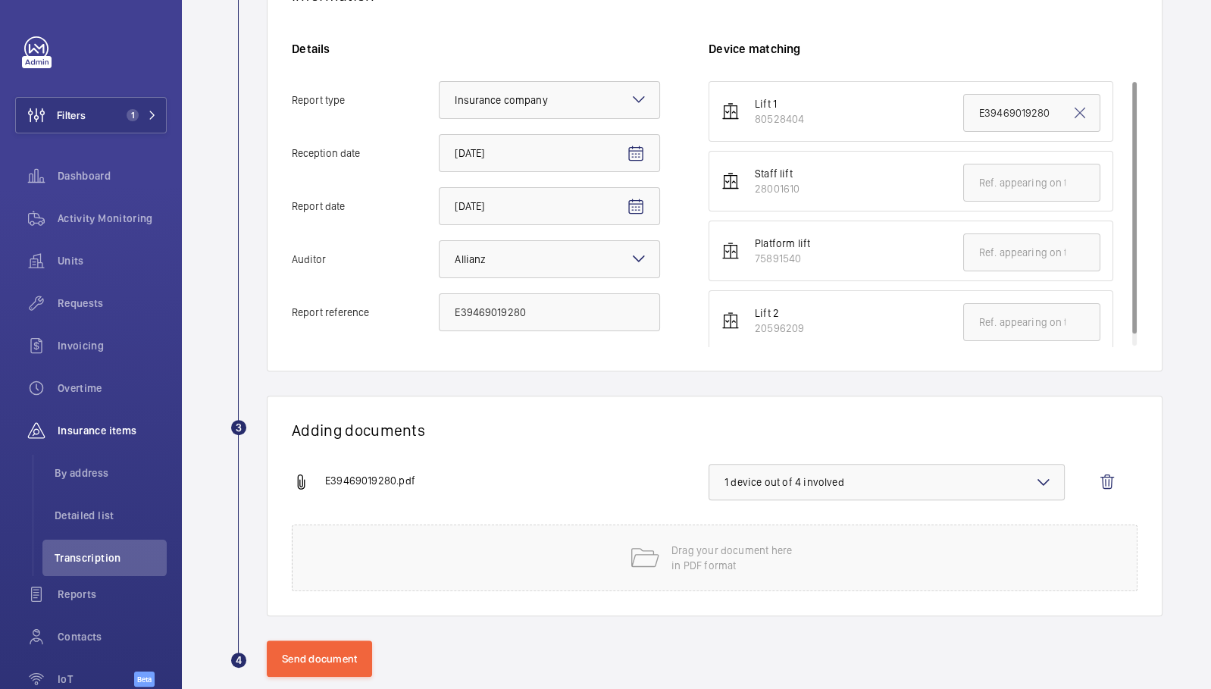
scroll to position [336, 0]
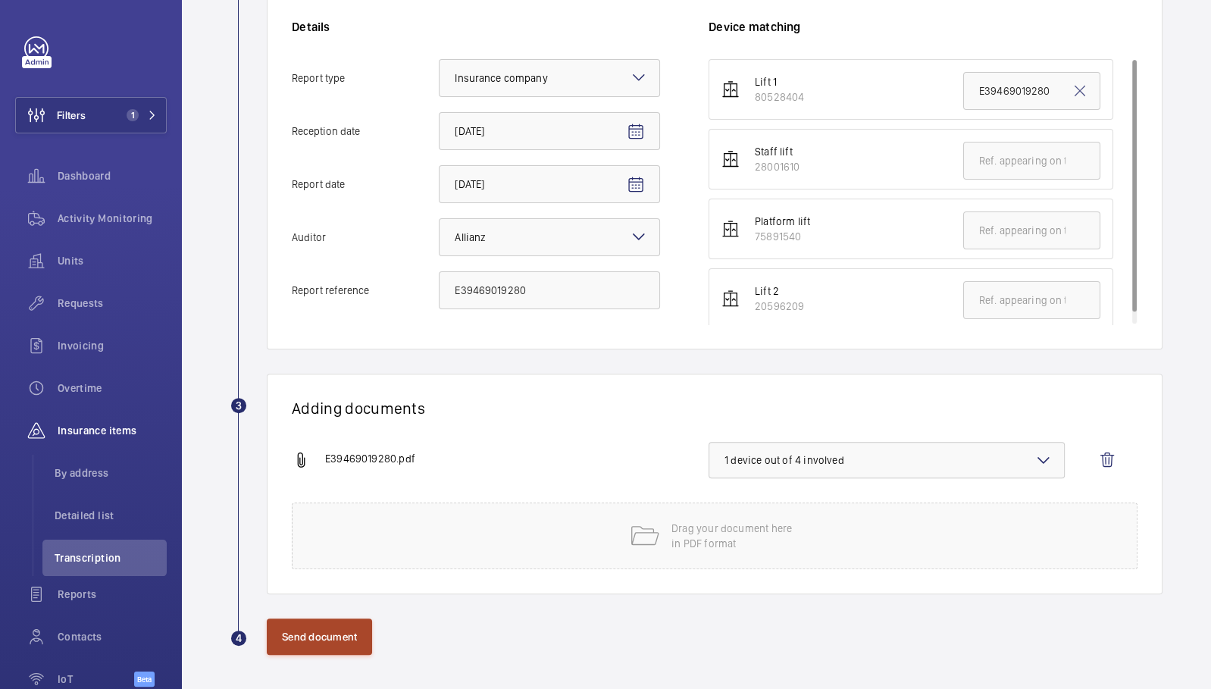
click at [289, 641] on button "Send document" at bounding box center [319, 637] width 105 height 36
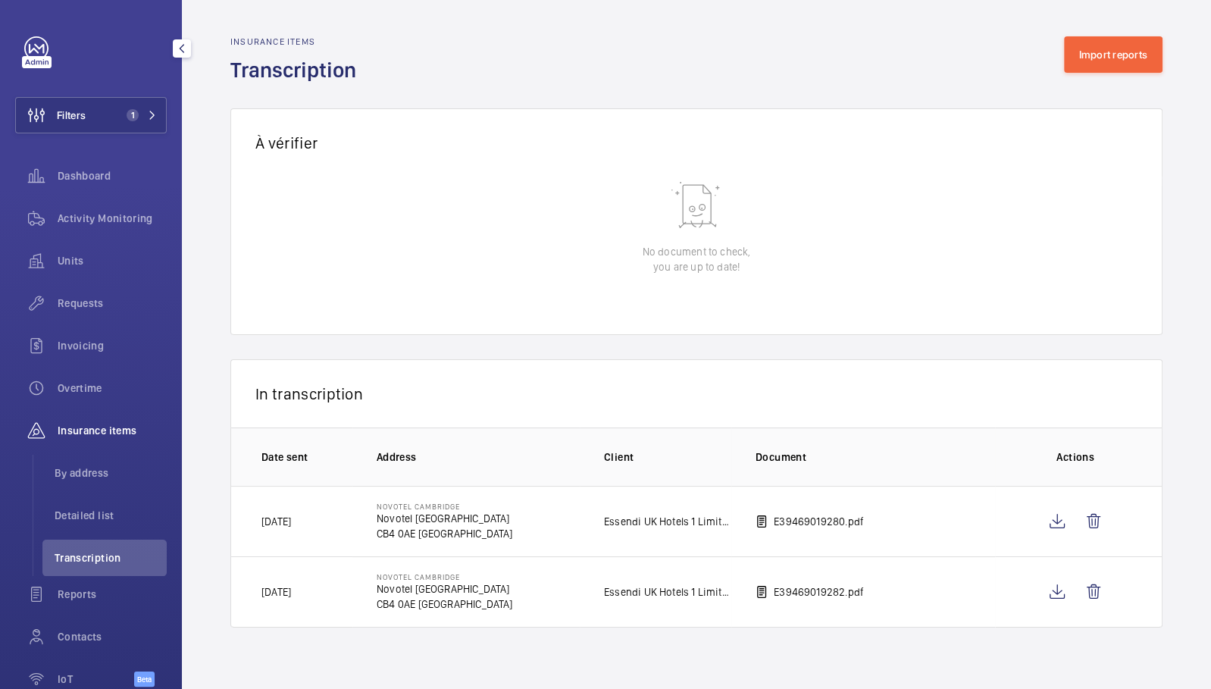
scroll to position [81, 0]
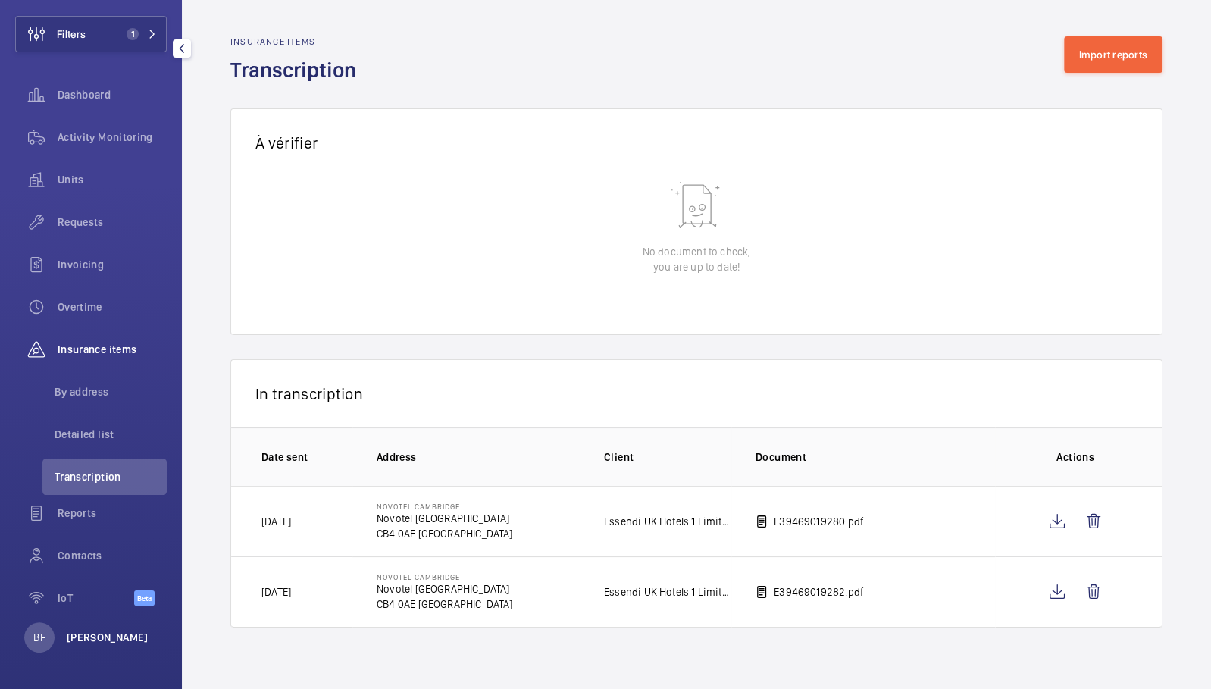
click at [96, 642] on p "[PERSON_NAME]" at bounding box center [108, 637] width 82 height 15
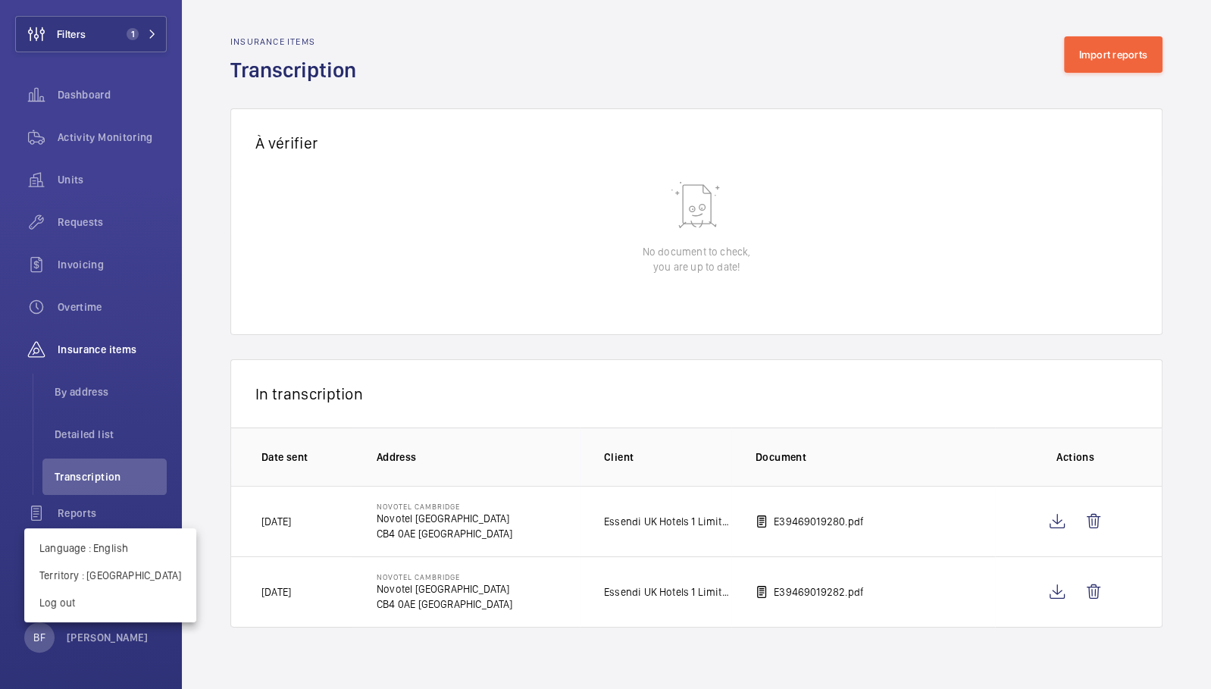
click at [429, 381] on div at bounding box center [605, 344] width 1211 height 689
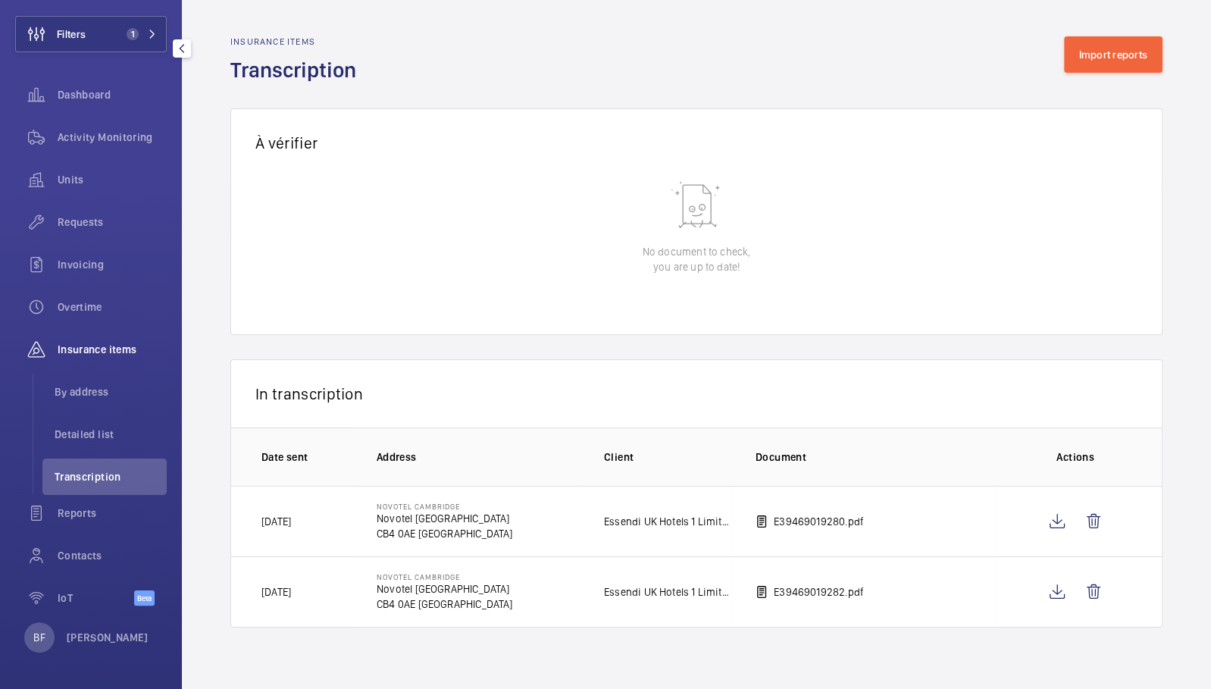
click at [95, 477] on span "Transcription" at bounding box center [111, 476] width 112 height 15
click at [92, 385] on span "By address" at bounding box center [111, 391] width 112 height 15
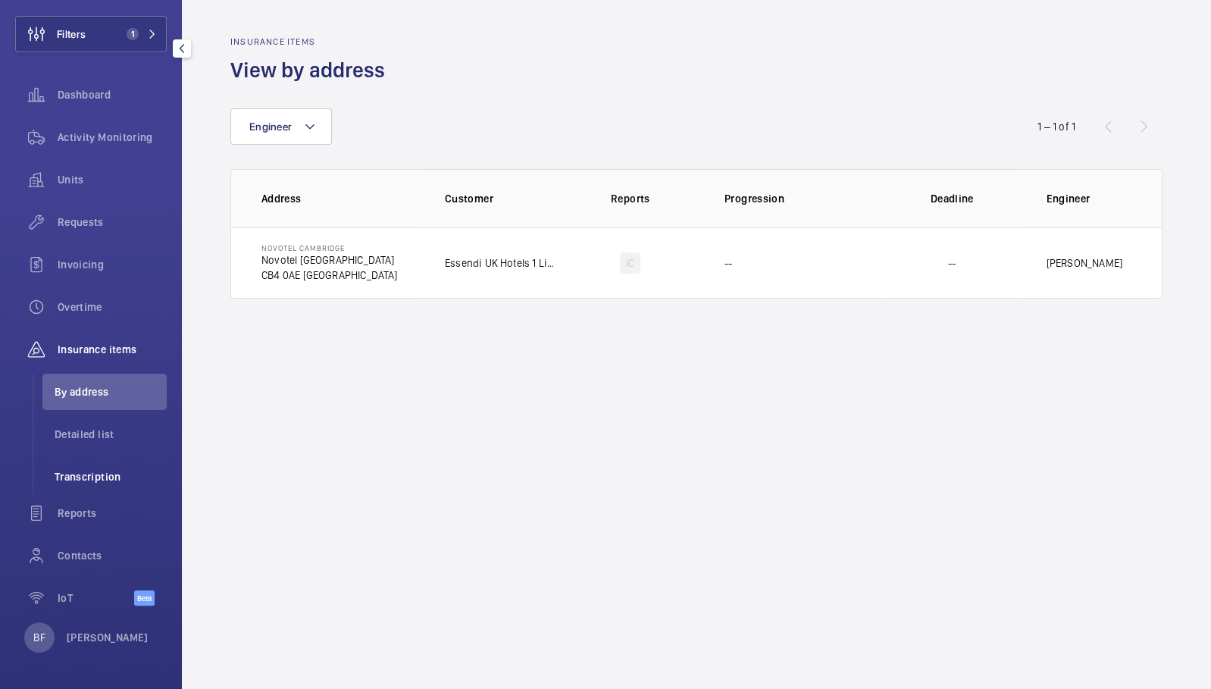
click at [95, 475] on span "Transcription" at bounding box center [111, 476] width 112 height 15
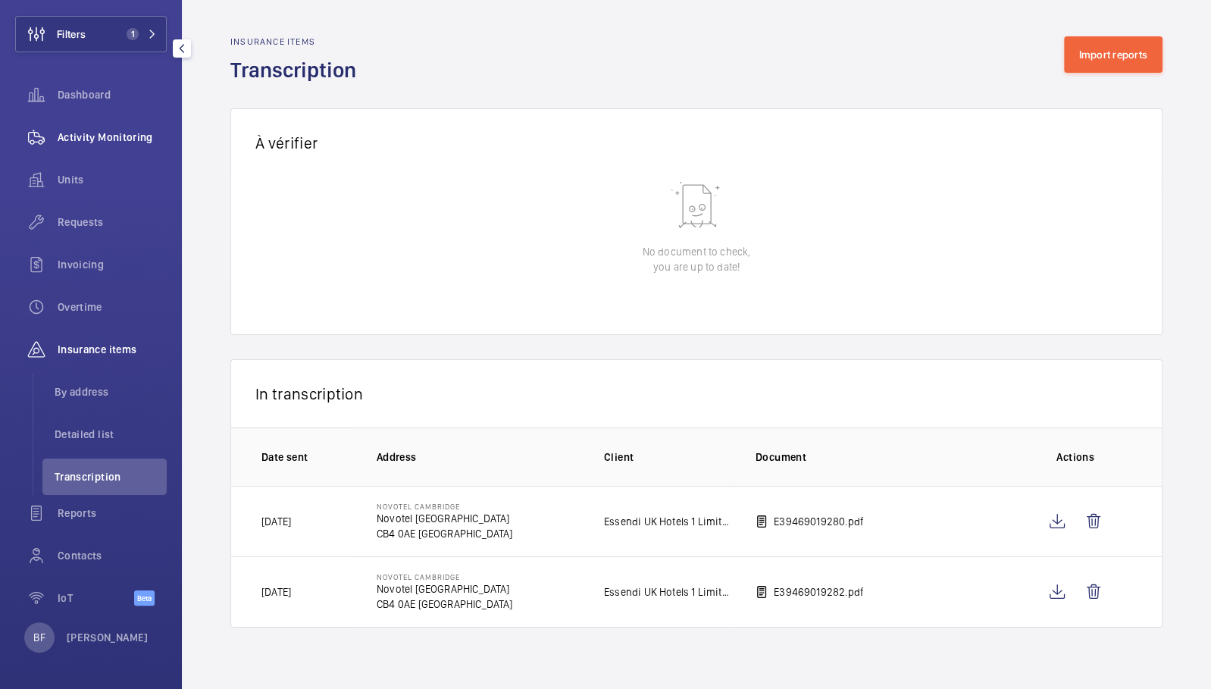
click at [139, 141] on span "Activity Monitoring" at bounding box center [112, 137] width 109 height 15
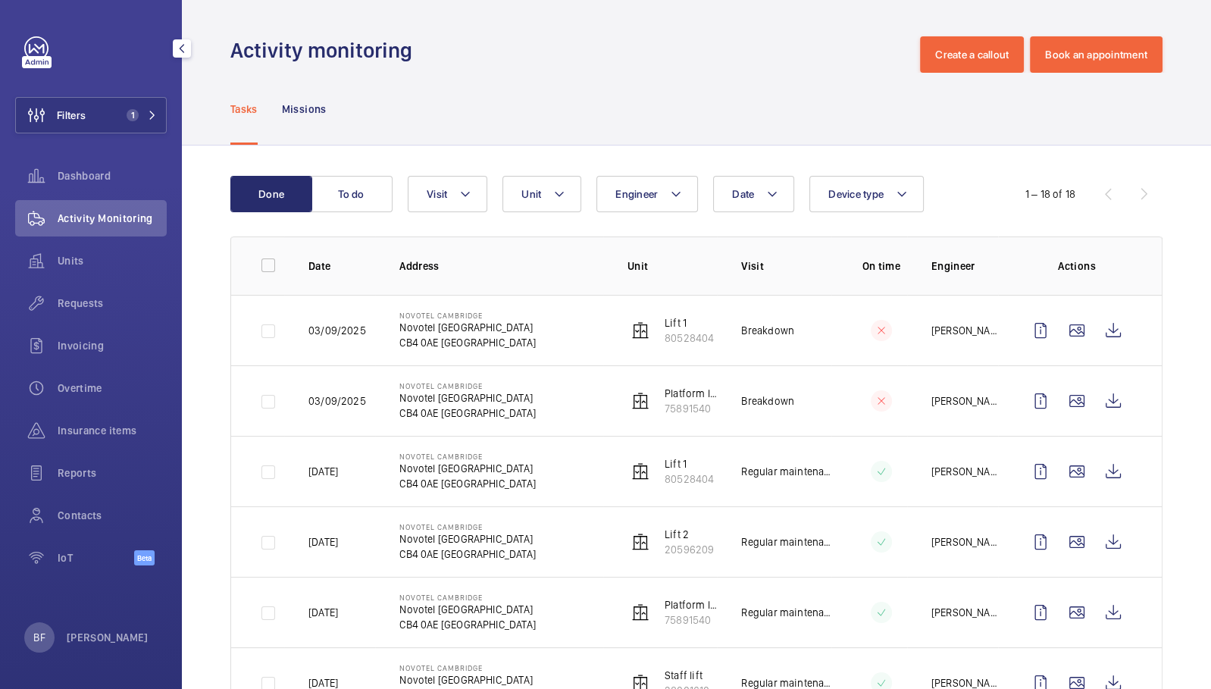
click at [121, 134] on div "Filters 1 Dashboard Activity Monitoring Units Requests Invoicing Overtime Insur…" at bounding box center [91, 309] width 152 height 546
click at [121, 118] on span "1" at bounding box center [130, 115] width 18 height 12
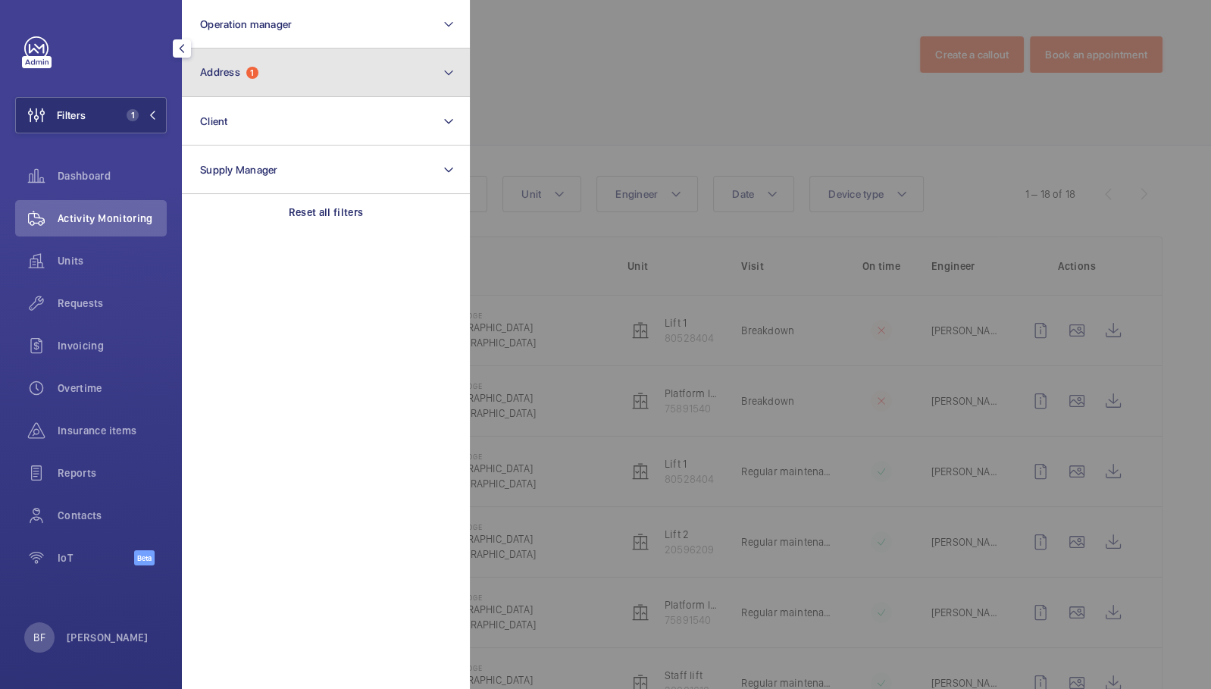
click at [284, 89] on button "Address 1" at bounding box center [326, 73] width 288 height 49
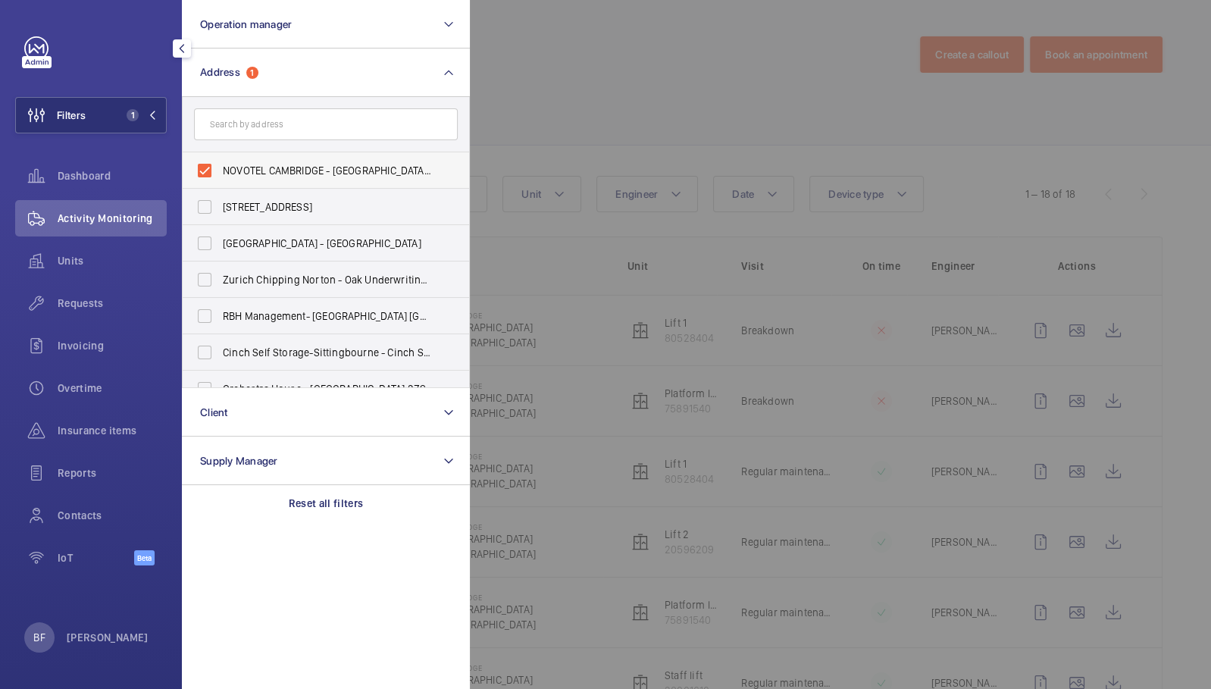
click at [280, 163] on span "NOVOTEL CAMBRIDGE - Novotel Cambridge North, CAMBRIDGE CB4 0AE" at bounding box center [327, 170] width 208 height 15
click at [220, 163] on input "NOVOTEL CAMBRIDGE - Novotel Cambridge North, CAMBRIDGE CB4 0AE" at bounding box center [205, 170] width 30 height 30
checkbox input "false"
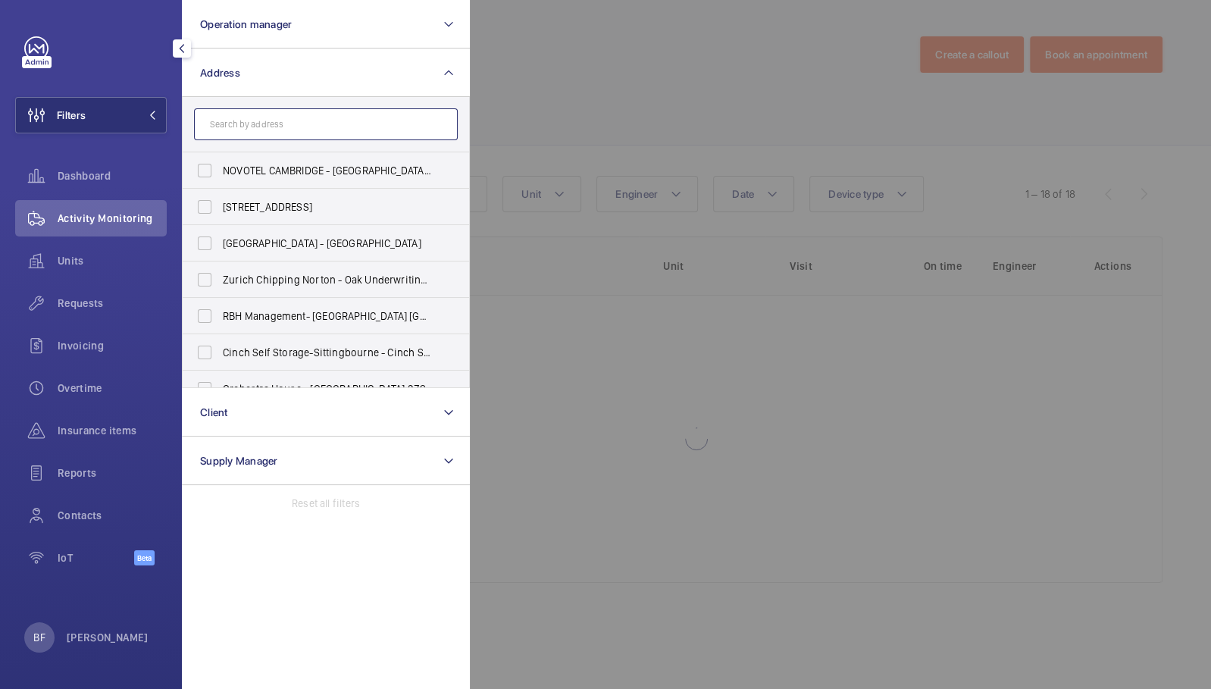
click at [320, 114] on input "text" at bounding box center [326, 124] width 264 height 32
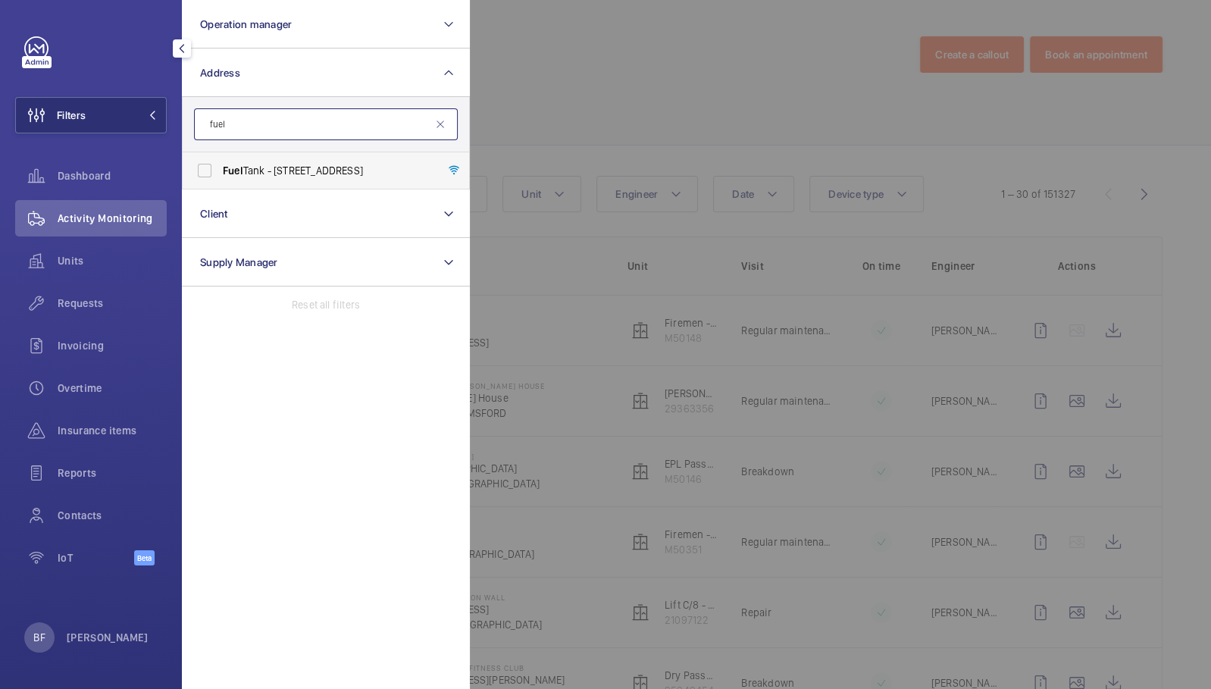
type input "fuel"
click at [339, 176] on span "Fuel Tank - 8-12 Creekside, Deptford, LONDON SE8 3DX" at bounding box center [327, 170] width 208 height 15
click at [220, 176] on input "Fuel Tank - 8-12 Creekside, Deptford, LONDON SE8 3DX" at bounding box center [205, 170] width 30 height 30
checkbox input "true"
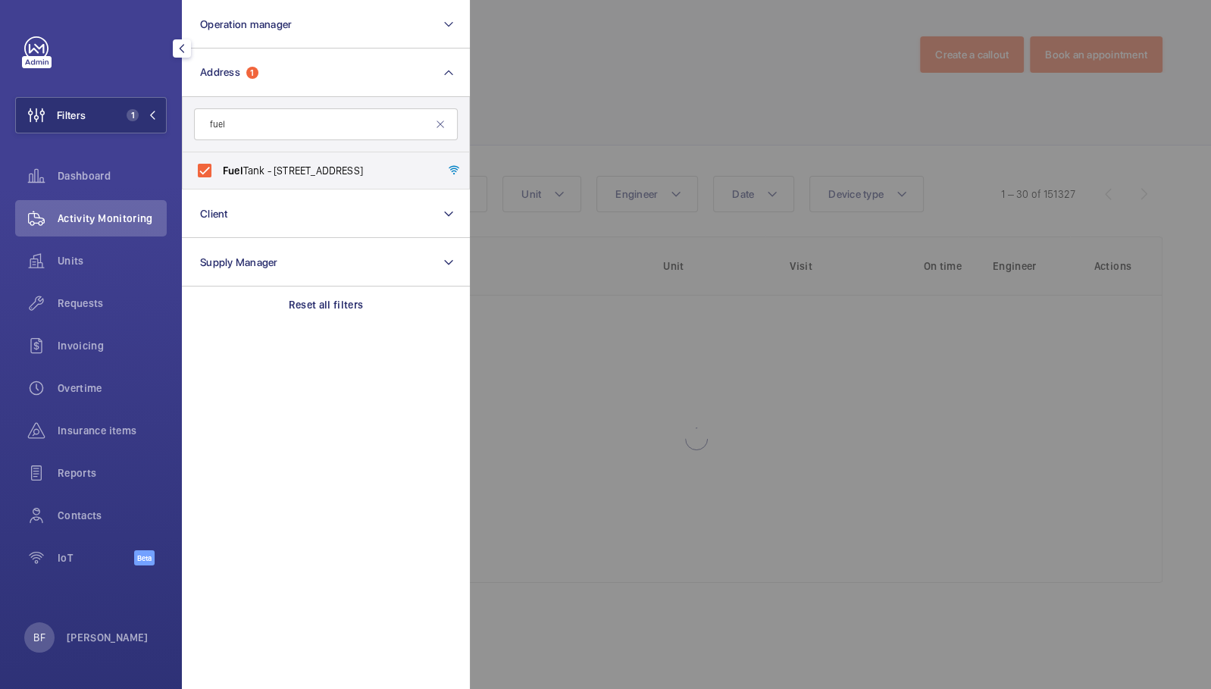
click at [564, 155] on div at bounding box center [1075, 344] width 1211 height 689
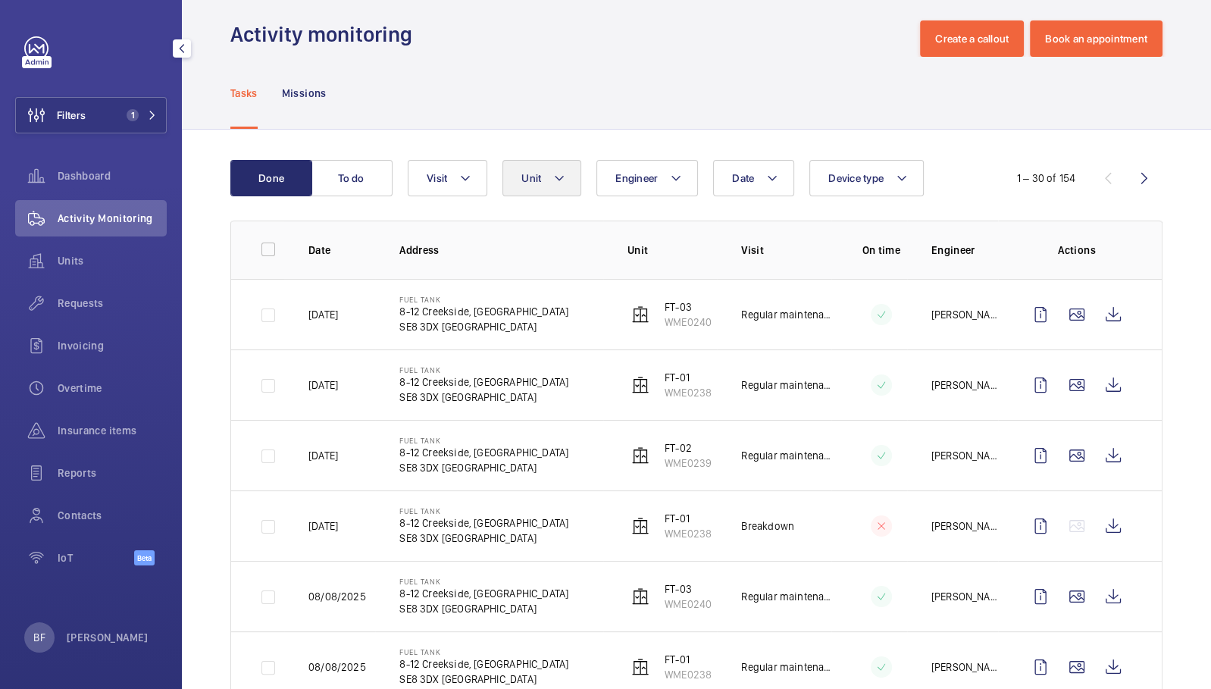
scroll to position [28, 0]
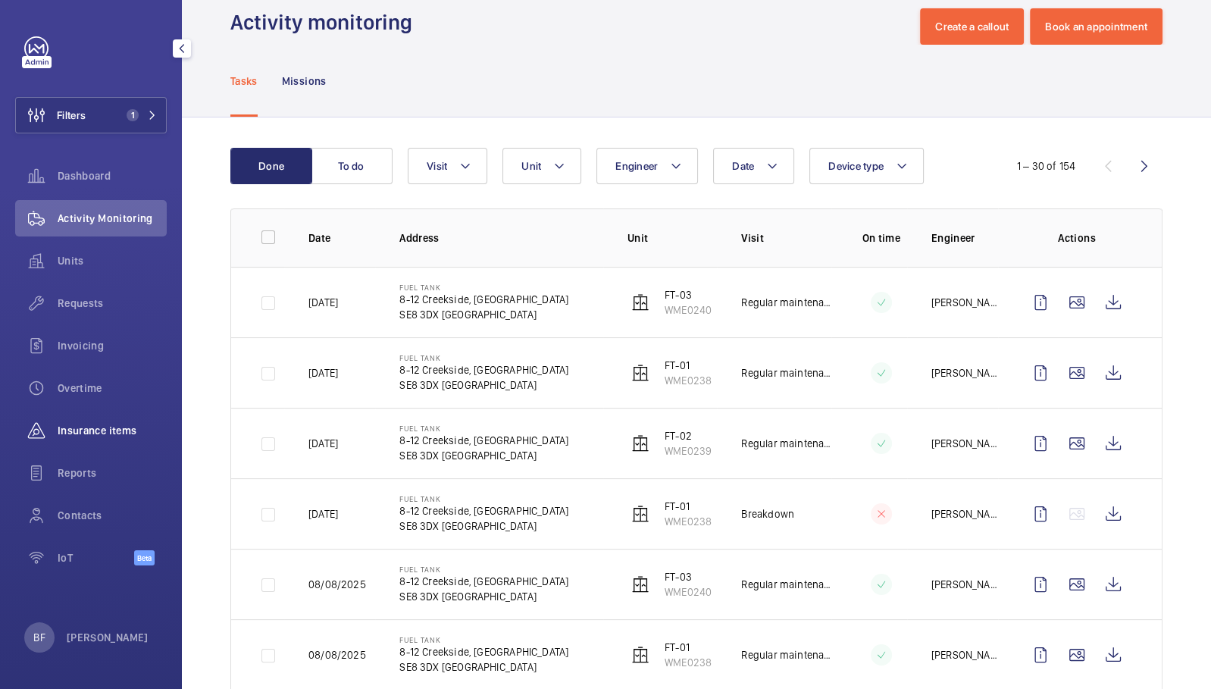
click at [83, 429] on span "Insurance items" at bounding box center [112, 430] width 109 height 15
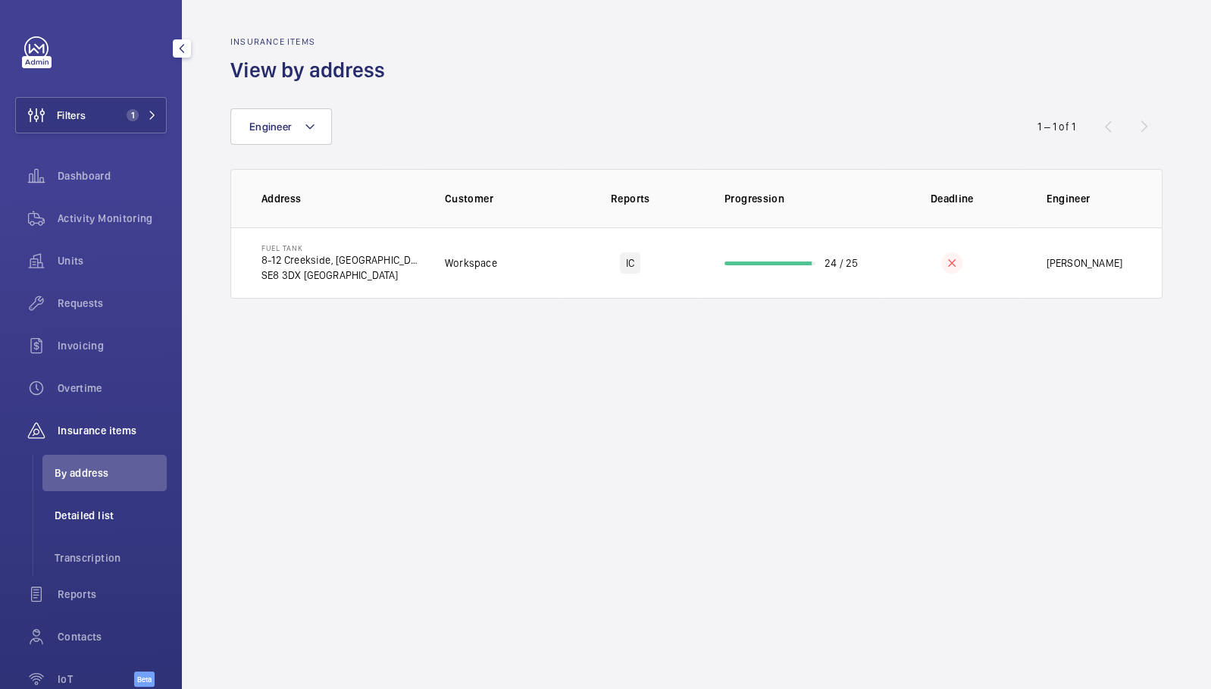
click at [107, 506] on li "Detailed list" at bounding box center [104, 515] width 124 height 36
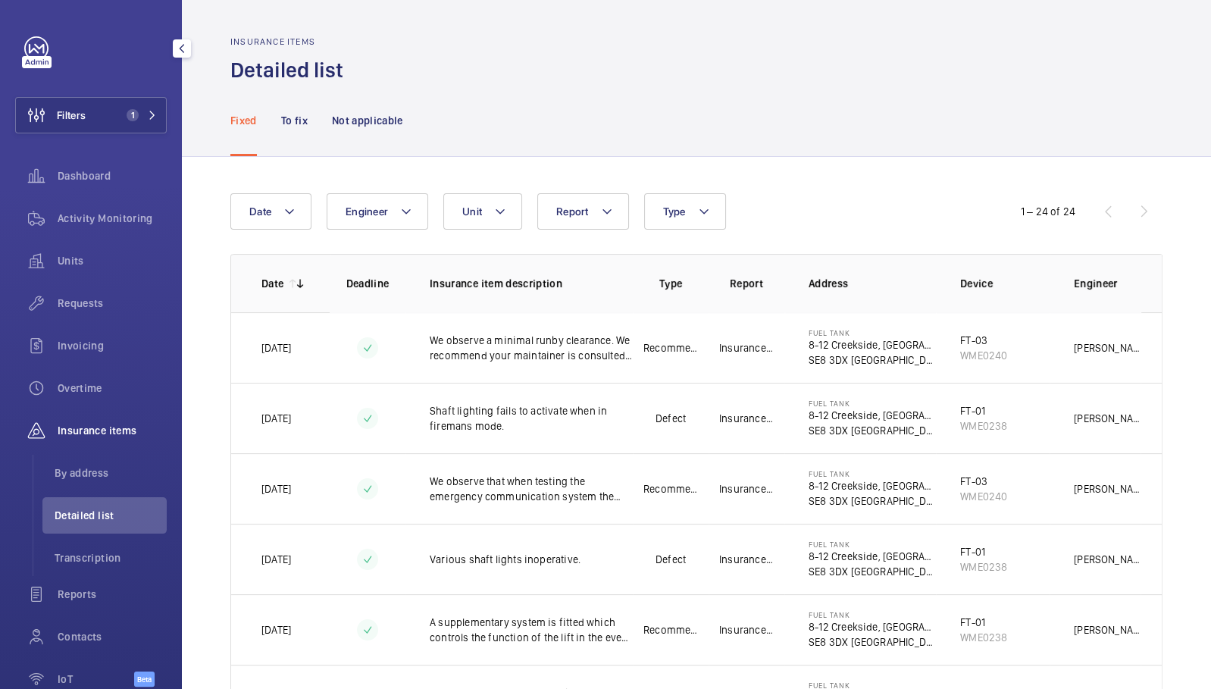
click at [96, 238] on div "Activity Monitoring" at bounding box center [91, 221] width 152 height 42
click at [95, 222] on span "Activity Monitoring" at bounding box center [112, 218] width 109 height 15
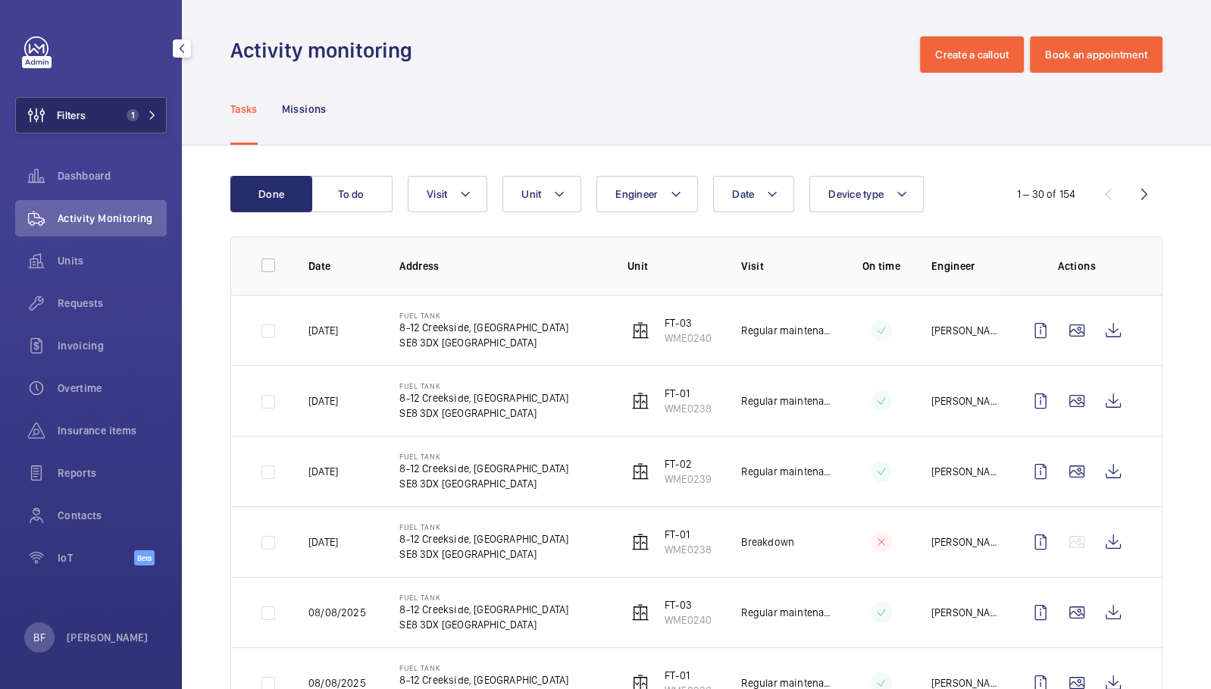
click at [105, 113] on button "Filters 1" at bounding box center [91, 115] width 152 height 36
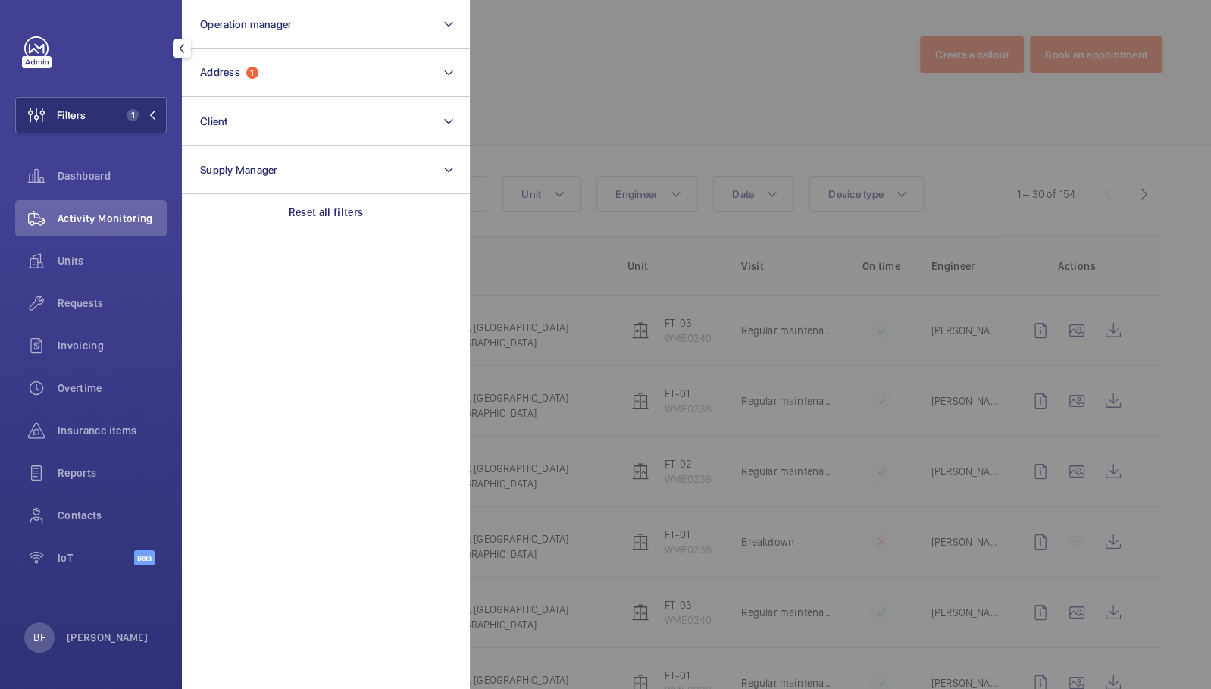
click at [375, 231] on section "Operation manager Address 1 Client Supply Manager Reset all filters" at bounding box center [326, 344] width 288 height 689
click at [349, 208] on p "Reset all filters" at bounding box center [326, 212] width 75 height 15
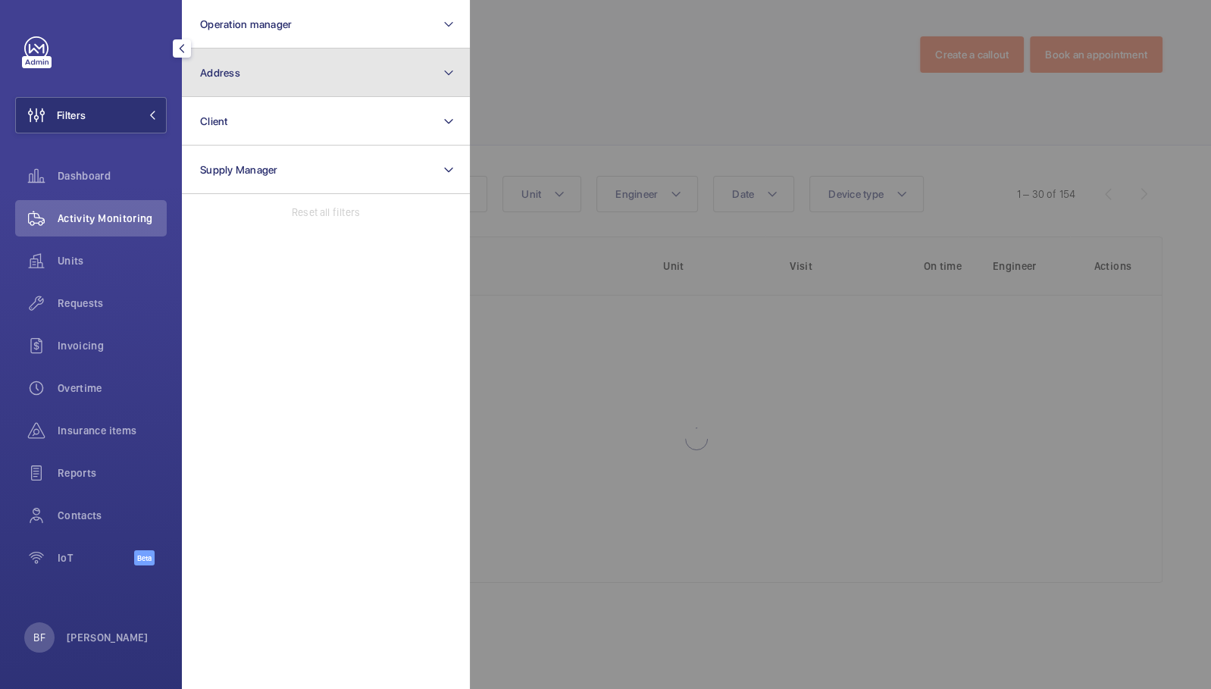
click at [340, 70] on button "Address" at bounding box center [326, 73] width 288 height 49
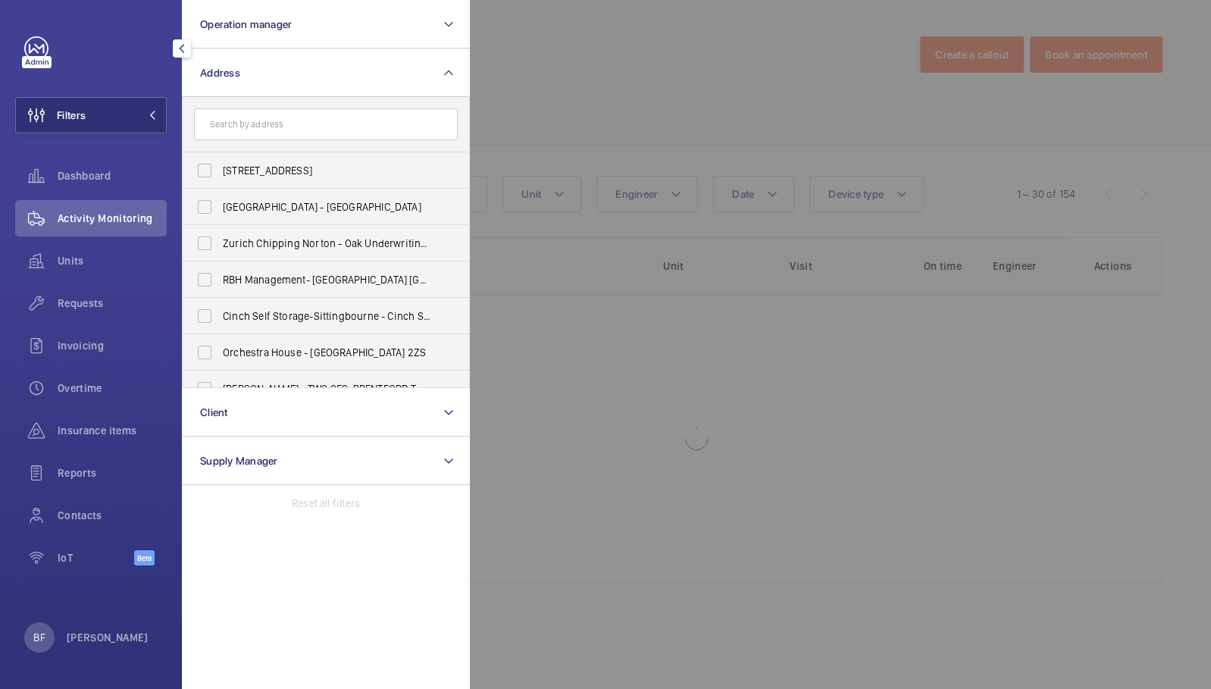
click at [353, 118] on input "text" at bounding box center [326, 124] width 264 height 32
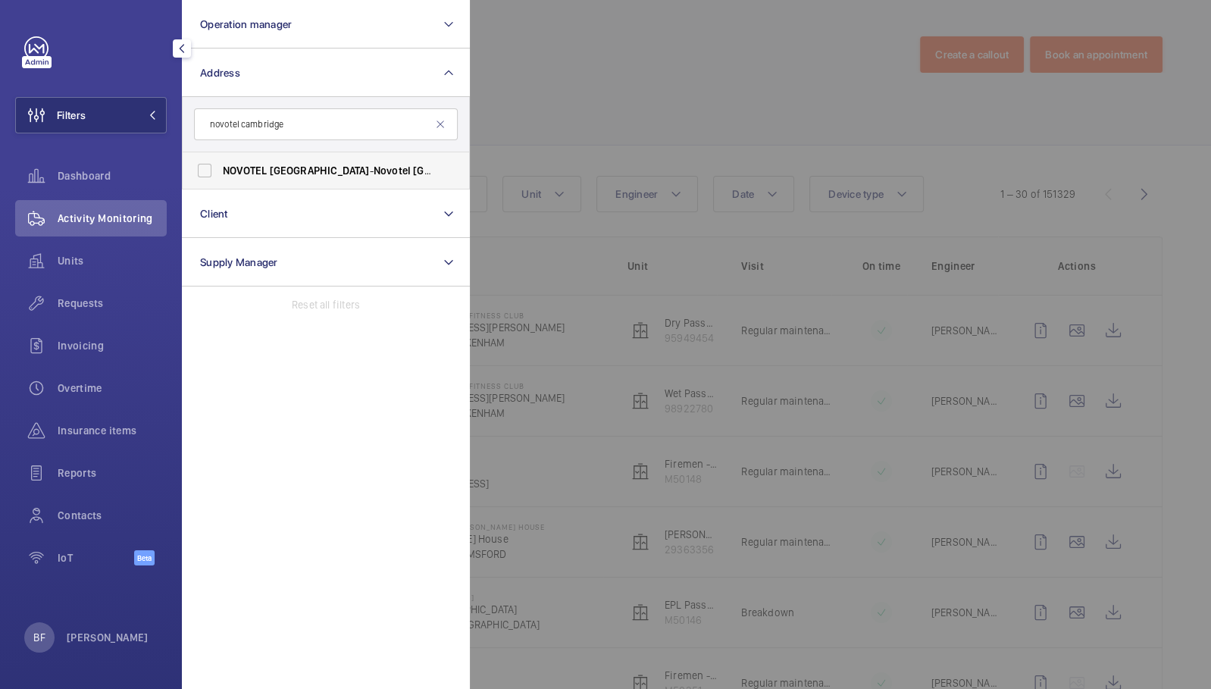
type input "novotel cambridge"
click at [374, 172] on span "Novotel" at bounding box center [392, 171] width 37 height 12
click at [220, 172] on input "NOVOTEL CAMBRIDGE - Novotel Cambridge North, CAMBRIDGE CB4 0AE" at bounding box center [205, 170] width 30 height 30
checkbox input "true"
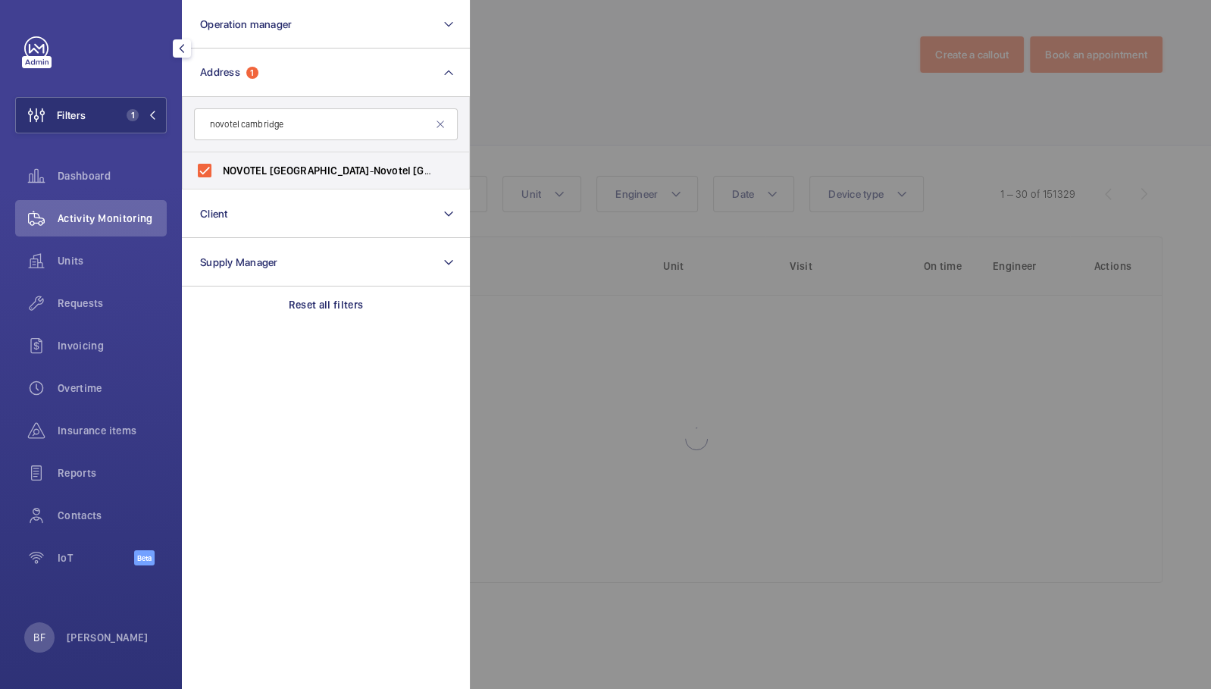
click at [549, 136] on div at bounding box center [1075, 344] width 1211 height 689
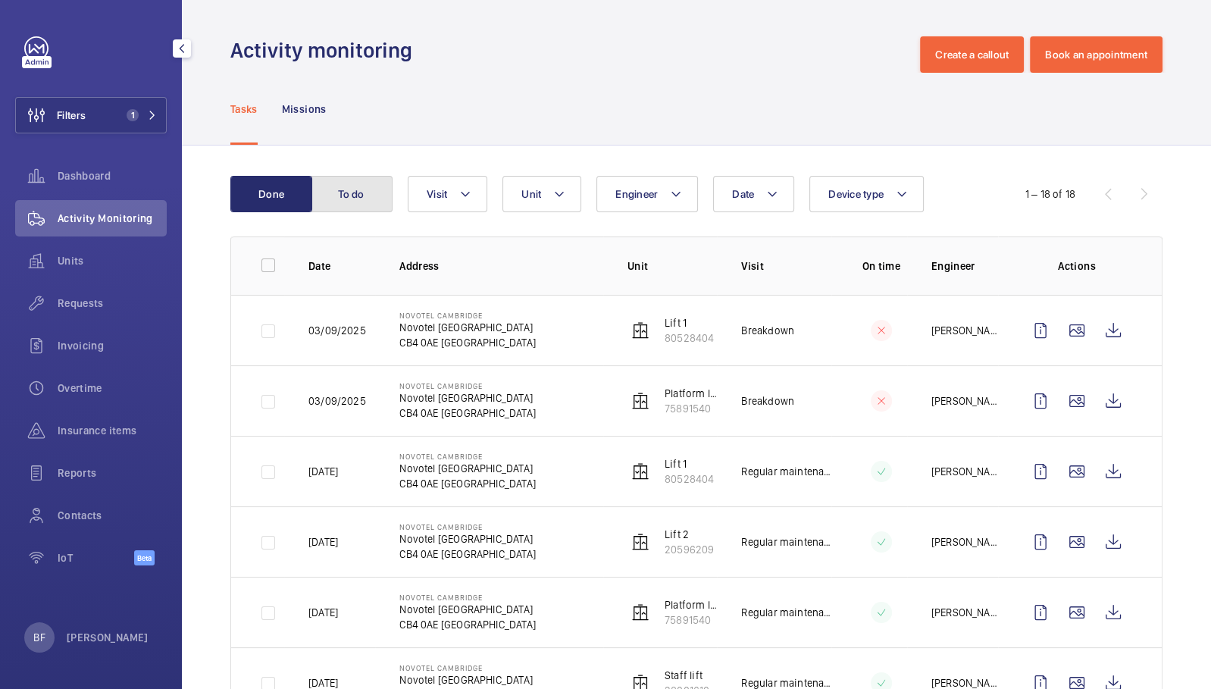
click at [368, 203] on button "To do" at bounding box center [352, 194] width 82 height 36
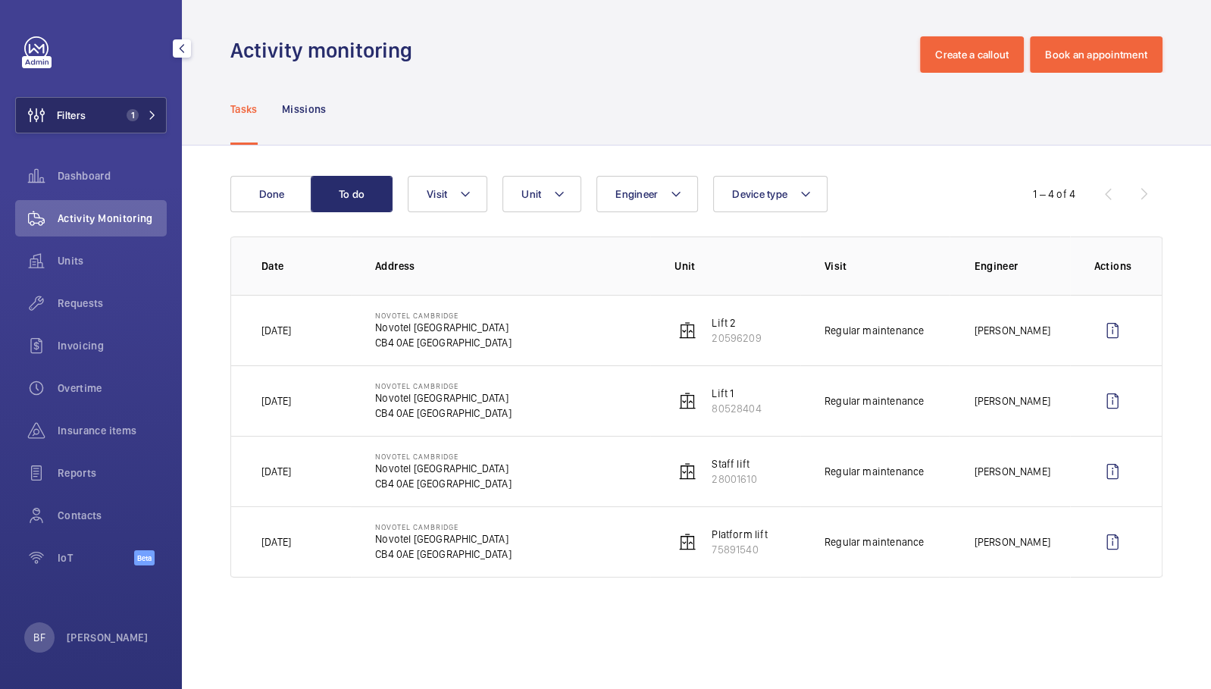
click at [143, 127] on button "Filters 1" at bounding box center [91, 115] width 152 height 36
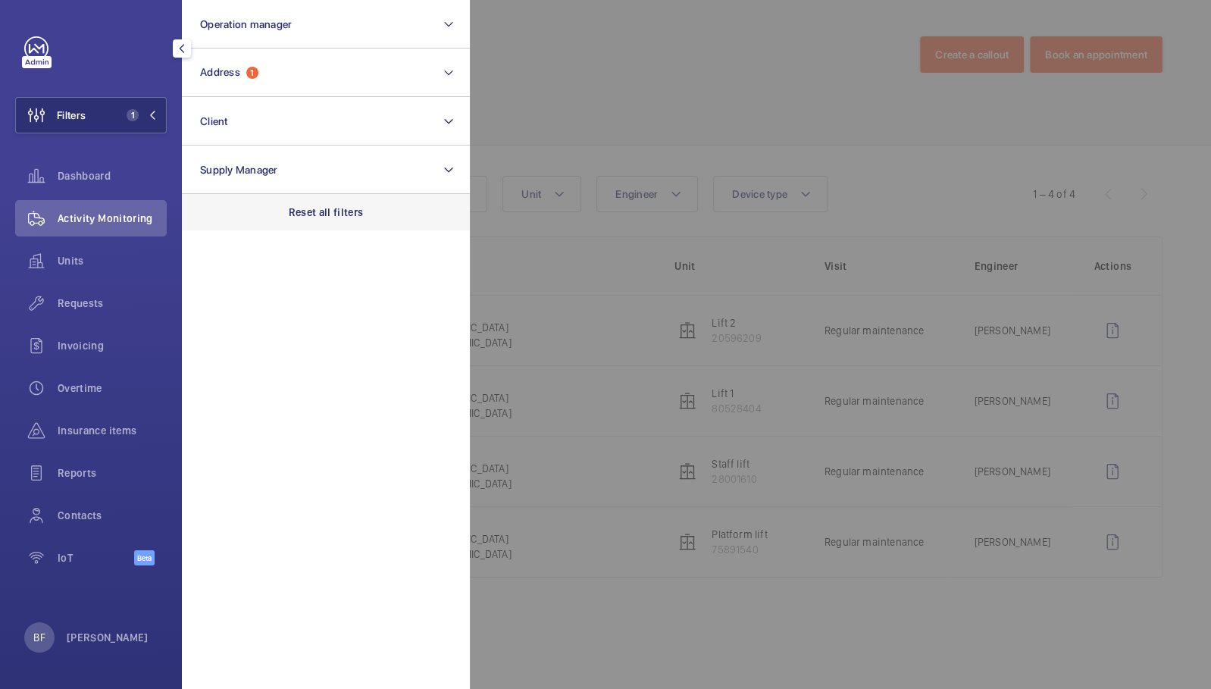
click at [334, 221] on div "Reset all filters" at bounding box center [326, 212] width 288 height 36
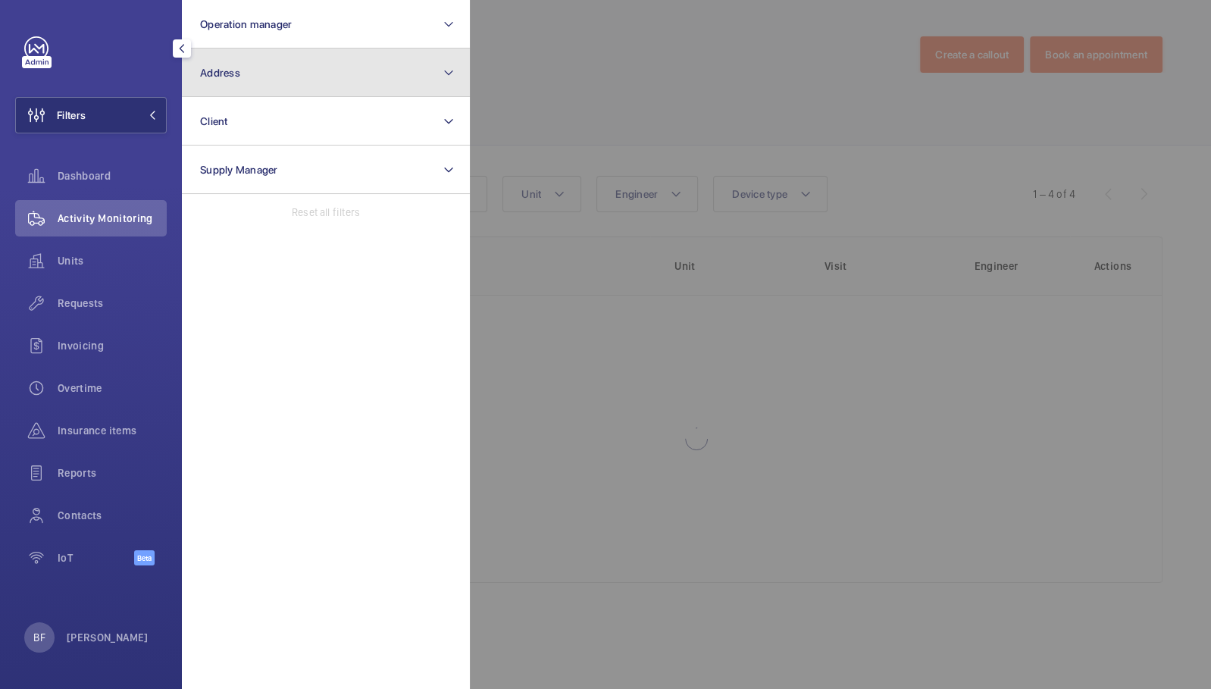
click at [263, 83] on button "Address" at bounding box center [326, 73] width 288 height 49
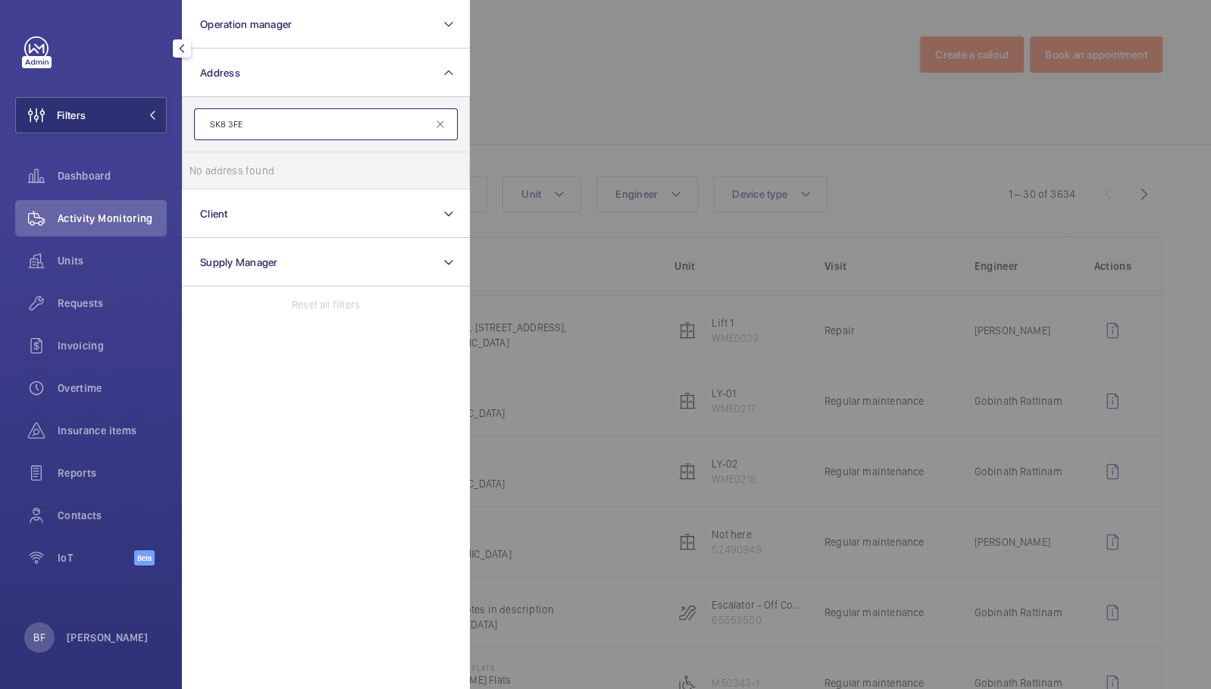
click at [280, 133] on input "SK8 3FE" at bounding box center [326, 124] width 264 height 32
paste input "WA9 4TT"
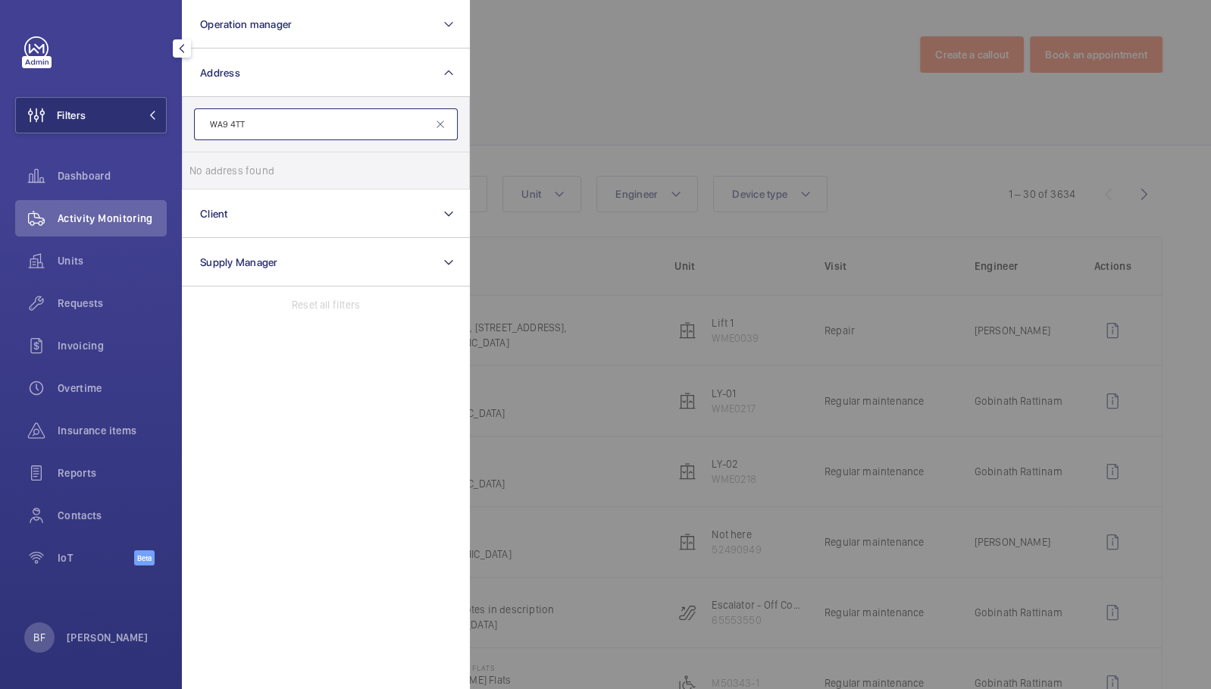
click at [304, 132] on input "WA9 4TT" at bounding box center [326, 124] width 264 height 32
paste input "PR2 5PZ"
type input "PR2 5PZ"
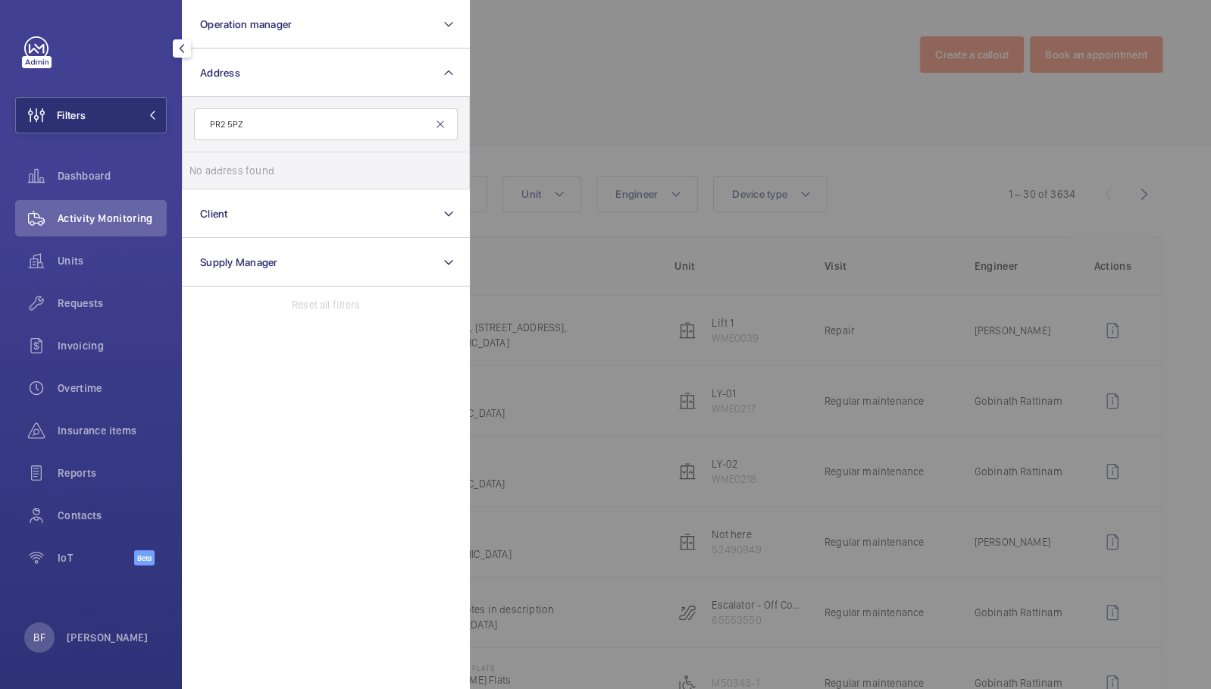
click at [440, 124] on mat-icon at bounding box center [440, 124] width 12 height 12
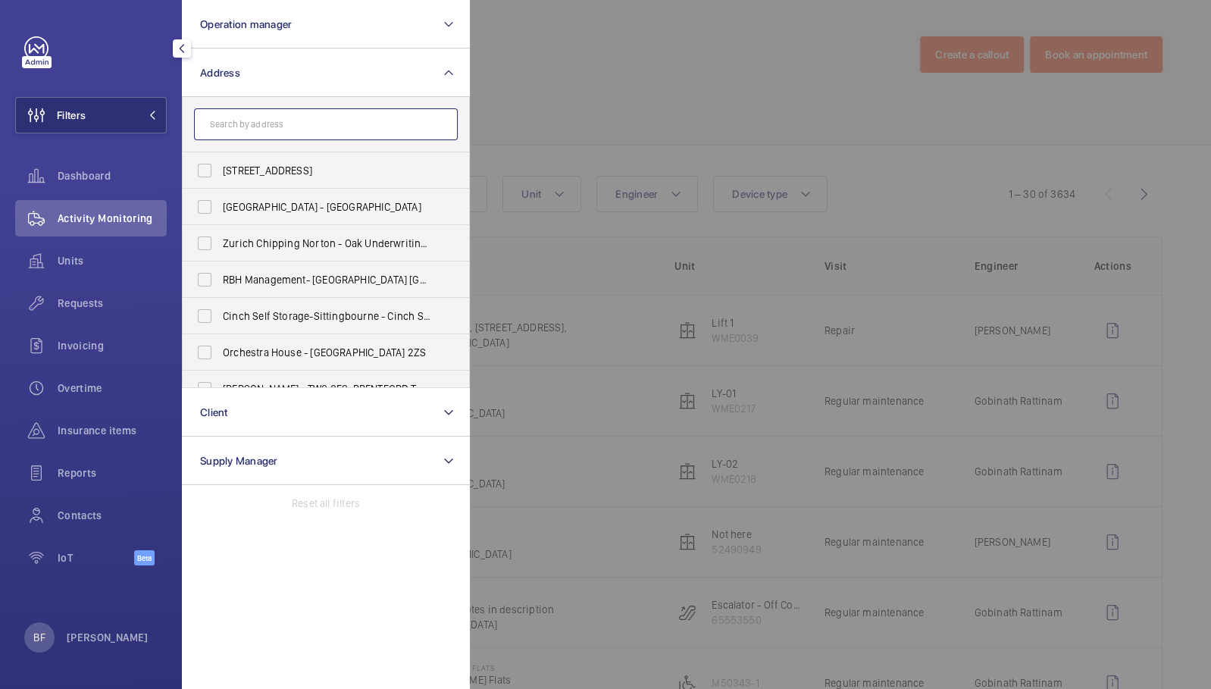
click at [406, 124] on input "text" at bounding box center [326, 124] width 264 height 32
paste input "CB4 0AE"
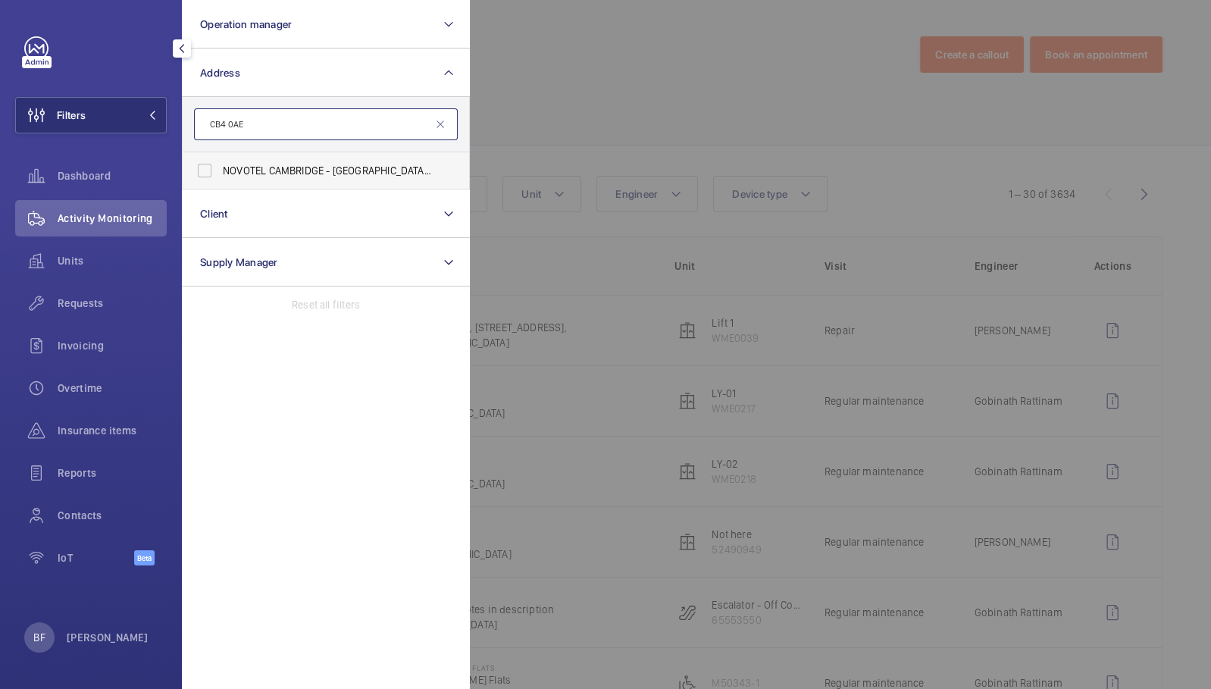
type input "CB4 0AE"
click at [403, 173] on span "NOVOTEL CAMBRIDGE - Novotel Cambridge North, CAMBRIDGE CB4 0AE" at bounding box center [327, 170] width 208 height 15
click at [220, 173] on input "NOVOTEL CAMBRIDGE - Novotel Cambridge North, CAMBRIDGE CB4 0AE" at bounding box center [205, 170] width 30 height 30
checkbox input "true"
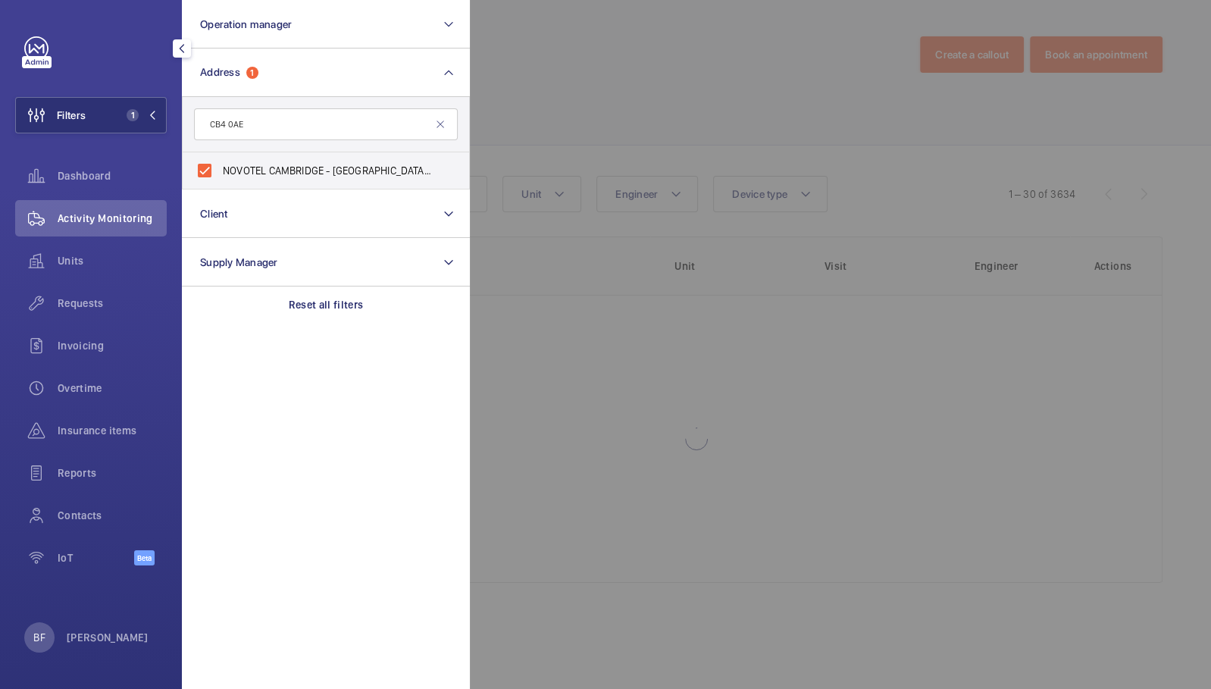
click at [640, 76] on div at bounding box center [1075, 344] width 1211 height 689
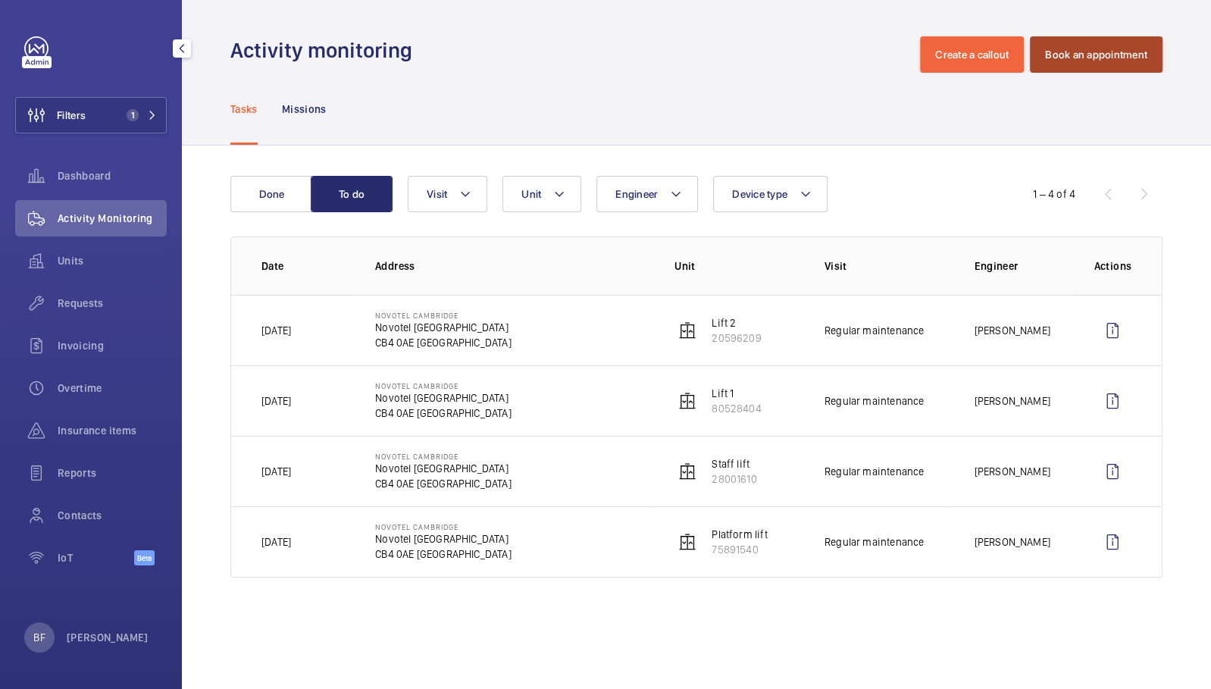
click at [1121, 65] on button "Book an appointment" at bounding box center [1096, 54] width 133 height 36
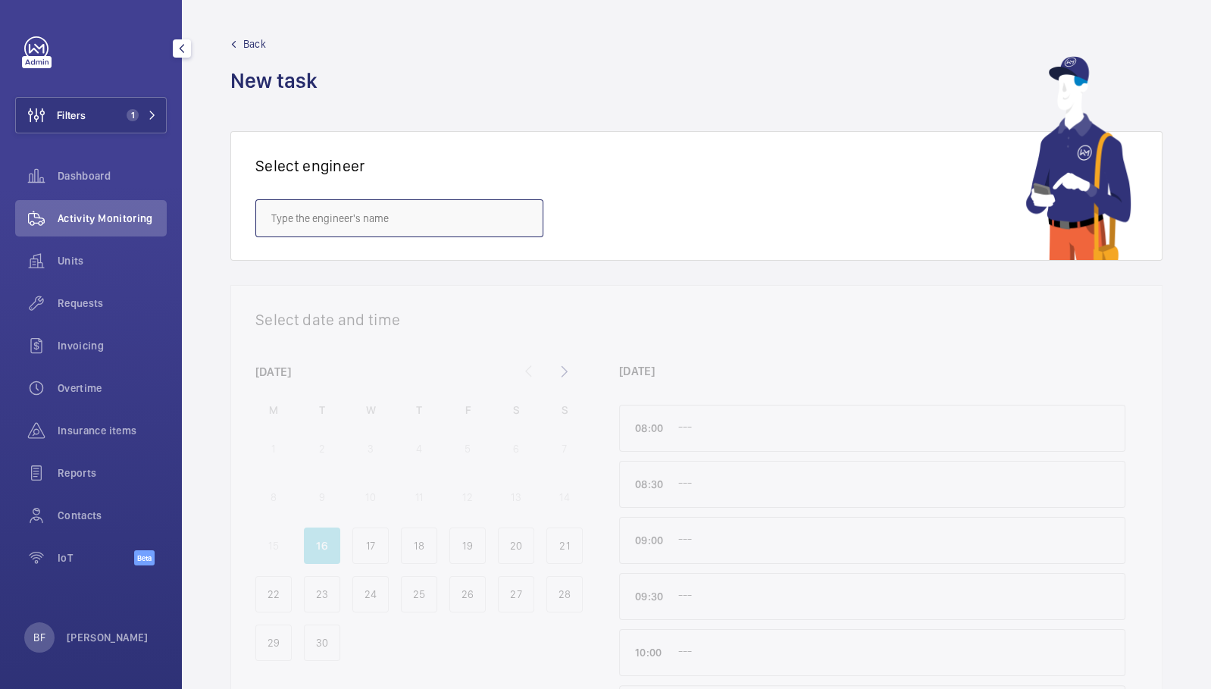
click at [381, 221] on input "text" at bounding box center [399, 218] width 288 height 38
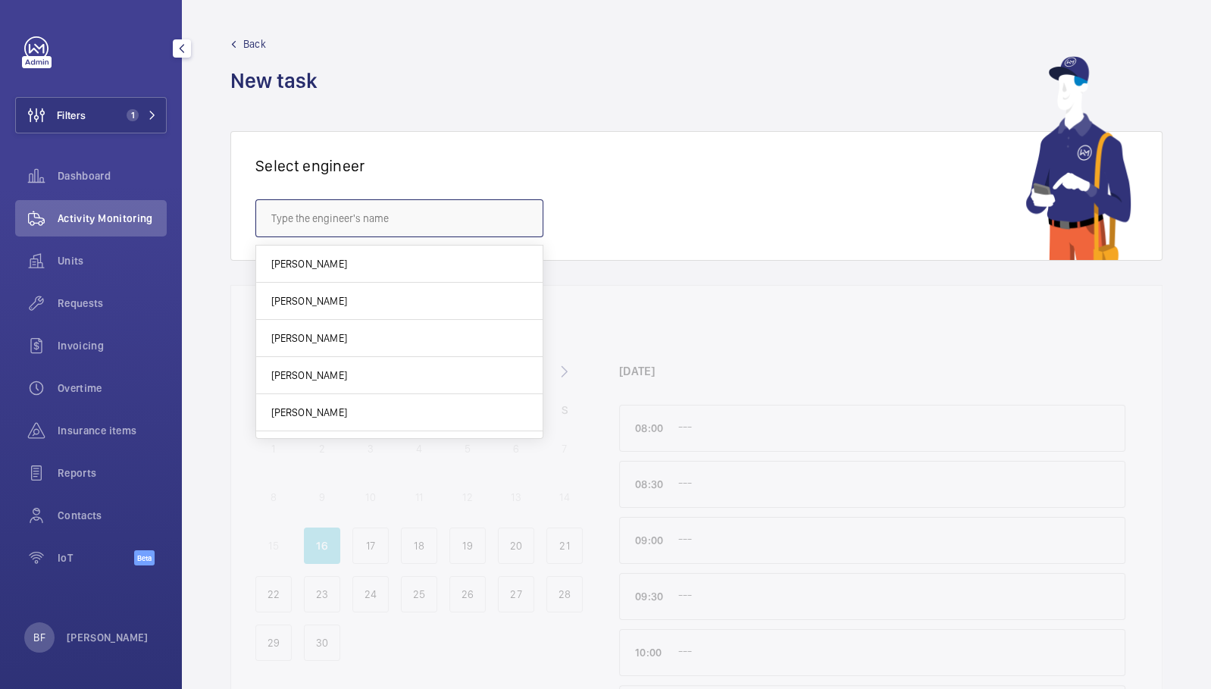
paste input "CB4 0AE"
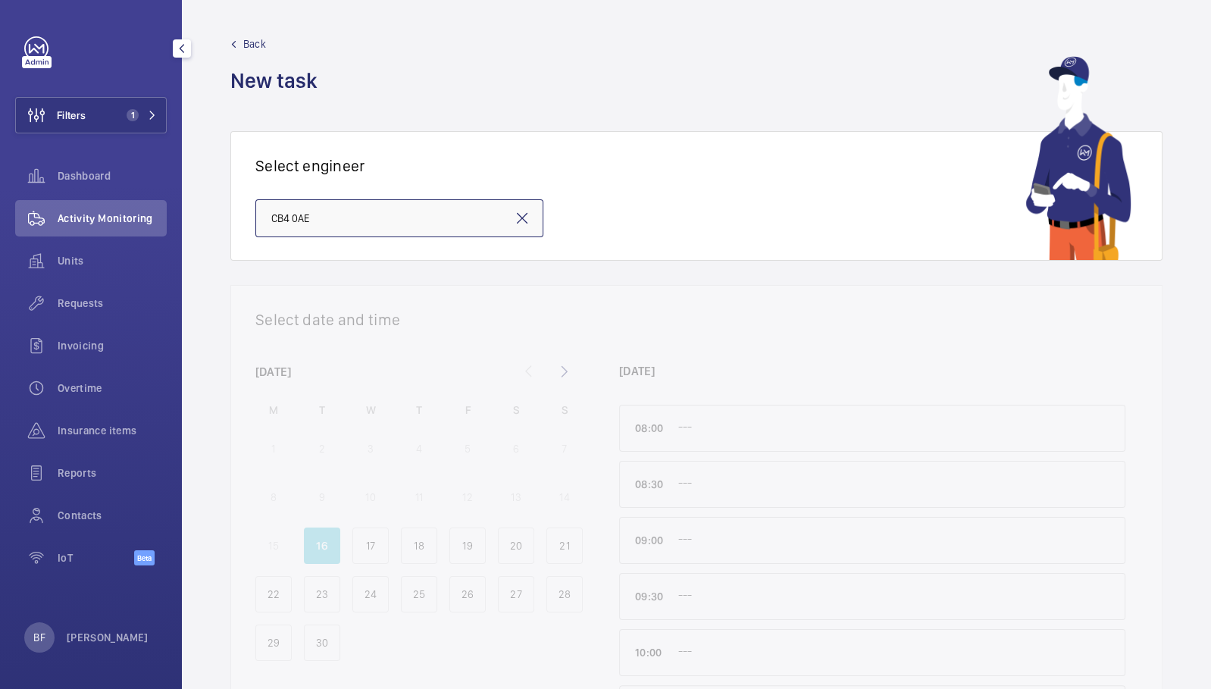
click at [381, 221] on input "CB4 0AE" at bounding box center [399, 218] width 288 height 38
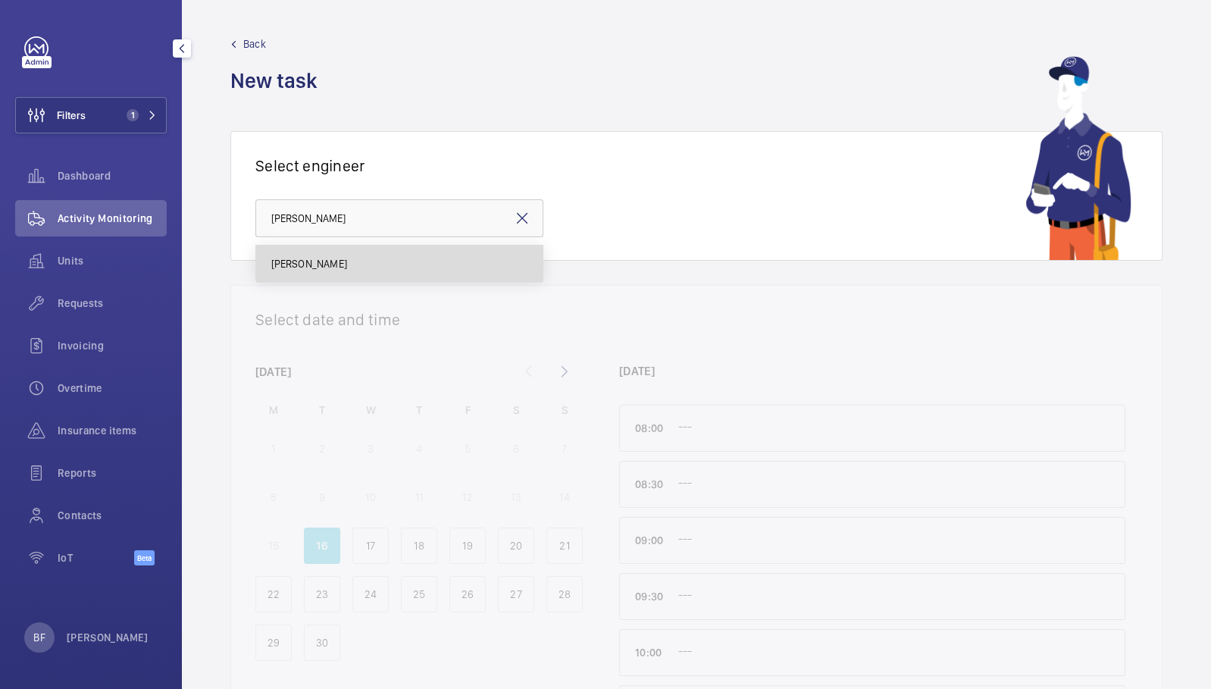
click at [396, 262] on mat-option "Roger Carter" at bounding box center [399, 264] width 287 height 36
type input "Roger Carter"
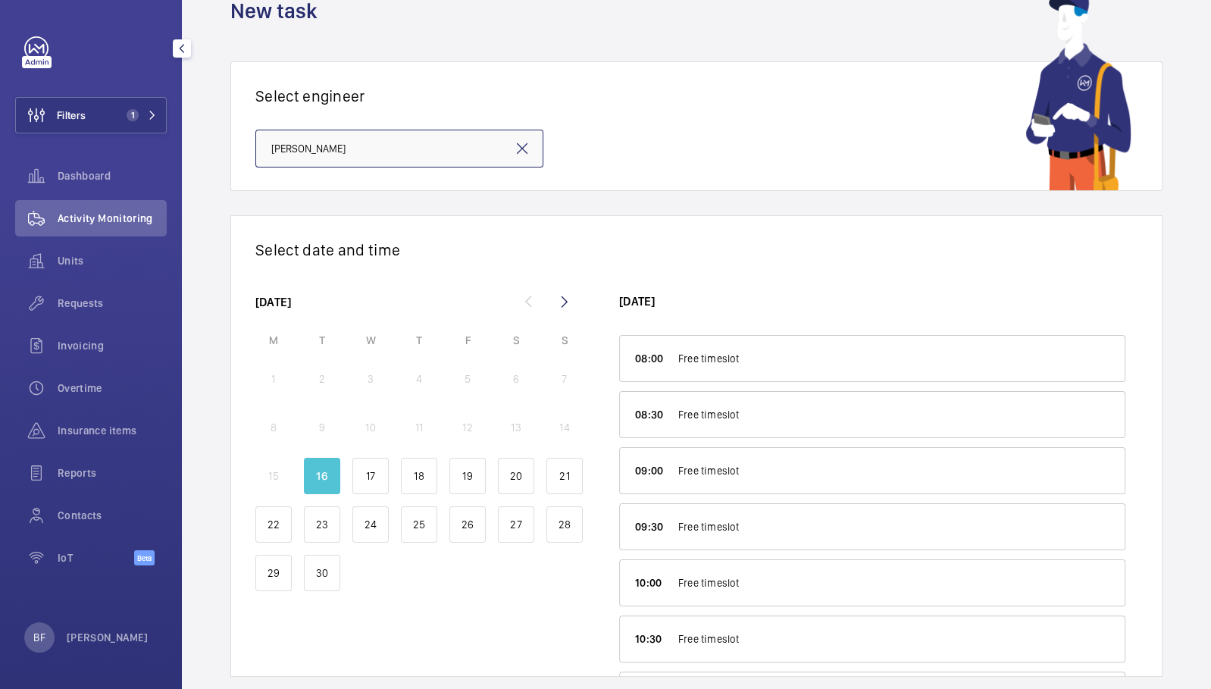
scroll to position [92, 0]
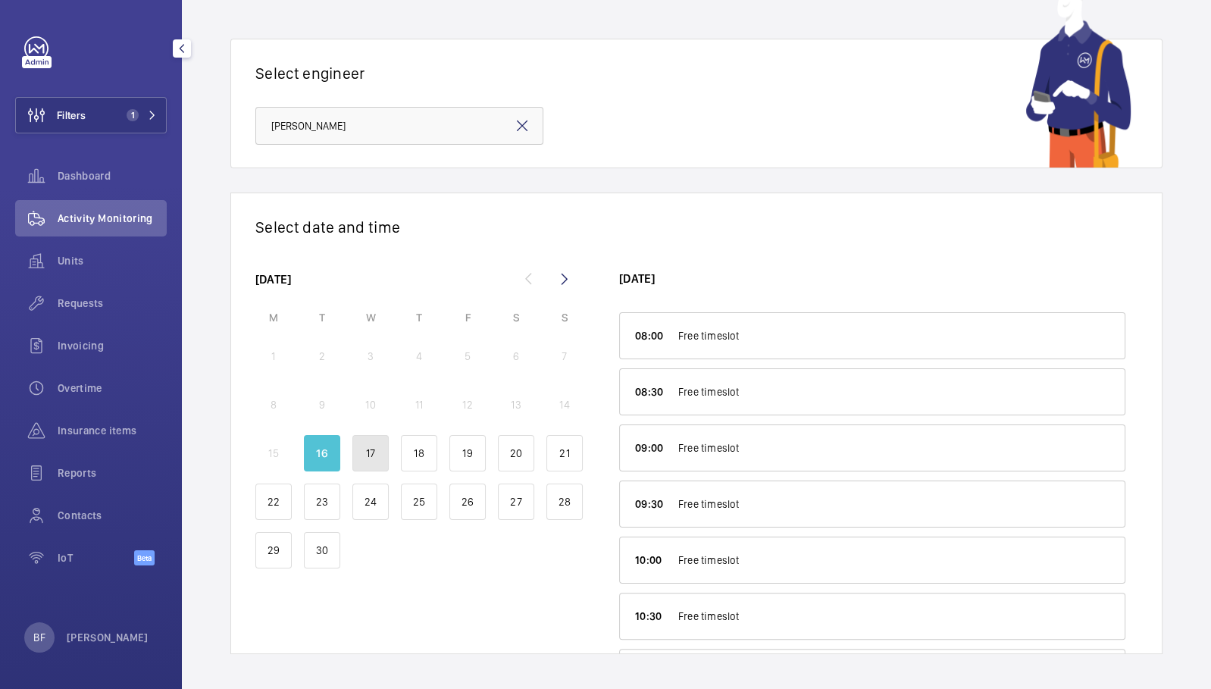
click at [366, 453] on p "17" at bounding box center [370, 453] width 9 height 15
click at [370, 614] on div at bounding box center [418, 599] width 327 height 36
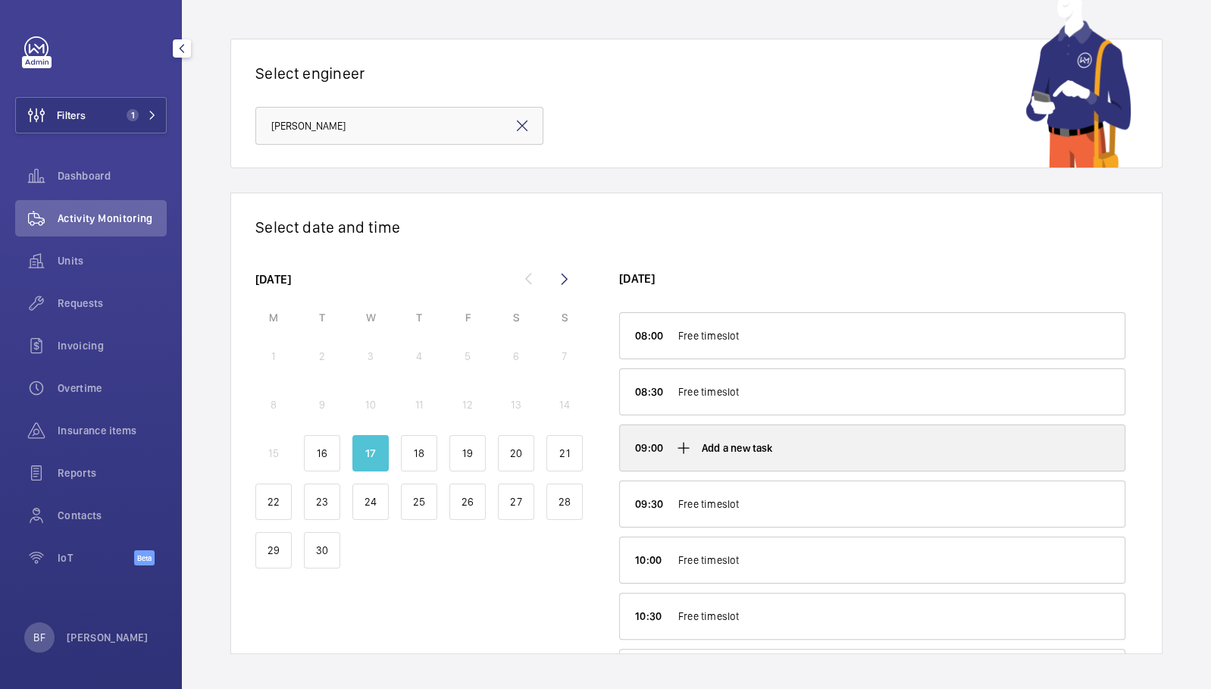
click at [780, 443] on div "Add a new task" at bounding box center [872, 447] width 505 height 45
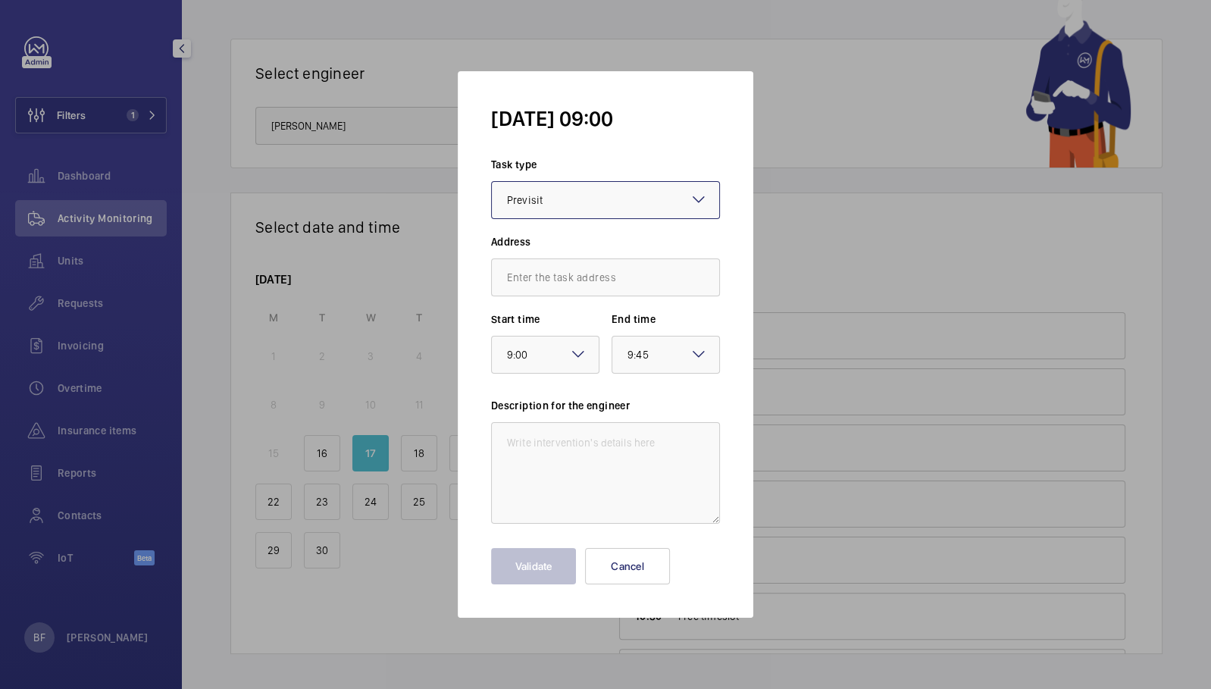
click at [564, 210] on div at bounding box center [605, 200] width 227 height 36
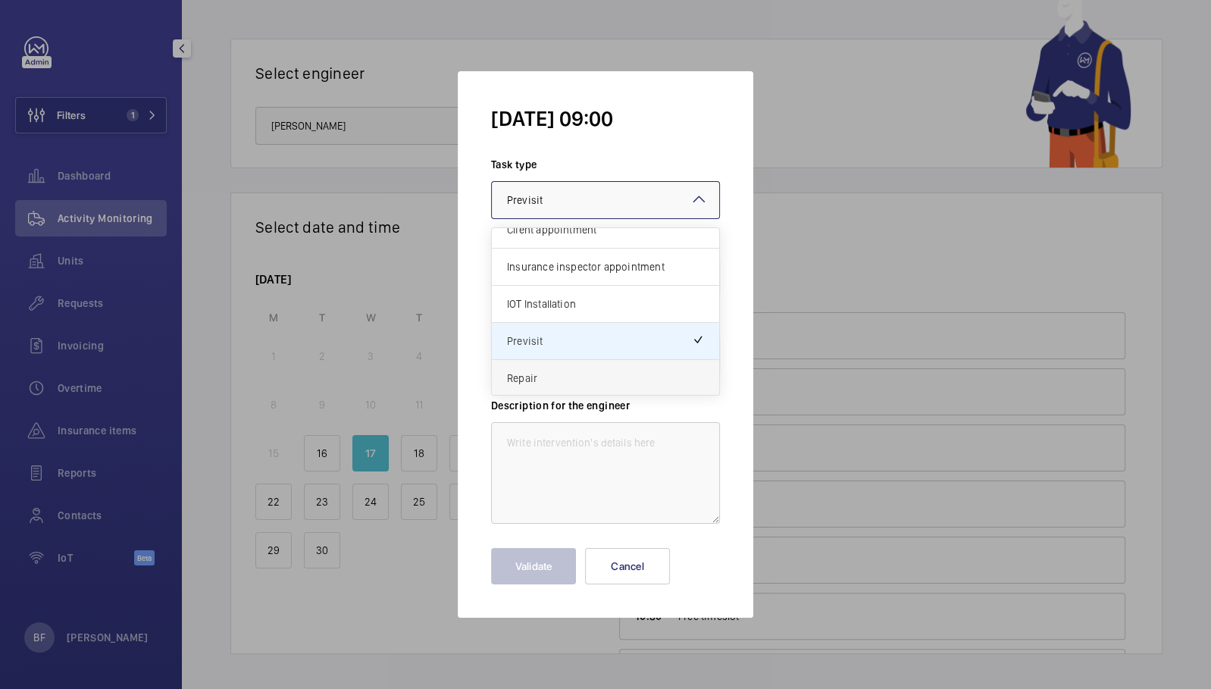
click at [581, 386] on div "Repair" at bounding box center [605, 378] width 227 height 36
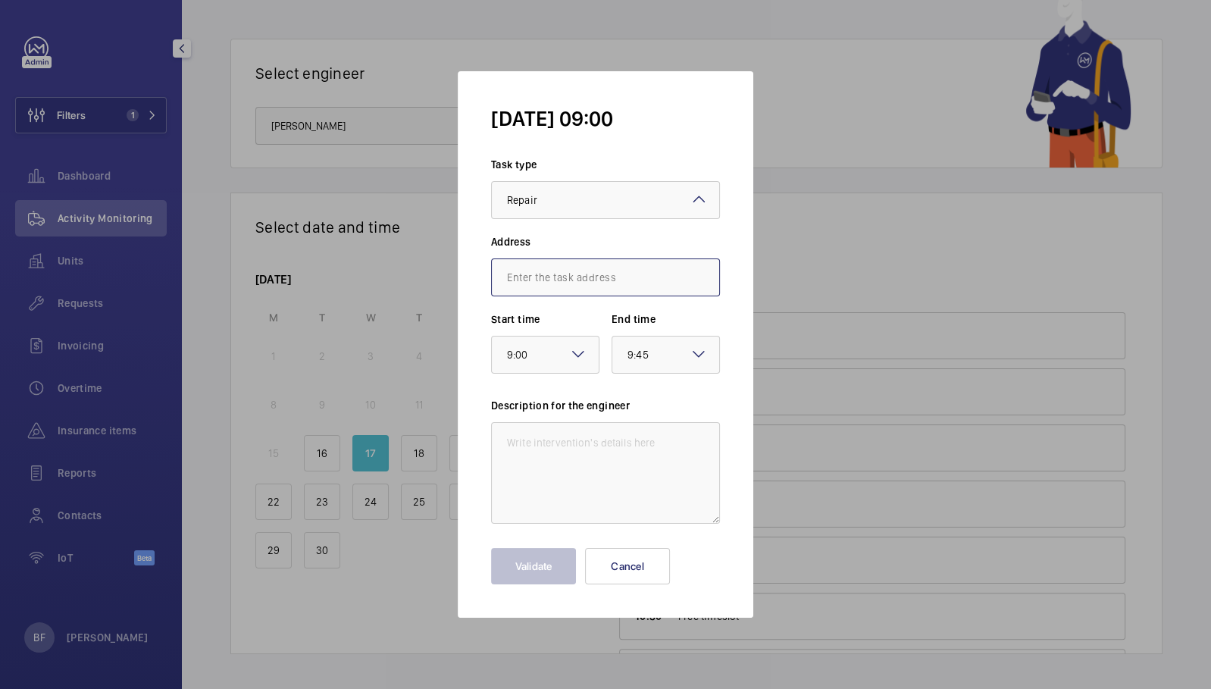
click at [576, 281] on input "text" at bounding box center [605, 278] width 229 height 38
click at [626, 287] on input "text" at bounding box center [605, 278] width 229 height 38
paste input "CB4 0AE"
click at [603, 330] on span "Novotel Cambridge North, CB4 0AE CAMBRIDGE" at bounding box center [603, 322] width 192 height 15
type input "Novotel Cambridge North, CB4 0AE CAMBRIDGE"
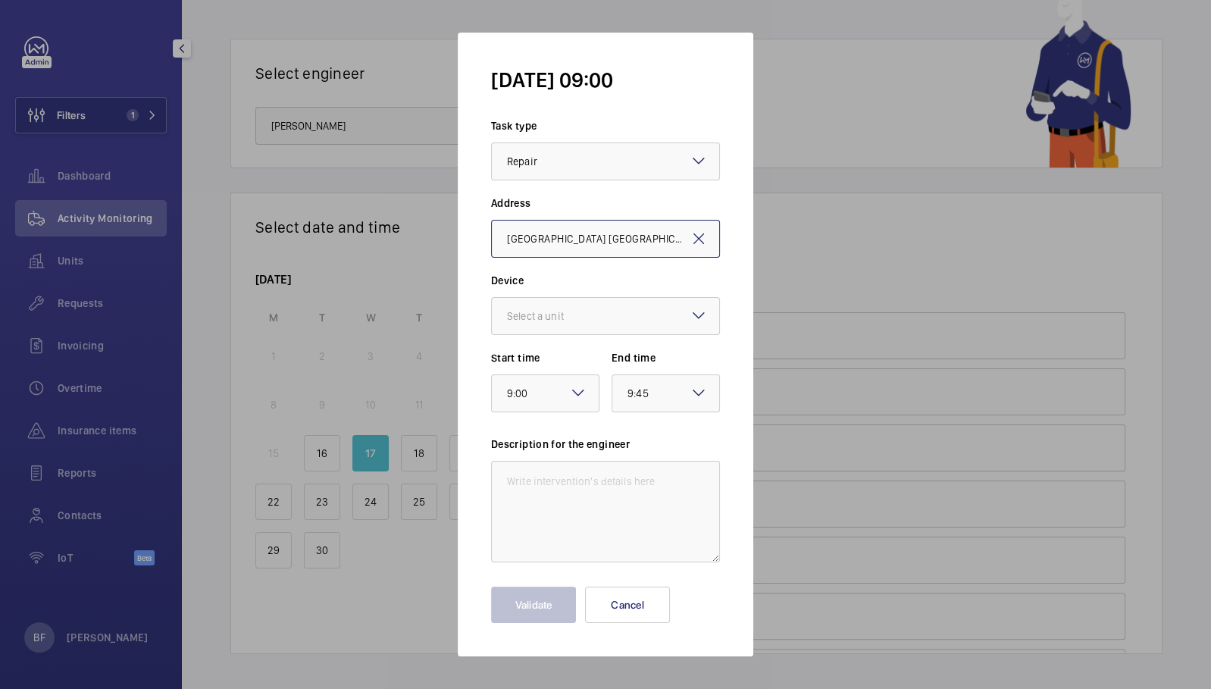
scroll to position [0, 51]
click at [581, 306] on div at bounding box center [605, 316] width 227 height 36
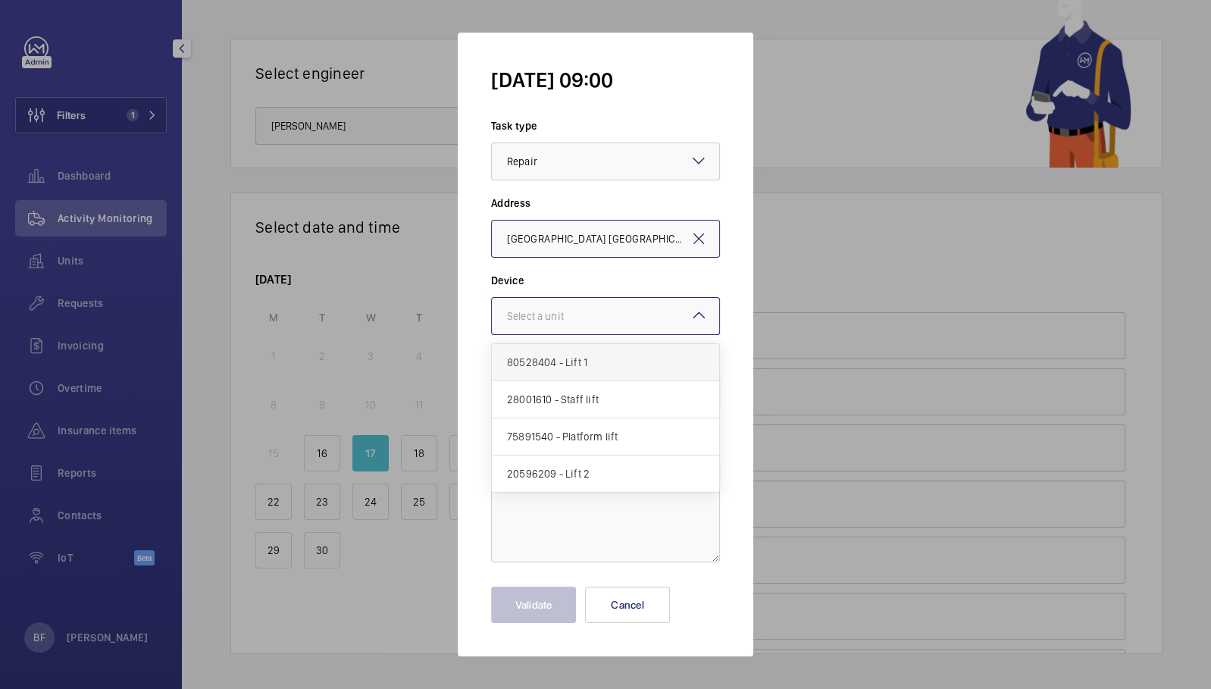
click at [610, 378] on div "80528404 - Lift 1" at bounding box center [605, 362] width 227 height 37
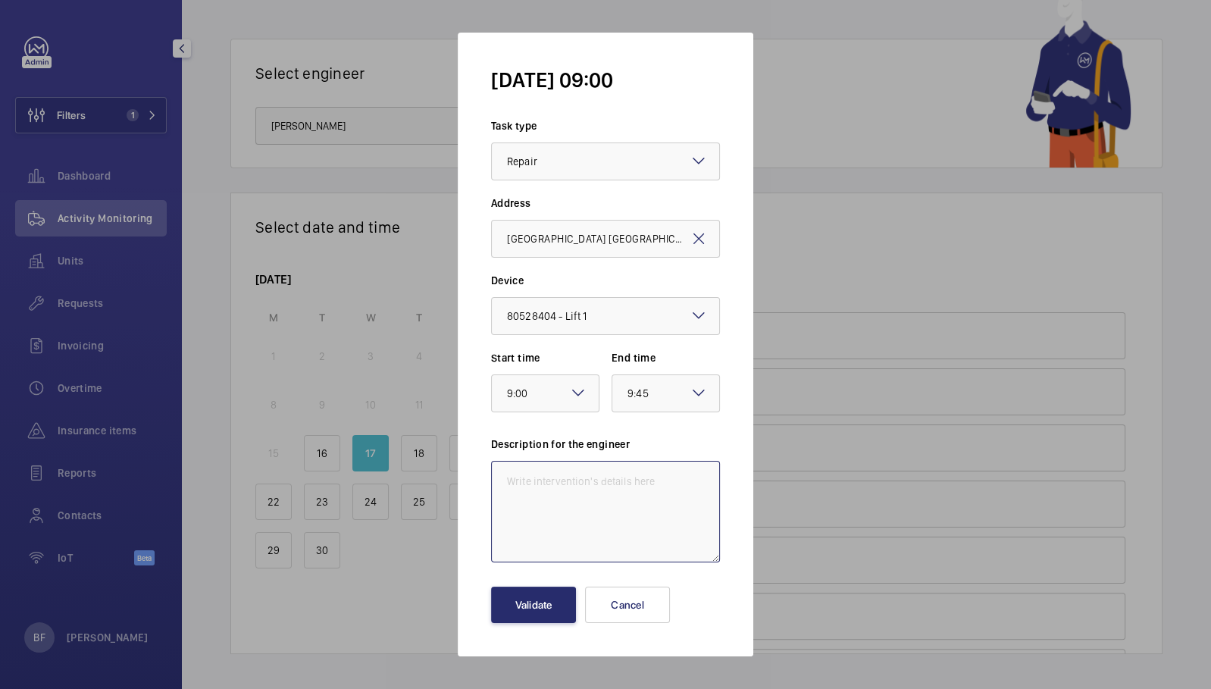
click at [569, 490] on textarea at bounding box center [605, 512] width 229 height 102
paste textarea "The in car two way emergency communication system is inoperative. This should b…"
click at [500, 494] on textarea "The in car two way emergency communication system is inoperative. This should b…" at bounding box center [605, 512] width 229 height 102
type textarea "The in car two way emergency communication system is inoperative. This should b…"
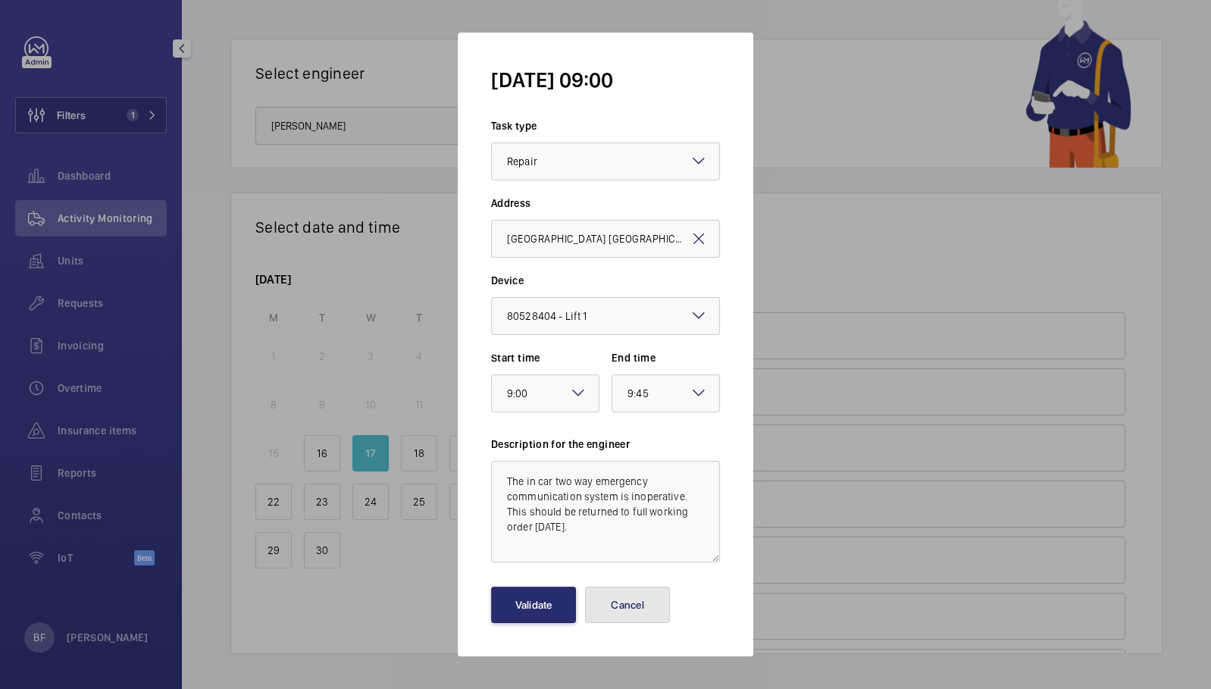
click at [647, 597] on button "Cancel" at bounding box center [627, 605] width 85 height 36
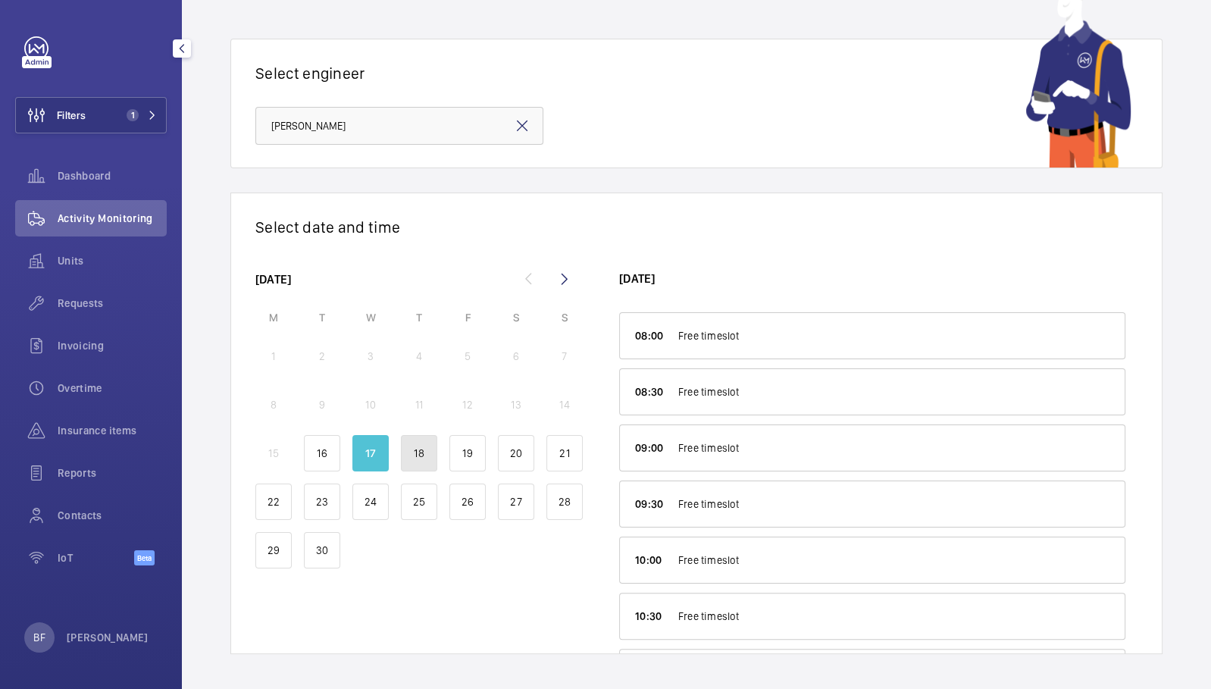
click at [422, 456] on p "18" at bounding box center [419, 453] width 10 height 15
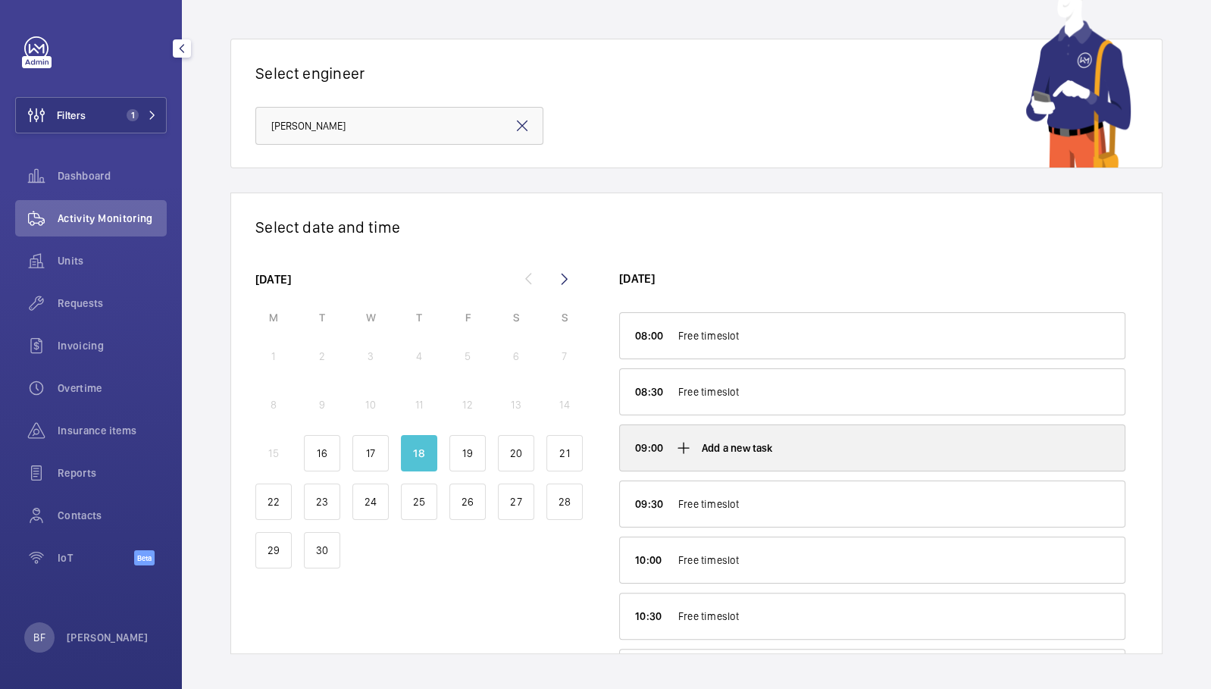
click at [734, 453] on div "Add a new task" at bounding box center [872, 447] width 505 height 45
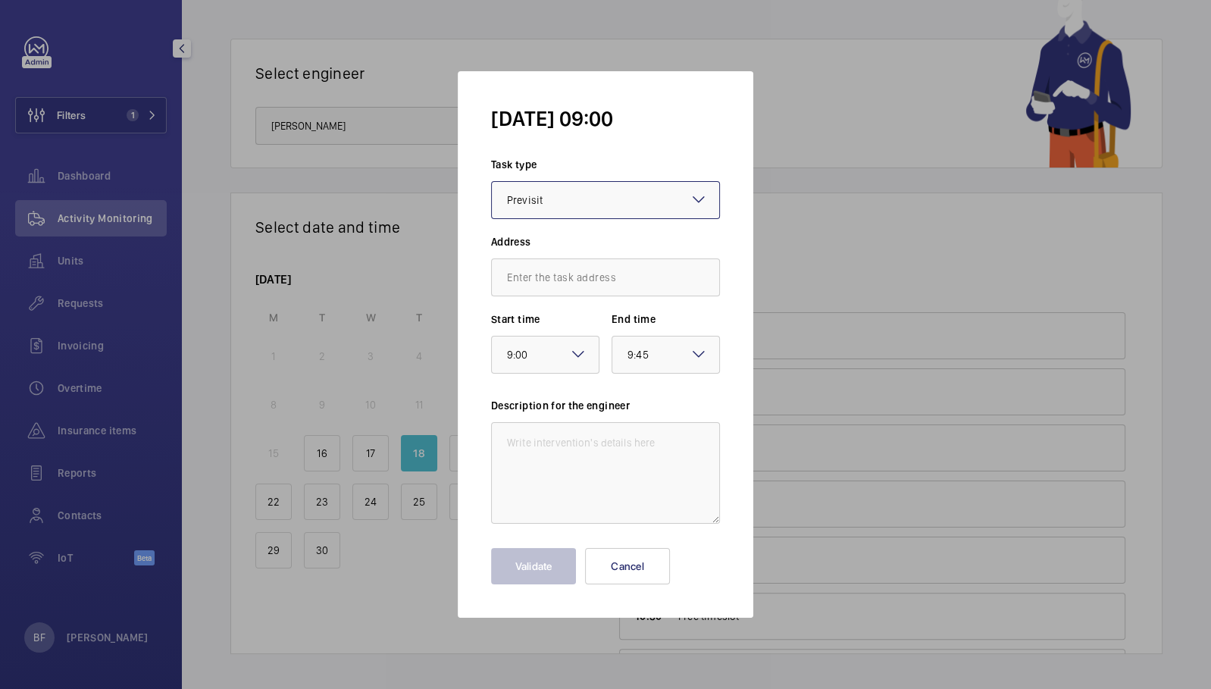
click at [569, 202] on div "× Previsit" at bounding box center [544, 200] width 74 height 18
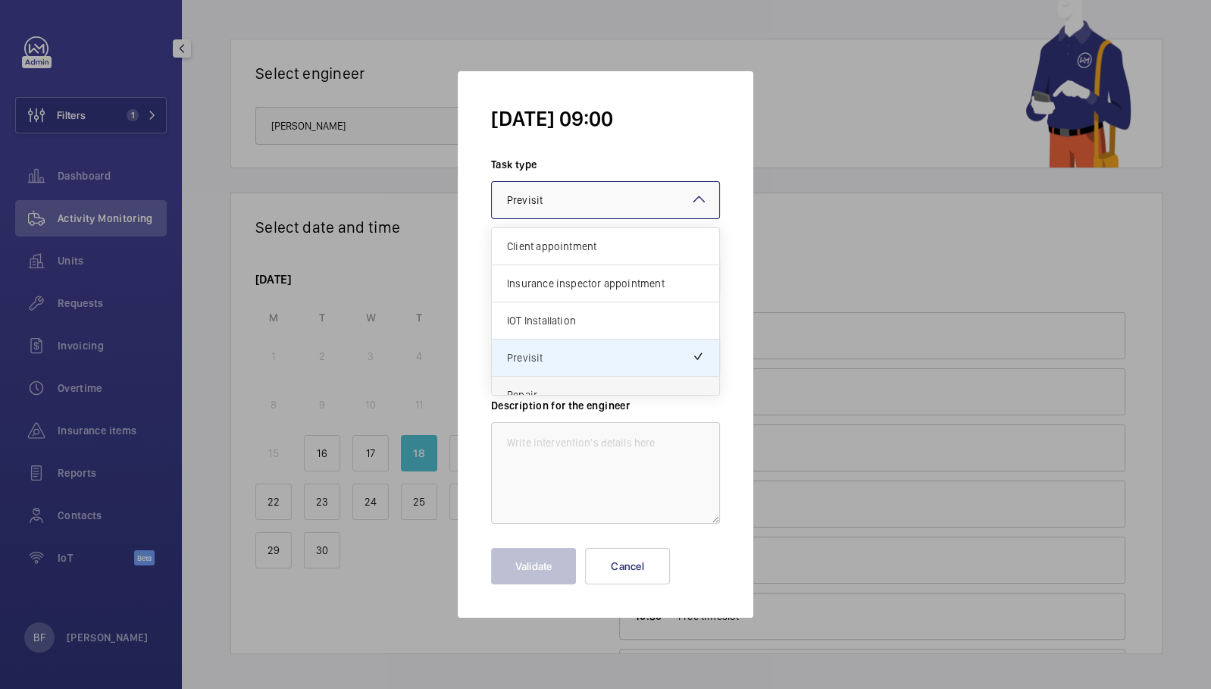
click at [562, 390] on span "Repair" at bounding box center [605, 394] width 197 height 15
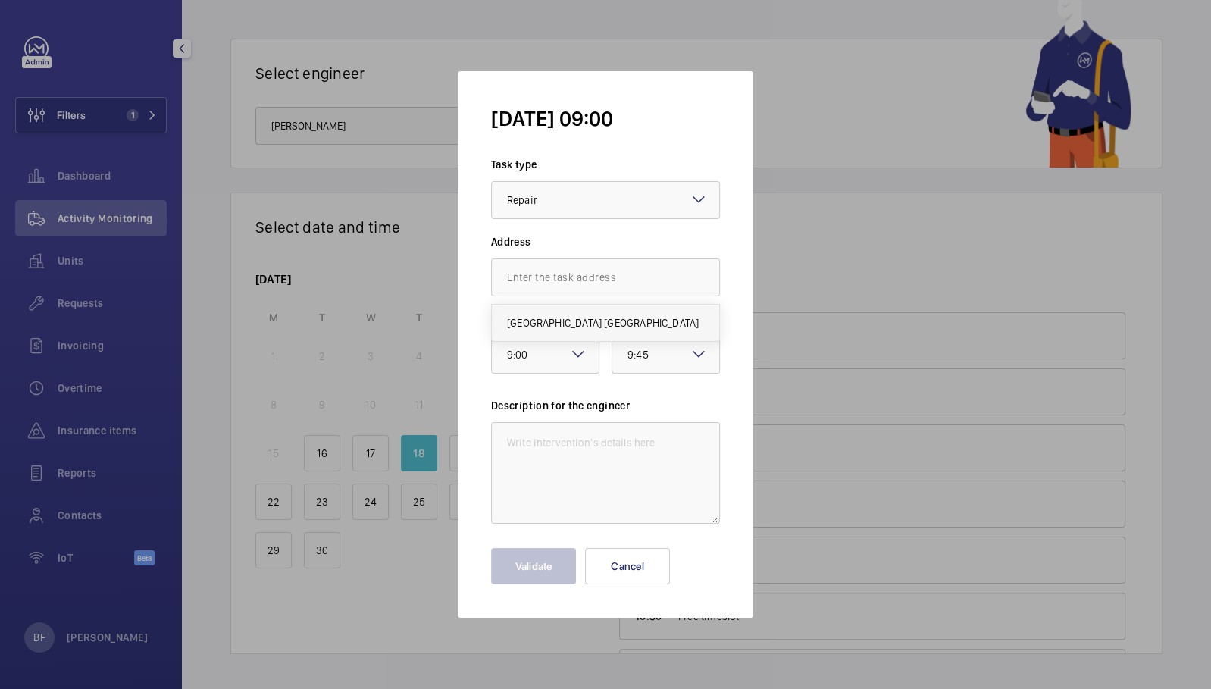
click at [550, 328] on span "Novotel Cambridge North, CB4 0AE CAMBRIDGE" at bounding box center [603, 322] width 192 height 15
type input "Novotel Cambridge North, CB4 0AE CAMBRIDGE"
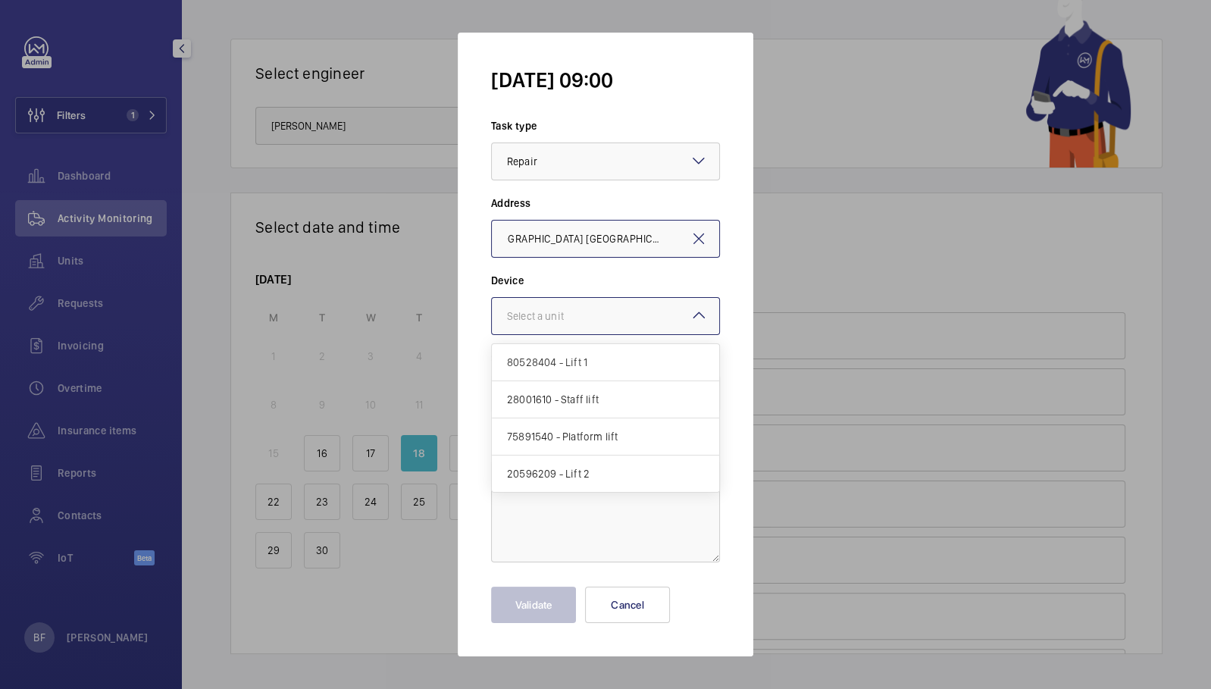
click at [563, 298] on div at bounding box center [605, 316] width 227 height 36
click at [566, 360] on span "80528404 - Lift 1" at bounding box center [605, 362] width 197 height 15
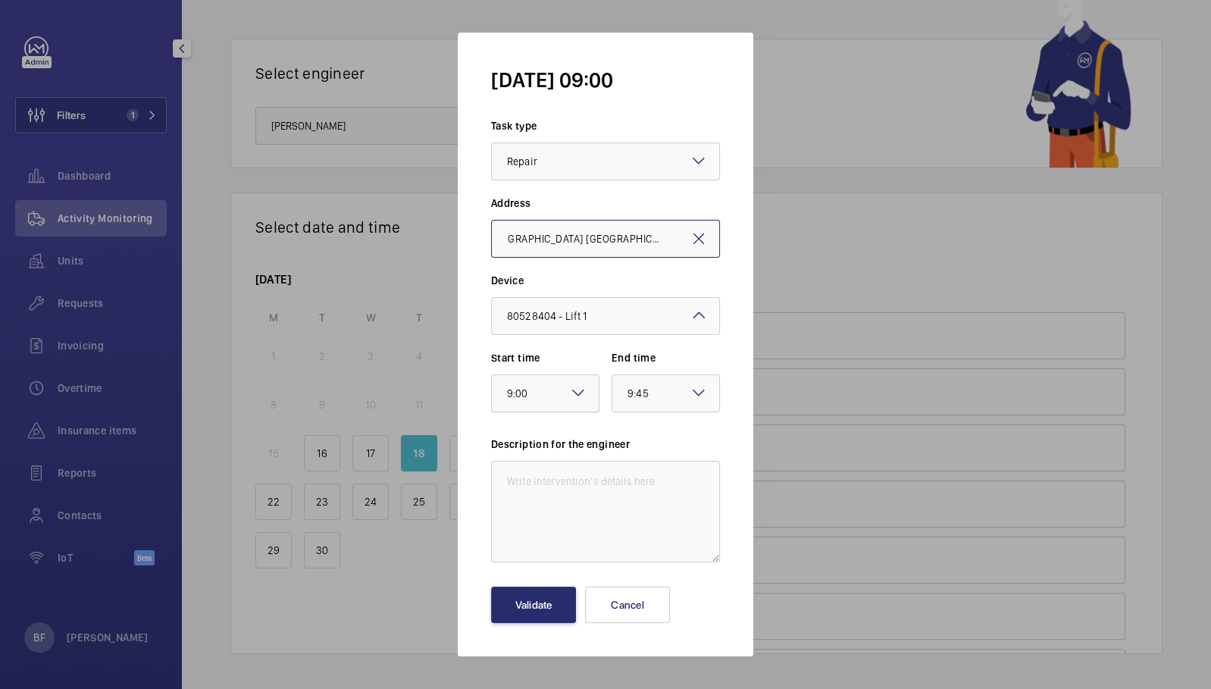
click at [589, 390] on div at bounding box center [545, 393] width 107 height 36
click at [685, 435] on form "Thu 18 Sept 09:00 Task type Select a task type × Repair × Address Novotel Cambr…" at bounding box center [606, 345] width 296 height 624
click at [641, 485] on textarea at bounding box center [605, 512] width 229 height 102
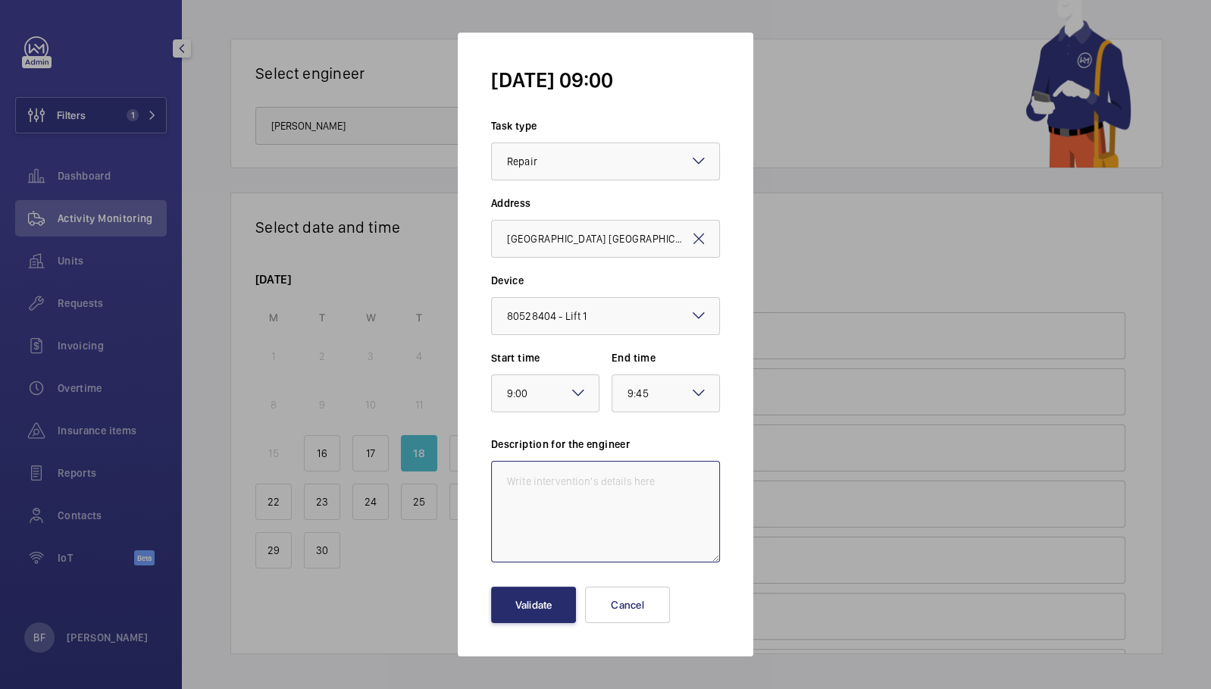
paste textarea "The in car two way emergency communication system is inoperative. This should b…"
click at [503, 476] on textarea "The in car two way emergency communication system is inoperative. This should b…" at bounding box center [605, 512] width 229 height 102
click at [506, 528] on textarea "Insurance A Defect: The in car two way emergency communication system is inoper…" at bounding box center [605, 512] width 229 height 102
click at [669, 549] on textarea "Insurance A Defect: The in car two way emergency communication system is inoper…" at bounding box center [605, 512] width 229 height 102
type textarea "Insurance A Defect: The in-car two-way emergency communication system is inoper…"
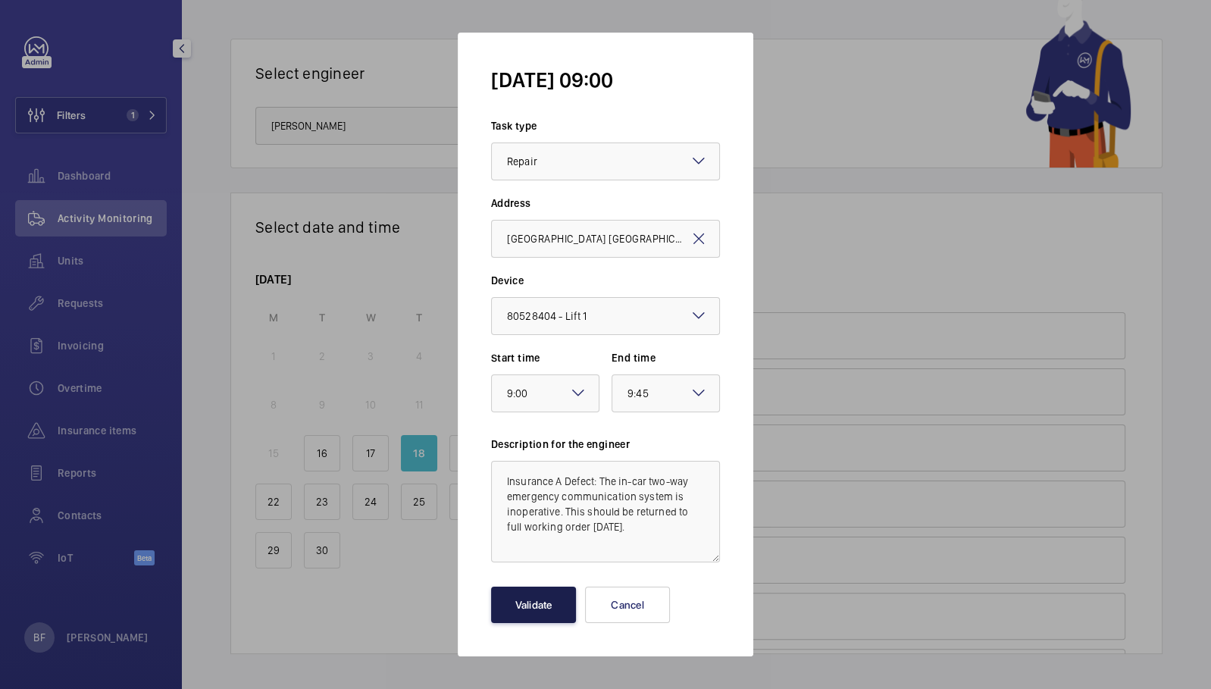
click at [523, 601] on button "Validate" at bounding box center [533, 605] width 85 height 36
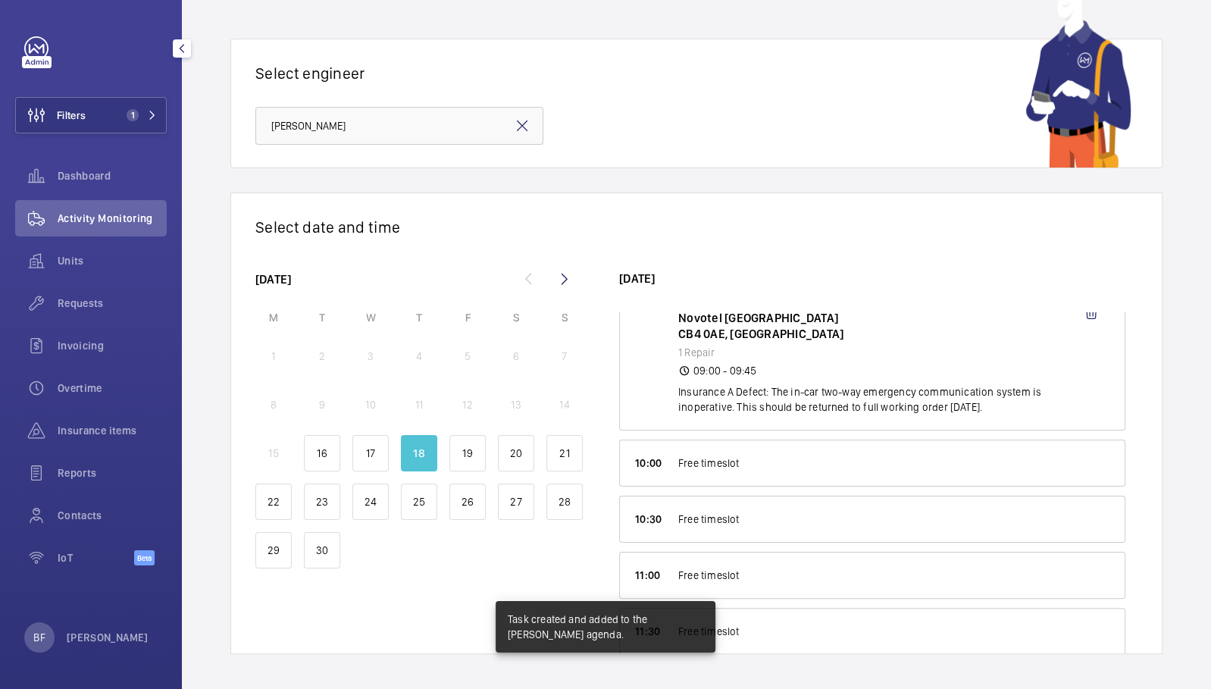
scroll to position [155, 0]
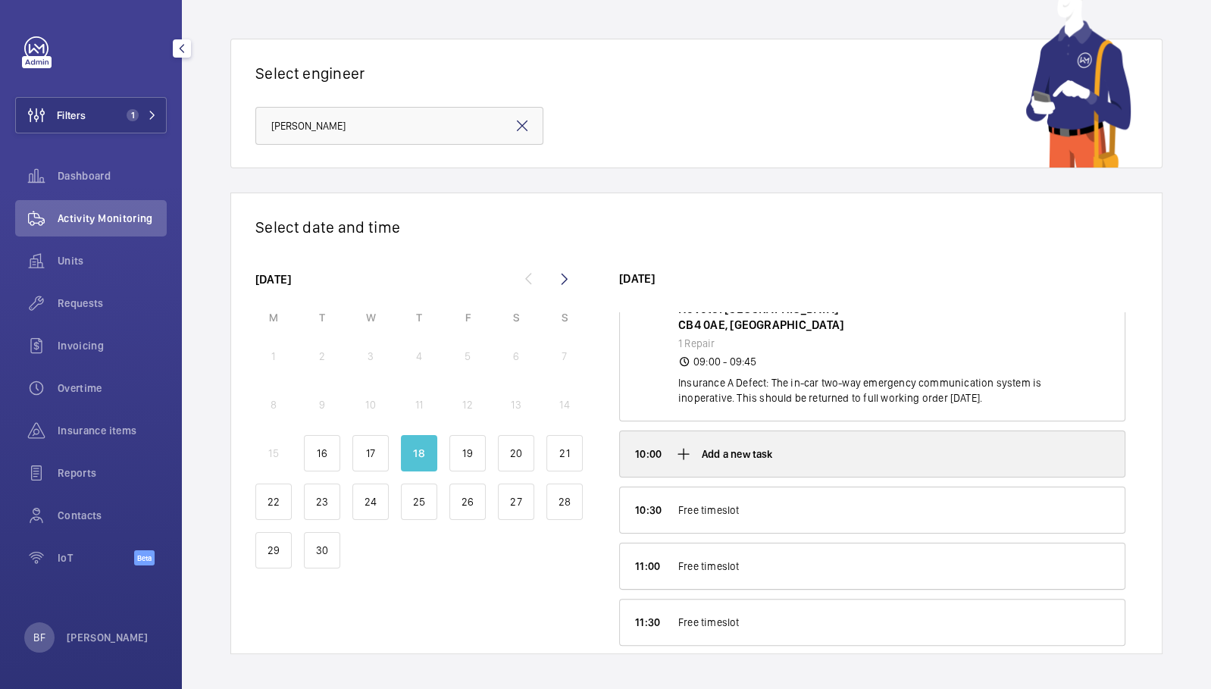
click at [724, 450] on p "Add a new task" at bounding box center [737, 454] width 71 height 15
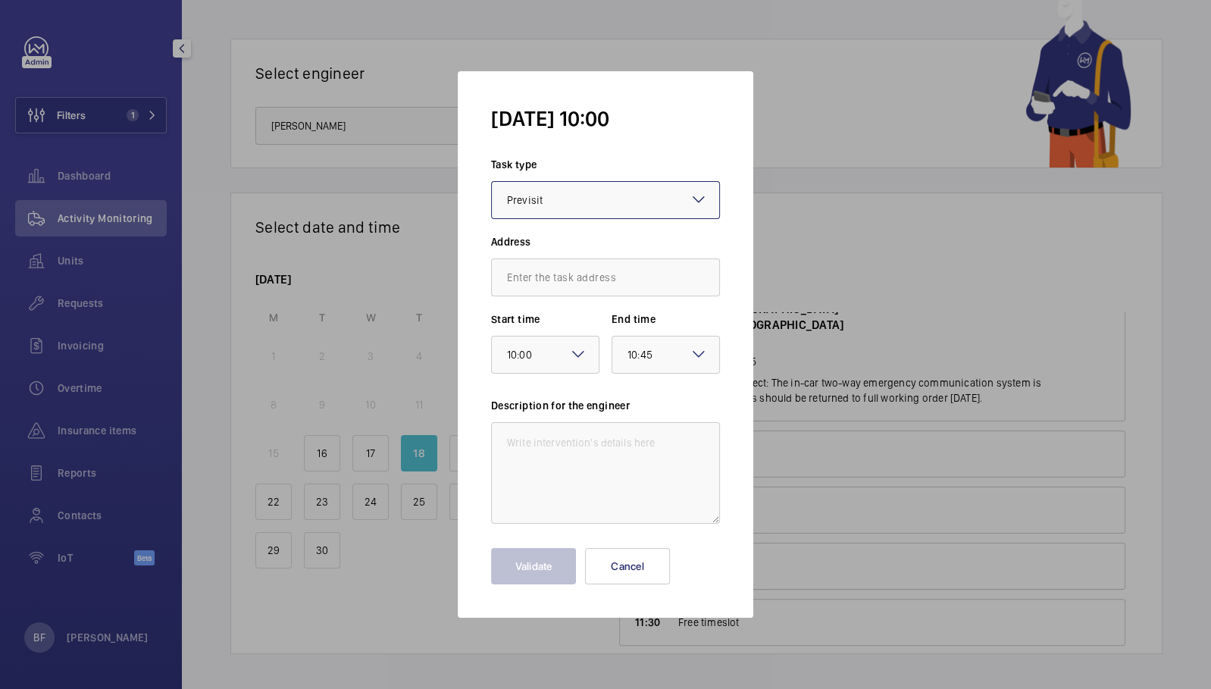
click at [625, 202] on div at bounding box center [605, 200] width 227 height 36
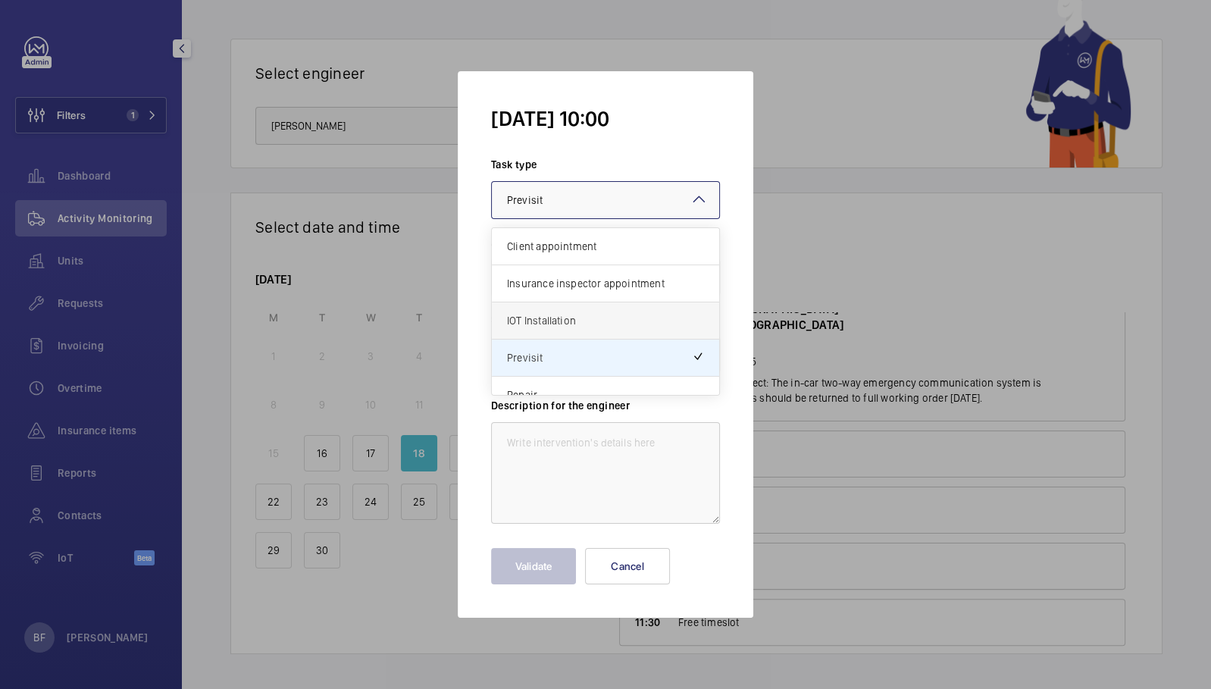
scroll to position [17, 0]
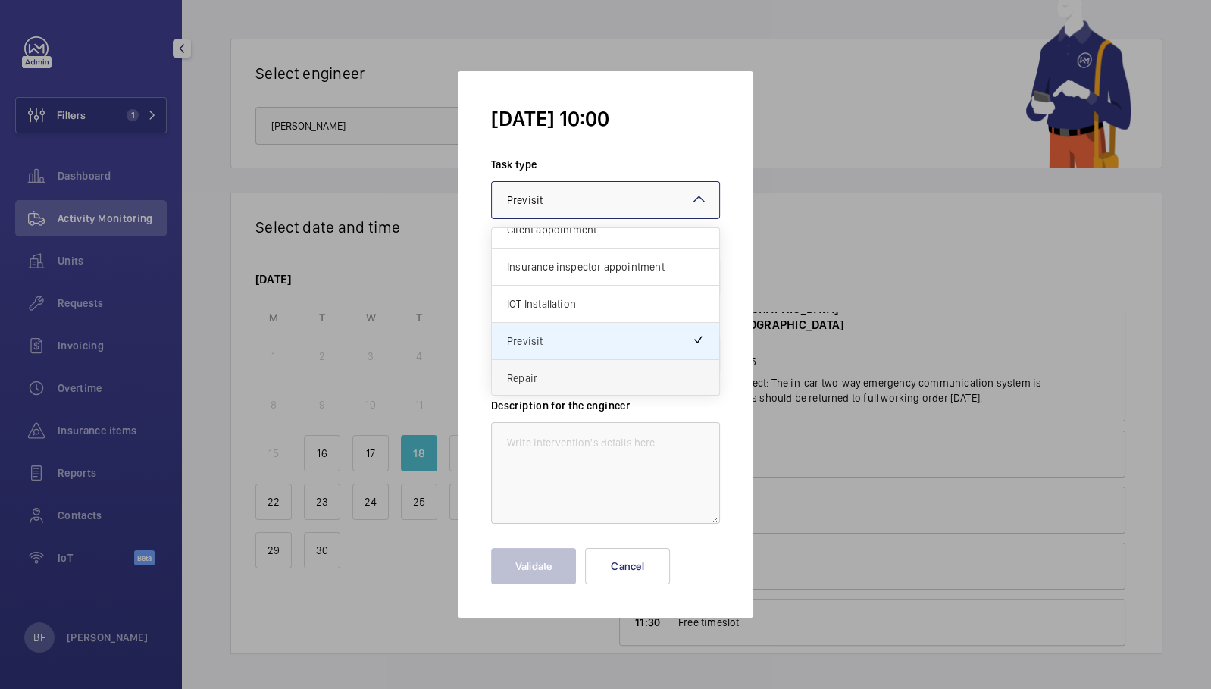
click at [589, 388] on div "Repair" at bounding box center [605, 378] width 227 height 36
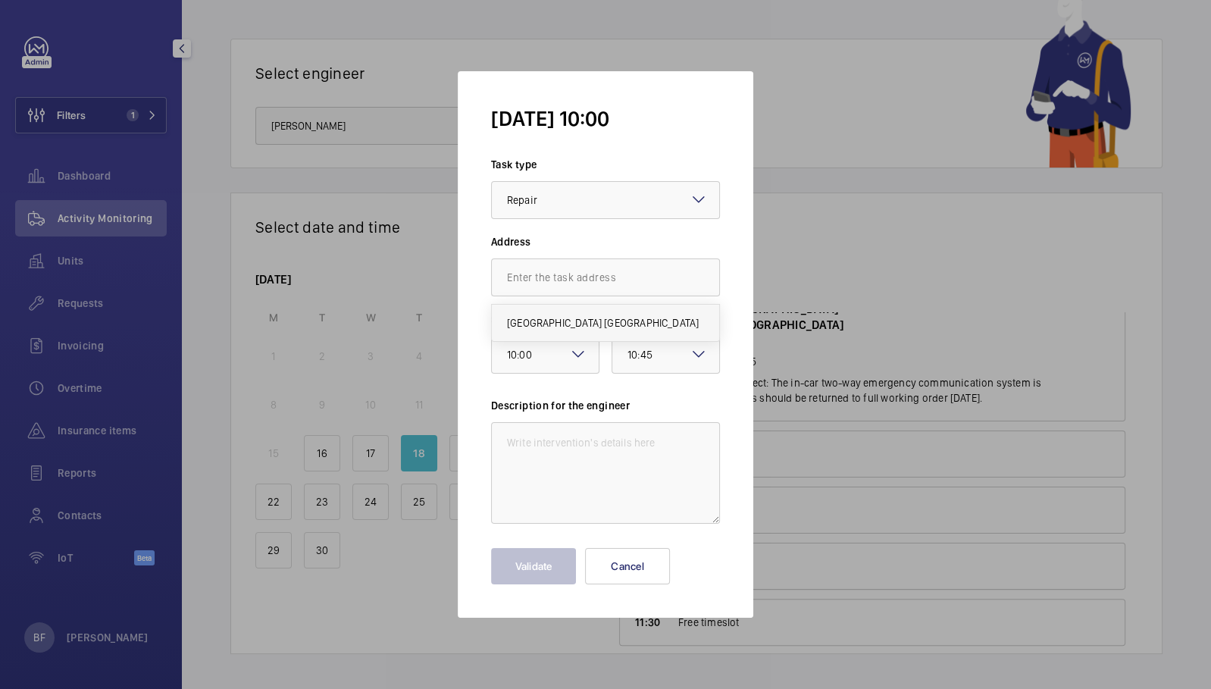
click at [590, 318] on span "Novotel Cambridge North, CB4 0AE CAMBRIDGE" at bounding box center [603, 322] width 192 height 15
type input "Novotel Cambridge North, CB4 0AE CAMBRIDGE"
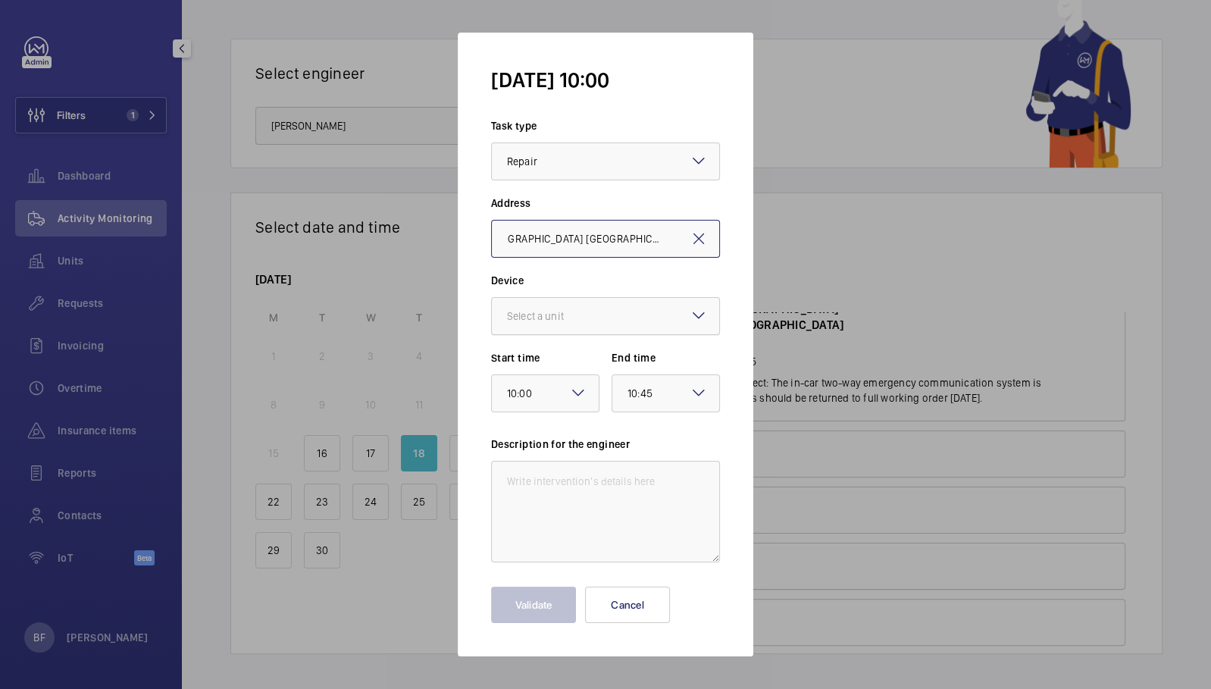
click at [588, 322] on div "Select a unit" at bounding box center [554, 316] width 95 height 15
click at [591, 484] on div "20596209 - Lift 2" at bounding box center [605, 474] width 227 height 36
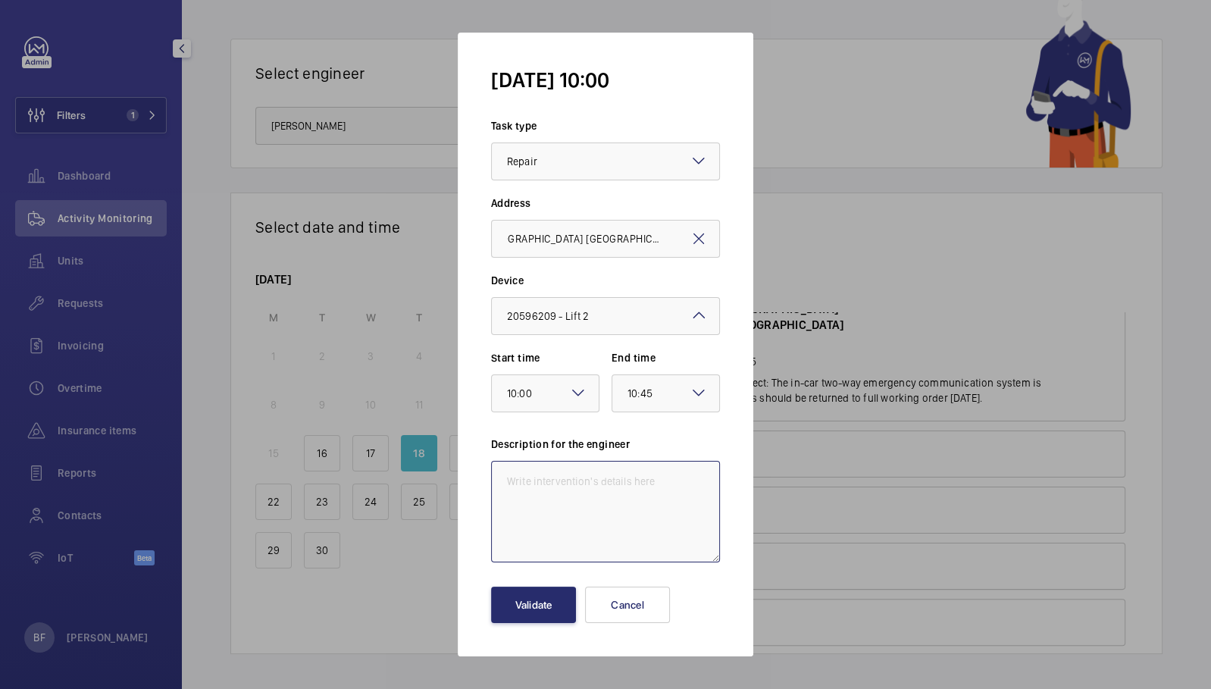
click at [565, 491] on textarea at bounding box center [605, 512] width 229 height 102
paste textarea "The in car two way emergency communication system fails to connect. This should…"
click at [506, 465] on textarea "The in car two way emergency communication system fails to connect. This should…" at bounding box center [605, 512] width 229 height 102
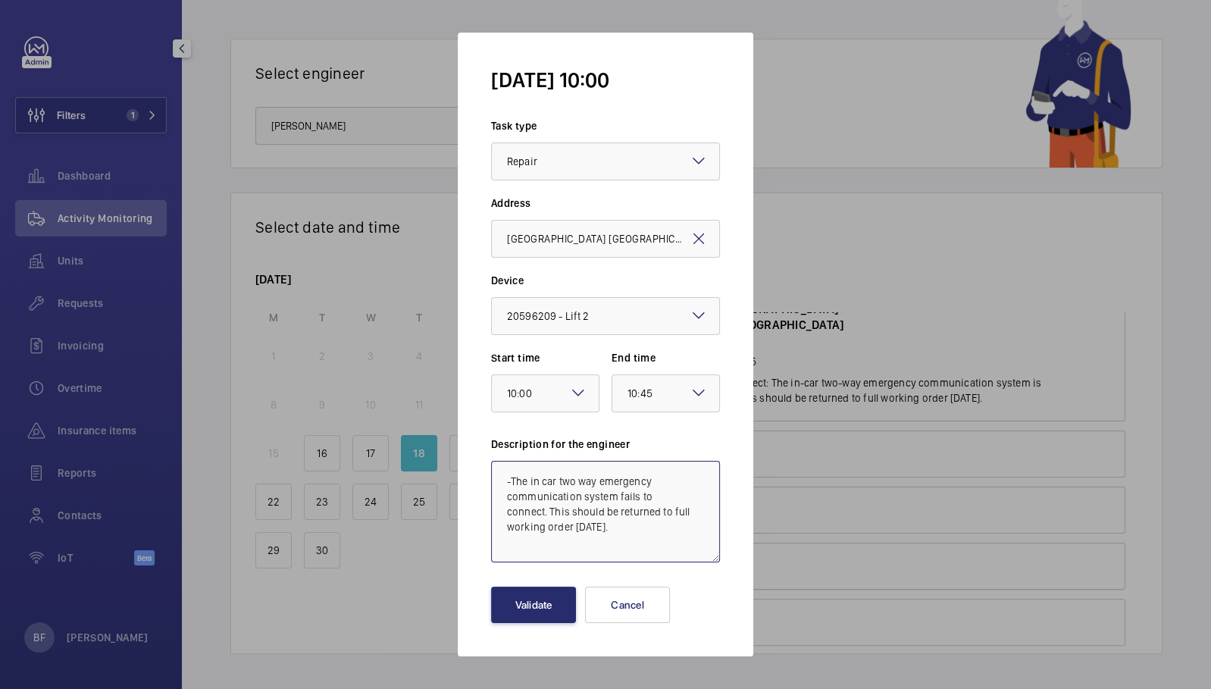
scroll to position [13, 0]
click at [505, 549] on textarea "- The in car two way emergency communication system fails to connect. This shou…" at bounding box center [605, 512] width 229 height 102
paste textarea "The counterweight runby clearance is insufficient to allow the up over travel l…"
click at [505, 495] on textarea "- The in car two way emergency communication system fails to connect. This shou…" at bounding box center [605, 512] width 229 height 102
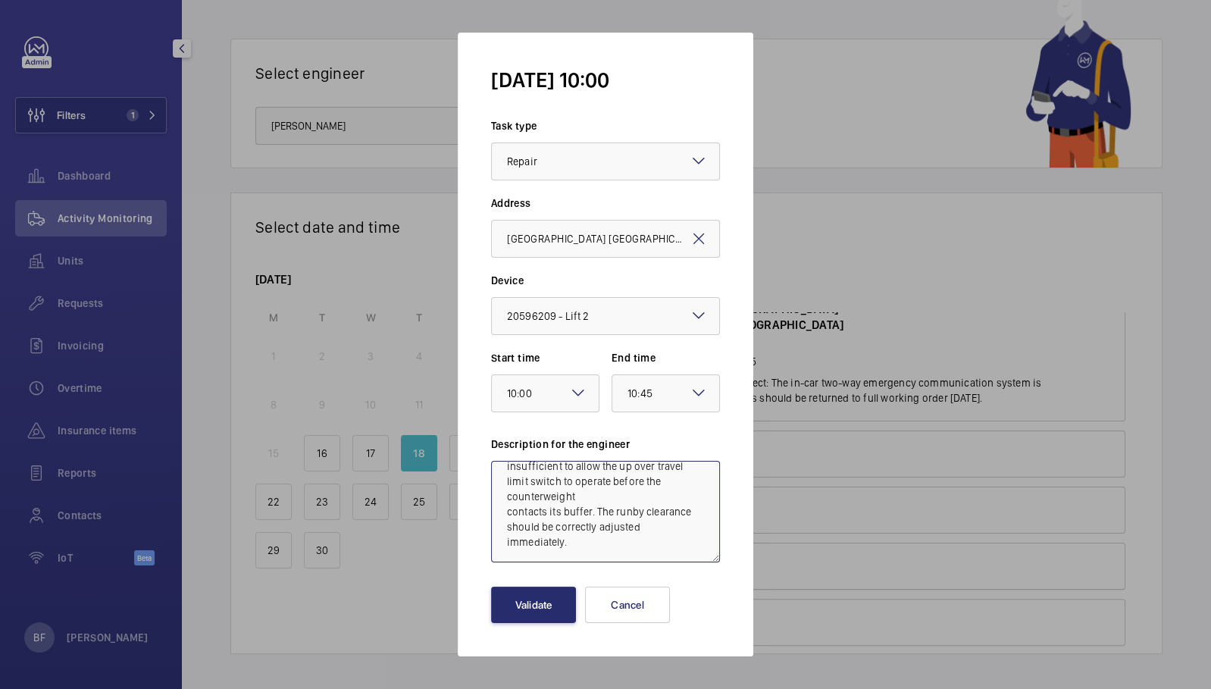
click at [505, 511] on textarea "- The in car two way emergency communication system fails to connect. This shou…" at bounding box center [605, 512] width 229 height 102
click at [503, 526] on textarea "- The in car two way emergency communication system fails to connect. This shou…" at bounding box center [605, 512] width 229 height 102
click at [503, 557] on textarea "- The in car two way emergency communication system fails to connect. This shou…" at bounding box center [605, 512] width 229 height 102
click at [651, 546] on textarea "- The in car two way emergency communication system fails to connect. This shou…" at bounding box center [605, 512] width 229 height 102
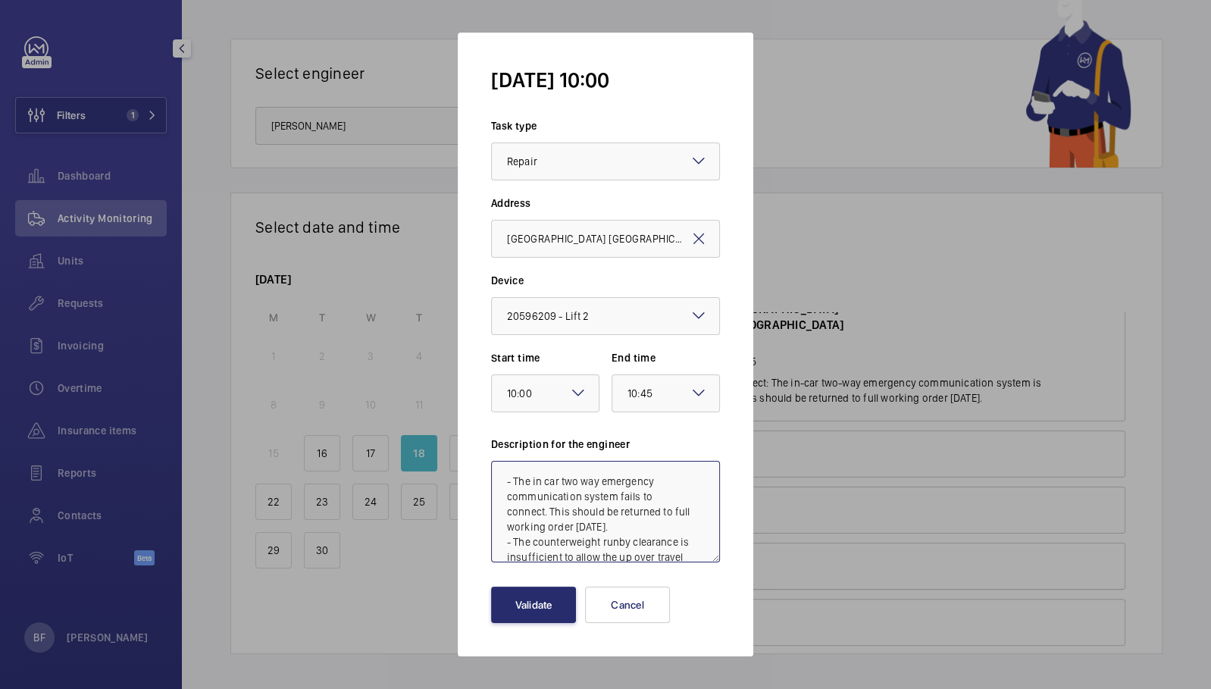
click at [536, 475] on textarea "- The in car two way emergency communication system fails to connect. This shou…" at bounding box center [605, 512] width 229 height 102
type textarea "Insurance A Defects: - The in car two way emergency communication system fails …"
click at [534, 616] on button "Validate" at bounding box center [533, 605] width 85 height 36
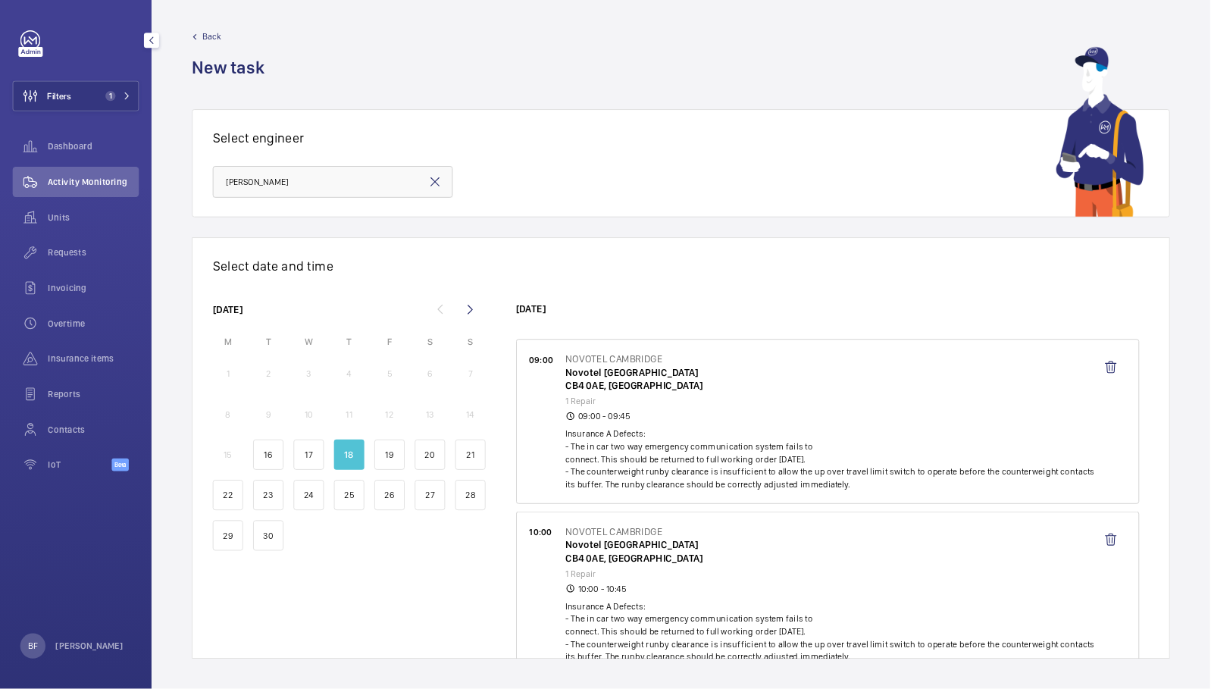
scroll to position [110, 0]
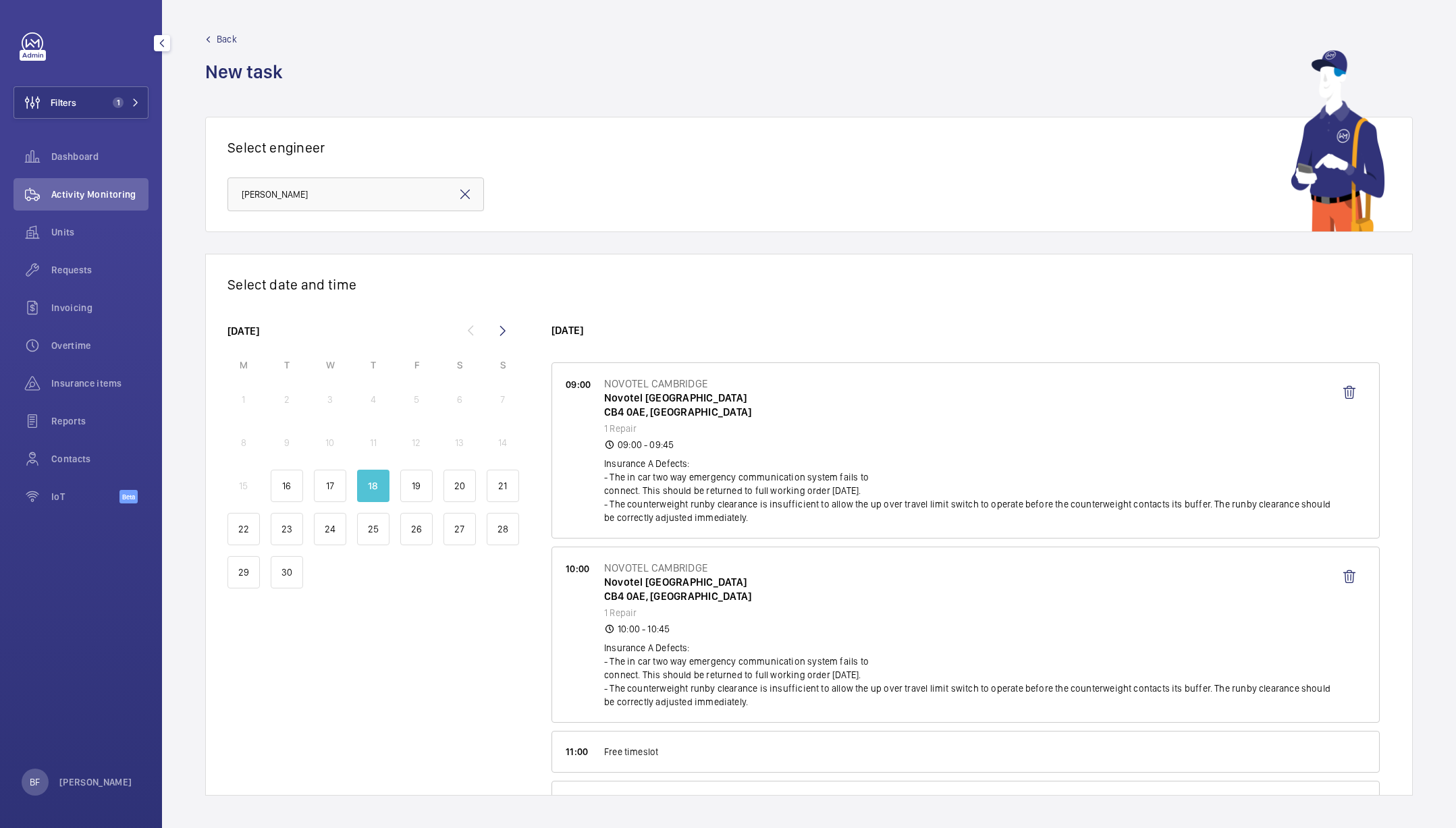
click at [110, 196] on span "Activity Monitoring" at bounding box center [100, 194] width 97 height 13
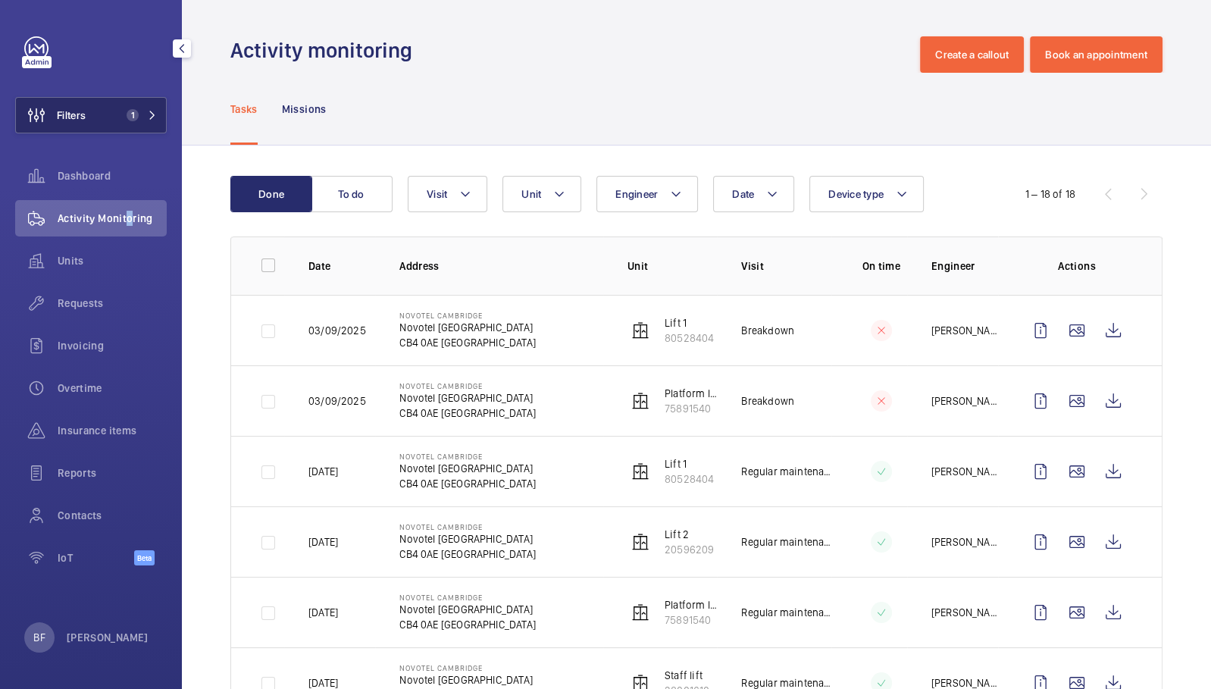
click at [99, 111] on button "Filters 1" at bounding box center [91, 115] width 152 height 36
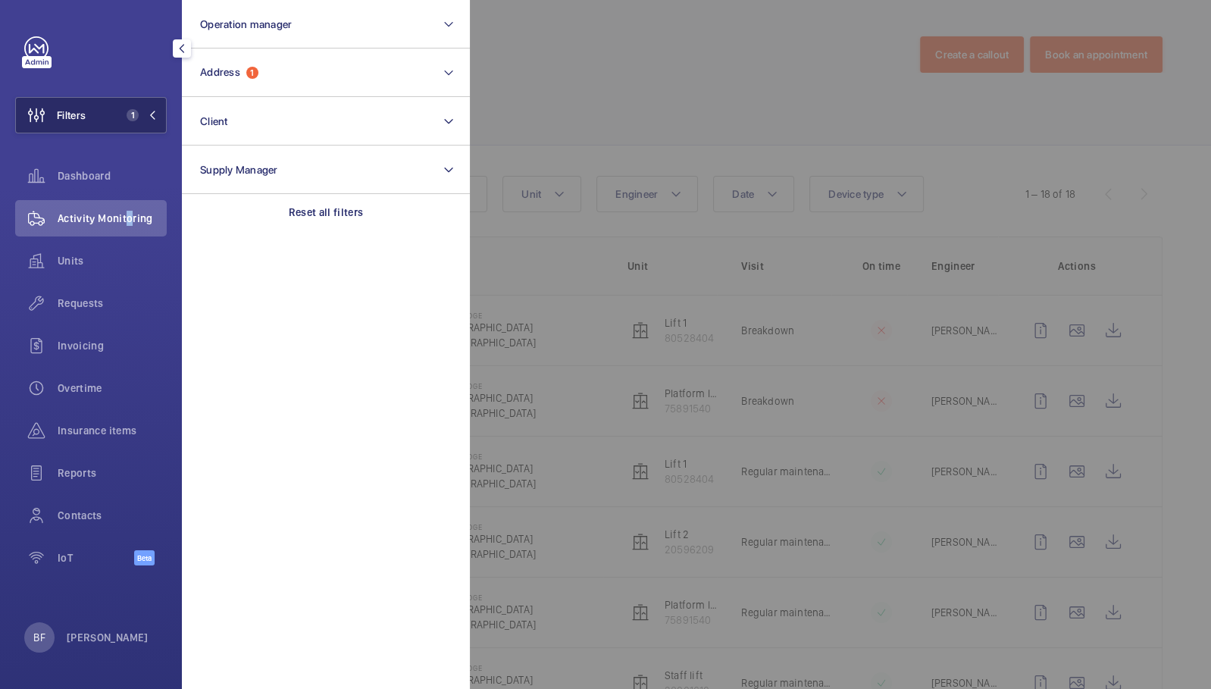
click at [108, 127] on button "Filters 1" at bounding box center [91, 115] width 152 height 36
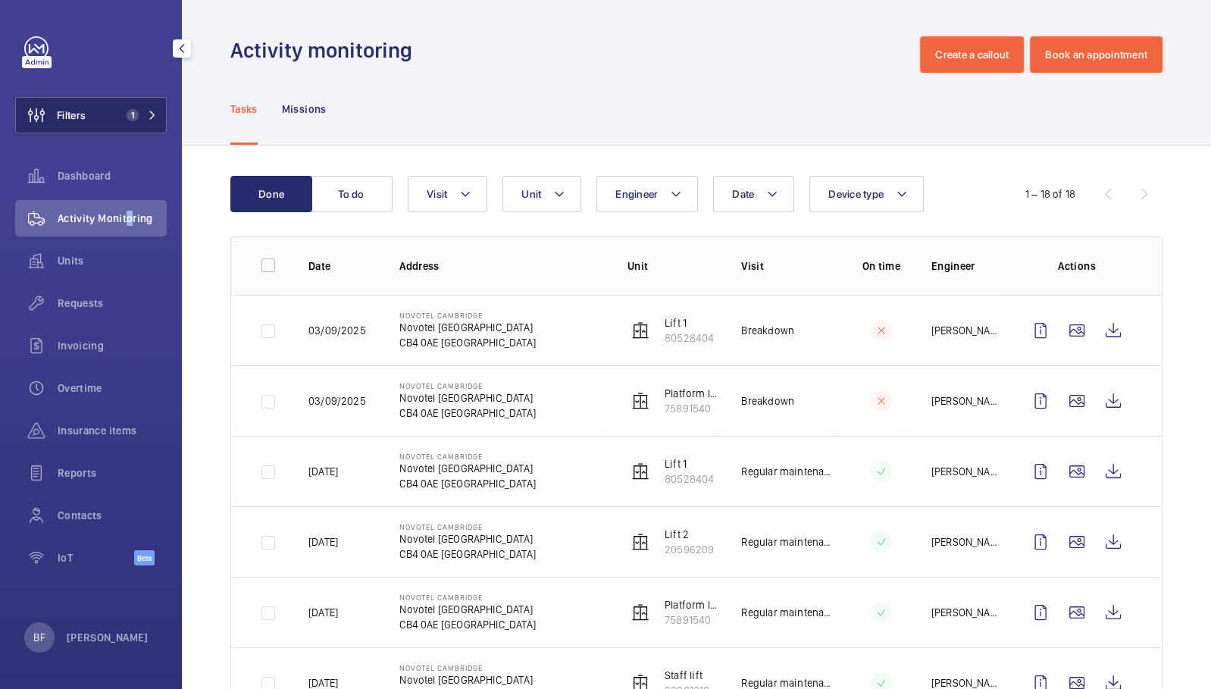
click at [136, 121] on button "Filters 1" at bounding box center [91, 115] width 152 height 36
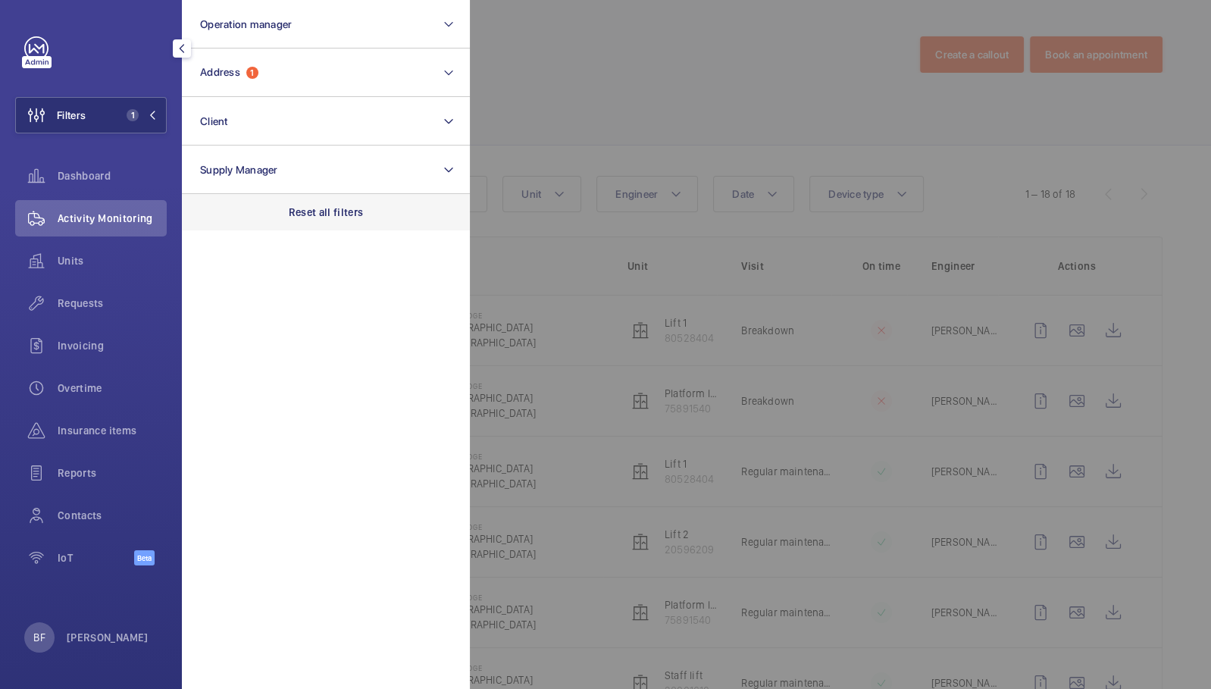
click at [328, 220] on div "Reset all filters" at bounding box center [326, 212] width 288 height 36
click at [123, 253] on span "Units" at bounding box center [112, 260] width 109 height 15
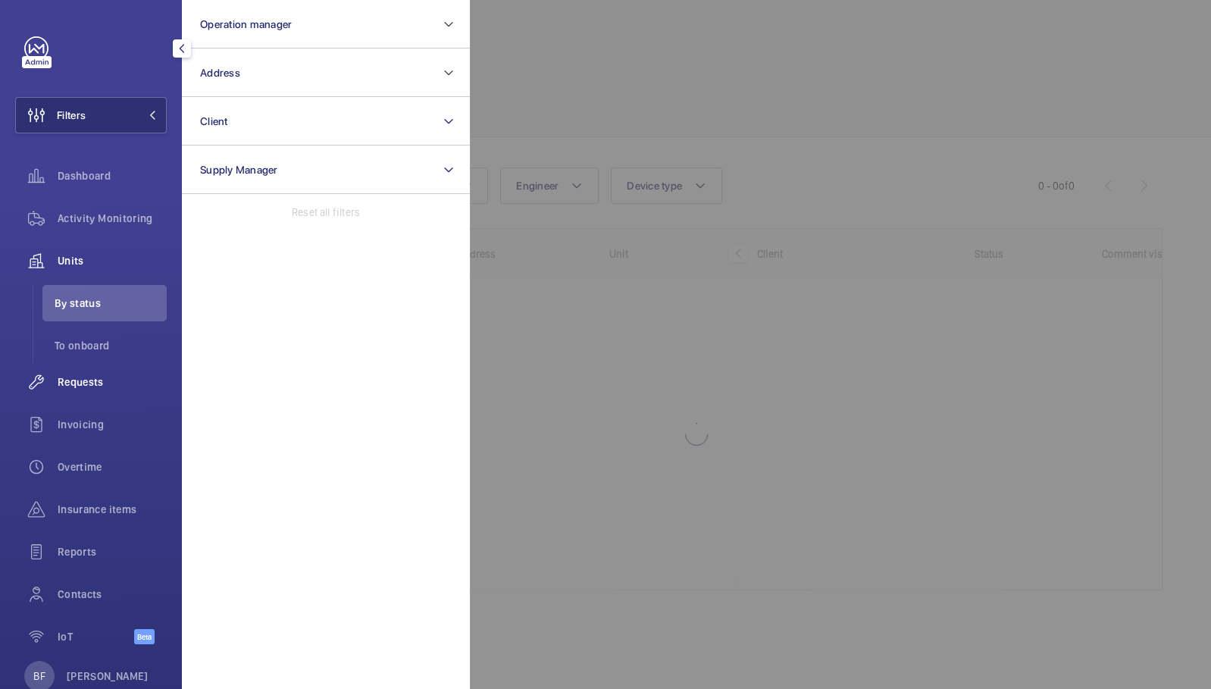
click at [92, 383] on span "Requests" at bounding box center [112, 382] width 109 height 15
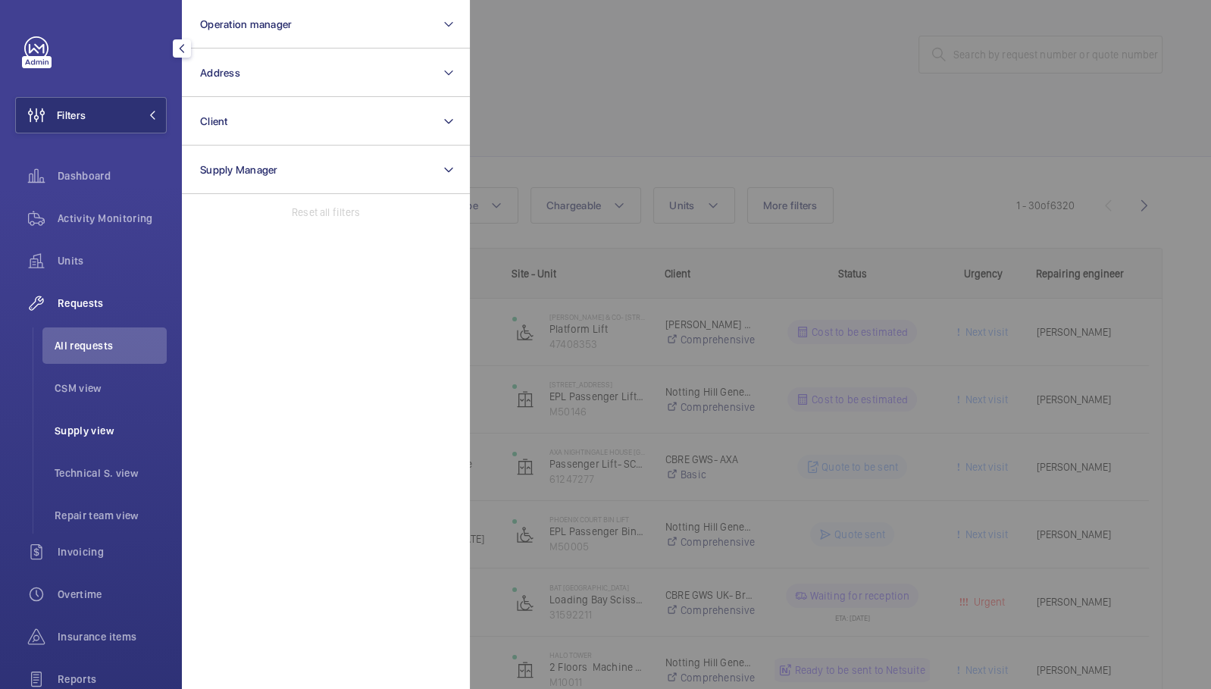
click at [99, 428] on span "Supply view" at bounding box center [111, 430] width 112 height 15
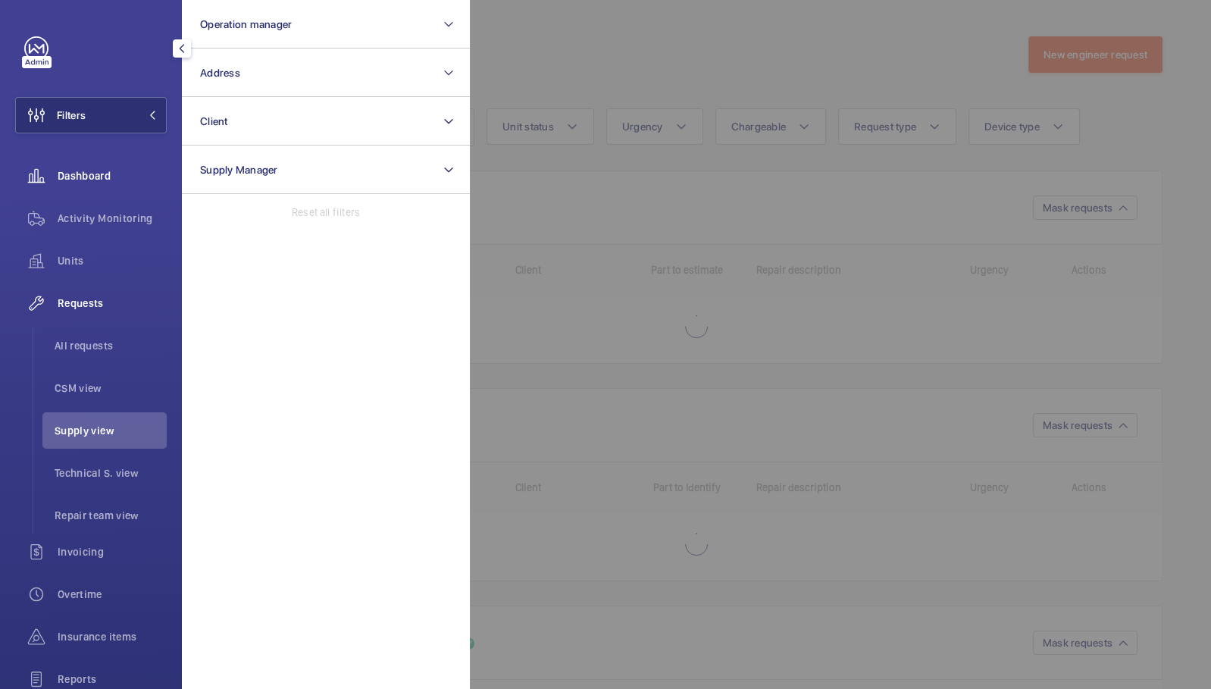
click at [121, 169] on span "Dashboard" at bounding box center [112, 175] width 109 height 15
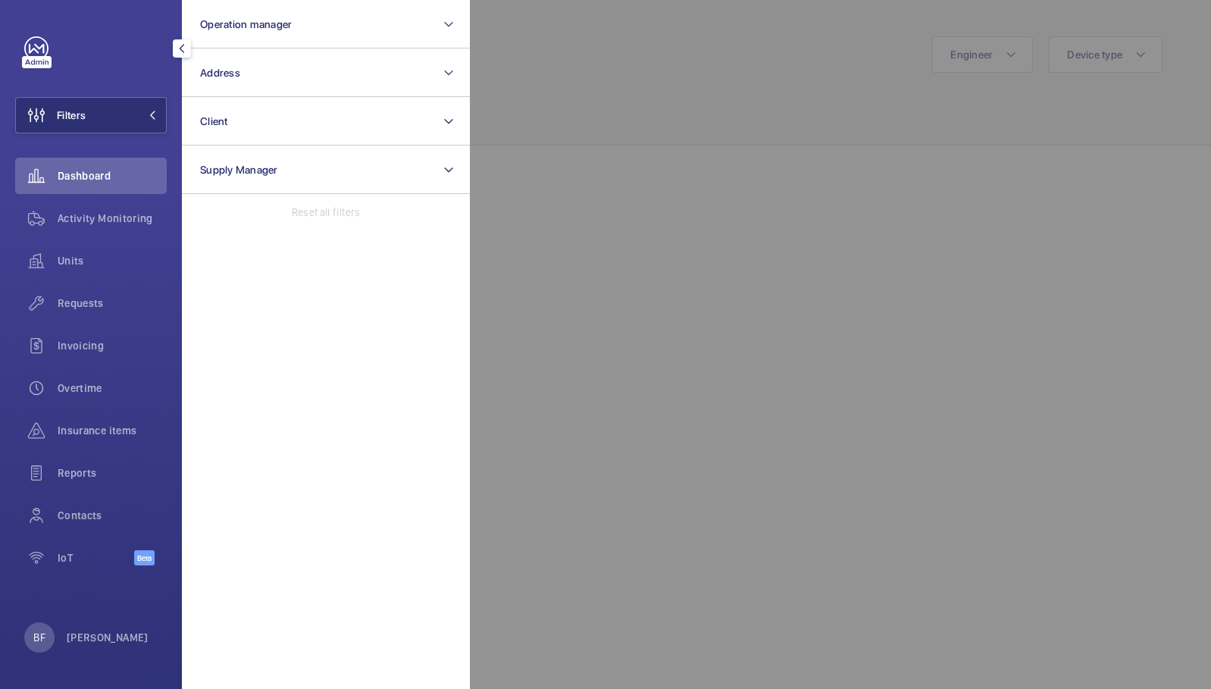
click at [516, 106] on div at bounding box center [1075, 344] width 1211 height 689
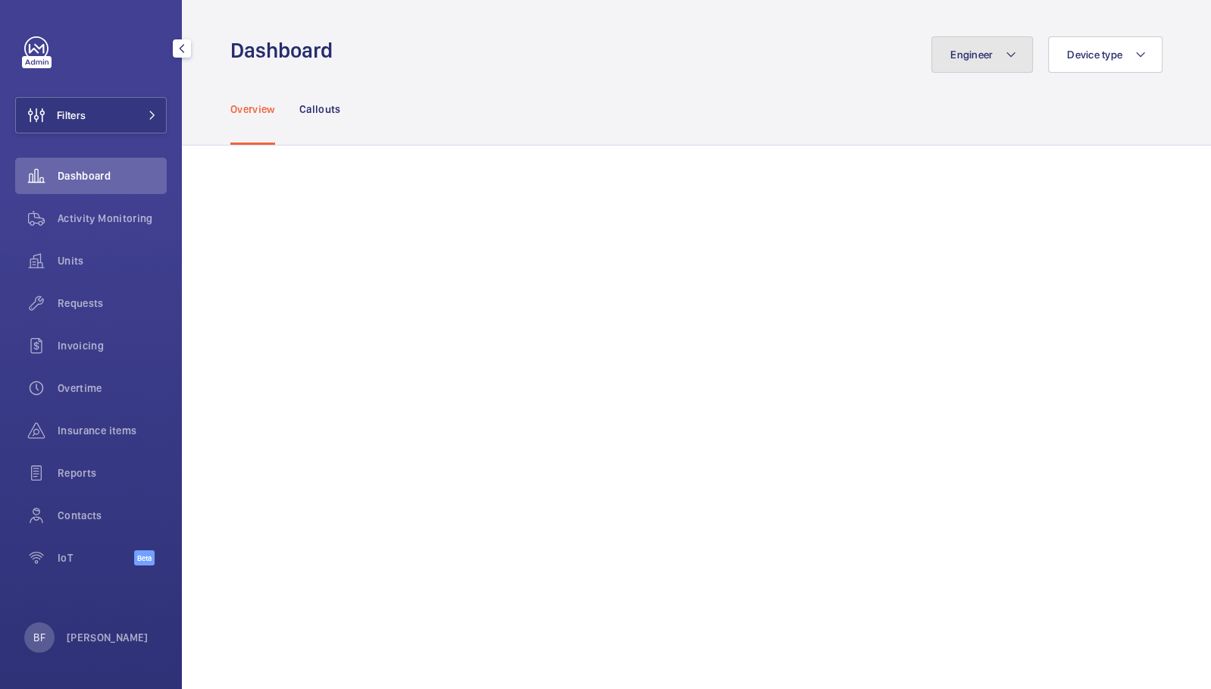
click at [1005, 57] on mat-icon at bounding box center [1011, 54] width 12 height 18
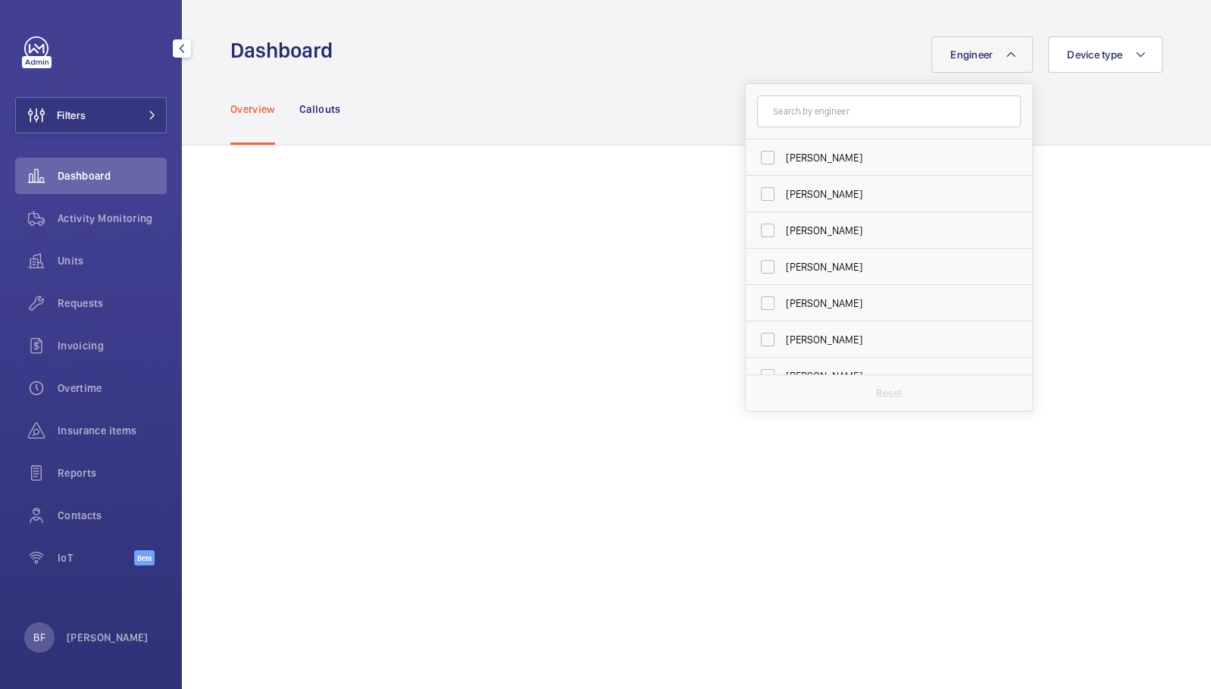
click at [925, 106] on input "text" at bounding box center [889, 112] width 264 height 32
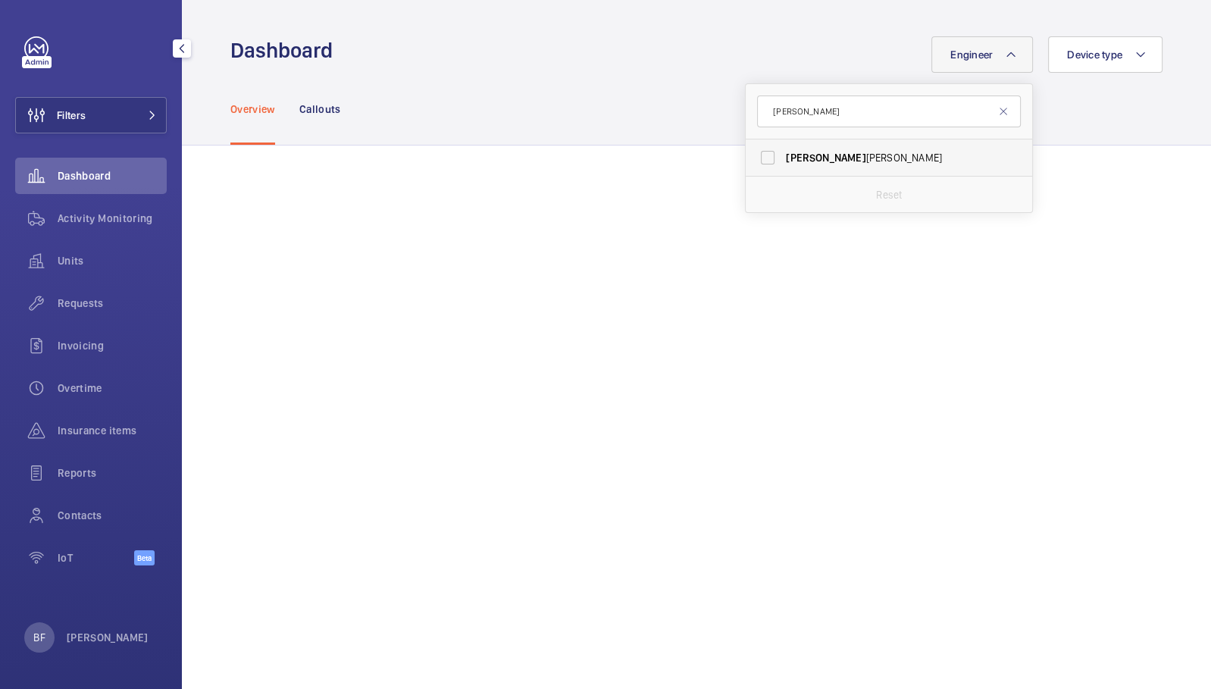
type input "roger"
click at [866, 150] on span "Roger Carter" at bounding box center [890, 157] width 208 height 15
click at [783, 149] on input "Roger Carter" at bounding box center [768, 158] width 30 height 30
checkbox input "true"
click at [119, 185] on div "Dashboard" at bounding box center [91, 176] width 152 height 36
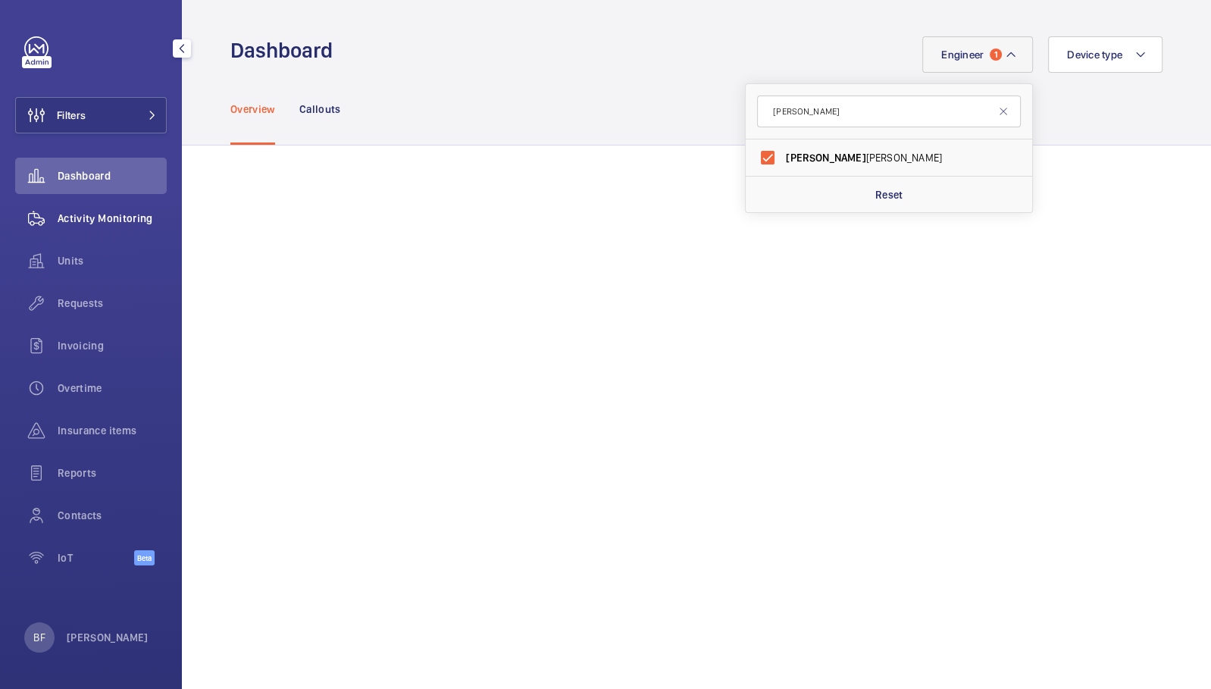
click at [115, 223] on span "Activity Monitoring" at bounding box center [112, 218] width 109 height 15
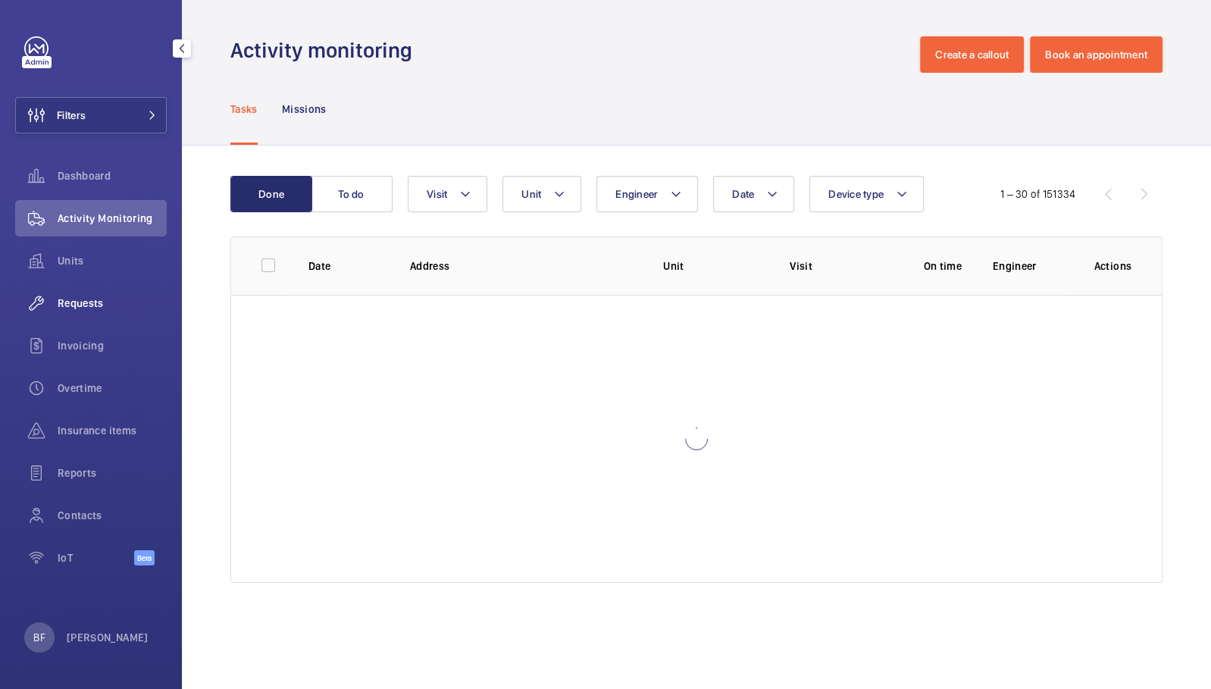
click at [130, 298] on span "Requests" at bounding box center [112, 303] width 109 height 15
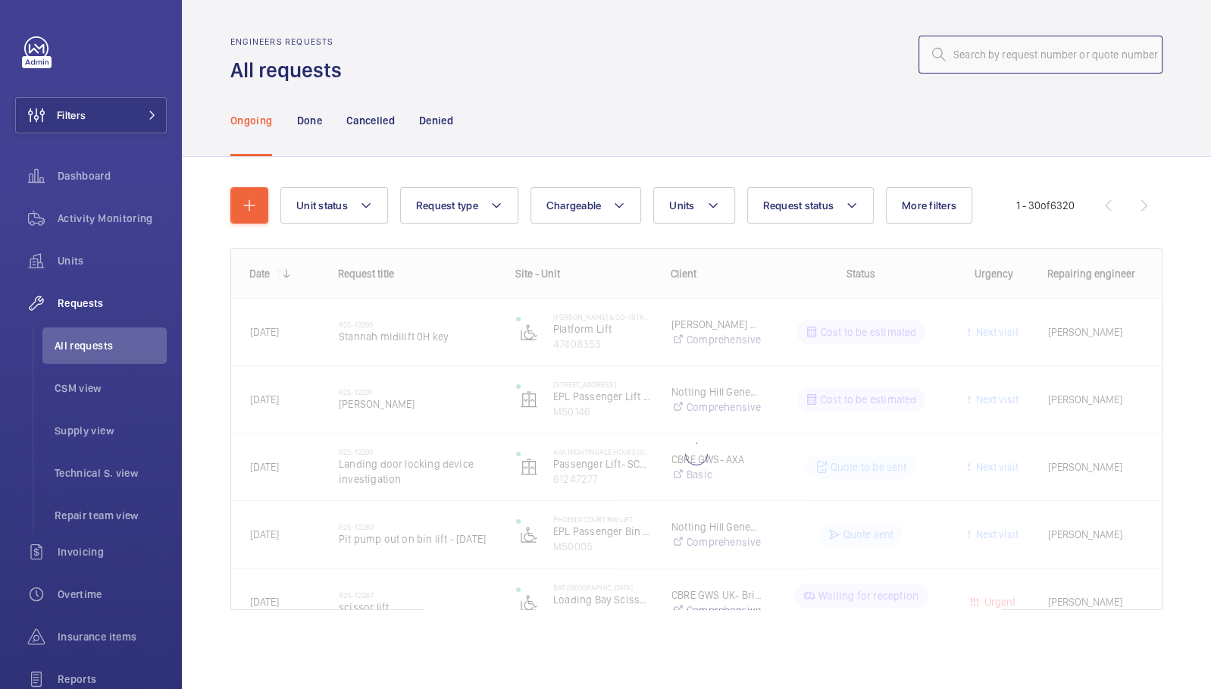
click at [1020, 61] on input "text" at bounding box center [1041, 55] width 244 height 38
paste input "Q00021563"
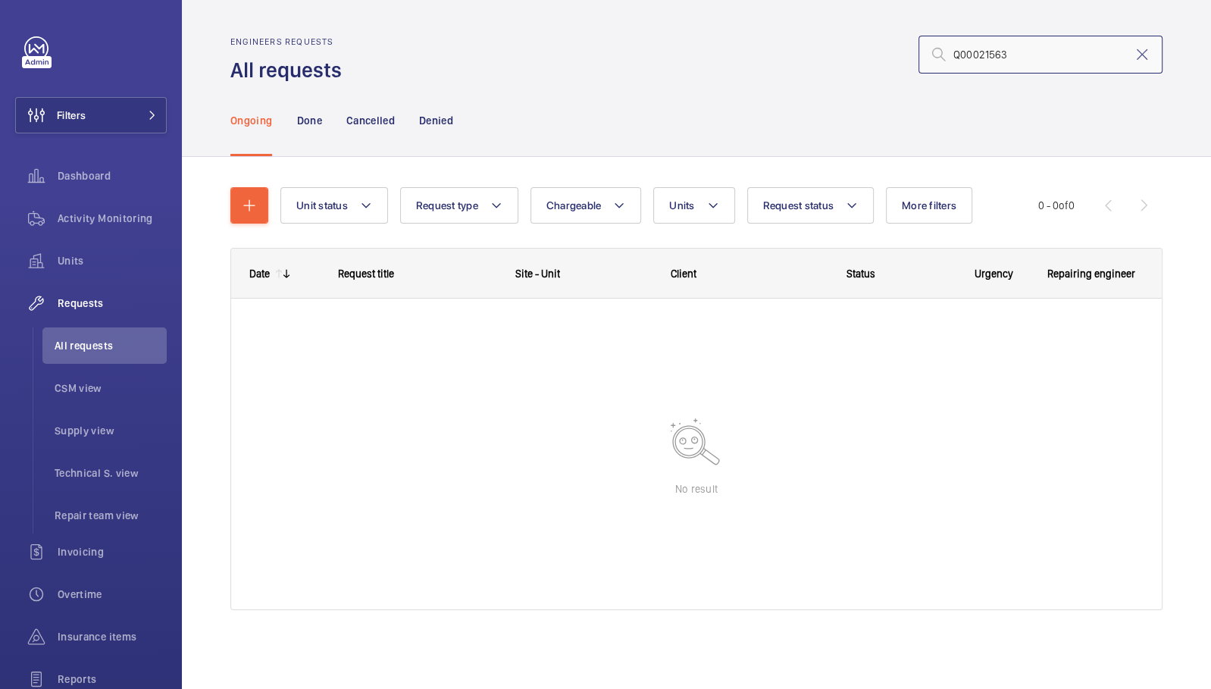
drag, startPoint x: 976, startPoint y: 54, endPoint x: 879, endPoint y: 46, distance: 97.3
click at [879, 46] on div "Q00021563" at bounding box center [757, 54] width 812 height 36
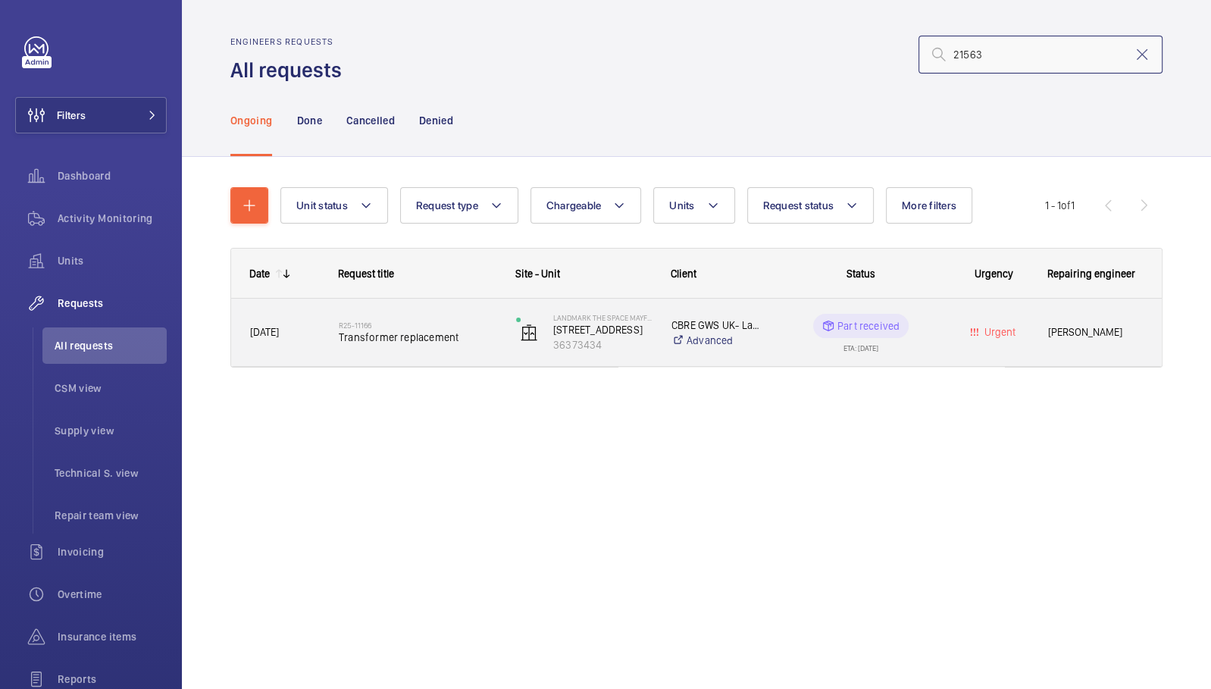
type input "21563"
click at [496, 353] on div "R25-11166 Transformer replacement" at bounding box center [418, 333] width 158 height 44
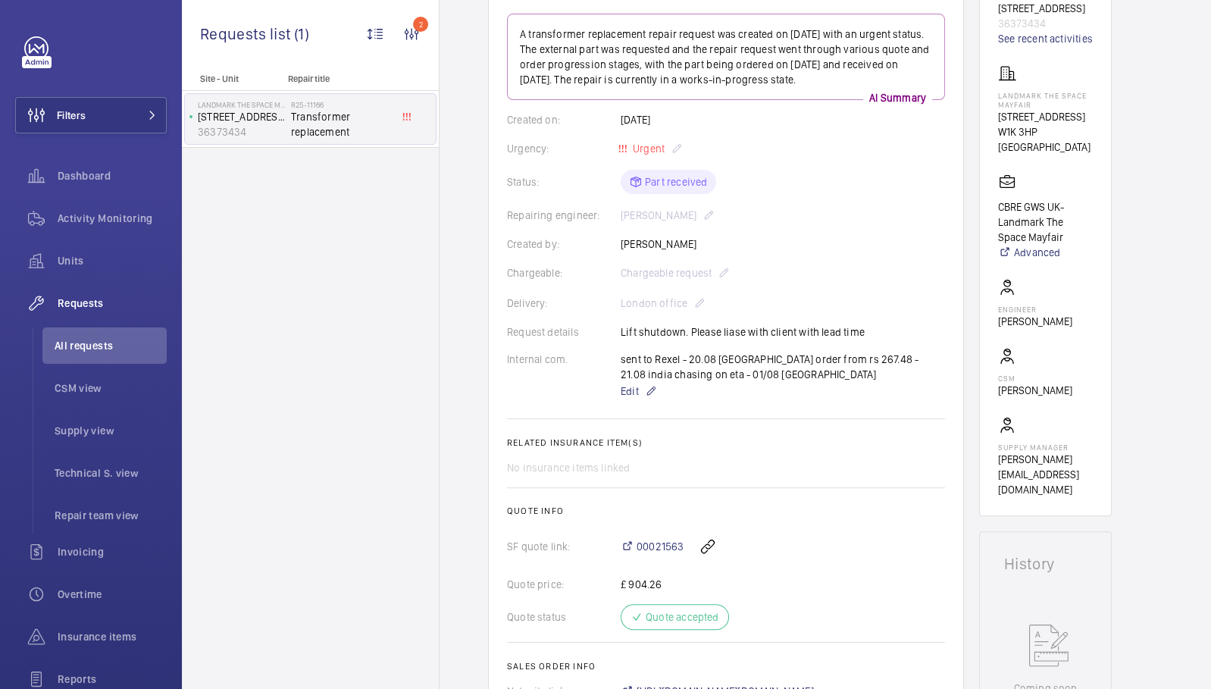
scroll to position [312, 0]
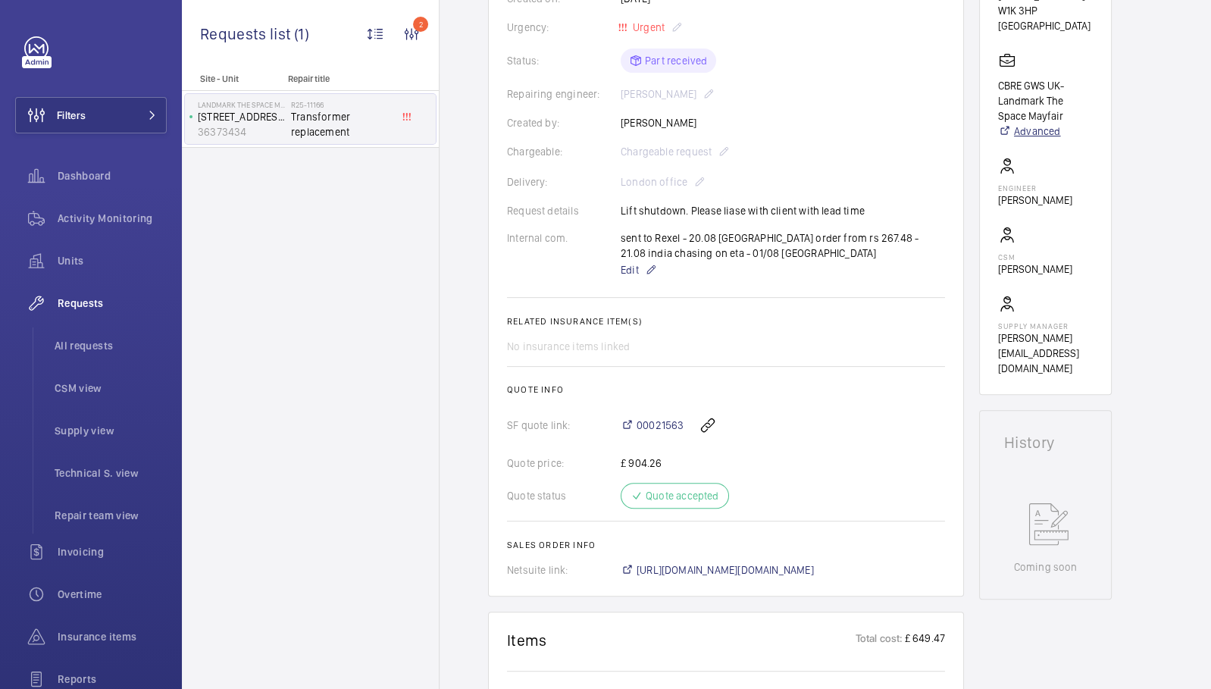
click at [1035, 124] on link "Advanced" at bounding box center [1045, 131] width 95 height 15
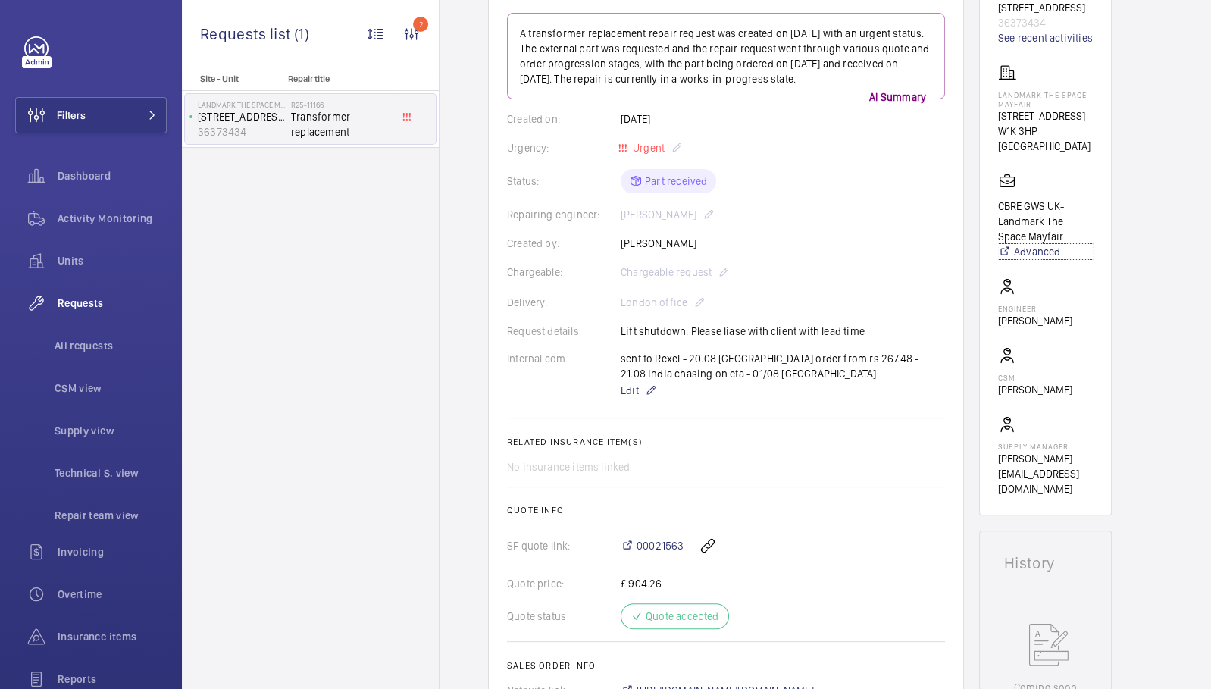
scroll to position [188, 0]
drag, startPoint x: 1000, startPoint y: 132, endPoint x: 1038, endPoint y: 133, distance: 37.9
click at [1038, 133] on p "W1K 3HP LONDON" at bounding box center [1045, 142] width 95 height 30
copy p "W1K 3HP"
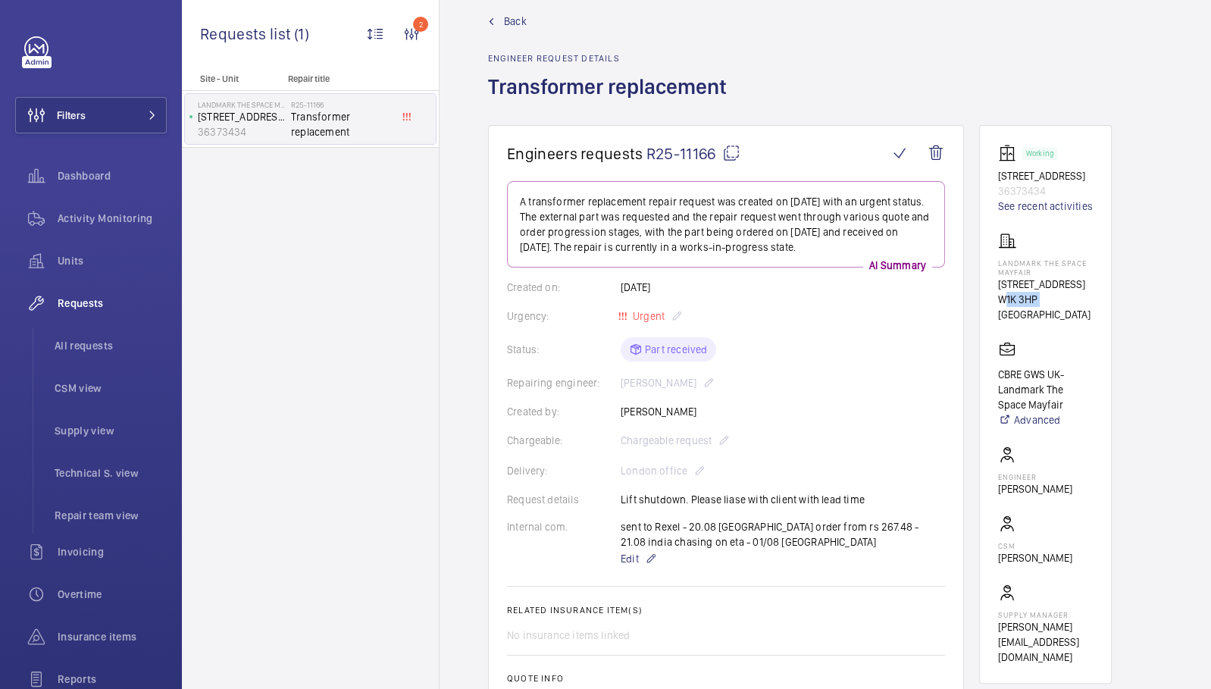
scroll to position [12, 0]
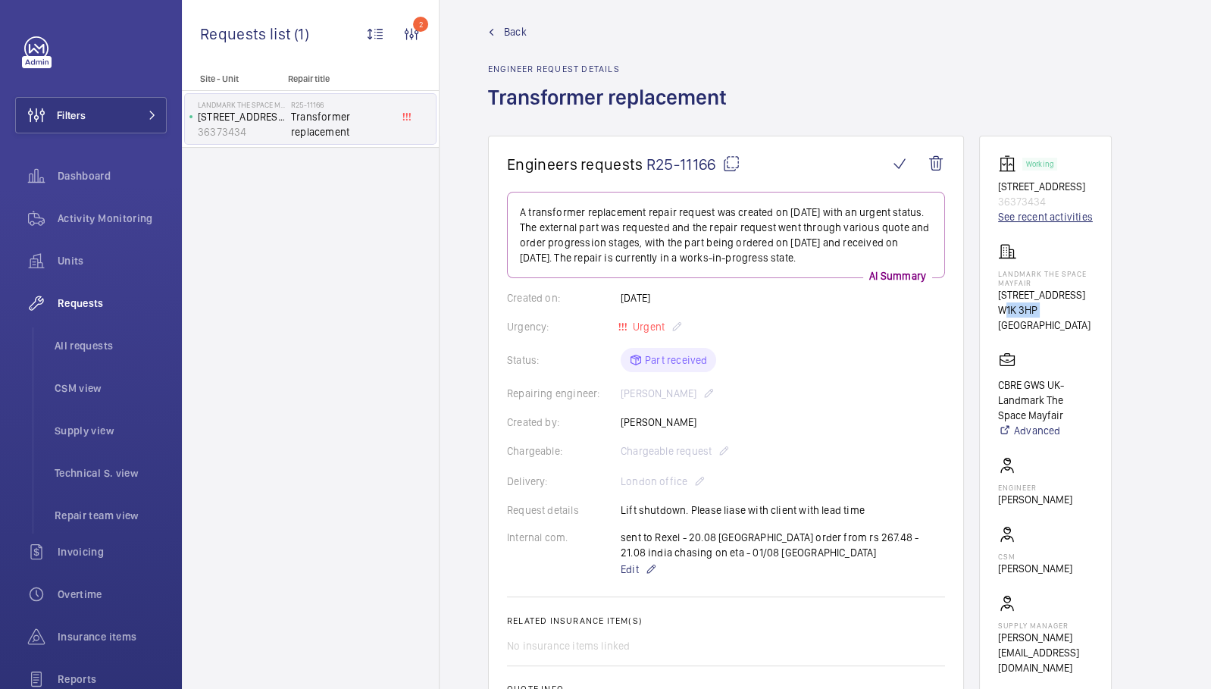
click at [1043, 216] on link "See recent activities" at bounding box center [1045, 216] width 95 height 15
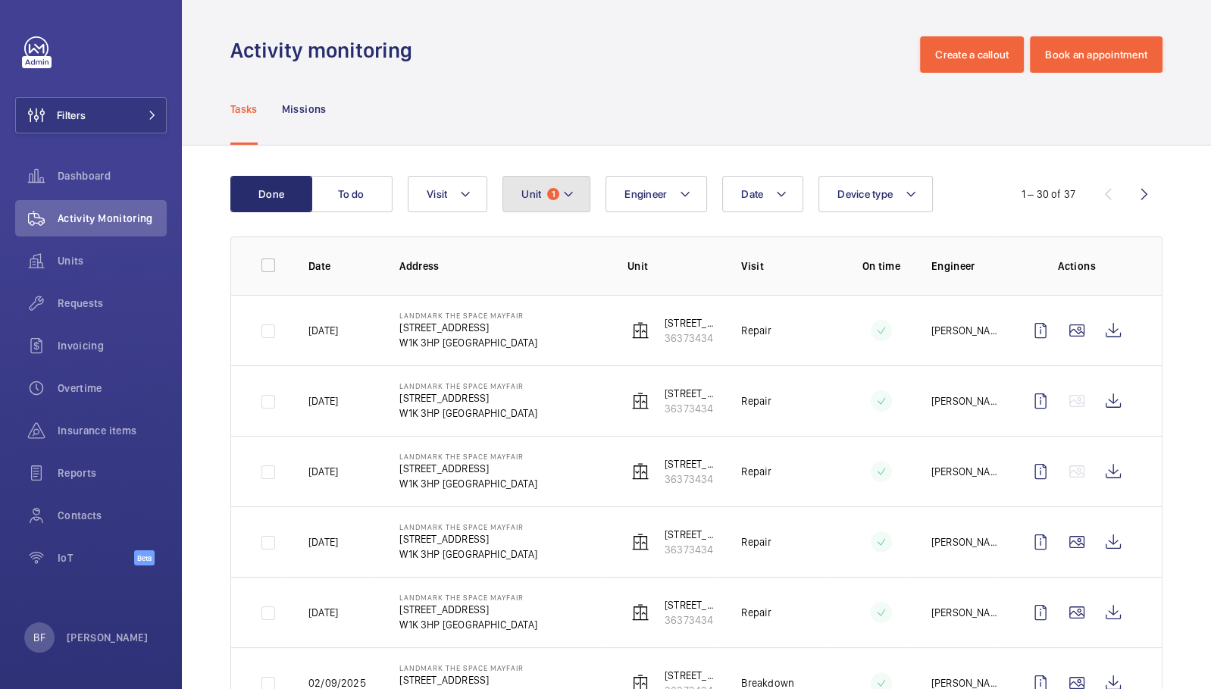
click at [563, 195] on mat-icon at bounding box center [569, 194] width 12 height 18
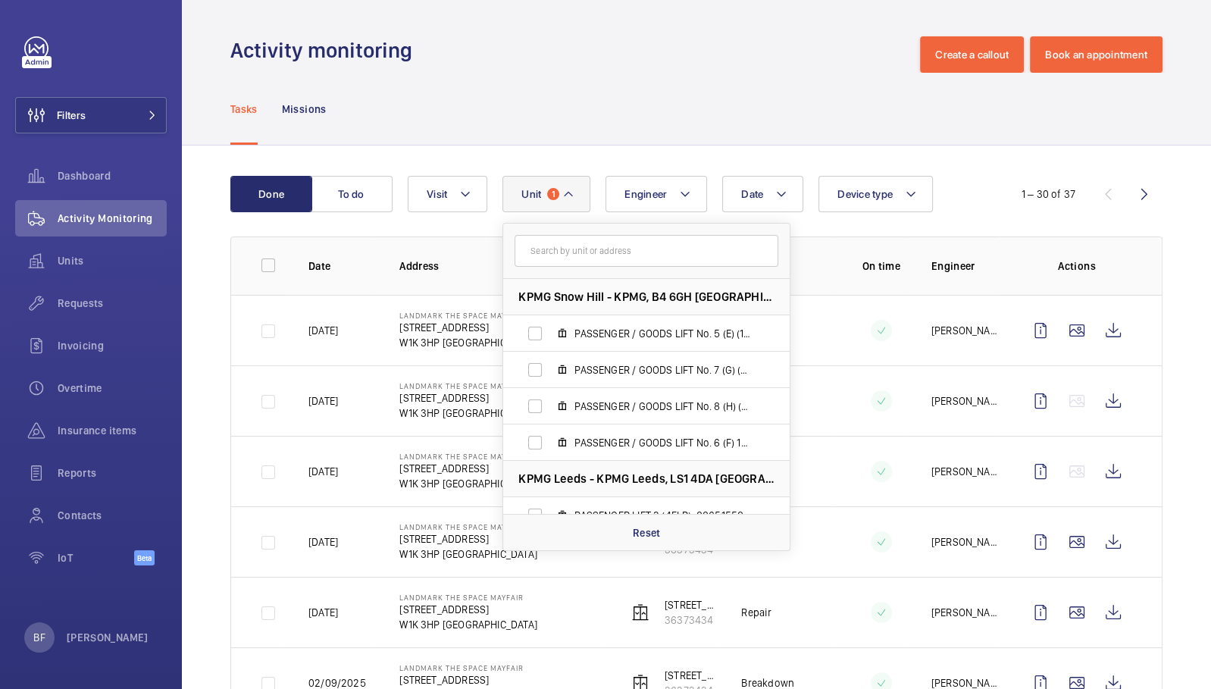
click at [832, 349] on td at bounding box center [870, 330] width 76 height 71
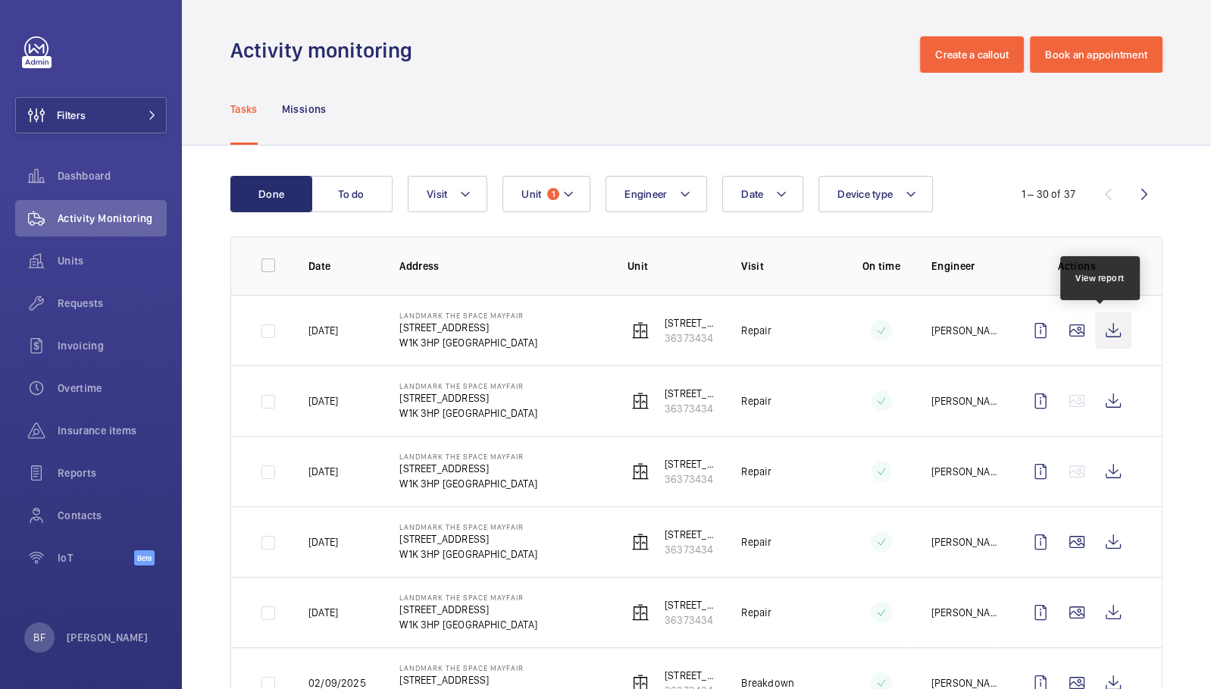
click at [1105, 336] on wm-front-icon-button at bounding box center [1113, 330] width 36 height 36
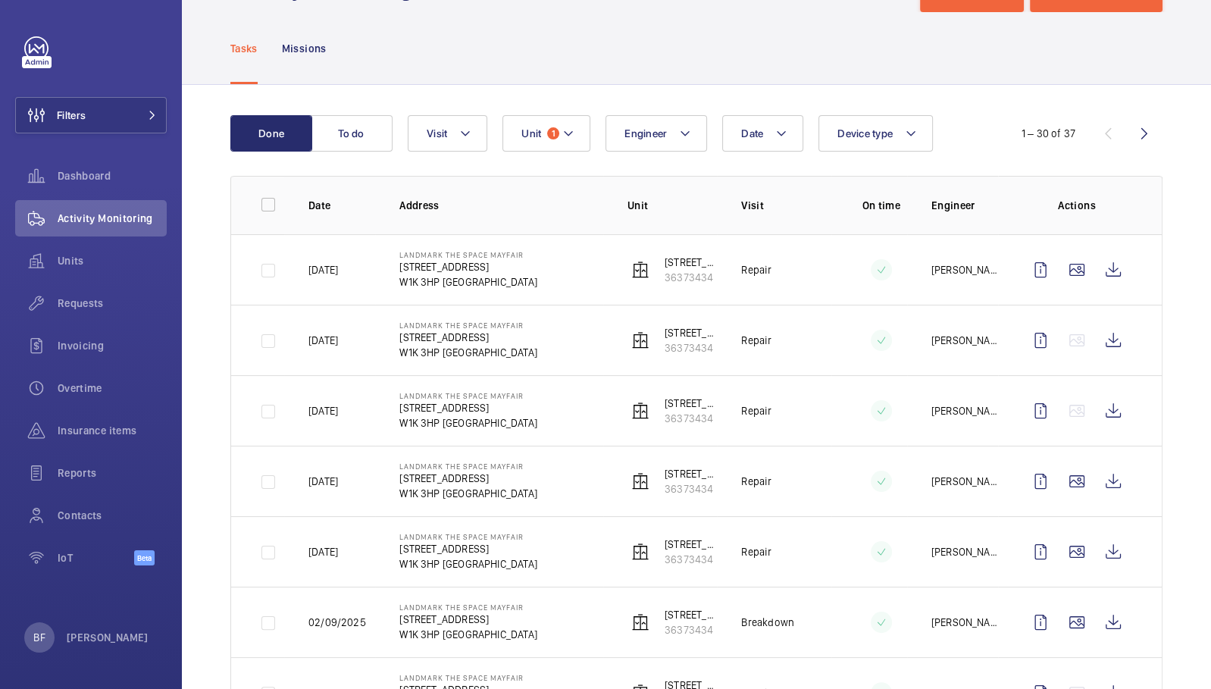
scroll to position [63, 0]
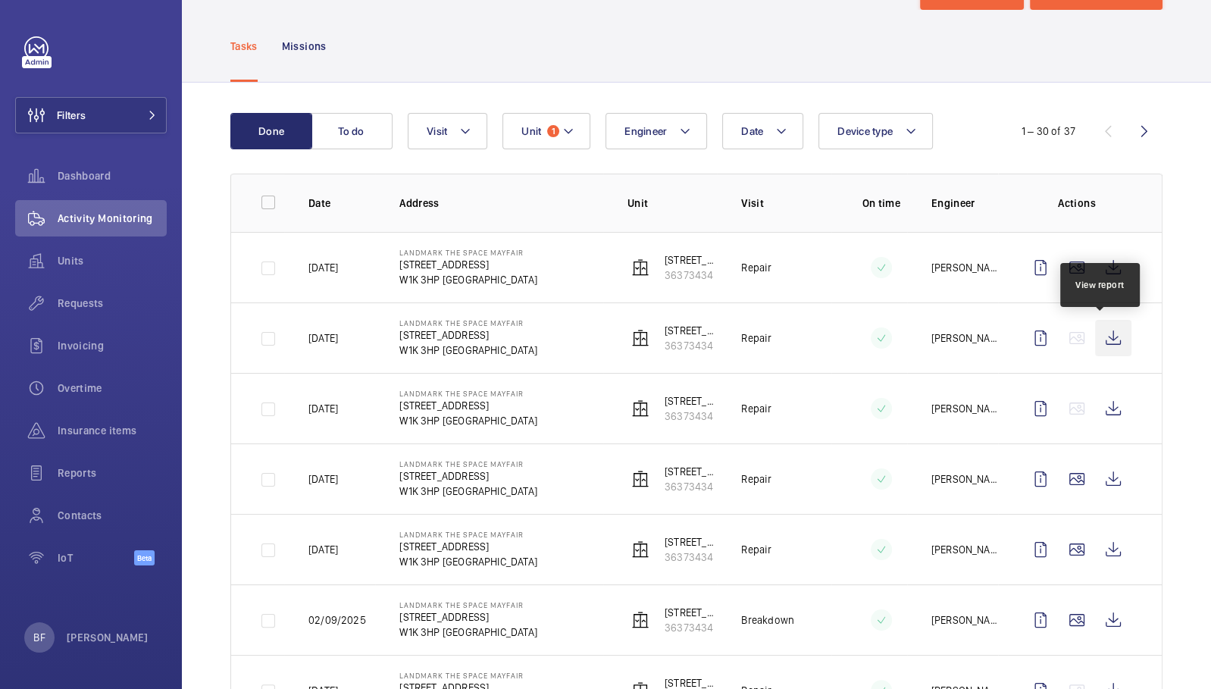
click at [1111, 343] on wm-front-icon-button at bounding box center [1113, 338] width 36 height 36
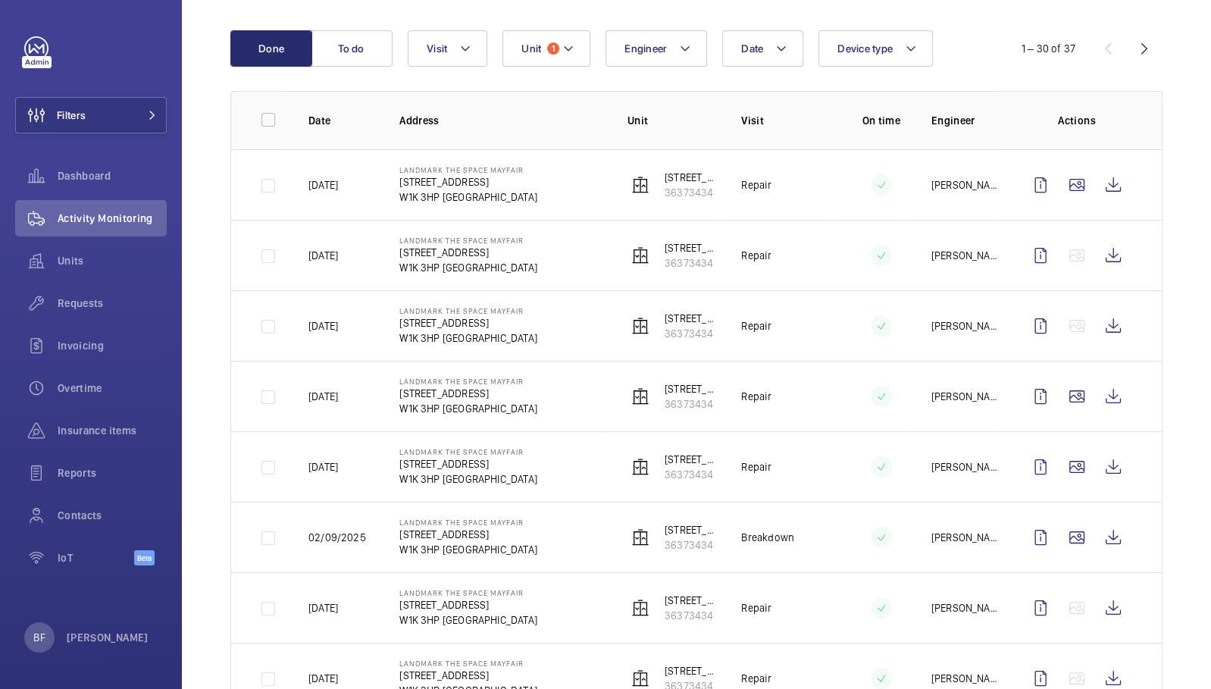
scroll to position [230, 0]
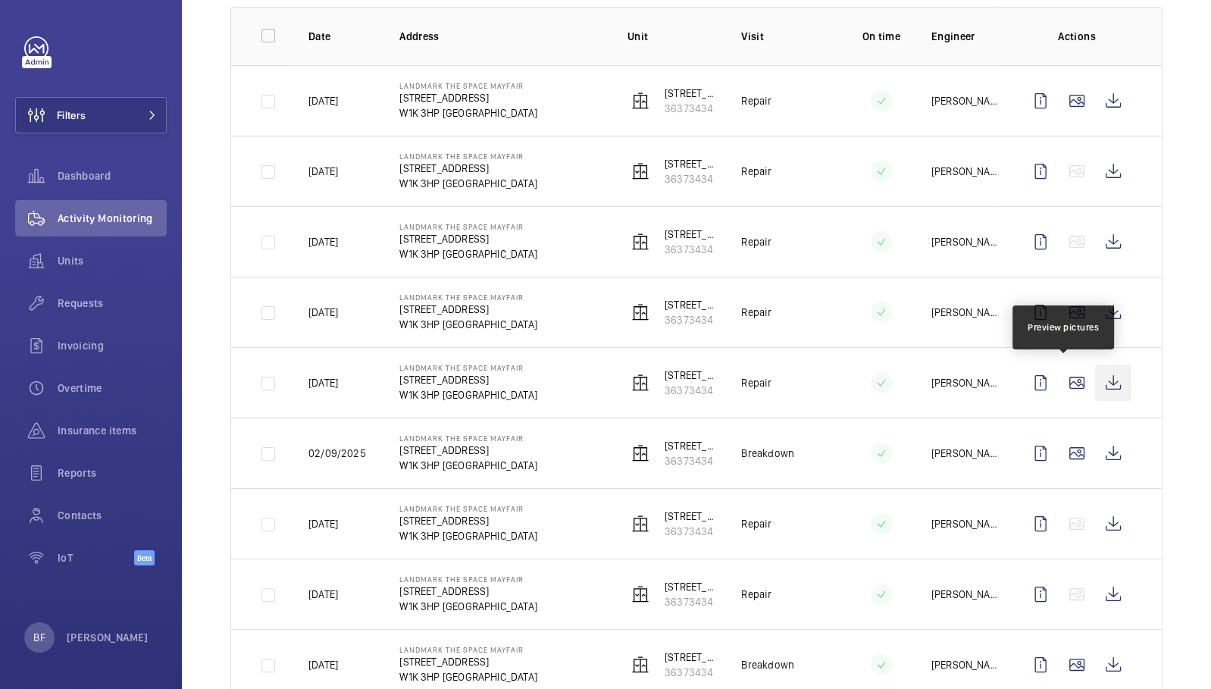
click at [1095, 381] on wm-front-icon-button at bounding box center [1113, 383] width 36 height 36
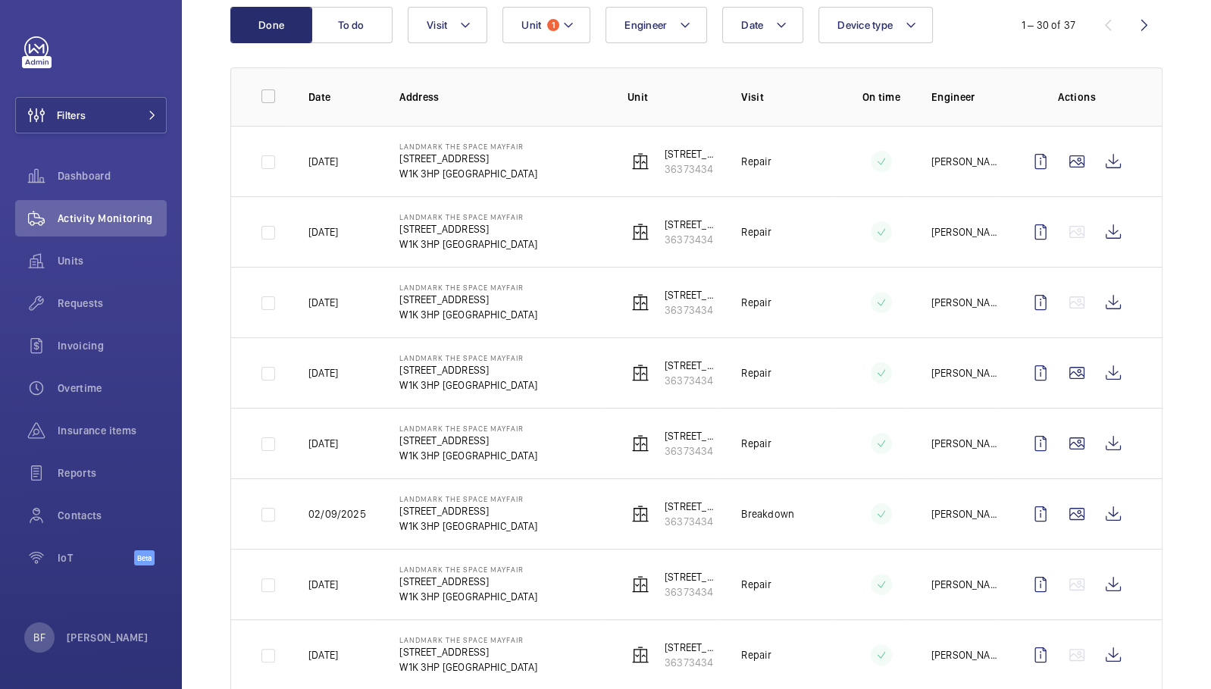
scroll to position [168, 0]
click at [470, 35] on button "Visit" at bounding box center [448, 26] width 80 height 36
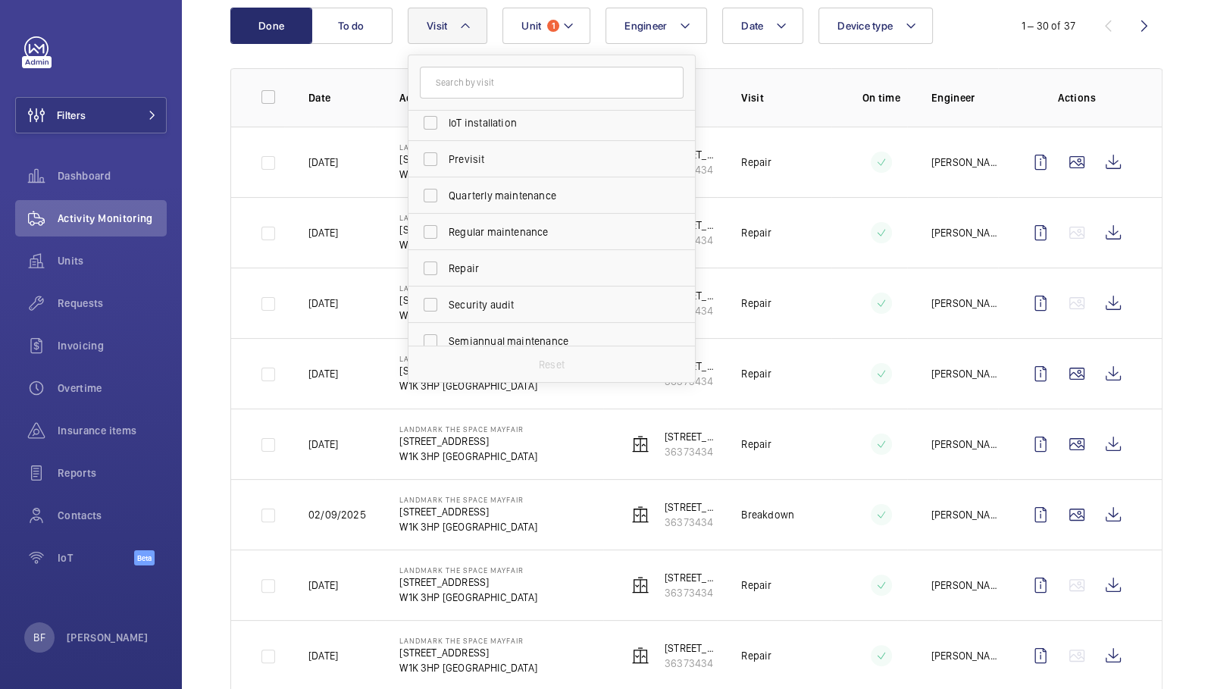
scroll to position [196, 0]
click at [496, 258] on span "Repair" at bounding box center [553, 260] width 208 height 15
click at [446, 258] on input "Repair" at bounding box center [430, 261] width 30 height 30
checkbox input "true"
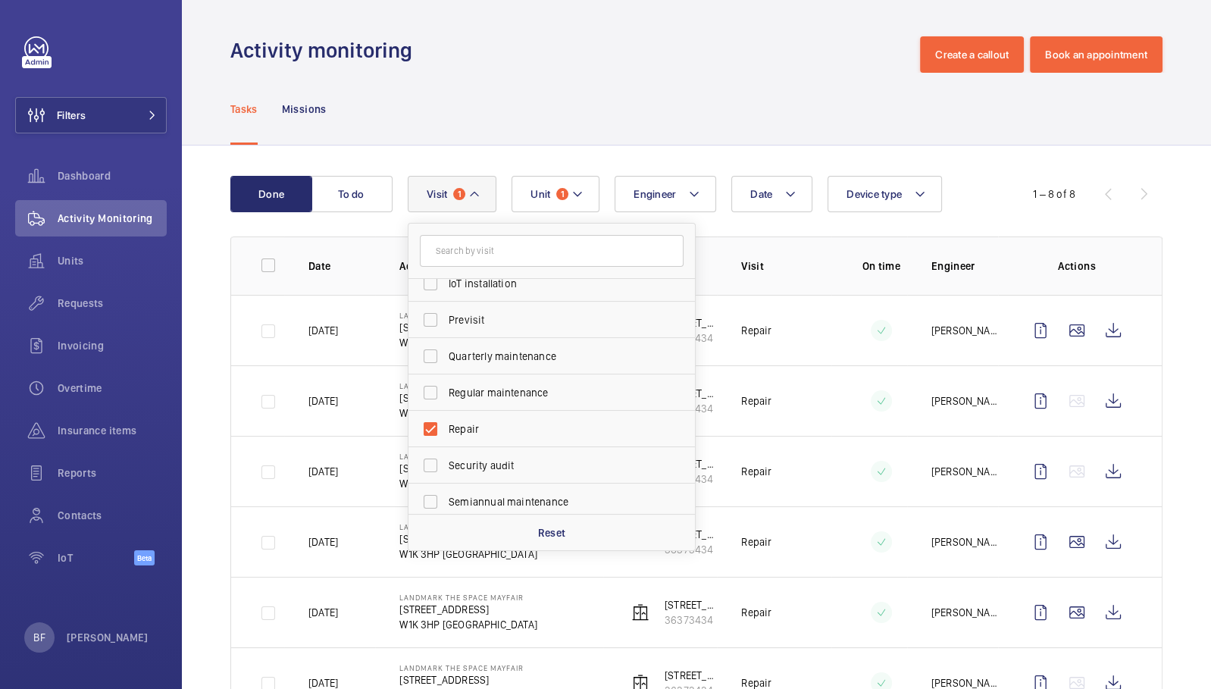
click at [574, 31] on wm-front-admin-header "Activity monitoring Create a callout Book an appointment" at bounding box center [697, 36] width 1030 height 73
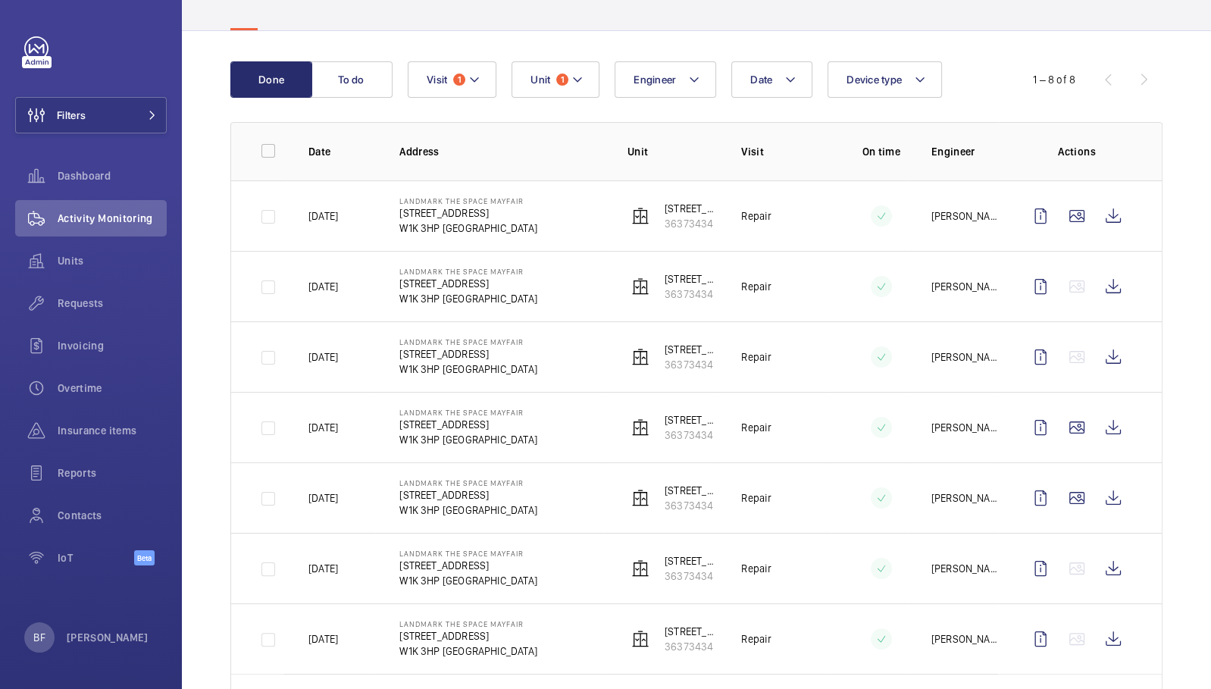
scroll to position [131, 0]
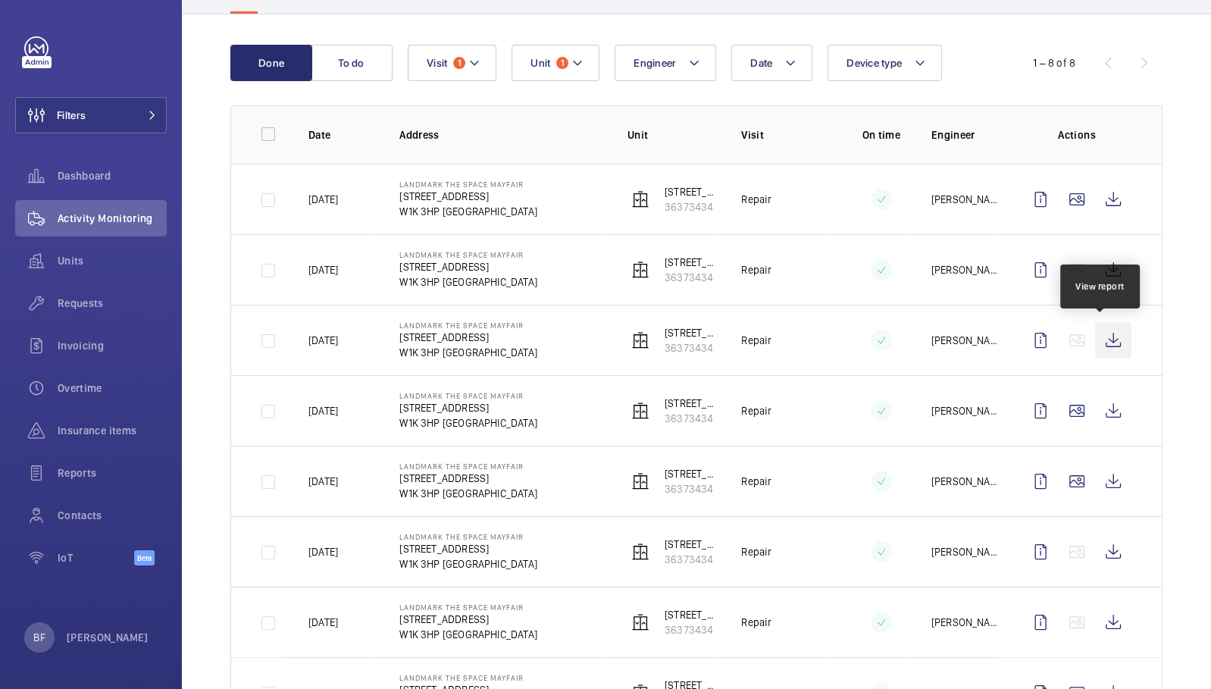
click at [1095, 342] on wm-front-icon-button at bounding box center [1113, 340] width 36 height 36
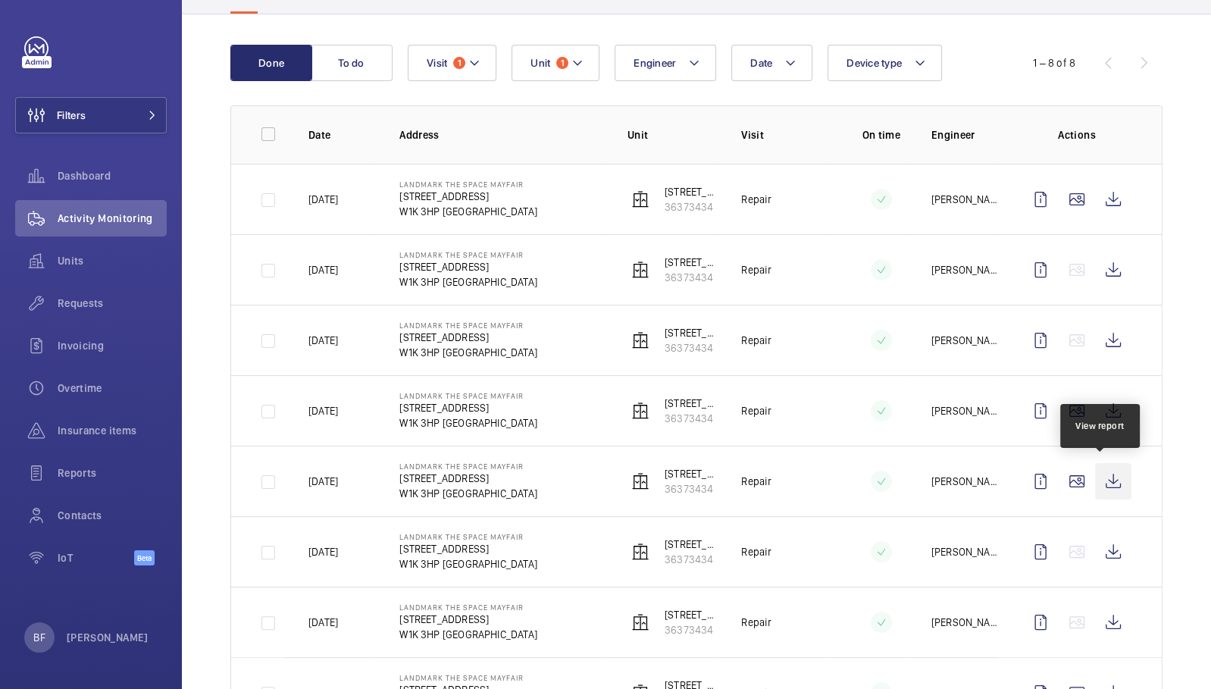
click at [1099, 474] on wm-front-icon-button at bounding box center [1113, 481] width 36 height 36
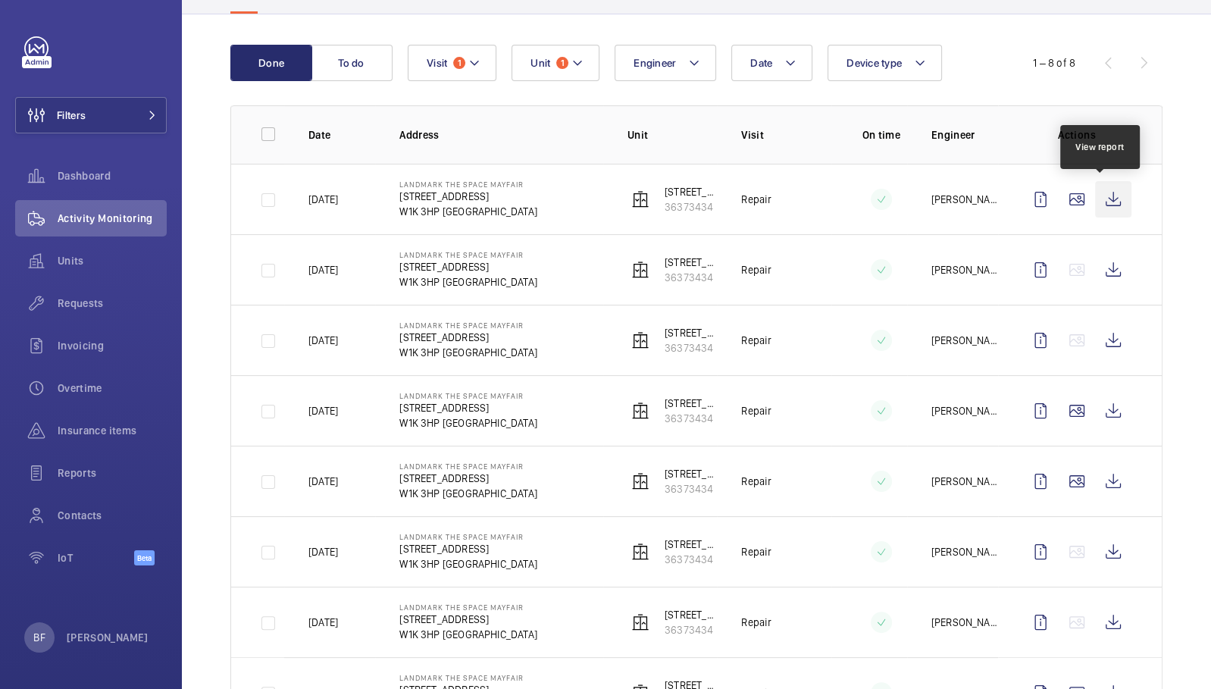
click at [1097, 199] on wm-front-icon-button at bounding box center [1113, 199] width 36 height 36
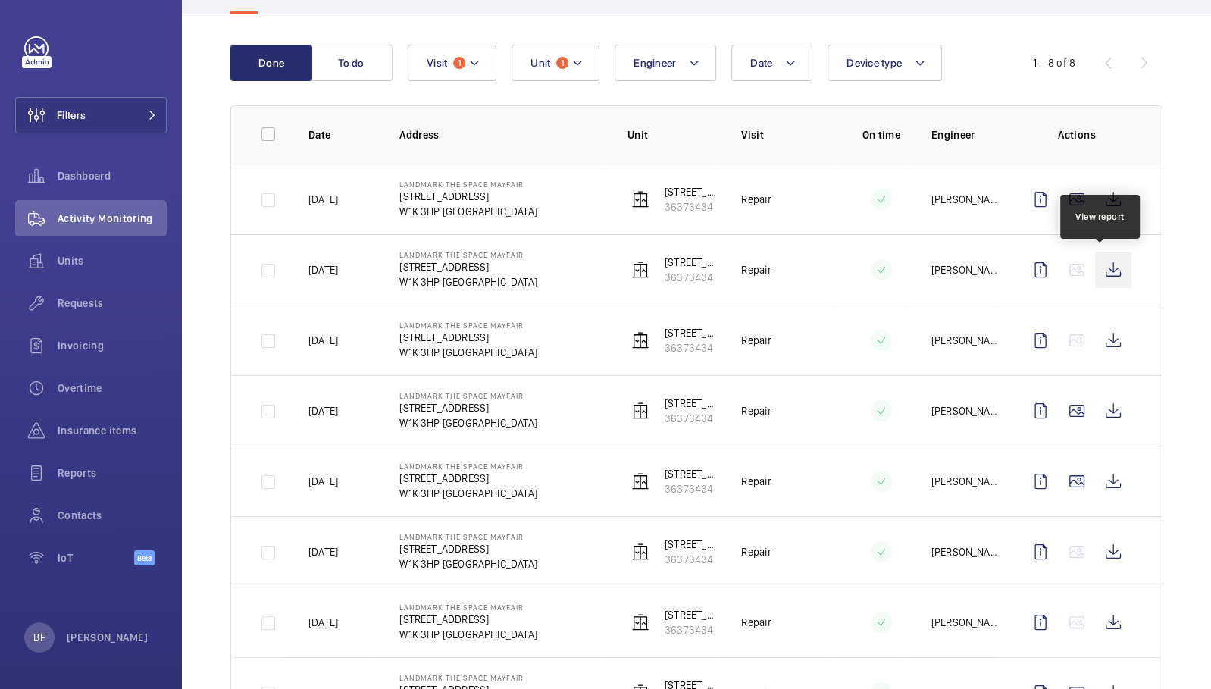
click at [1101, 271] on wm-front-icon-button at bounding box center [1113, 270] width 36 height 36
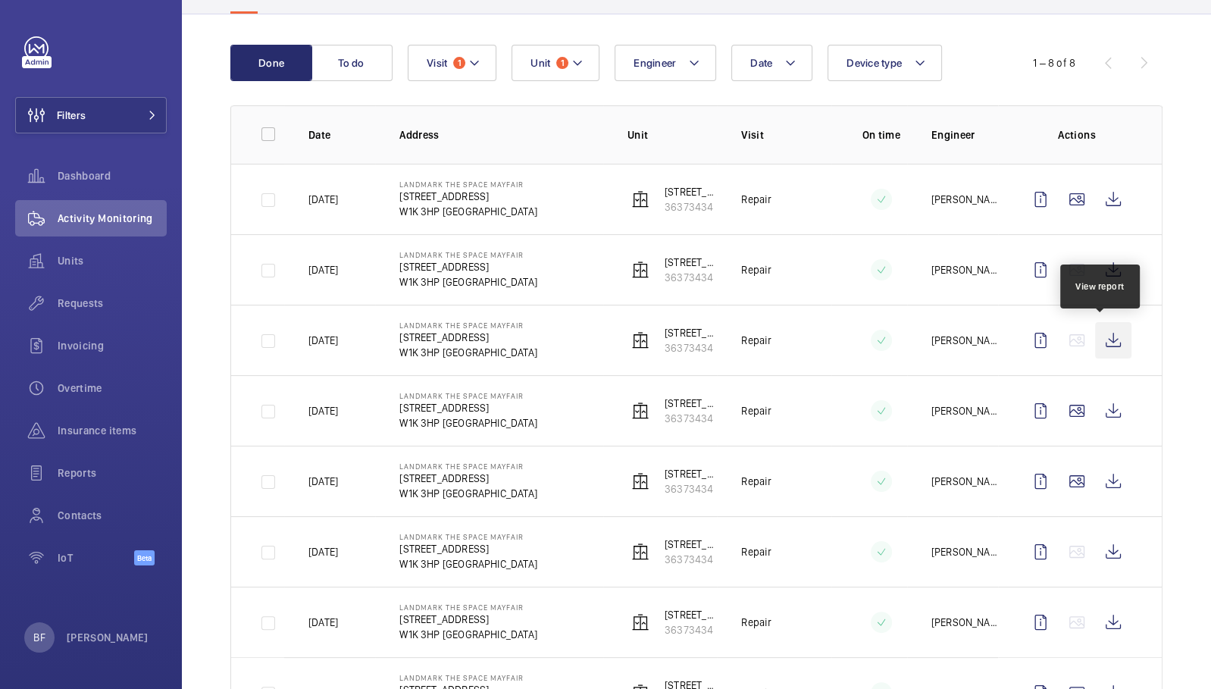
click at [1098, 341] on wm-front-icon-button at bounding box center [1113, 340] width 36 height 36
click at [98, 310] on span "Requests" at bounding box center [112, 303] width 109 height 15
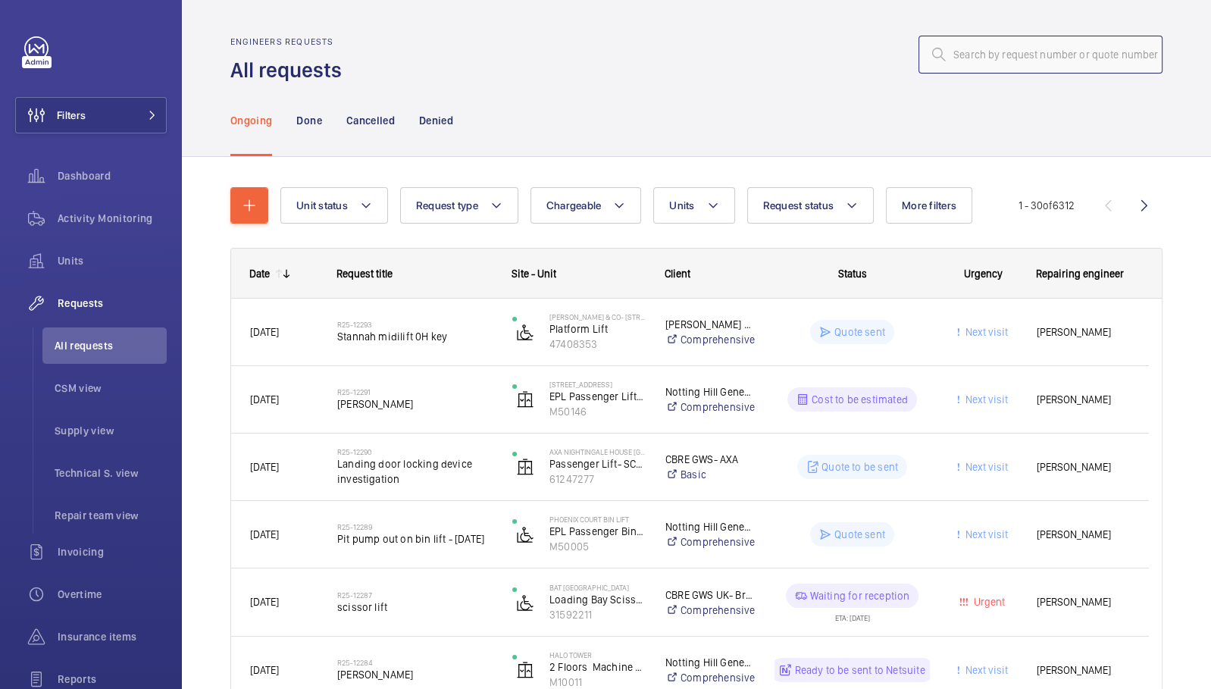
click at [991, 58] on input "text" at bounding box center [1041, 55] width 244 height 38
paste input "https://wemaintain.lightning.force.com/lightning/r/Quote/0Q0SZ000007WrA20AK/view"
type input "https://wemaintain.lightning.force.com/lightning/r/Quote/0Q0SZ000007WrA20AK/view"
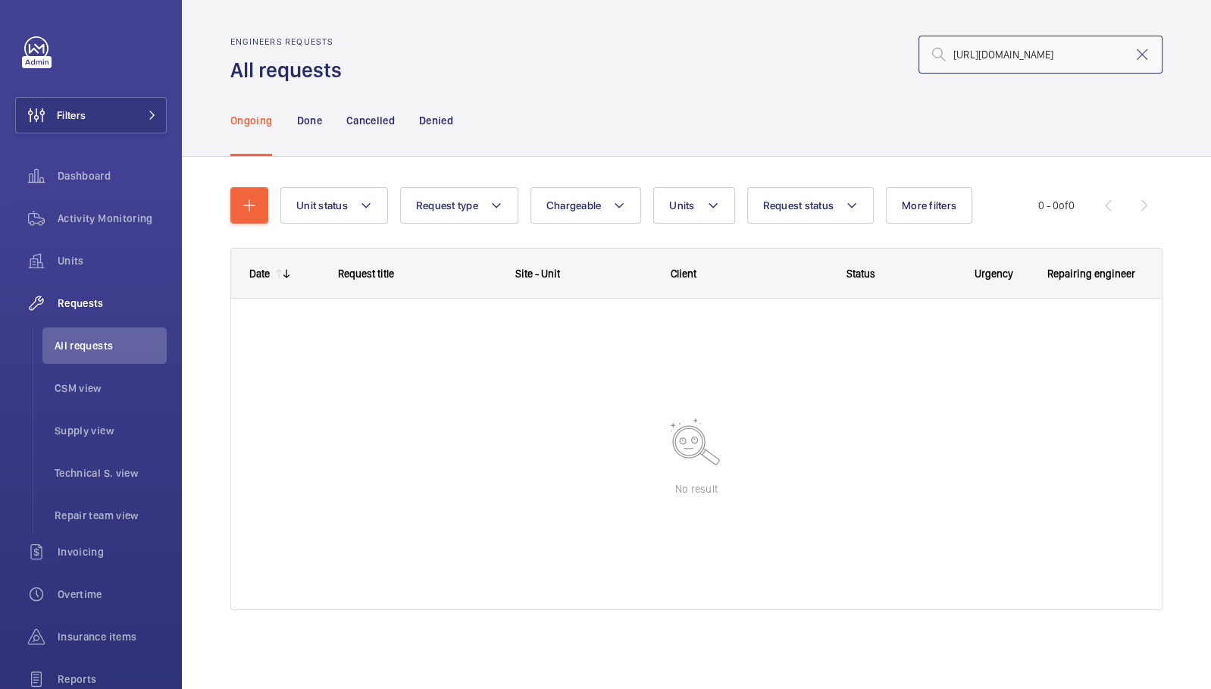
click at [991, 58] on input "https://wemaintain.lightning.force.com/lightning/r/Quote/0Q0SZ000007WrA20AK/view" at bounding box center [1041, 55] width 244 height 38
click at [556, 156] on div "Ongoing Done Cancelled Denied" at bounding box center [696, 120] width 932 height 72
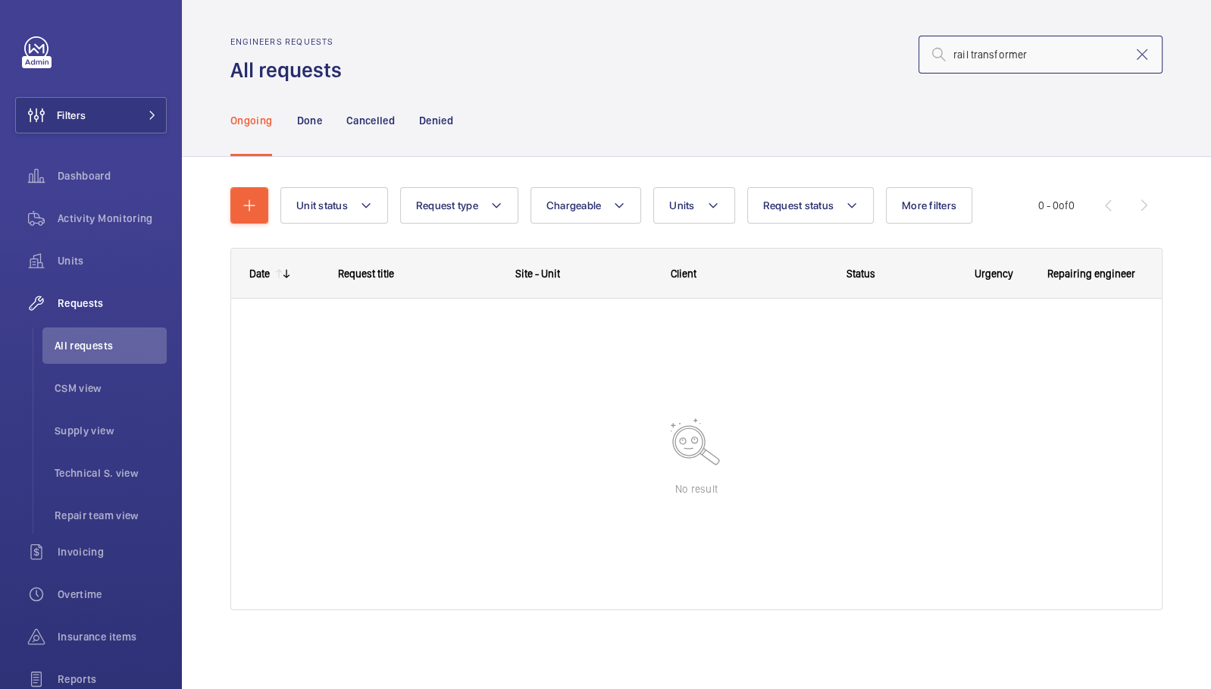
click at [1004, 64] on input "rail transformer" at bounding box center [1041, 55] width 244 height 38
paste input "21563"
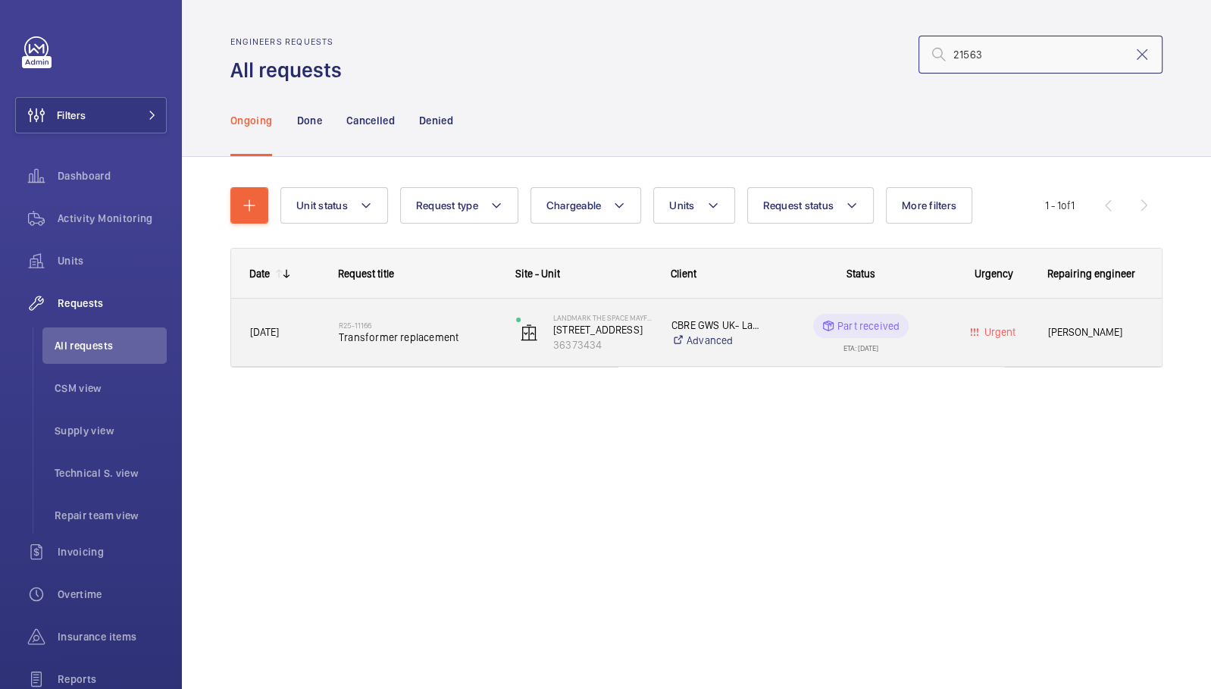
type input "21563"
click at [766, 342] on div "Part received ETA: 03/09/2025" at bounding box center [852, 333] width 176 height 68
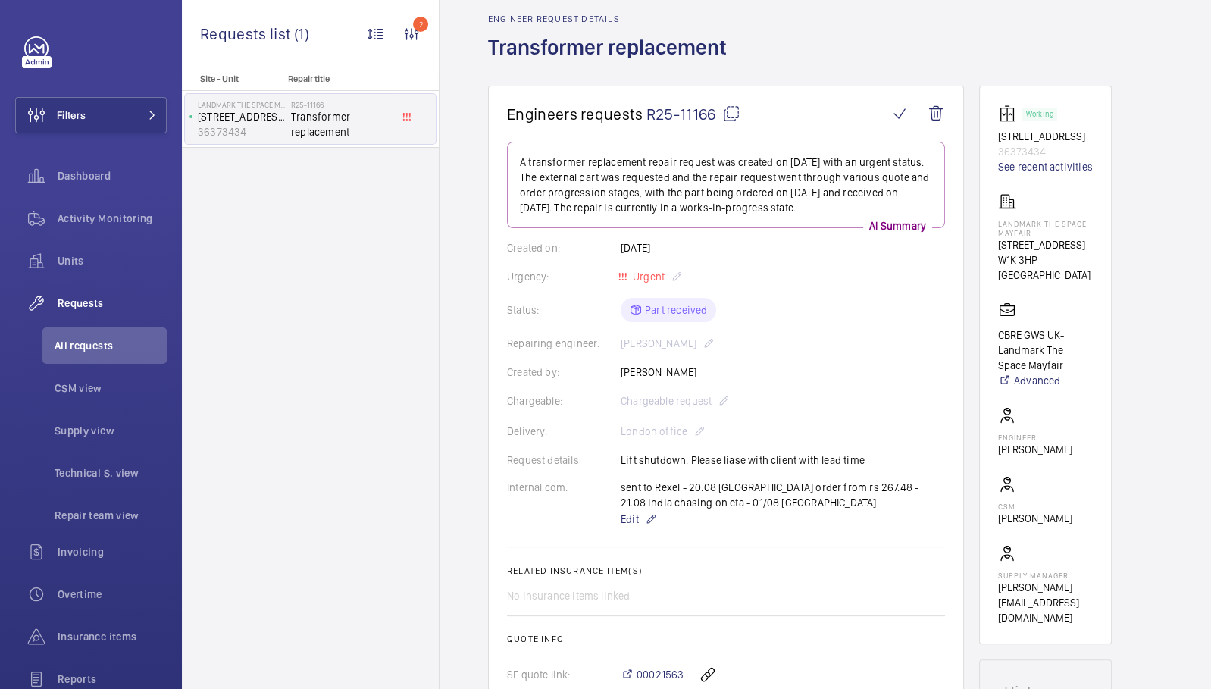
scroll to position [64, 0]
click at [139, 111] on span at bounding box center [148, 115] width 18 height 9
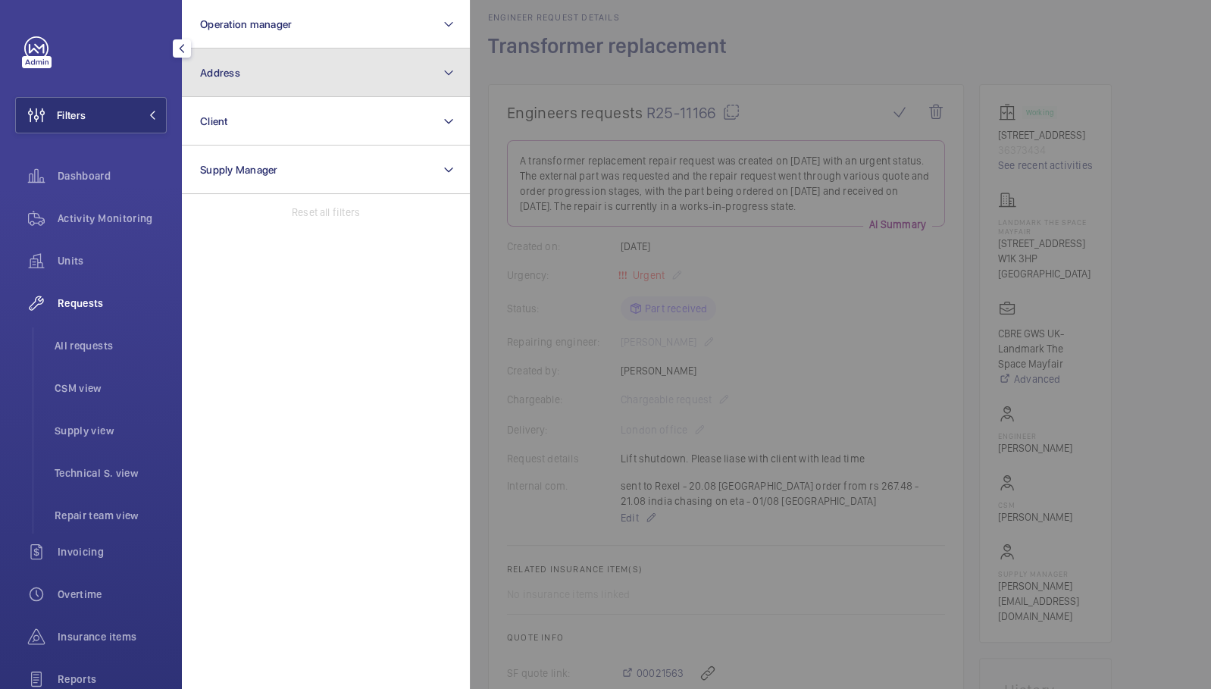
click at [320, 66] on button "Address" at bounding box center [326, 73] width 288 height 49
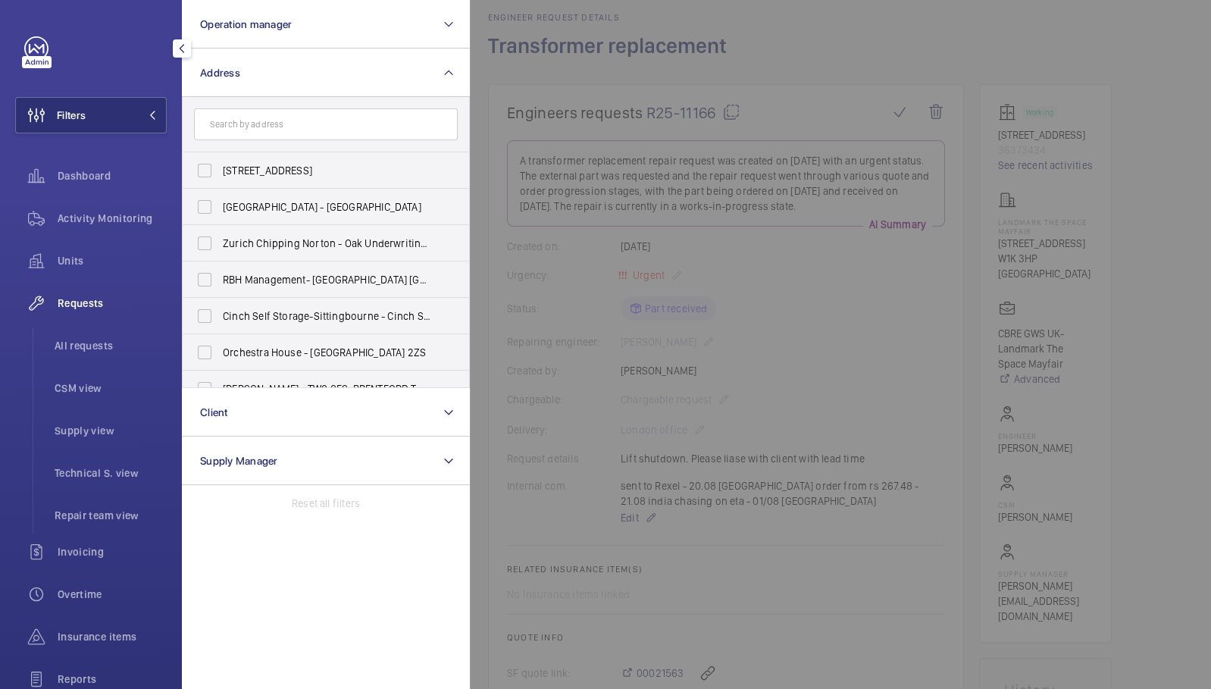
click at [399, 121] on input "text" at bounding box center [326, 124] width 264 height 32
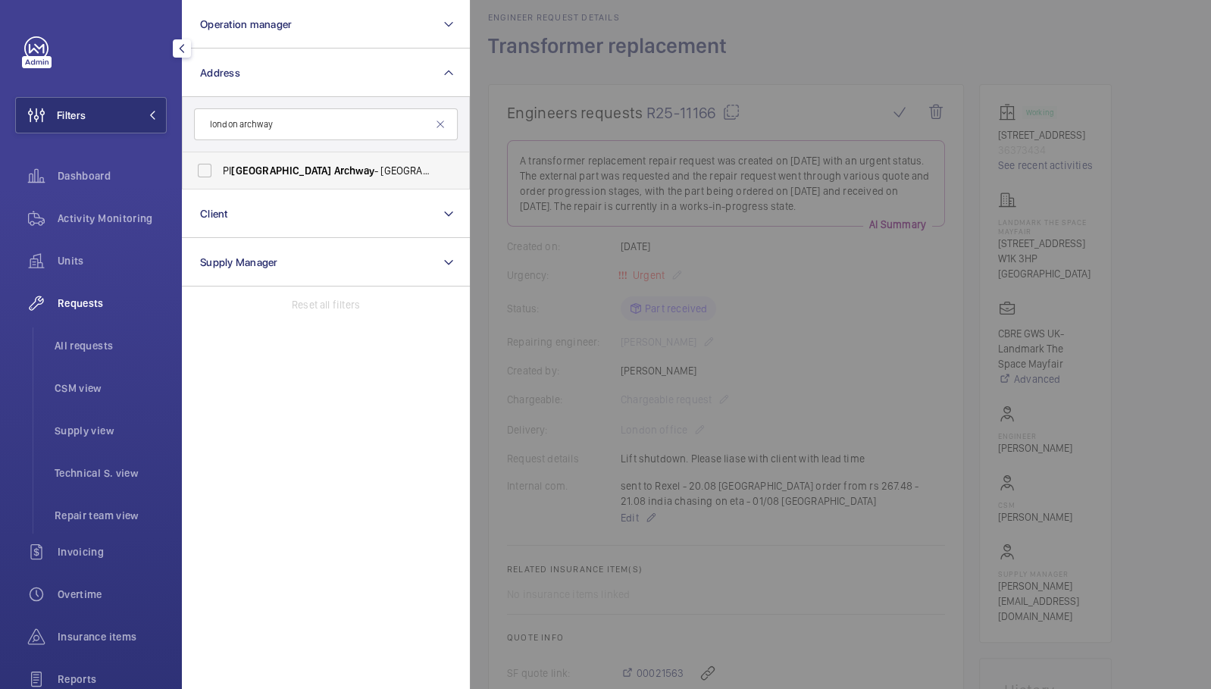
type input "london archway"
click at [428, 175] on label "PI London Archway - Hamlyn House, LONDON N19 5DD" at bounding box center [315, 170] width 264 height 36
click at [220, 175] on input "PI London Archway - Hamlyn House, LONDON N19 5DD" at bounding box center [205, 170] width 30 height 30
checkbox input "true"
click at [729, 80] on div at bounding box center [1075, 344] width 1211 height 689
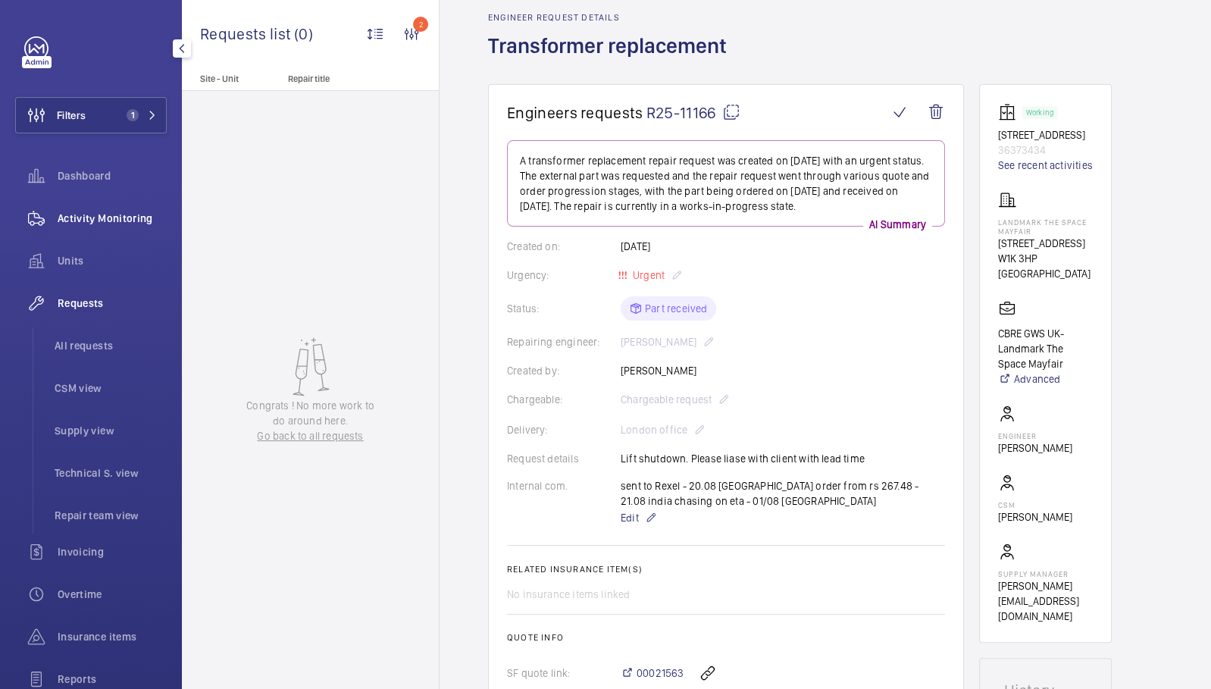
click at [88, 224] on span "Activity Monitoring" at bounding box center [112, 218] width 109 height 15
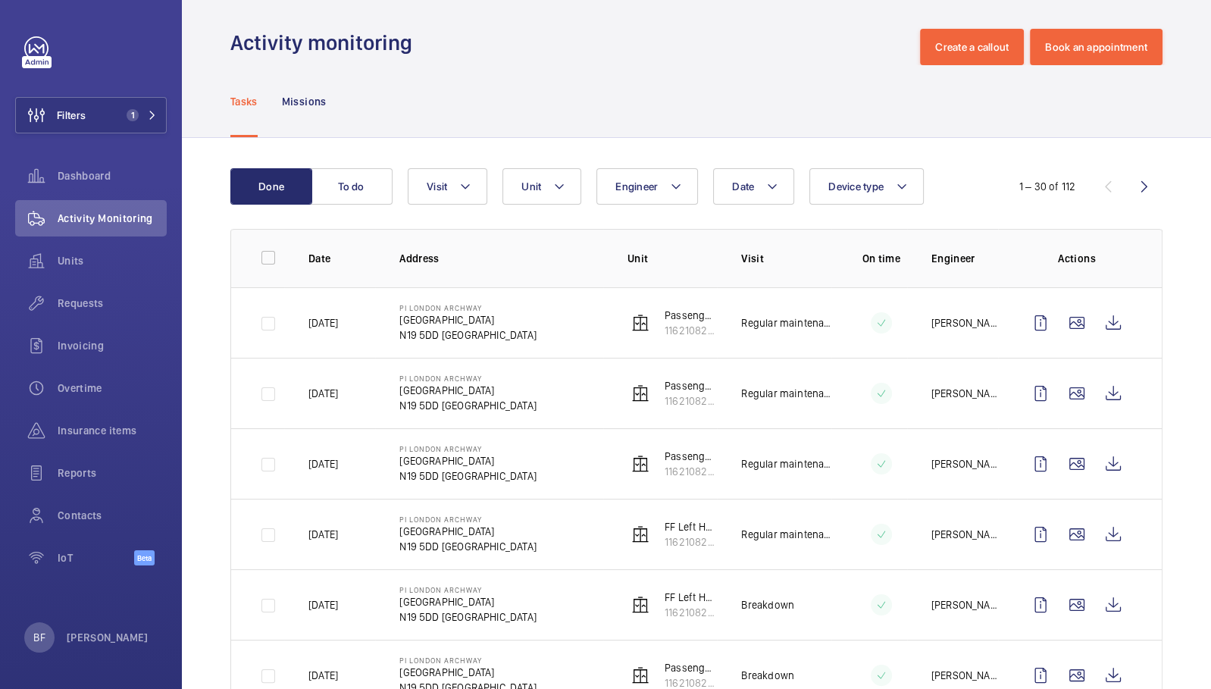
scroll to position [8, 0]
click at [364, 199] on button "To do" at bounding box center [352, 186] width 82 height 36
